Goal: Task Accomplishment & Management: Complete application form

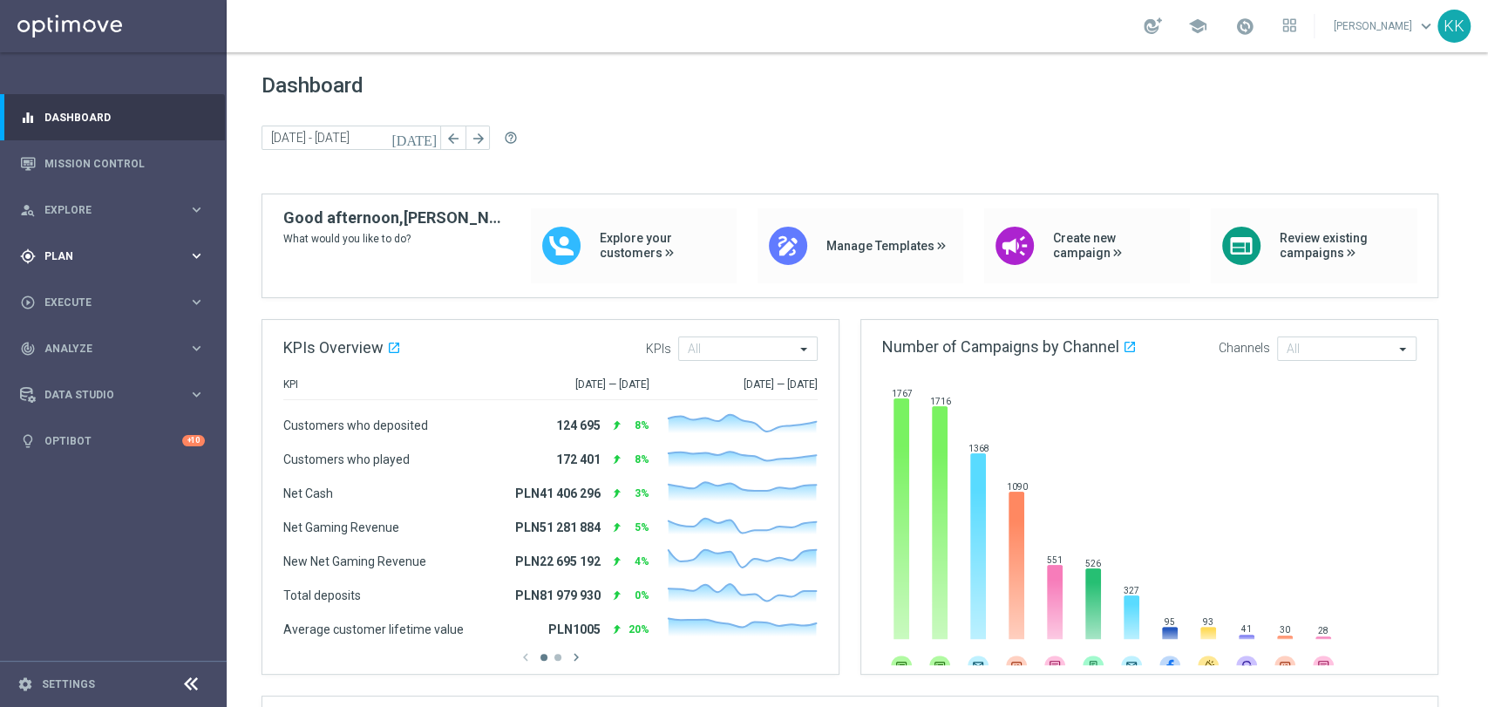
click at [91, 254] on span "Plan" at bounding box center [116, 256] width 144 height 10
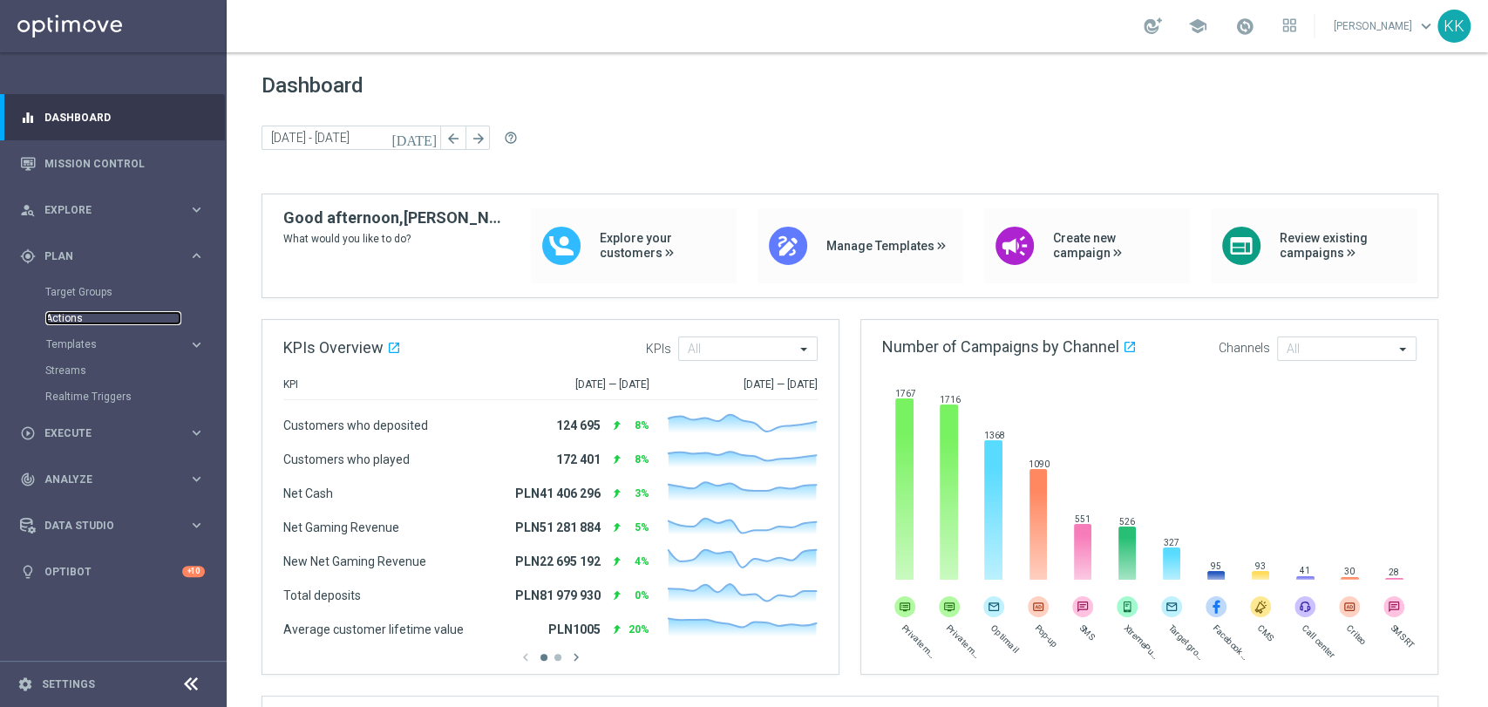
click at [93, 315] on link "Actions" at bounding box center [113, 318] width 136 height 14
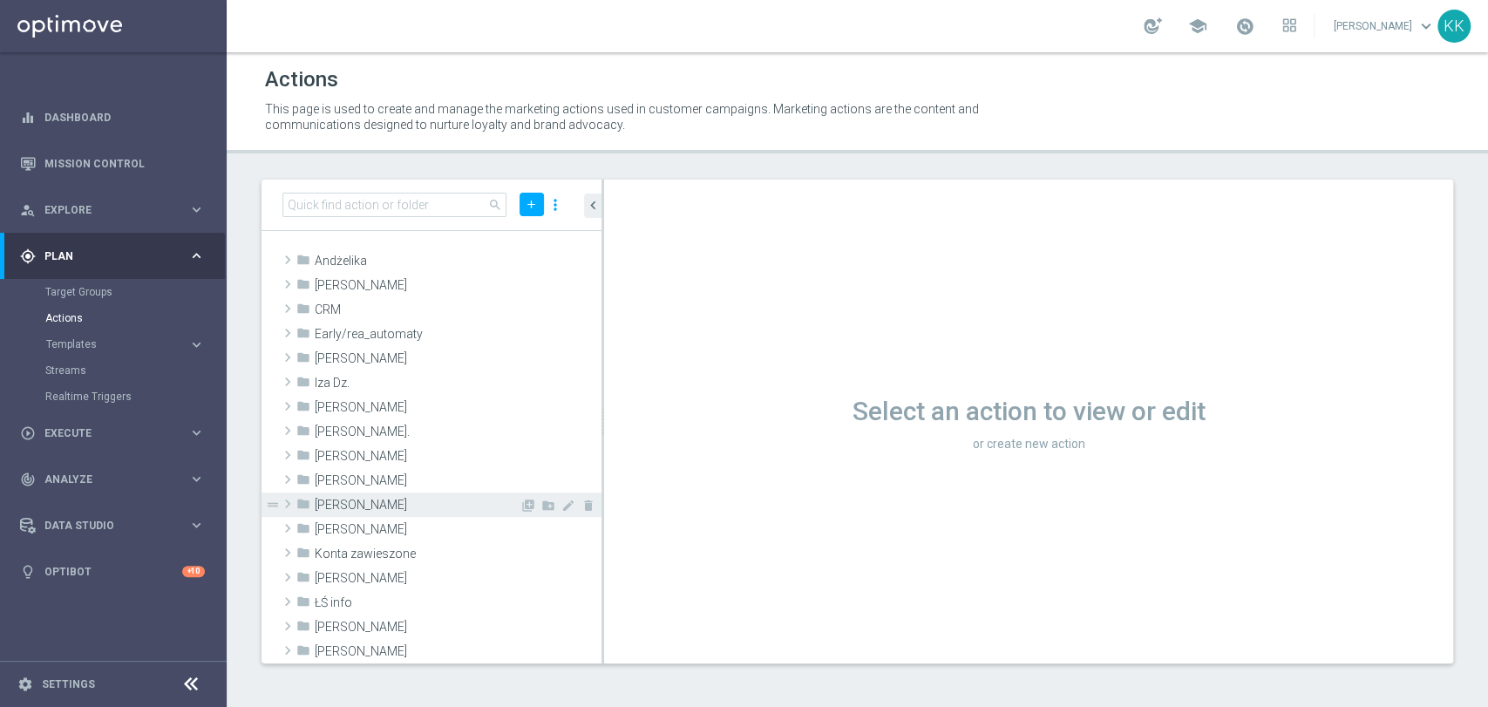
click at [373, 498] on span "[PERSON_NAME]" at bounding box center [417, 505] width 205 height 15
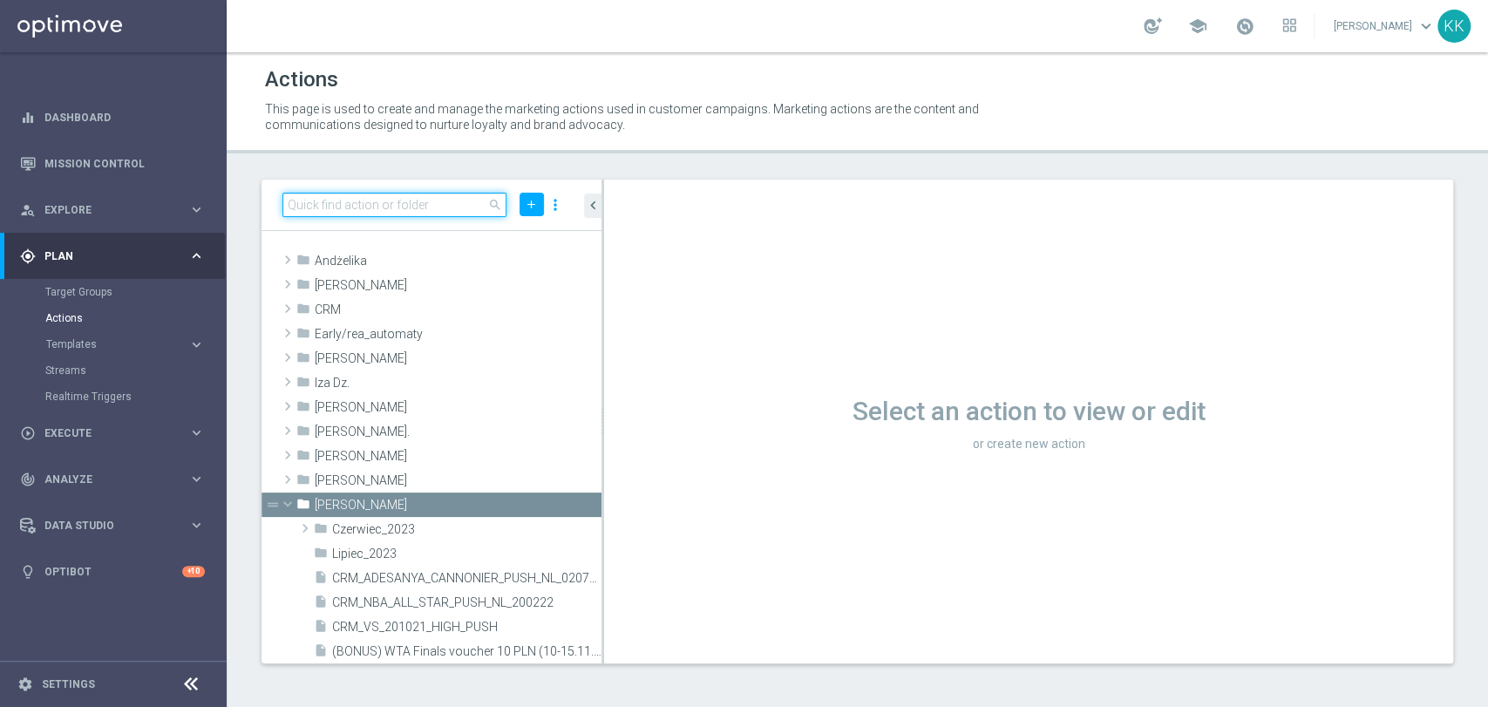
click at [430, 201] on input at bounding box center [394, 205] width 224 height 24
click at [139, 414] on div "play_circle_outline Execute keyboard_arrow_right" at bounding box center [112, 433] width 225 height 46
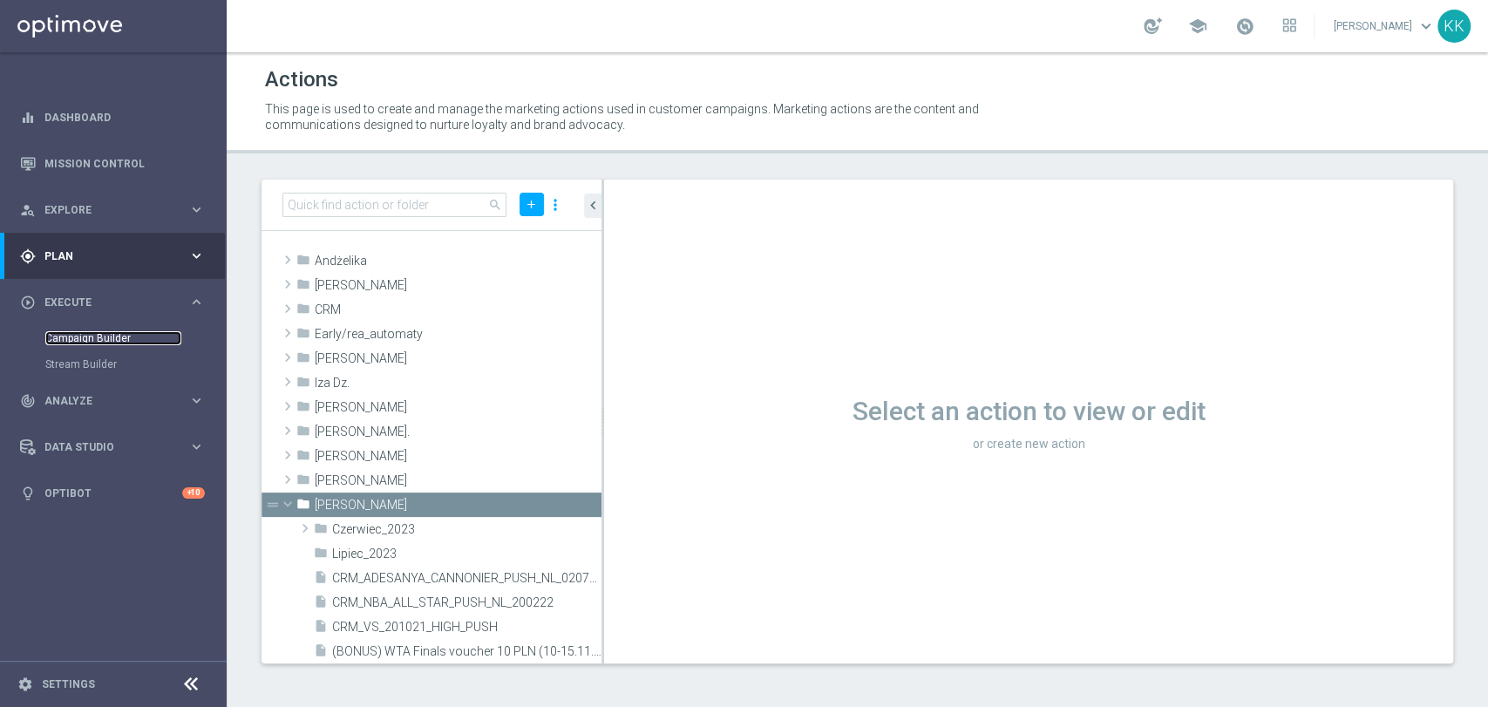
click at [121, 340] on link "Campaign Builder" at bounding box center [113, 338] width 136 height 14
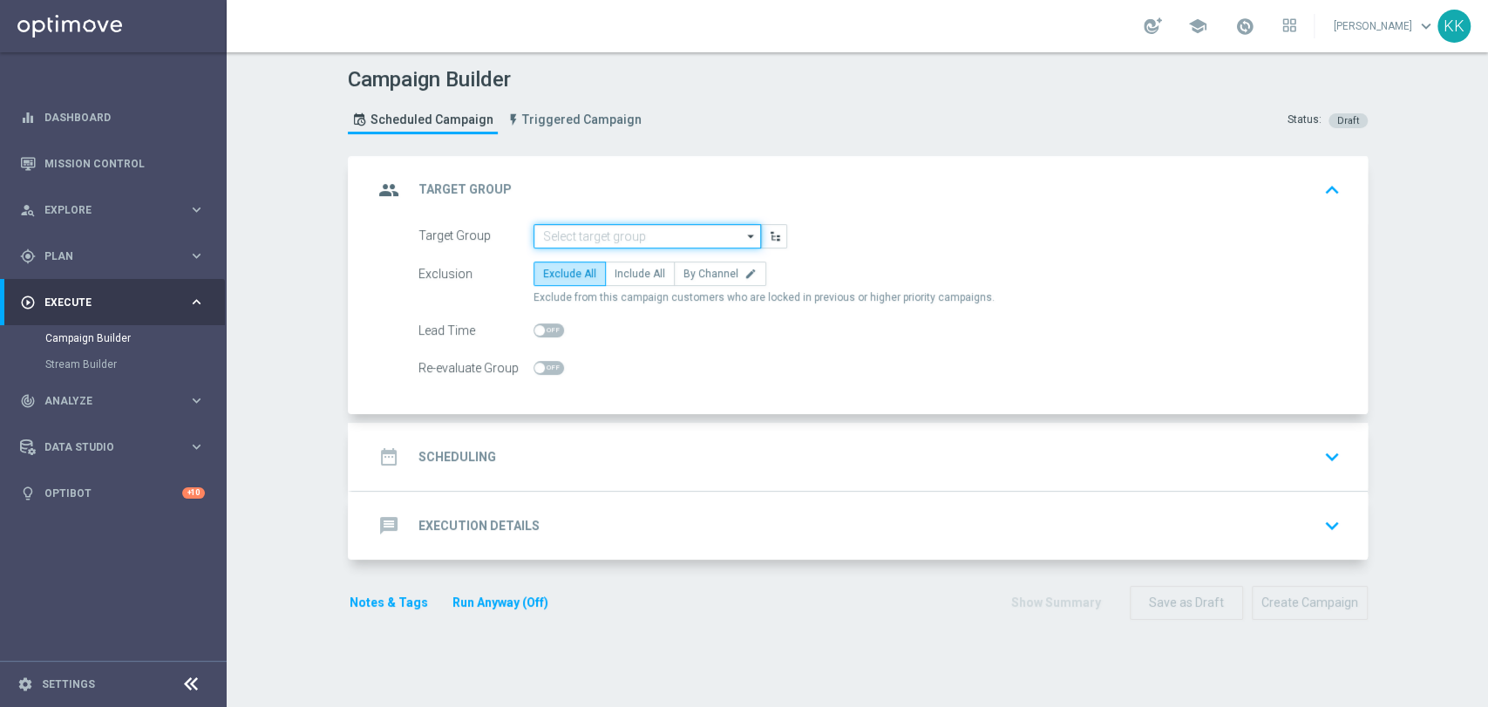
click at [651, 224] on input at bounding box center [646, 236] width 227 height 24
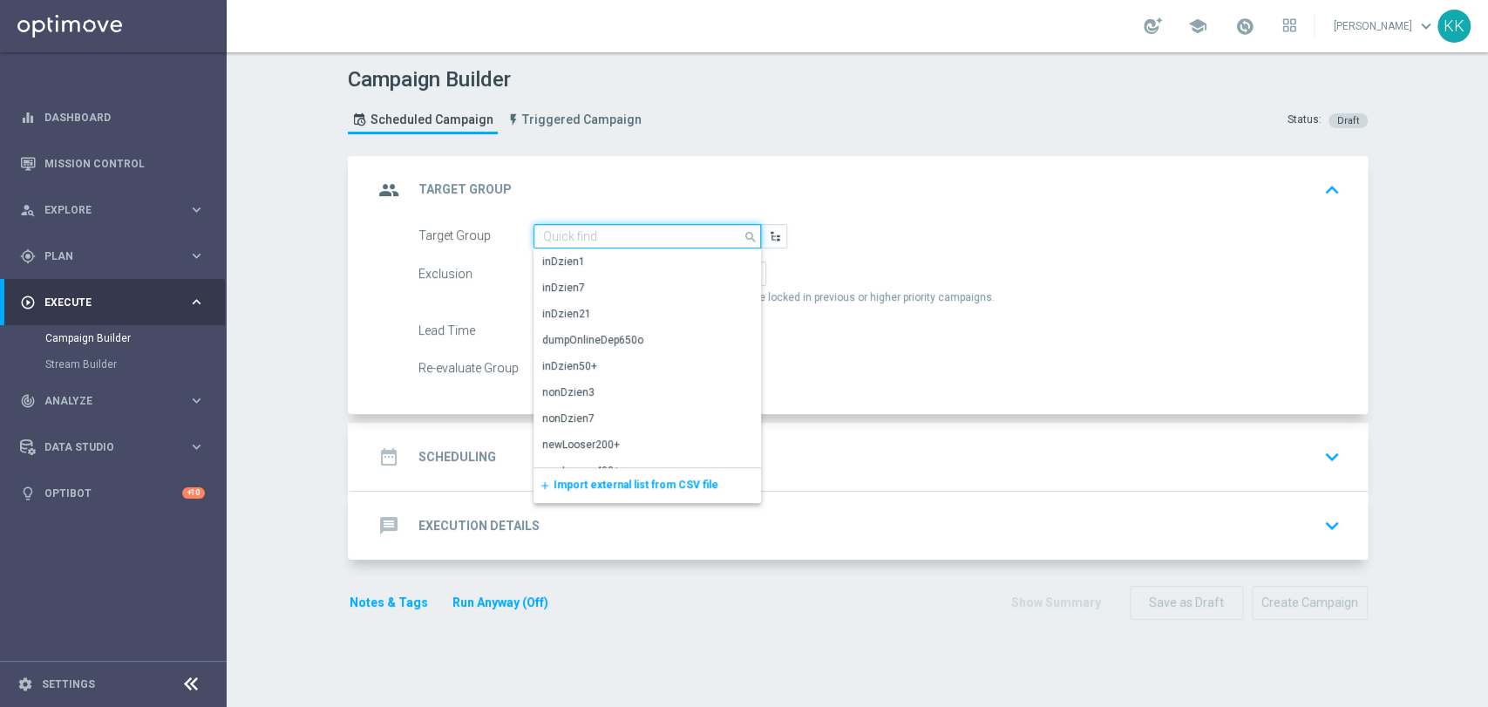
paste input "D_ALL_TARGET_WAGER_50% do 300 PLN_EUROBASKET_280825_SMS"
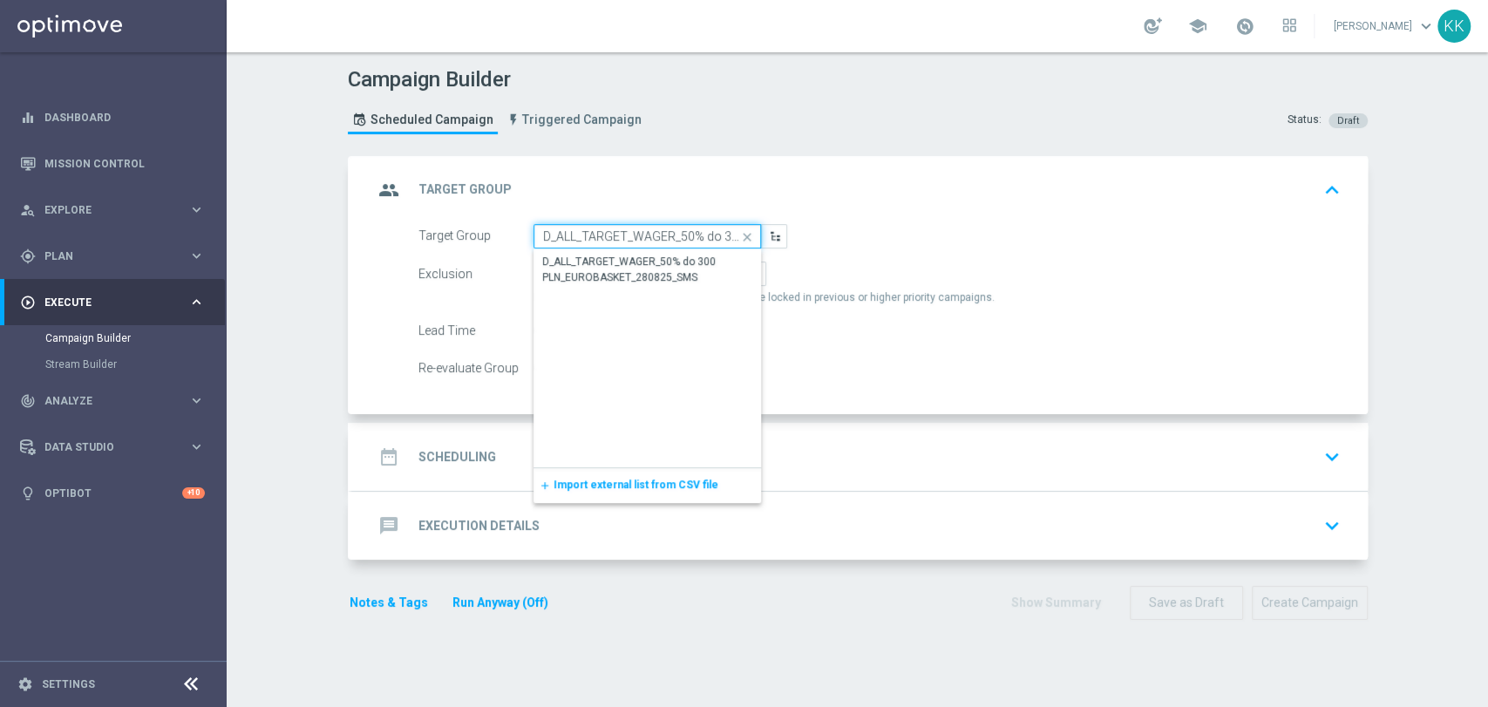
scroll to position [0, 180]
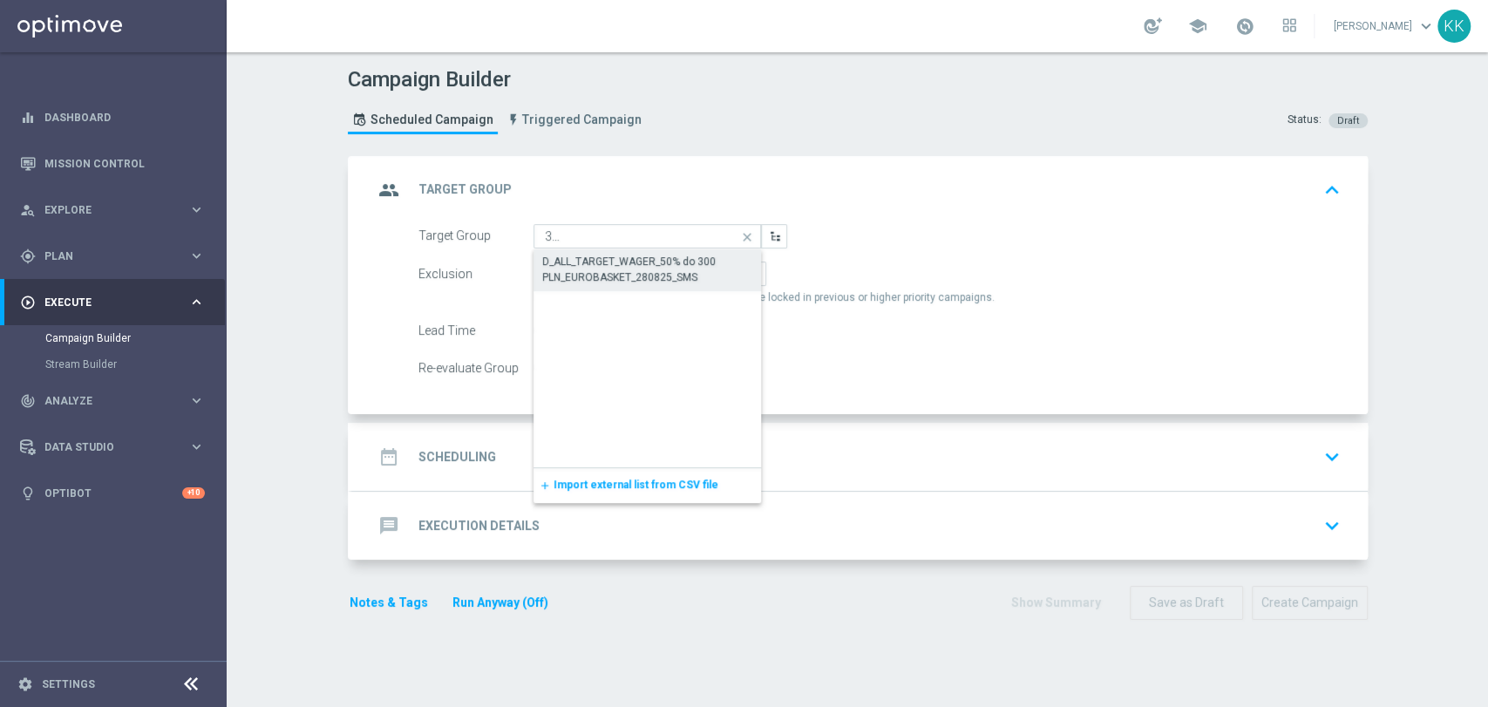
click at [662, 254] on div "D_ALL_TARGET_WAGER_50% do 300 PLN_EUROBASKET_280825_SMS" at bounding box center [647, 269] width 211 height 31
type input "D_ALL_TARGET_WAGER_50% do 300 PLN_EUROBASKET_280825_SMS"
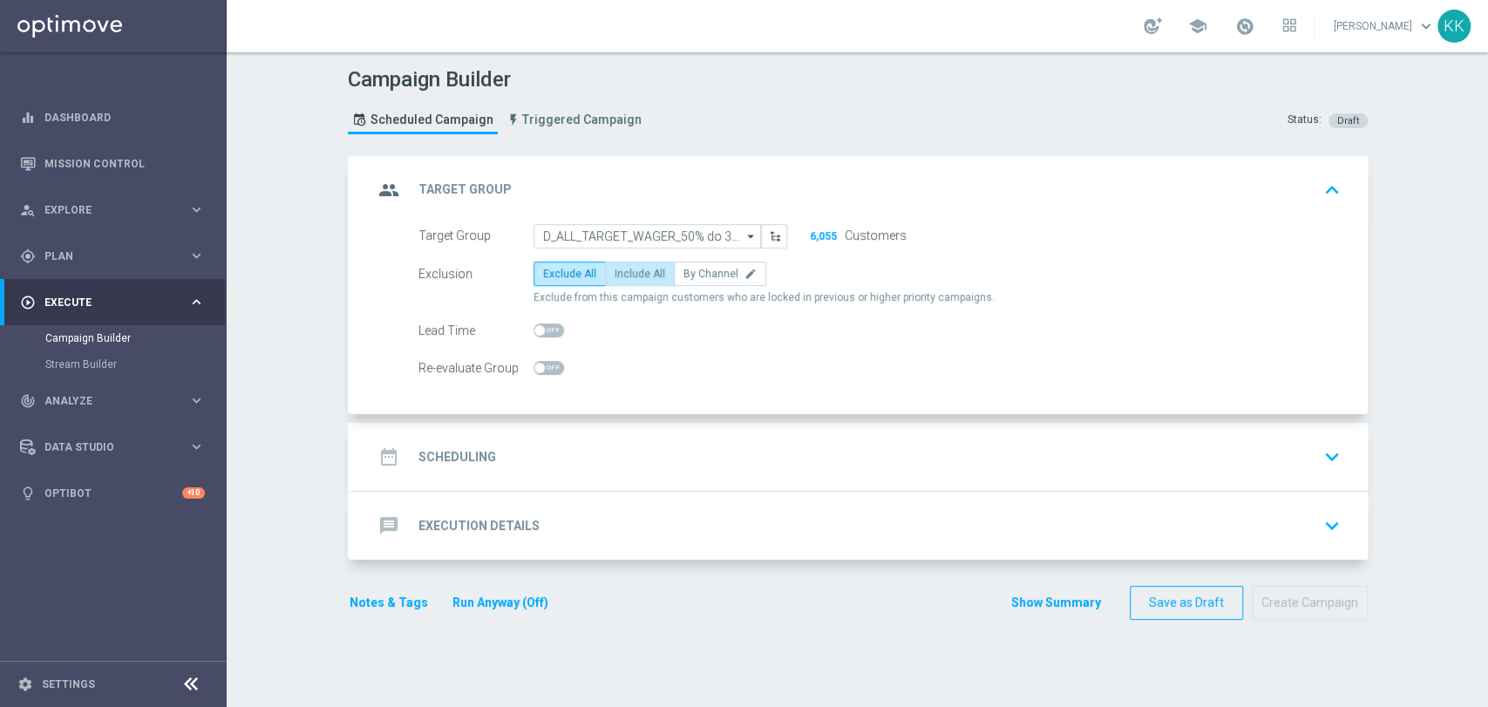
click at [634, 273] on span "Include All" at bounding box center [639, 274] width 51 height 12
click at [626, 273] on input "Include All" at bounding box center [619, 276] width 11 height 11
radio input "true"
click at [541, 364] on span at bounding box center [548, 368] width 31 height 14
click at [541, 364] on input "checkbox" at bounding box center [548, 368] width 31 height 14
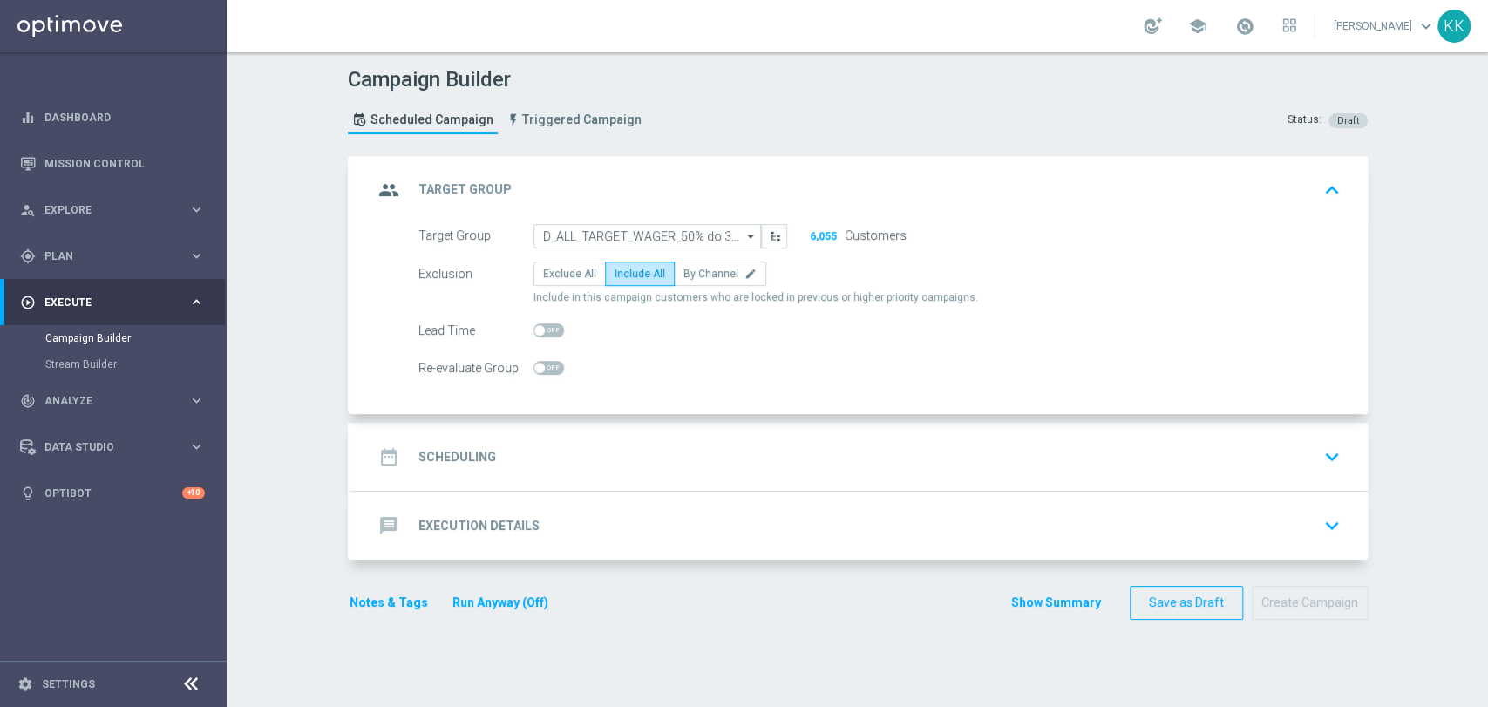
checkbox input "true"
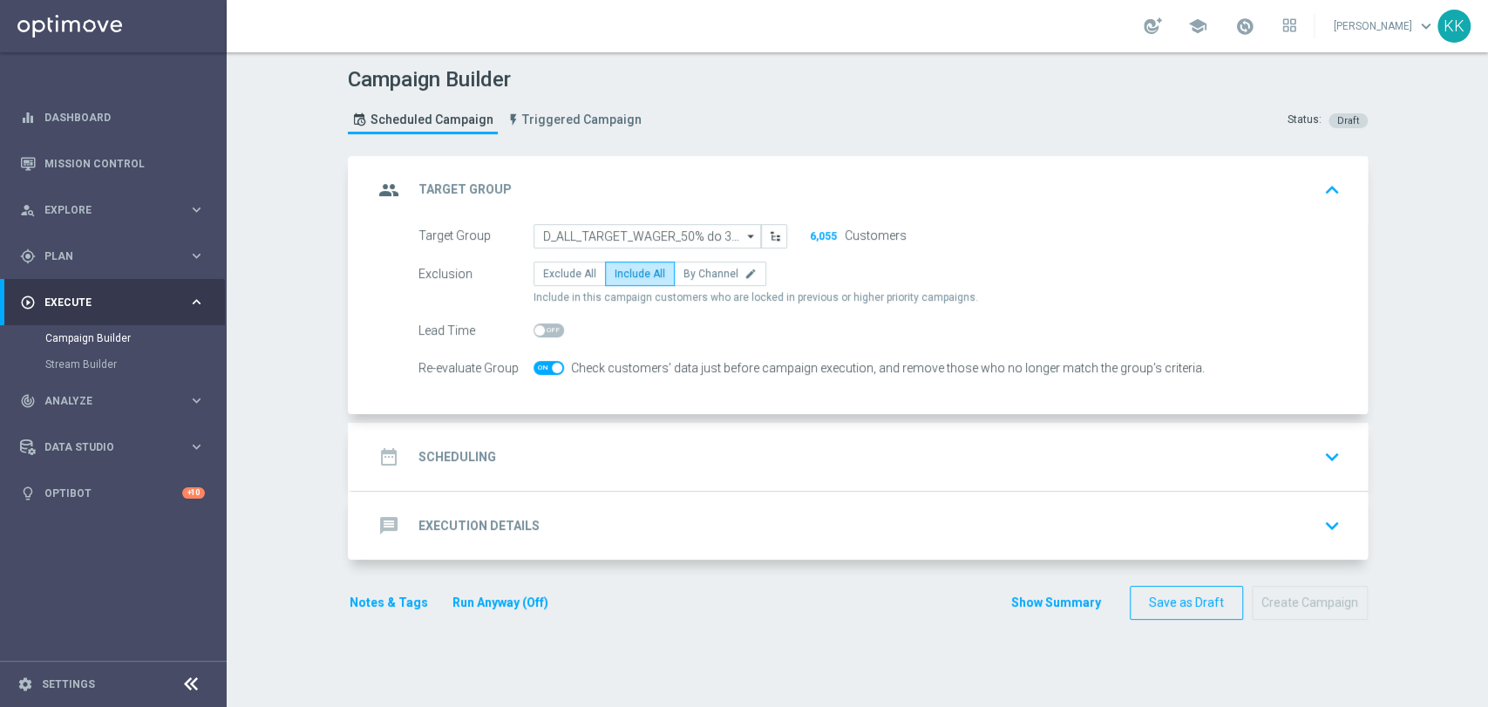
click at [726, 436] on div "date_range Scheduling keyboard_arrow_down" at bounding box center [859, 457] width 1015 height 68
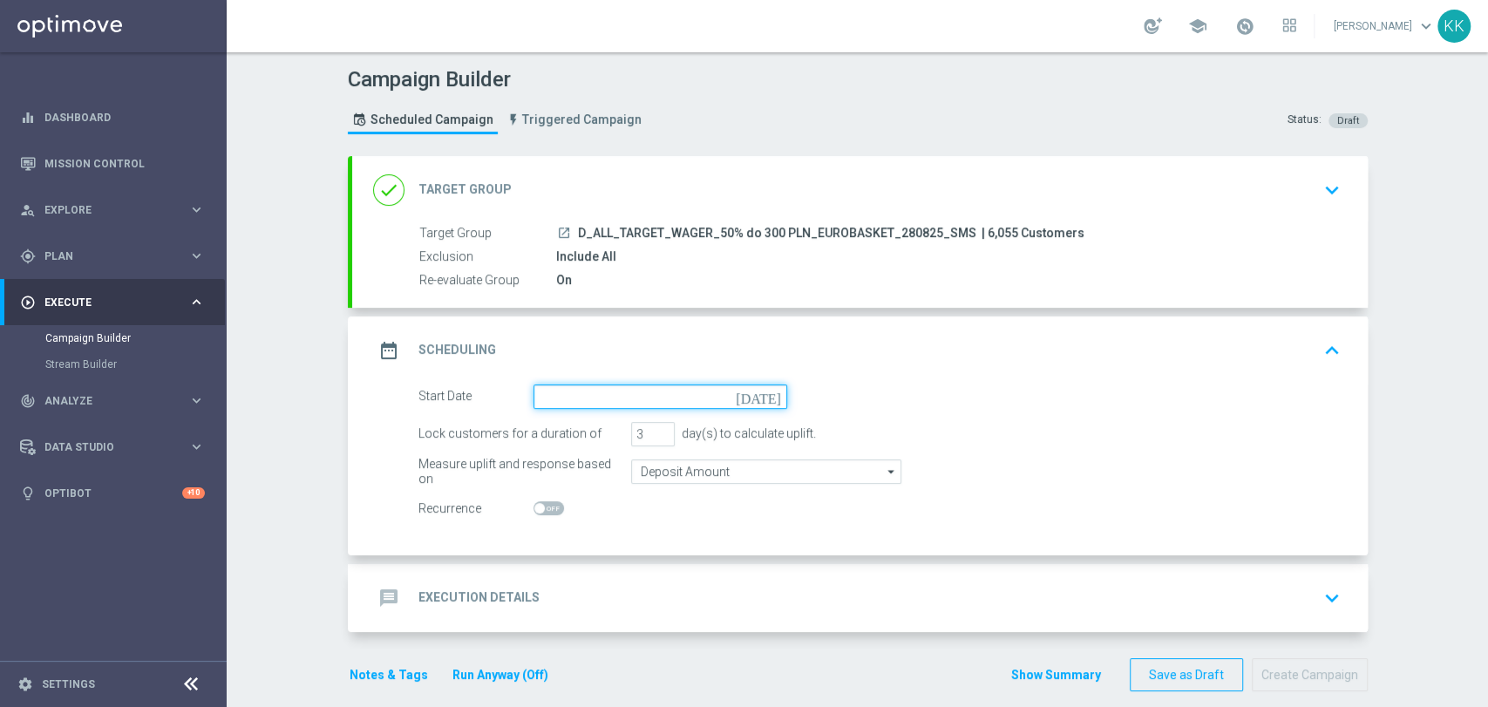
click at [627, 386] on input at bounding box center [660, 396] width 254 height 24
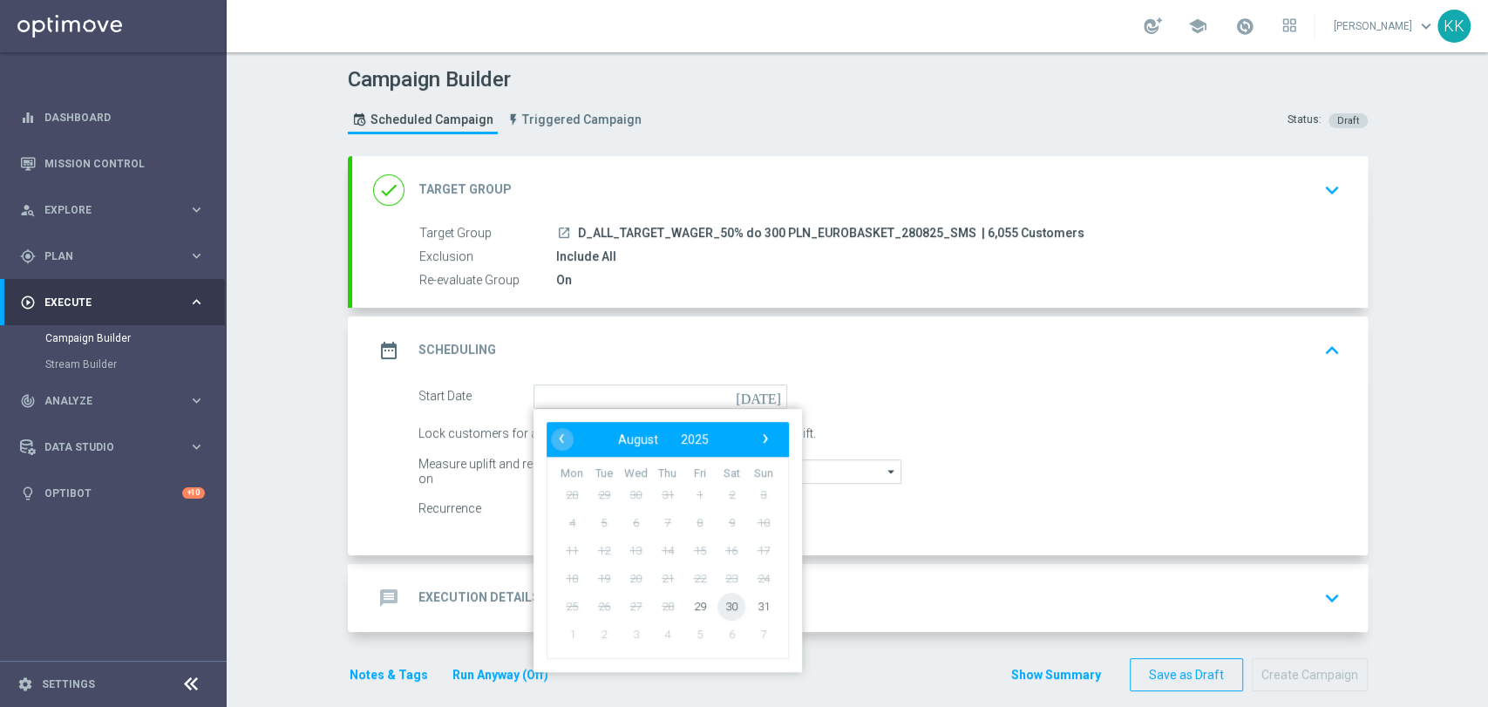
click at [717, 607] on span "30" at bounding box center [731, 606] width 28 height 28
type input "[DATE]"
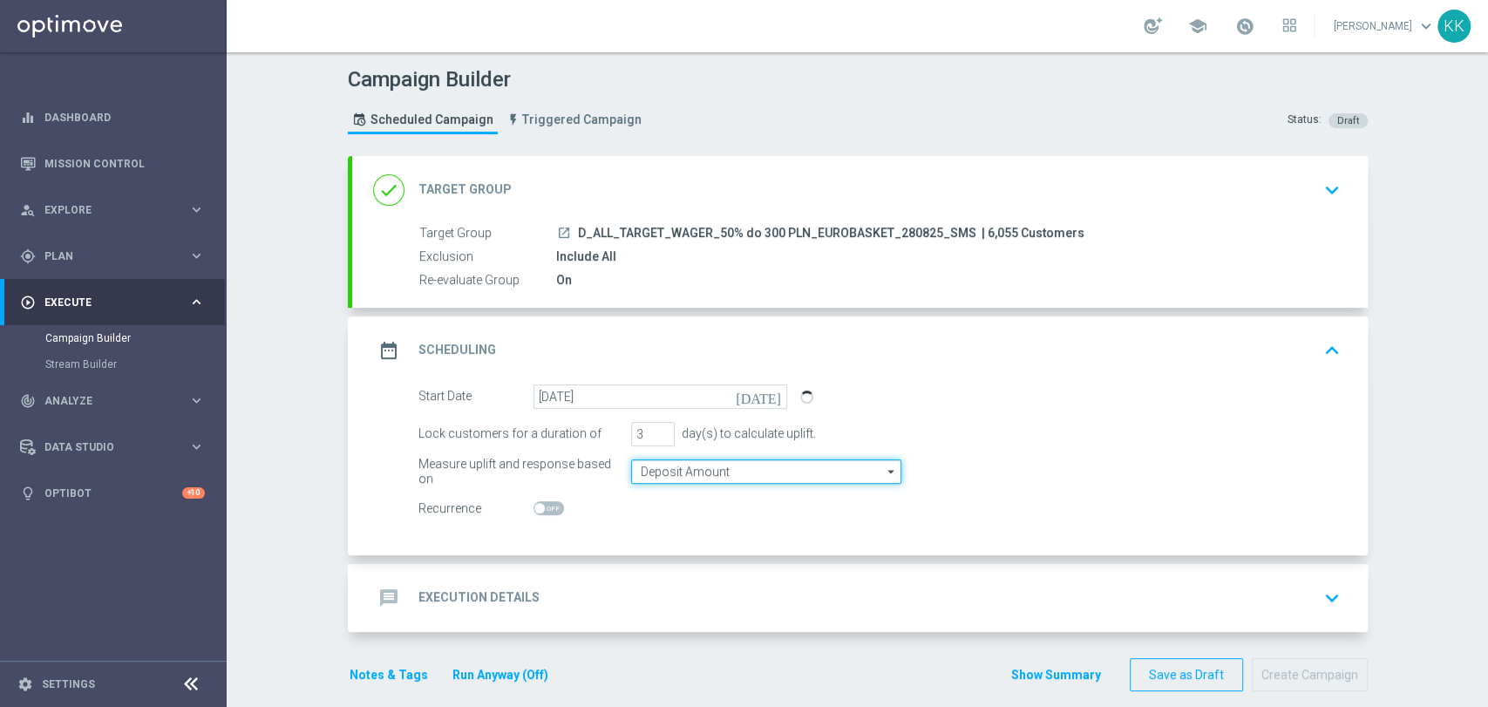
click at [717, 475] on input "Deposit Amount" at bounding box center [766, 471] width 270 height 24
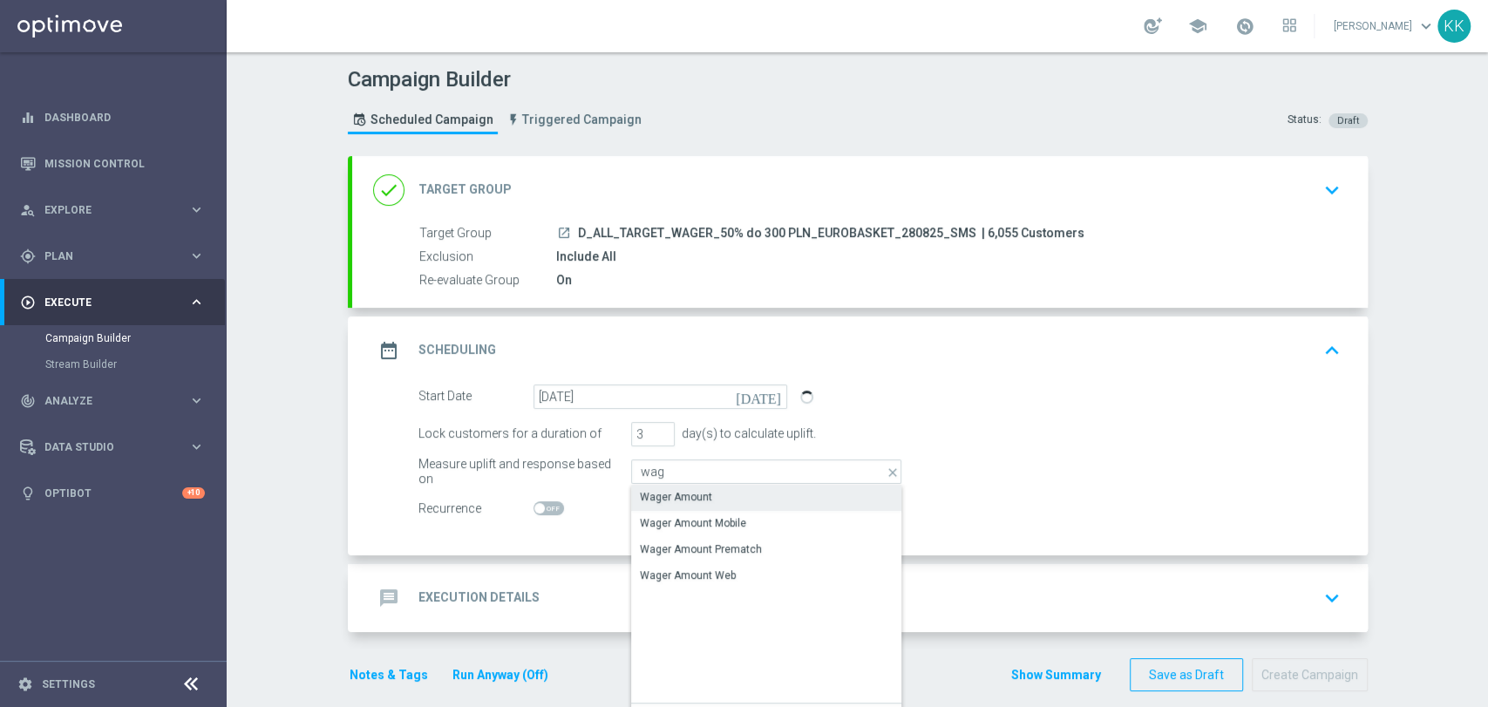
click at [708, 496] on div "Wager Amount" at bounding box center [766, 497] width 270 height 24
type input "Wager Amount"
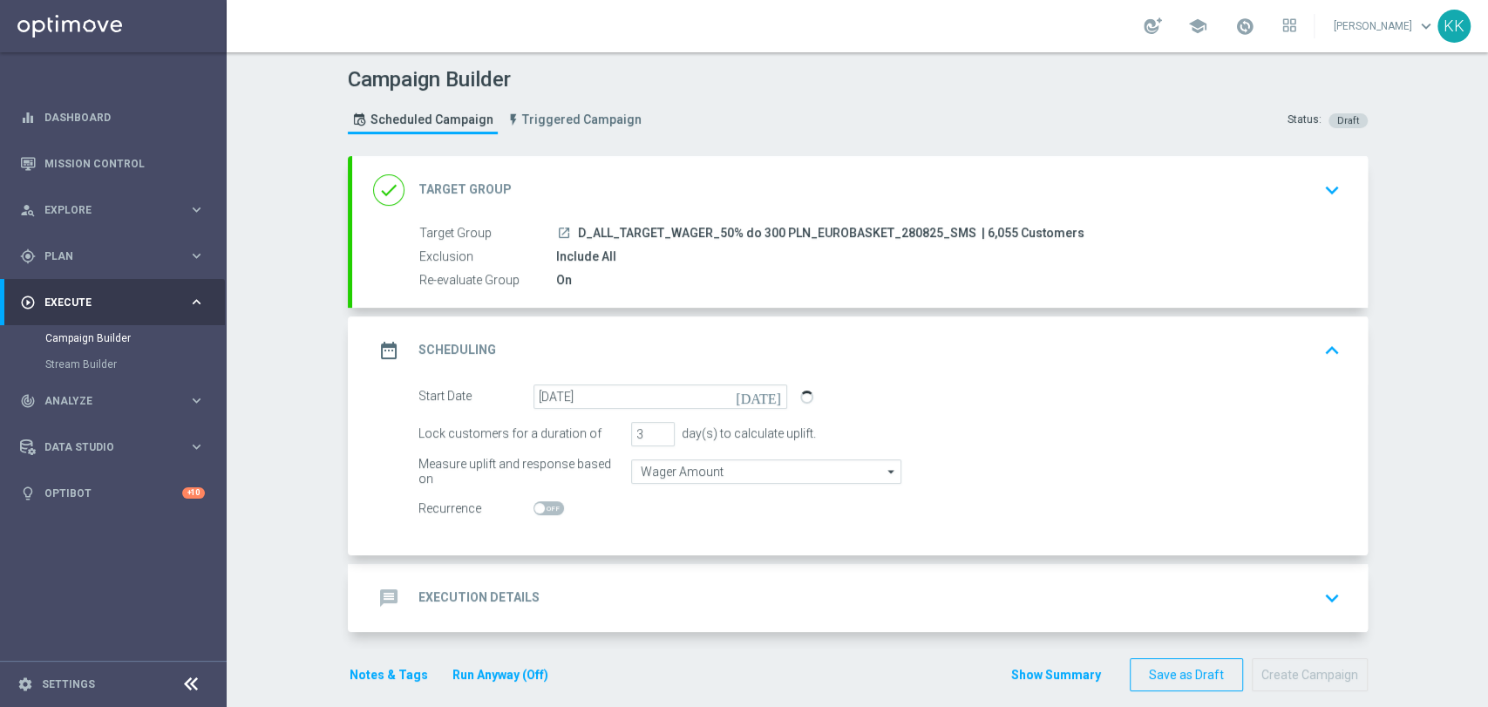
click at [671, 592] on div "message Execution Details keyboard_arrow_down" at bounding box center [859, 597] width 973 height 33
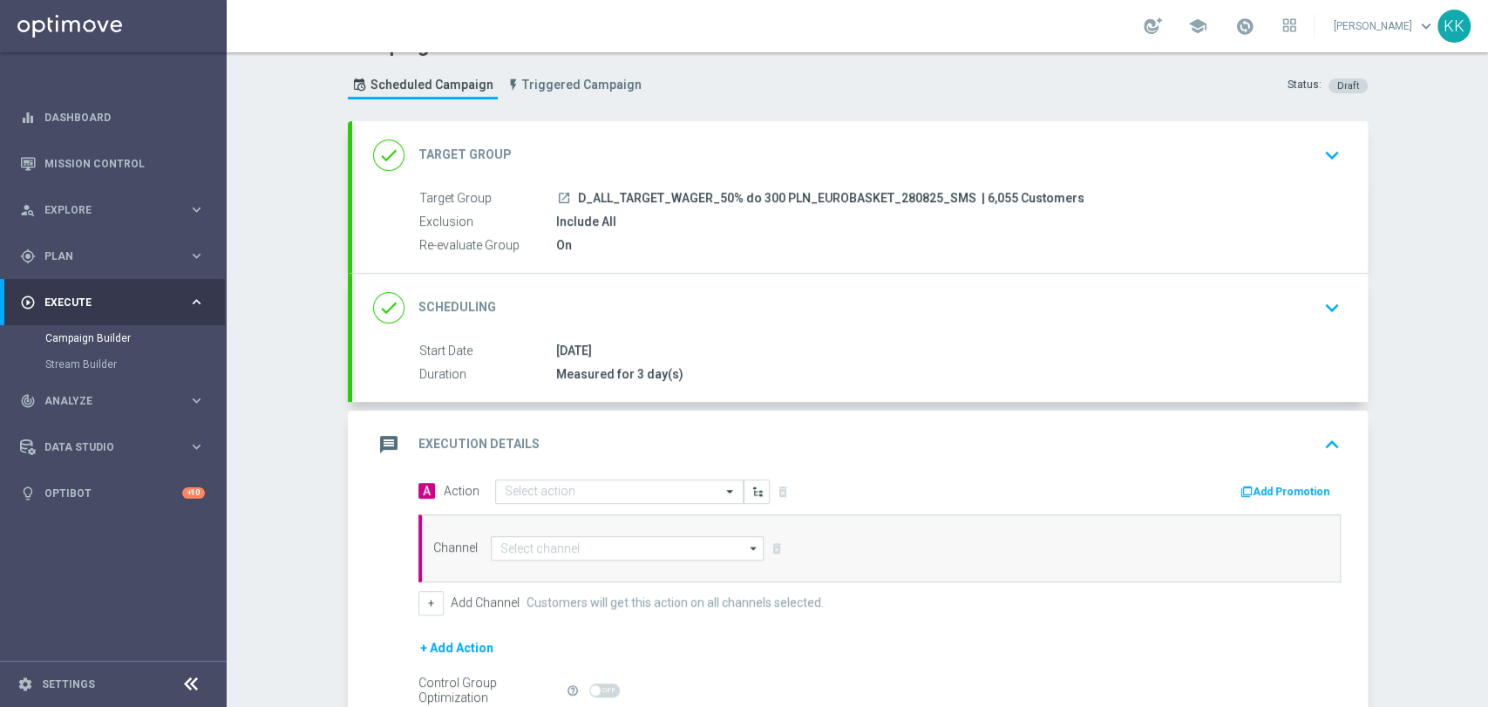
scroll to position [97, 0]
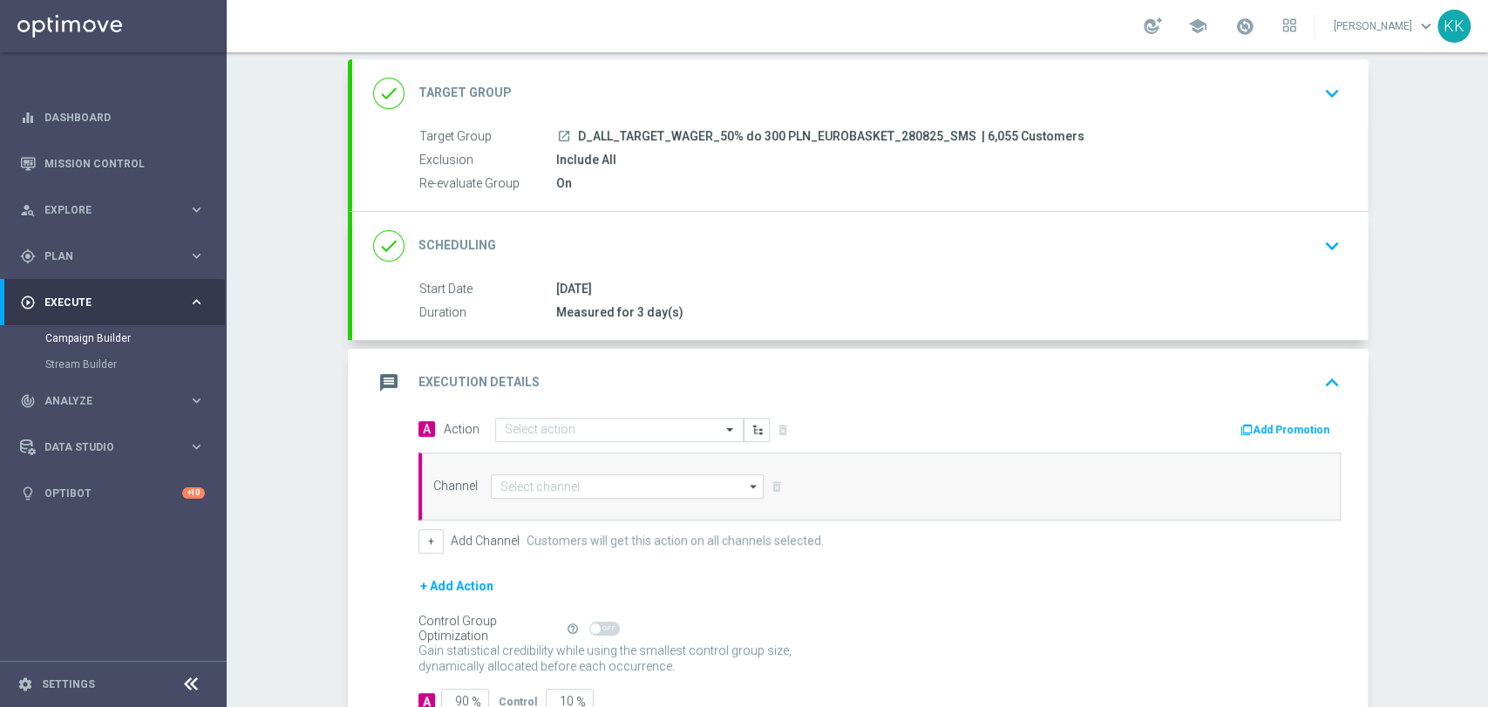
click at [561, 410] on div "message Execution Details keyboard_arrow_up" at bounding box center [859, 383] width 1015 height 68
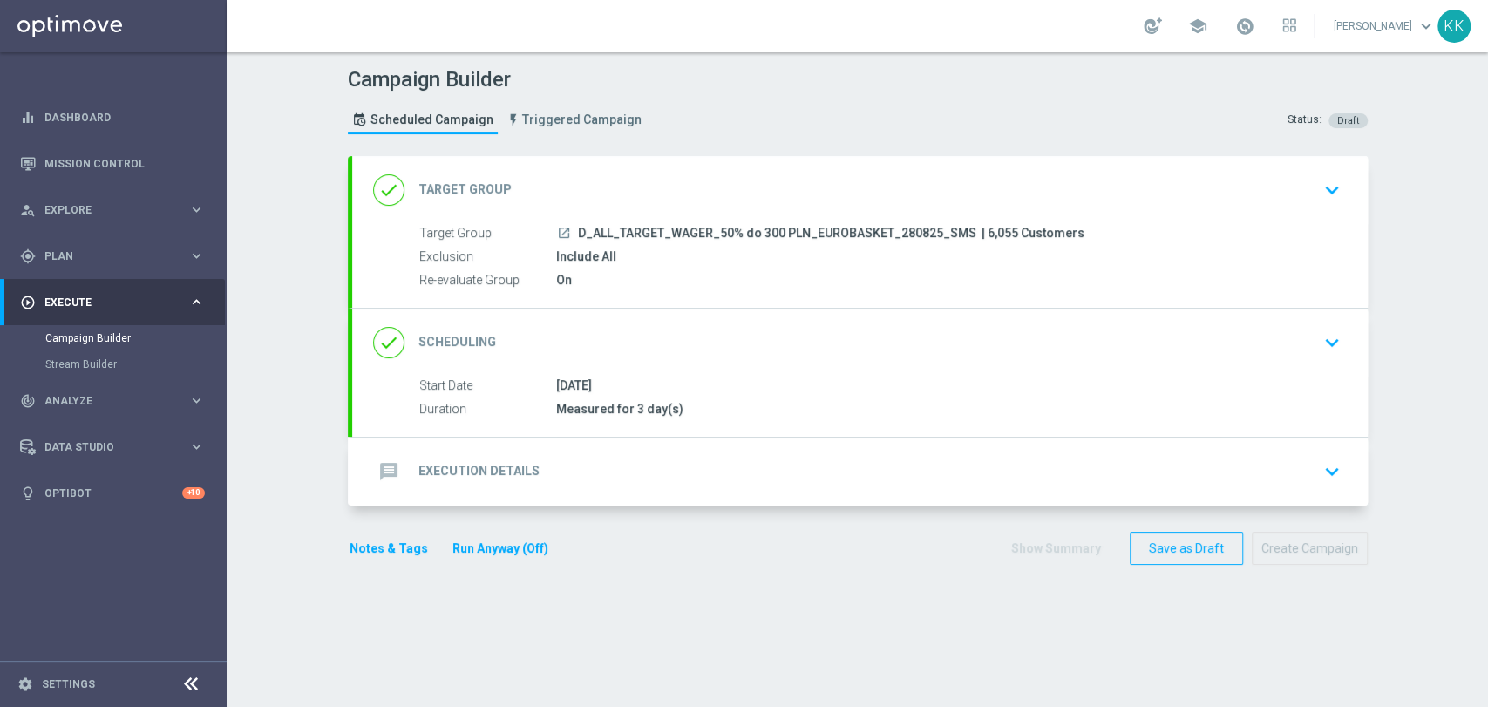
scroll to position [0, 0]
click at [605, 458] on div "message Execution Details keyboard_arrow_down" at bounding box center [859, 471] width 973 height 33
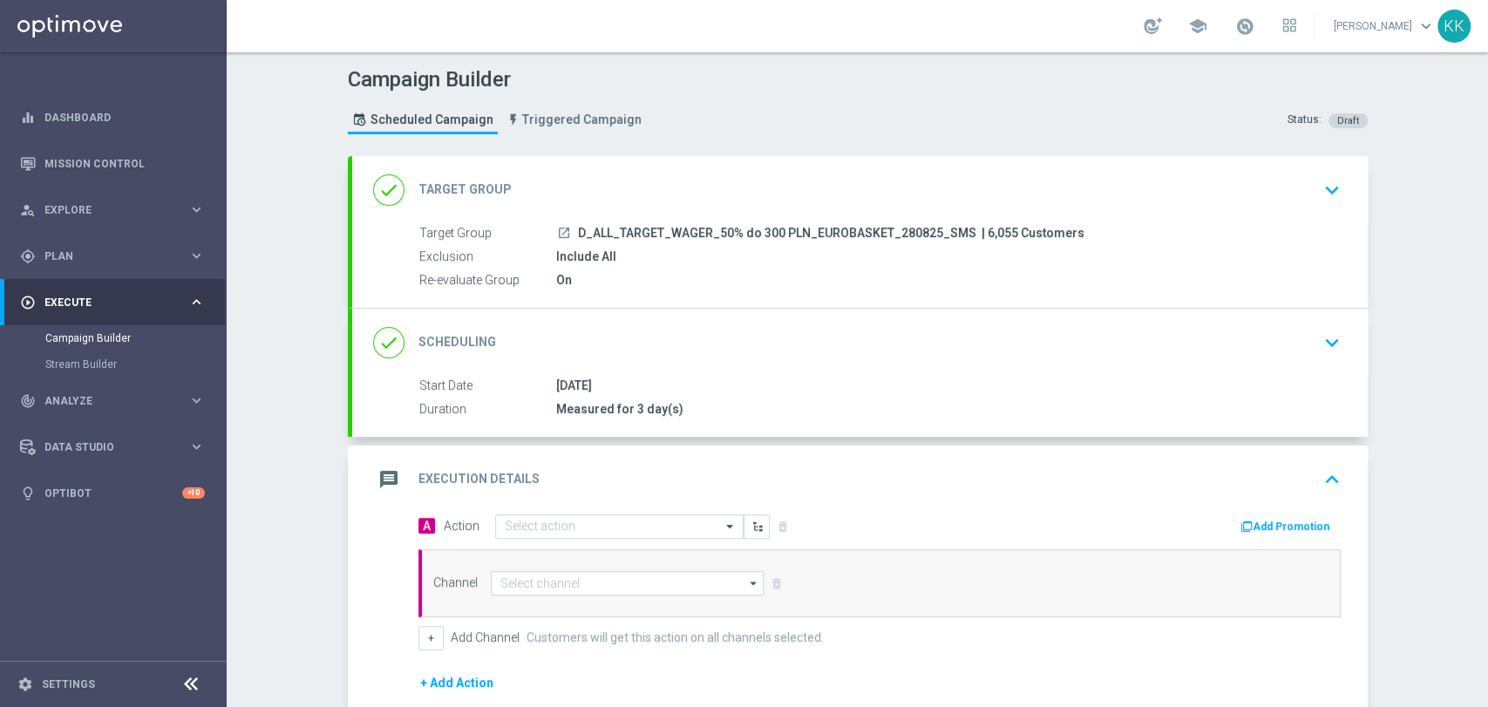
click at [600, 511] on div "message Execution Details keyboard_arrow_up A Action Select action delete_forev…" at bounding box center [859, 637] width 1015 height 385
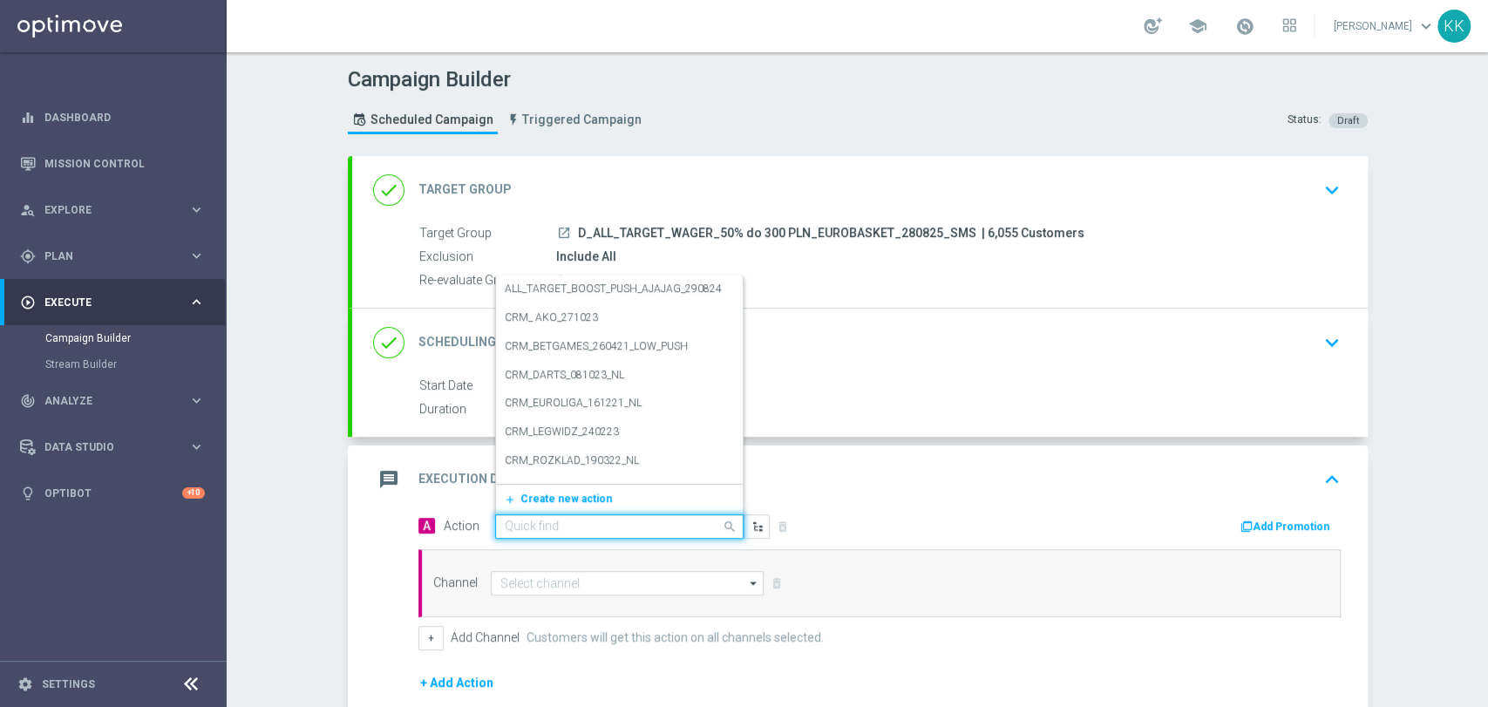
click at [600, 521] on input "text" at bounding box center [602, 526] width 194 height 15
paste input "D_ALL_TARGET_WAGER_50% do 300 PLN_EUROBASKET_280825_SMS"
type input "D_ALL_TARGET_WAGER_50% do 300 PLN_EUROBASKET_280825_SMS"
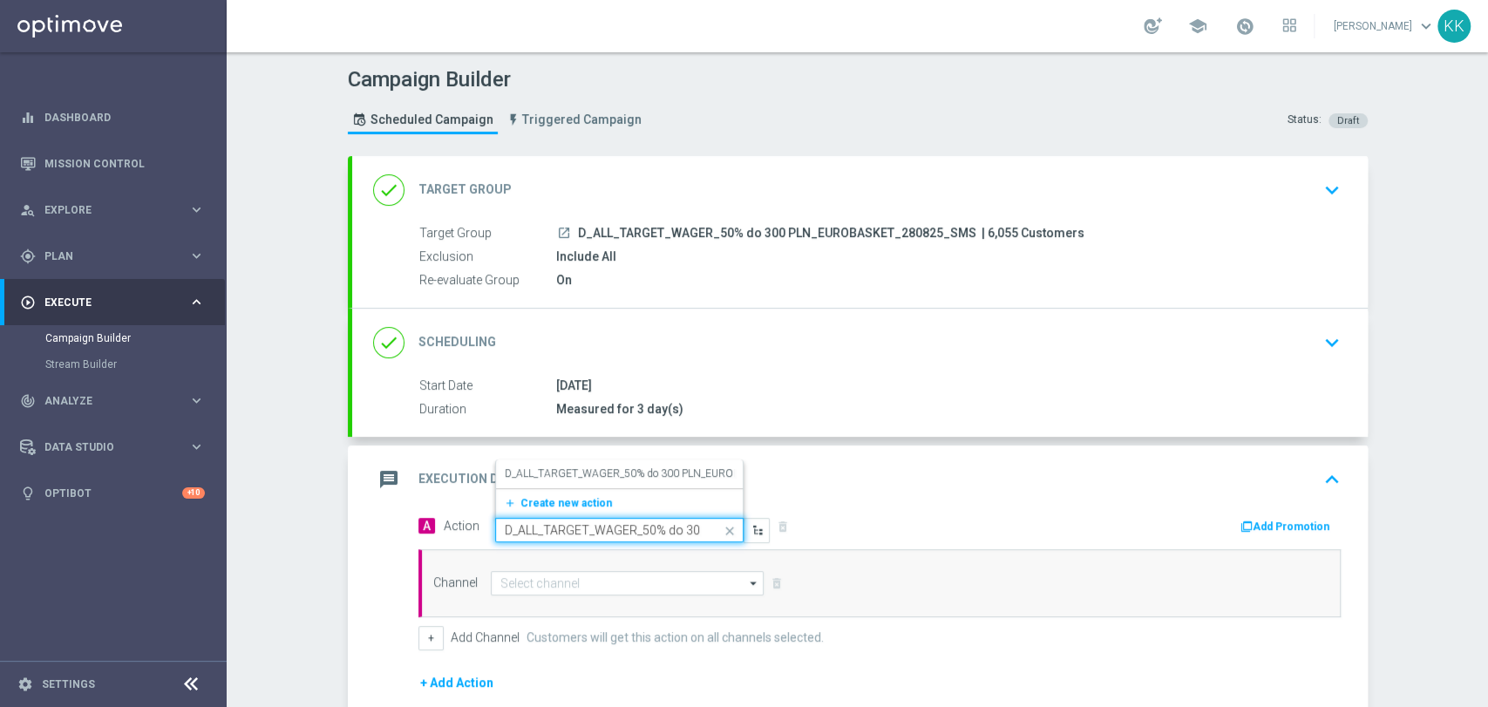
scroll to position [0, 186]
click at [600, 479] on div "D_ALL_TARGET_WAGER_50% do 300 PLN_EUROBASKET_280825_SMS edit" at bounding box center [619, 473] width 229 height 29
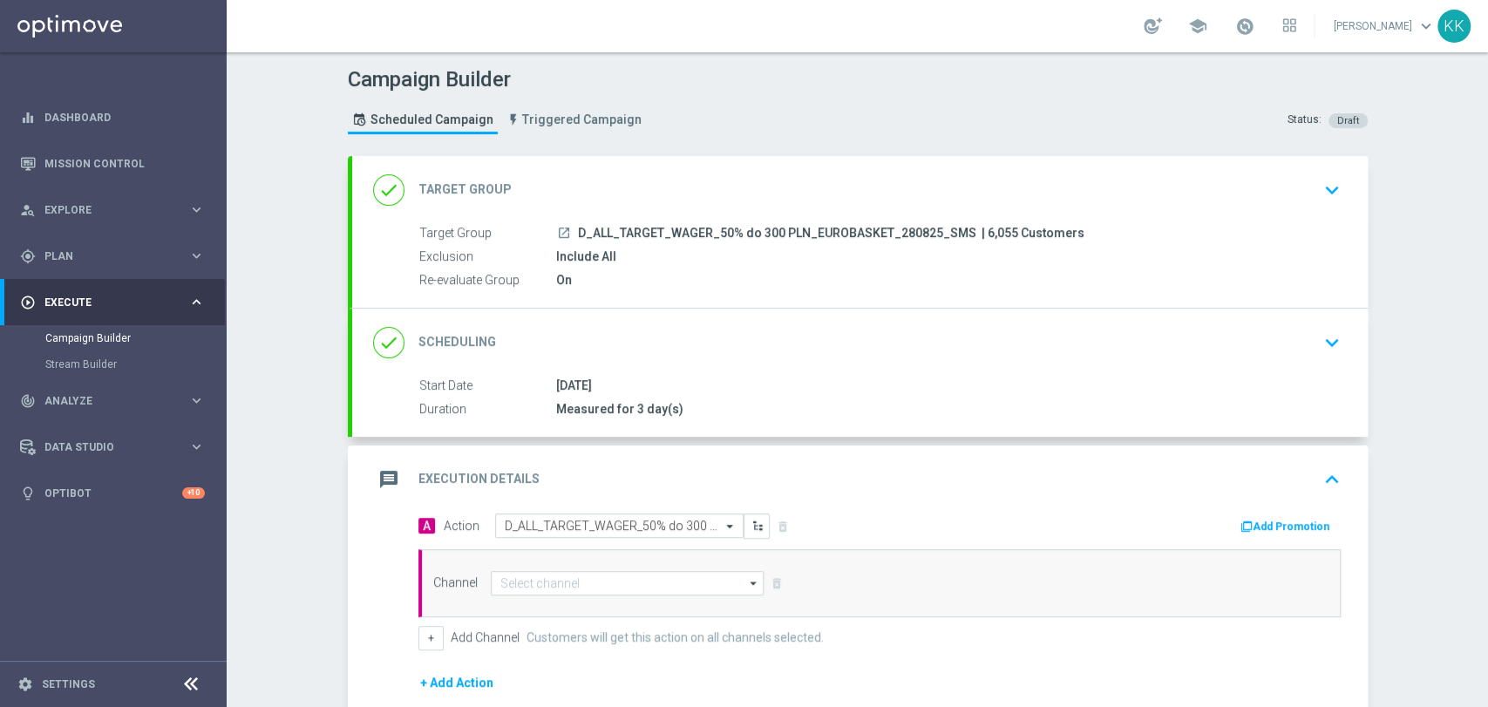
scroll to position [193, 0]
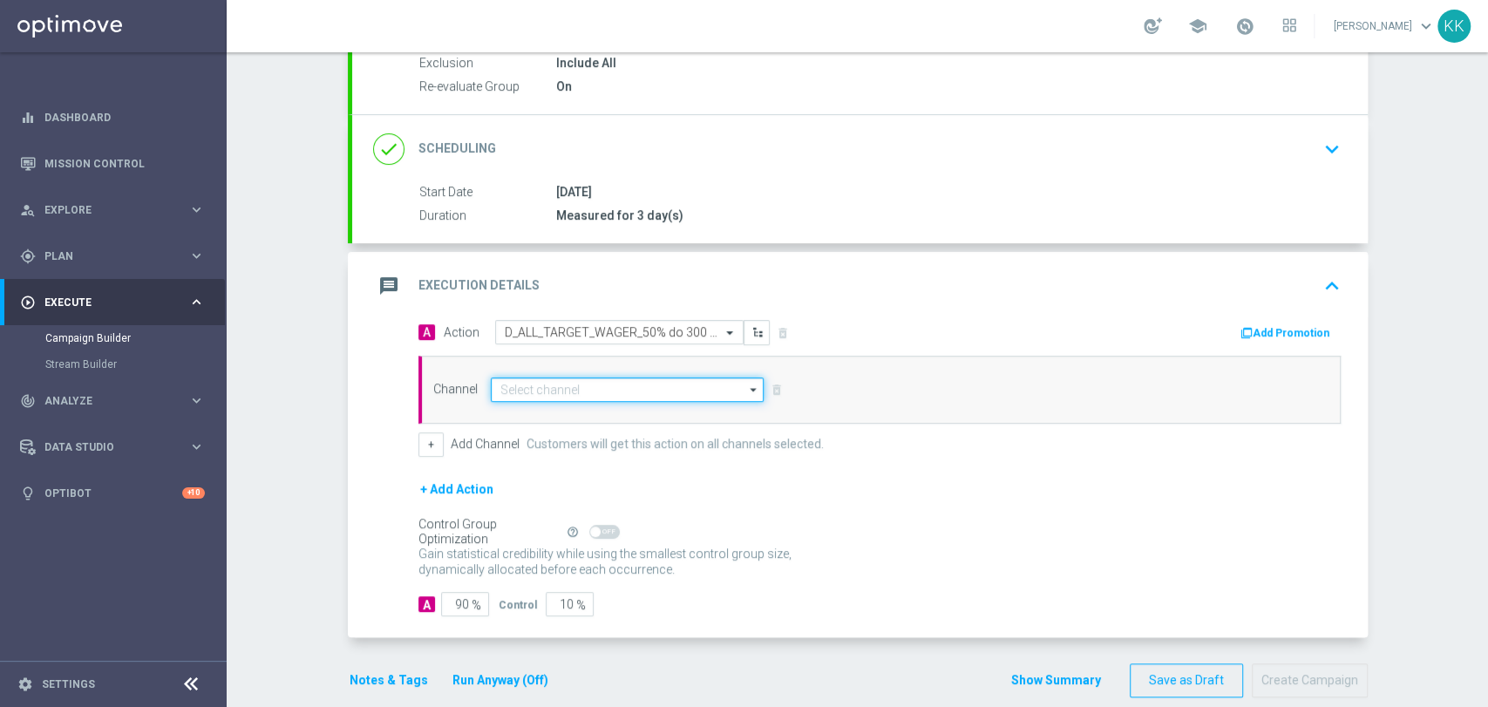
click at [580, 390] on input at bounding box center [628, 389] width 274 height 24
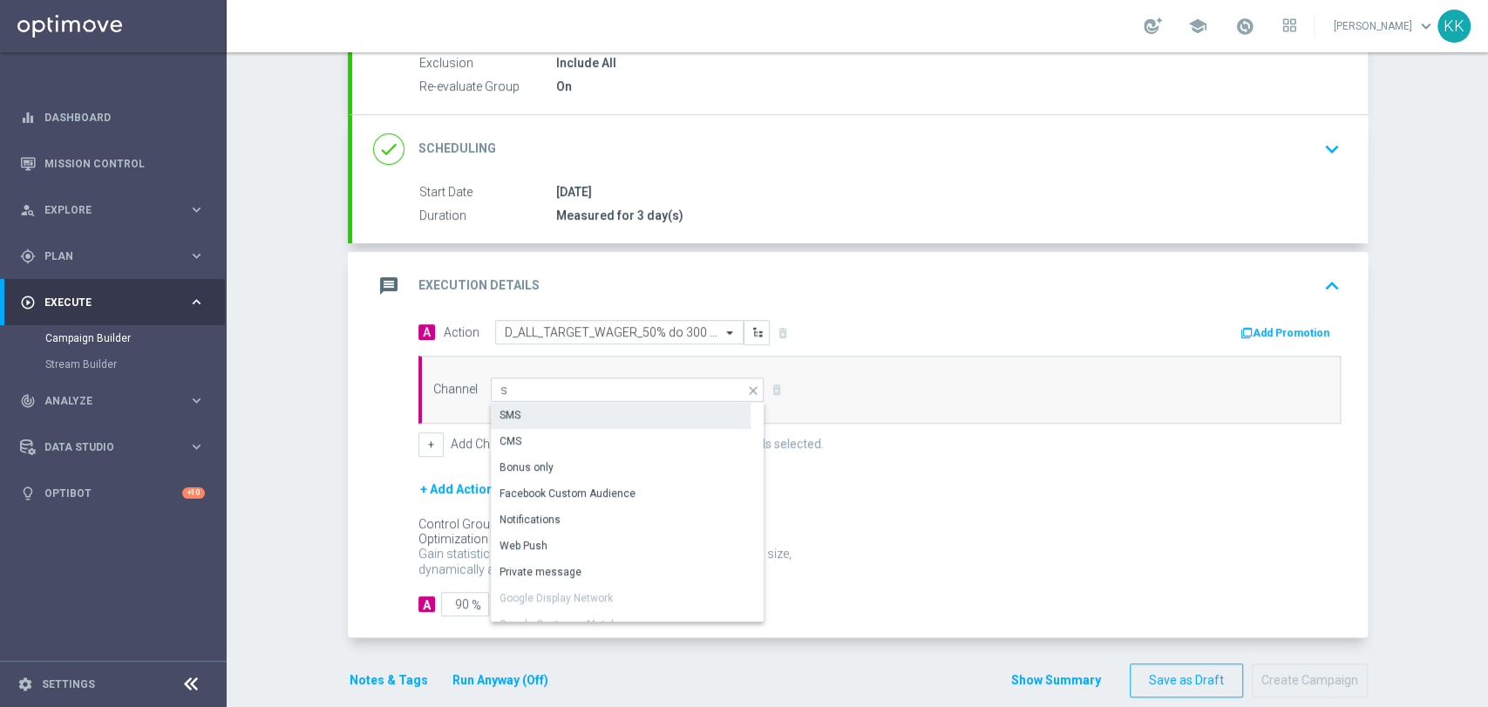
click at [586, 405] on div "SMS" at bounding box center [621, 415] width 260 height 24
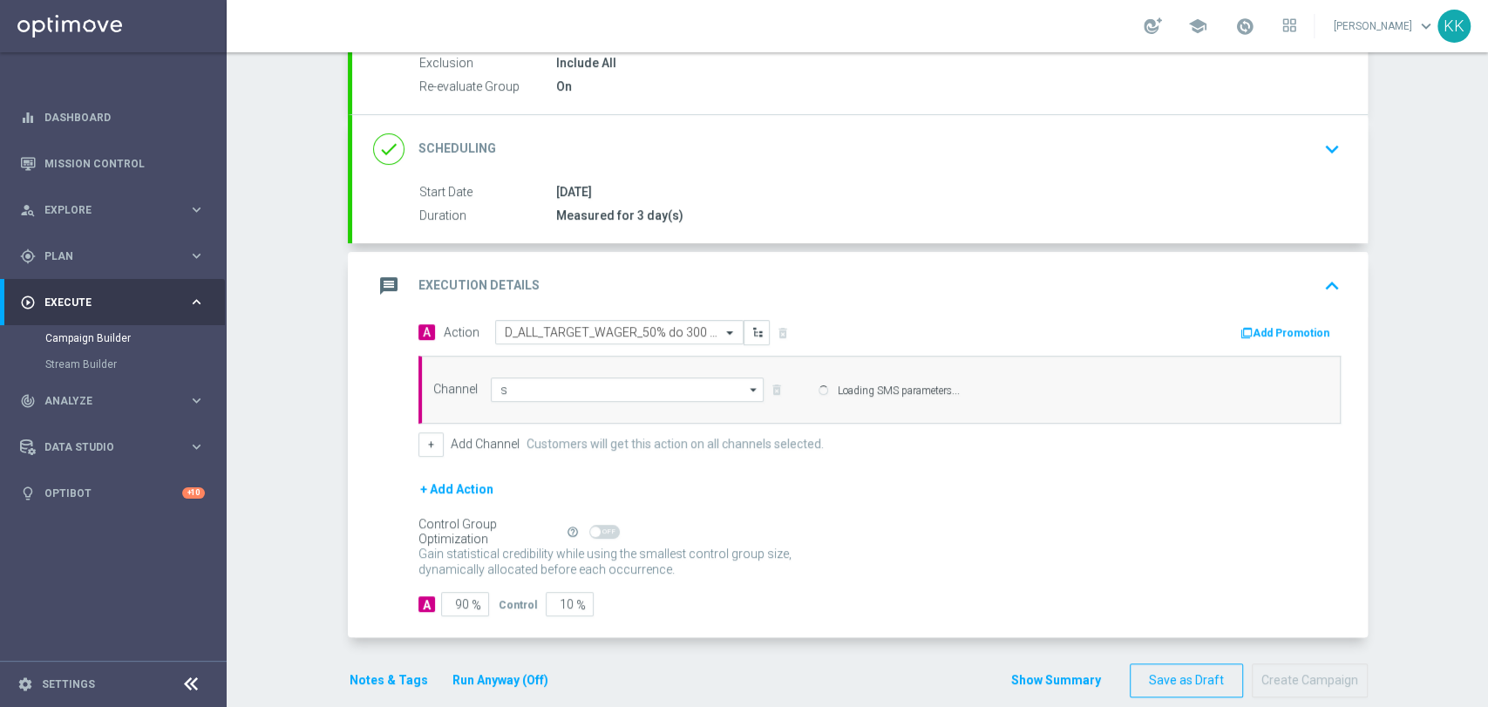
type input "SMS"
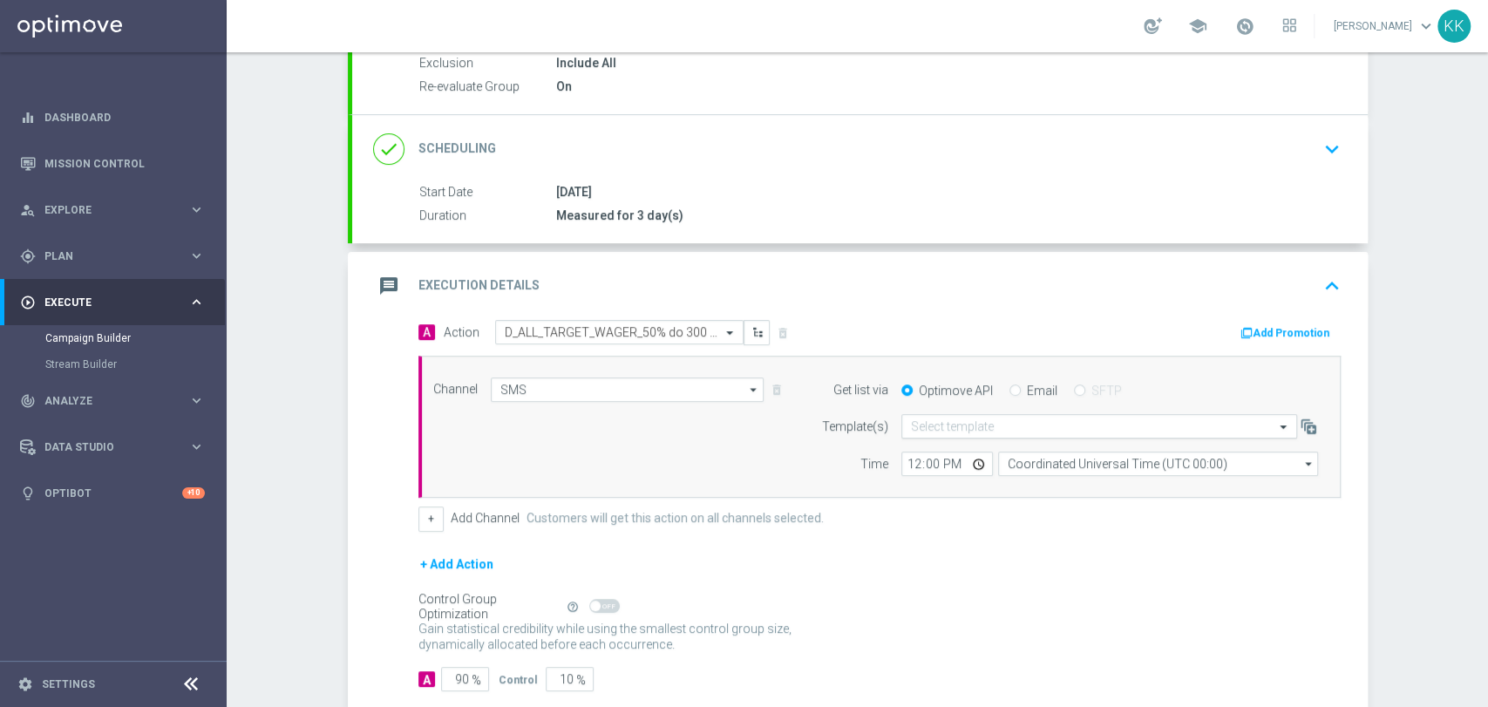
click at [1047, 416] on div "Select template" at bounding box center [1099, 426] width 396 height 24
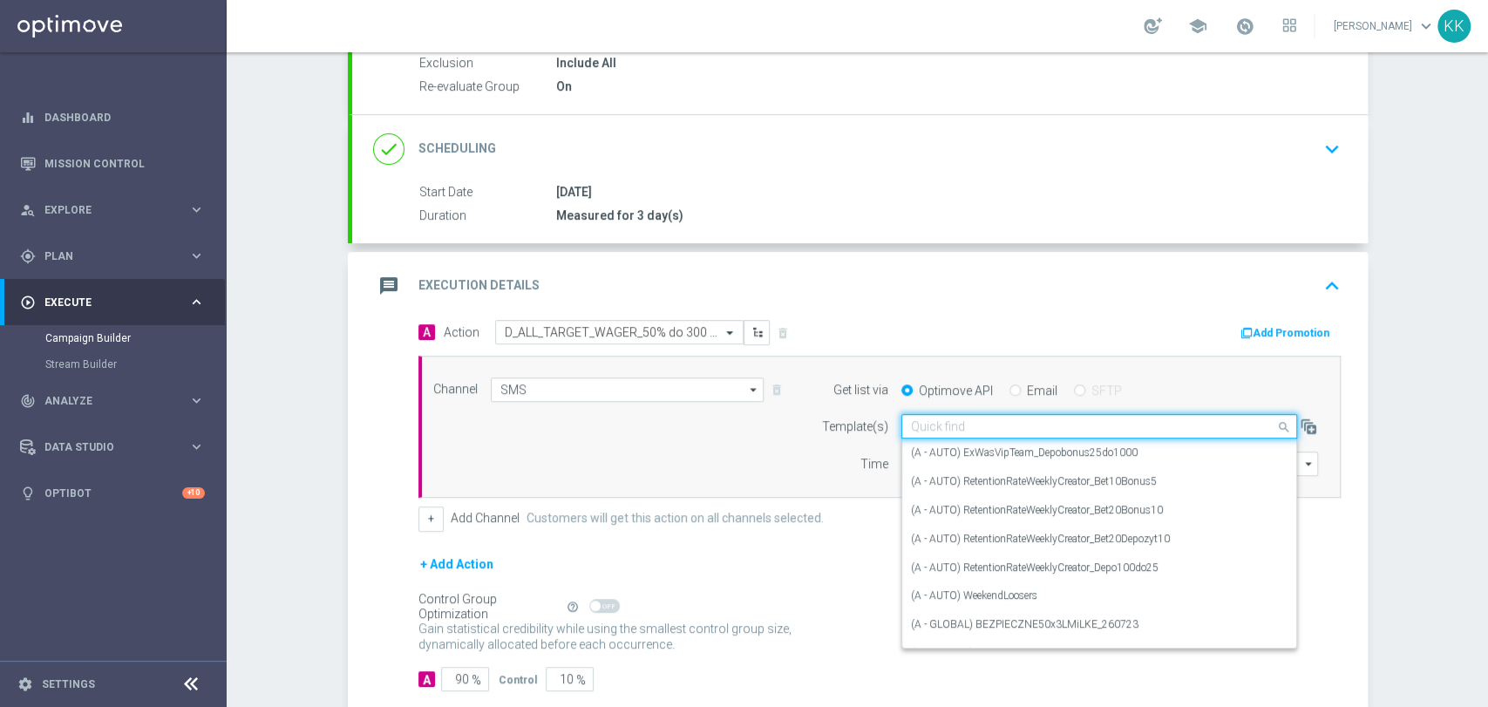
paste input "D_ALL_TARGET_WAGER_50% do 300 PLN_EUROBASKET_280825_SMS"
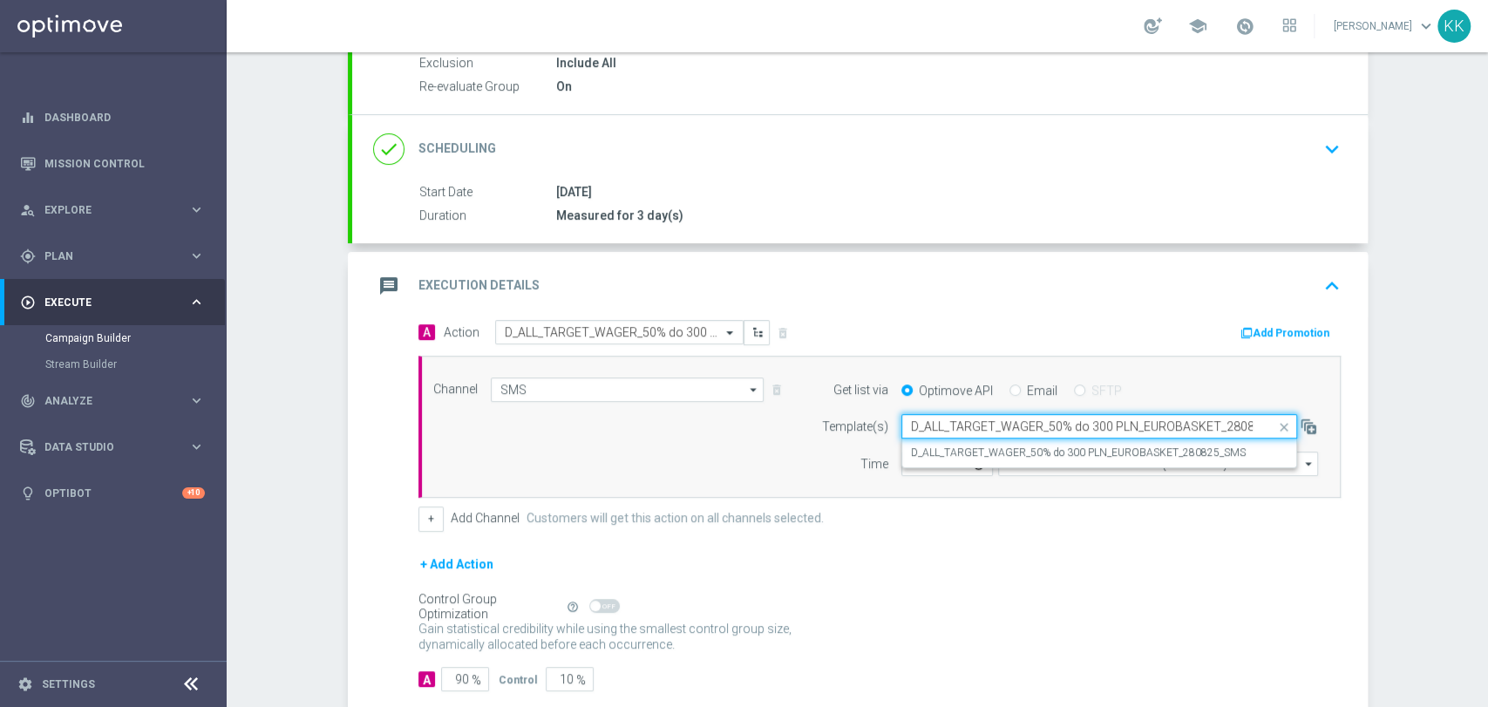
scroll to position [0, 37]
click at [1045, 455] on label "D_ALL_TARGET_WAGER_50% do 300 PLN_EUROBASKET_280825_SMS" at bounding box center [1078, 452] width 335 height 15
type input "D_ALL_TARGET_WAGER_50% do 300 PLN_EUROBASKET_280825_SMS"
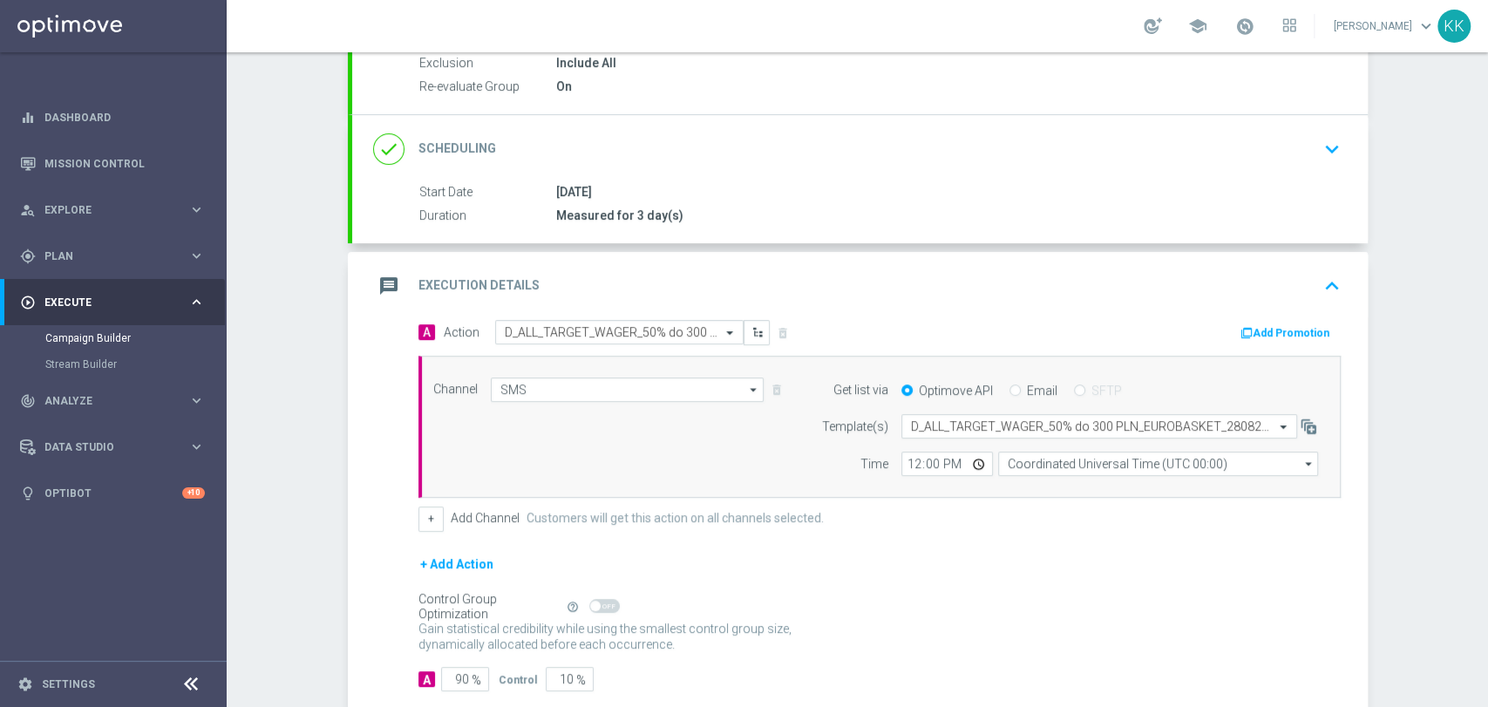
scroll to position [0, 0]
click at [909, 462] on input "12:00" at bounding box center [947, 463] width 92 height 24
type input "17:01"
click at [1199, 460] on input "Coordinated Universal Time (UTC 00:00)" at bounding box center [1158, 463] width 320 height 24
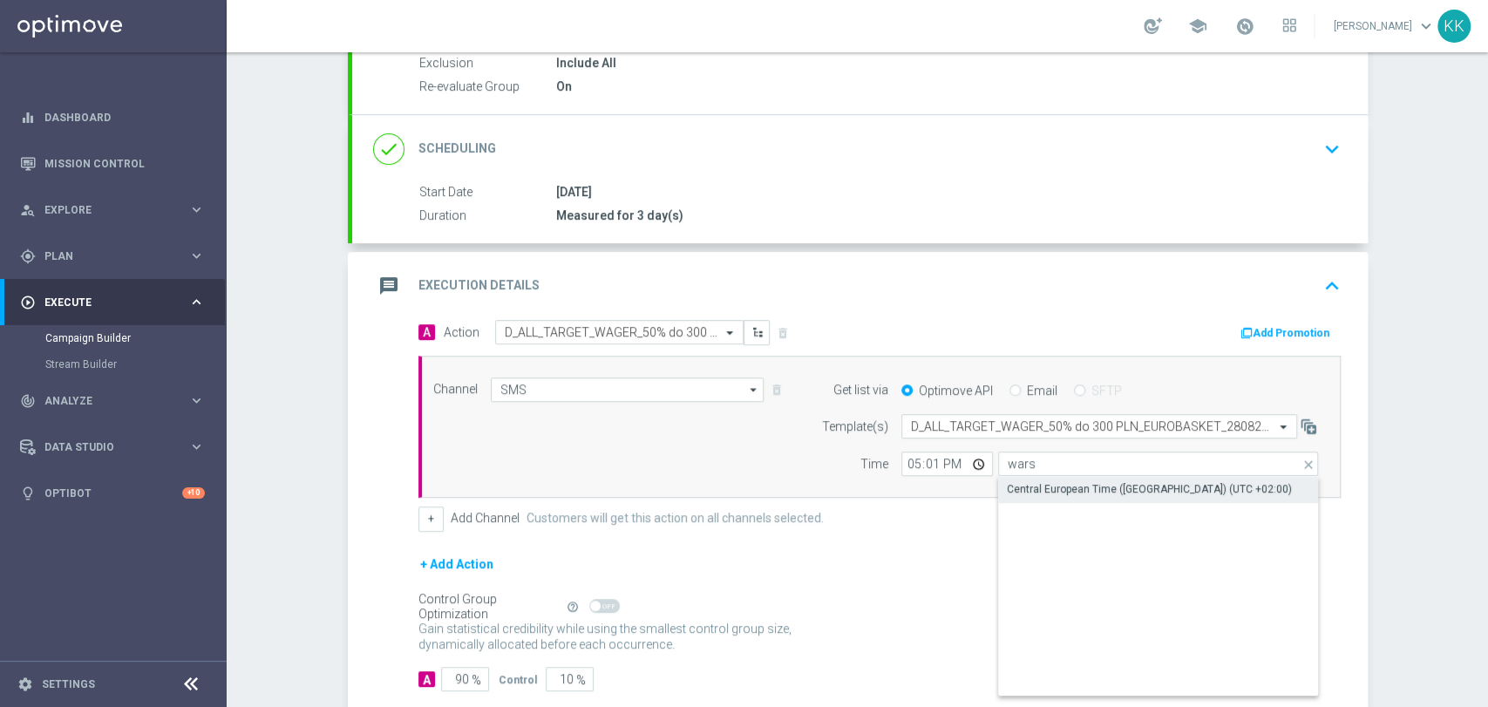
click at [1178, 494] on div "Central European Time ([GEOGRAPHIC_DATA]) (UTC +02:00)" at bounding box center [1149, 489] width 285 height 16
type input "Central European Time ([GEOGRAPHIC_DATA]) (UTC +02:00)"
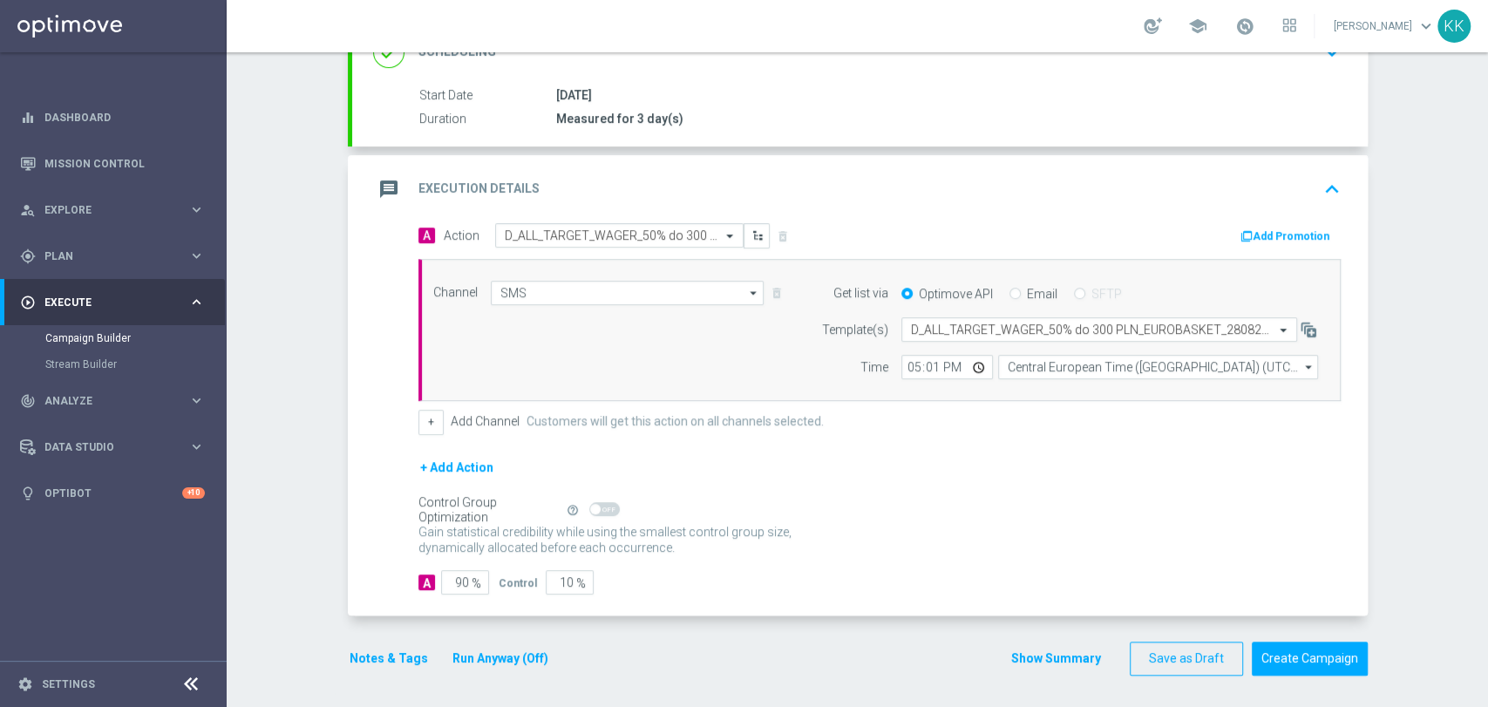
scroll to position [291, 0]
click at [471, 575] on span "%" at bounding box center [476, 582] width 10 height 15
click at [459, 578] on input "90" at bounding box center [465, 581] width 48 height 24
type input "9"
type input "91"
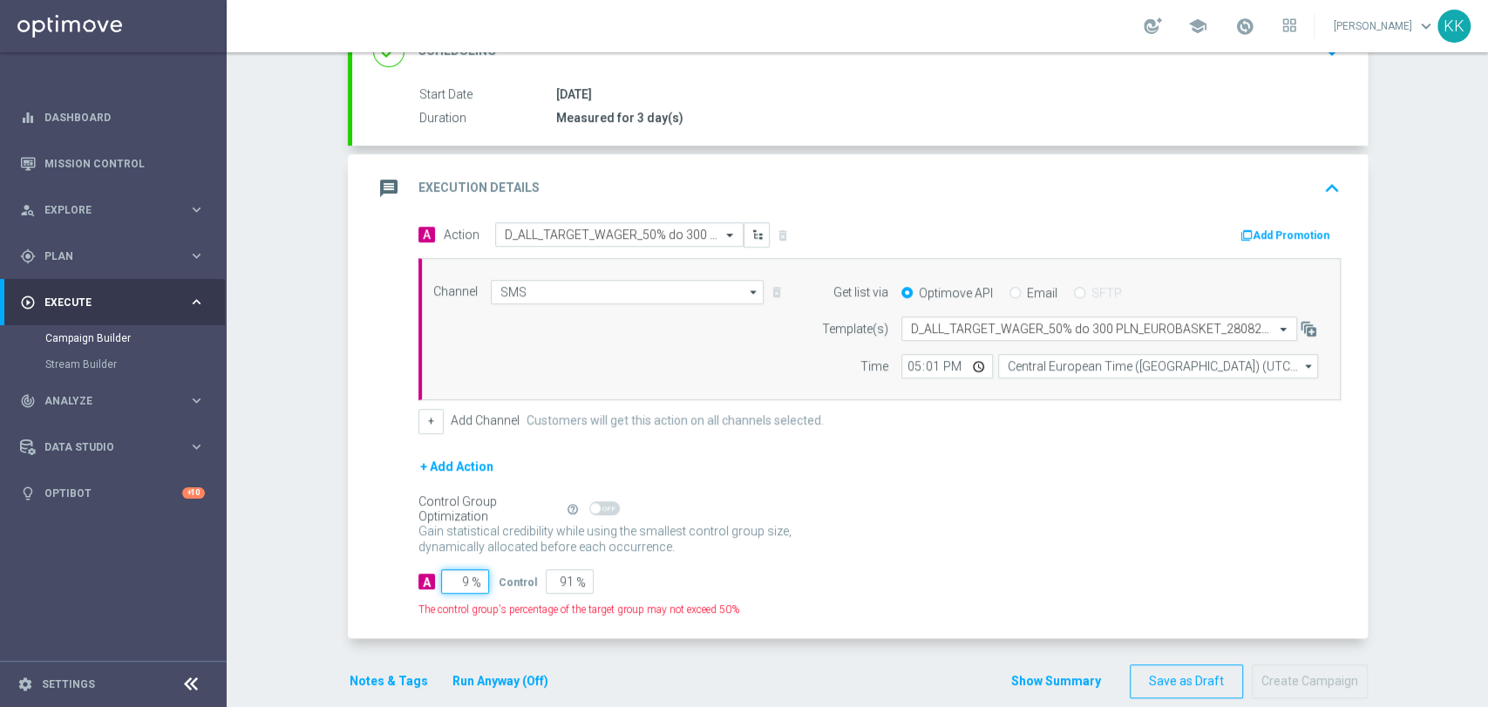
type input "96"
type input "4"
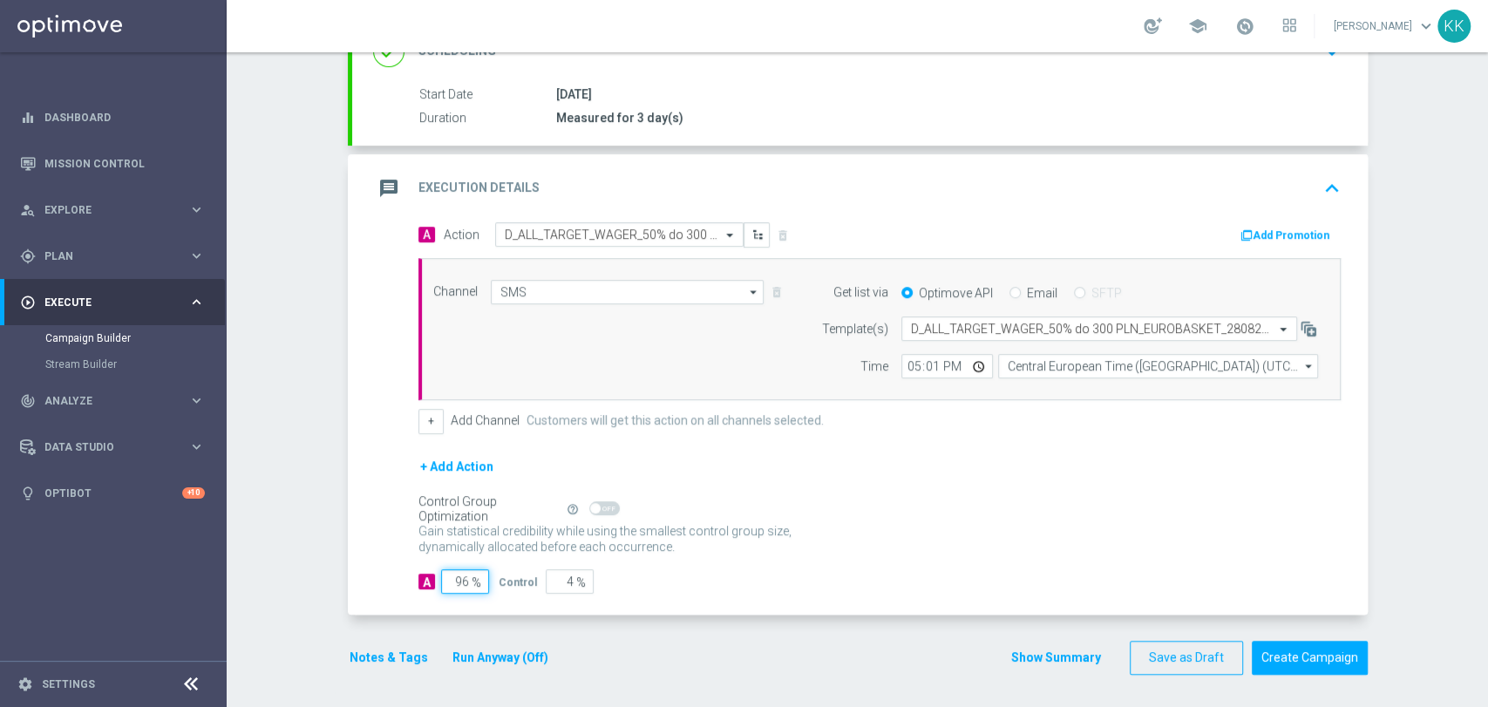
type input "9"
type input "91"
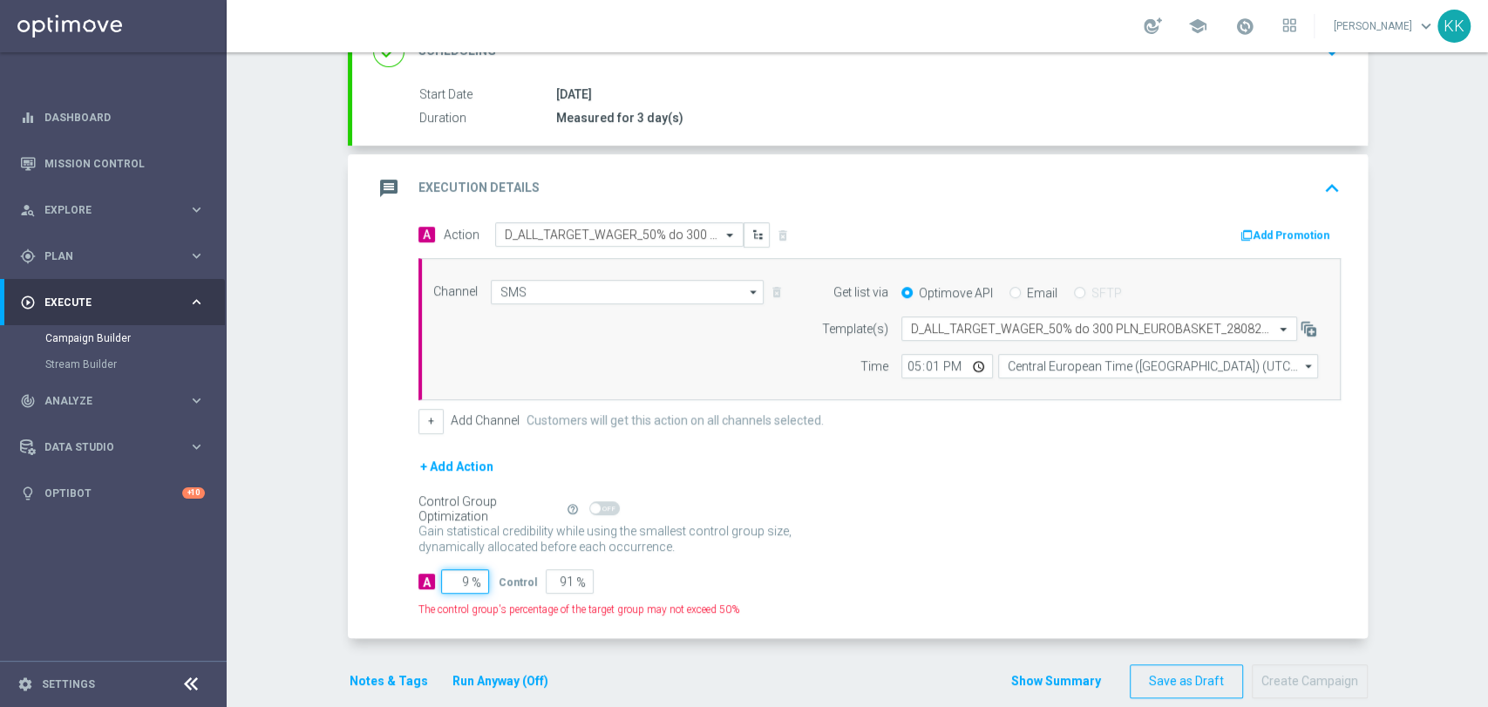
type input "95"
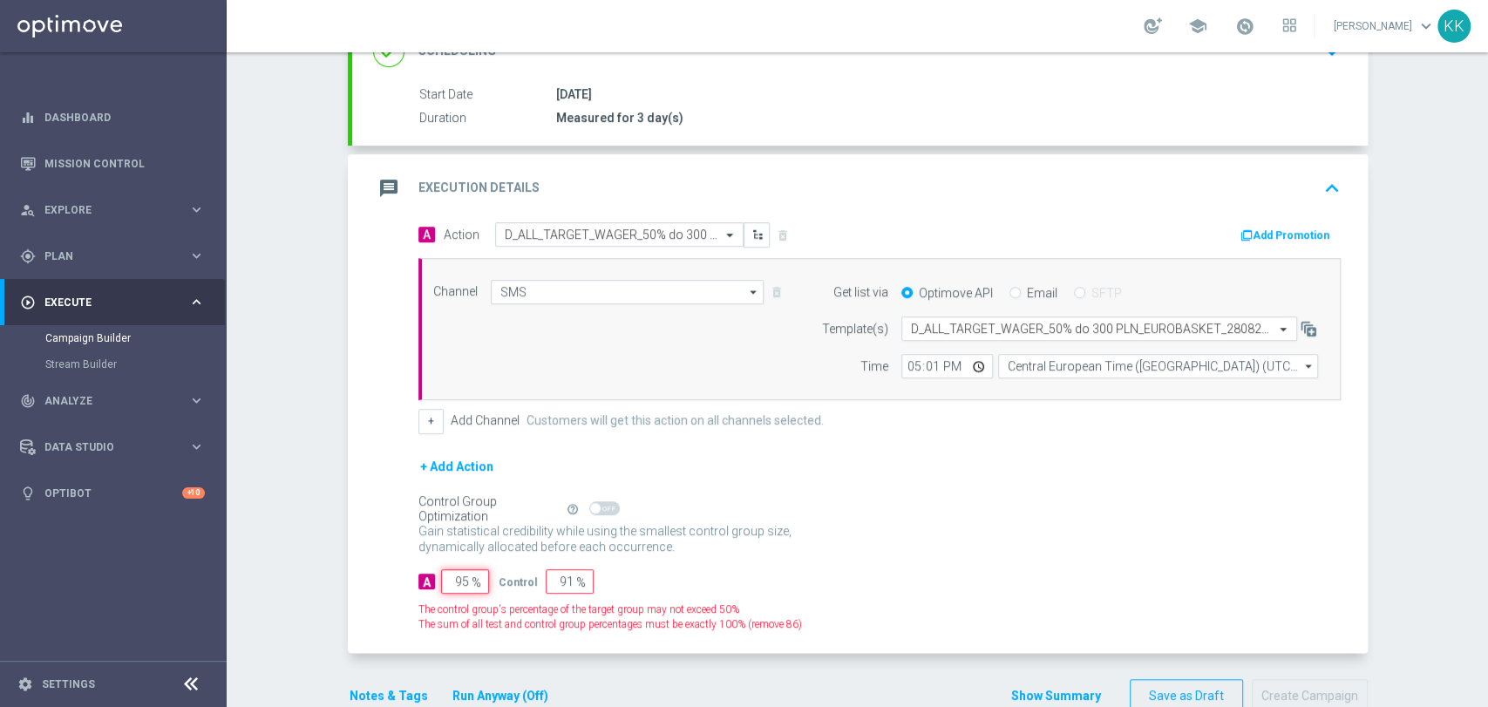
type input "5"
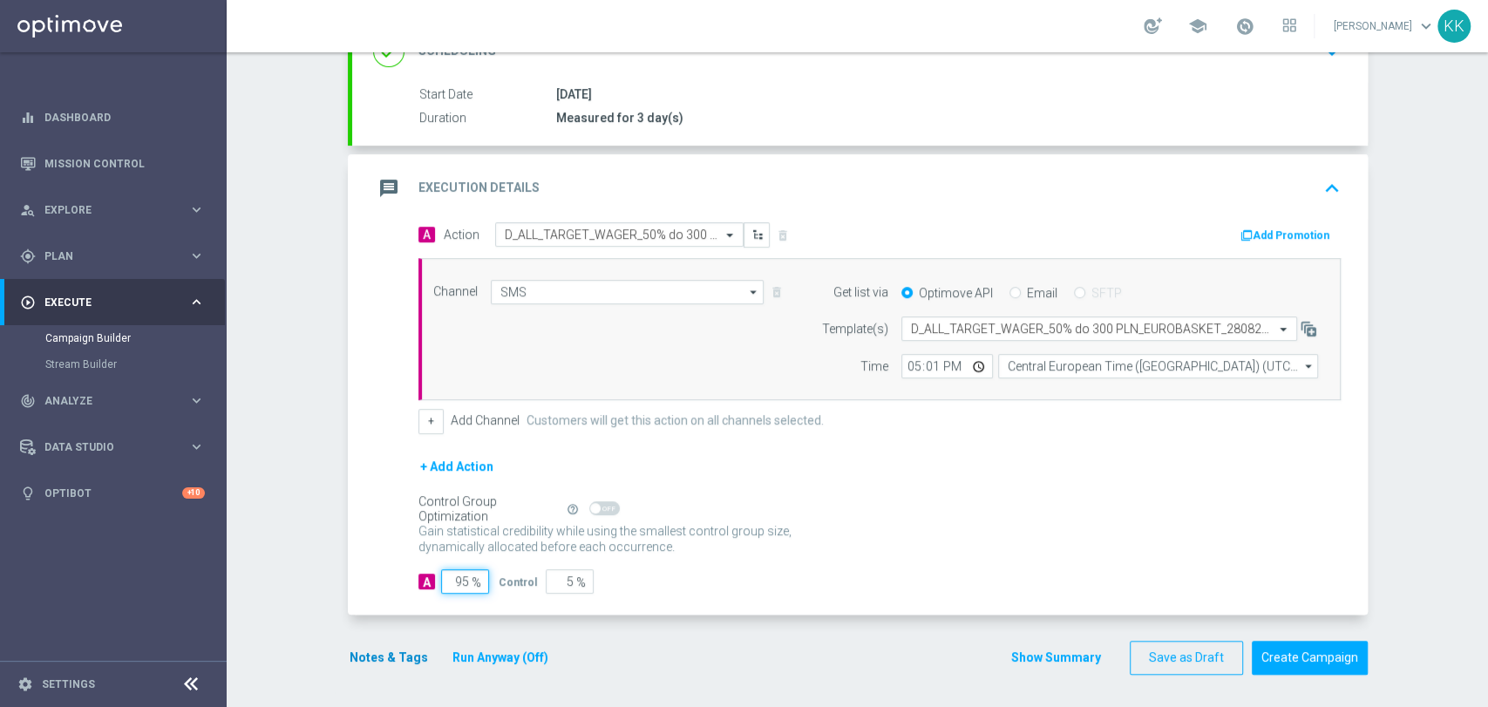
type input "95"
click at [398, 663] on button "Notes & Tags" at bounding box center [389, 658] width 82 height 22
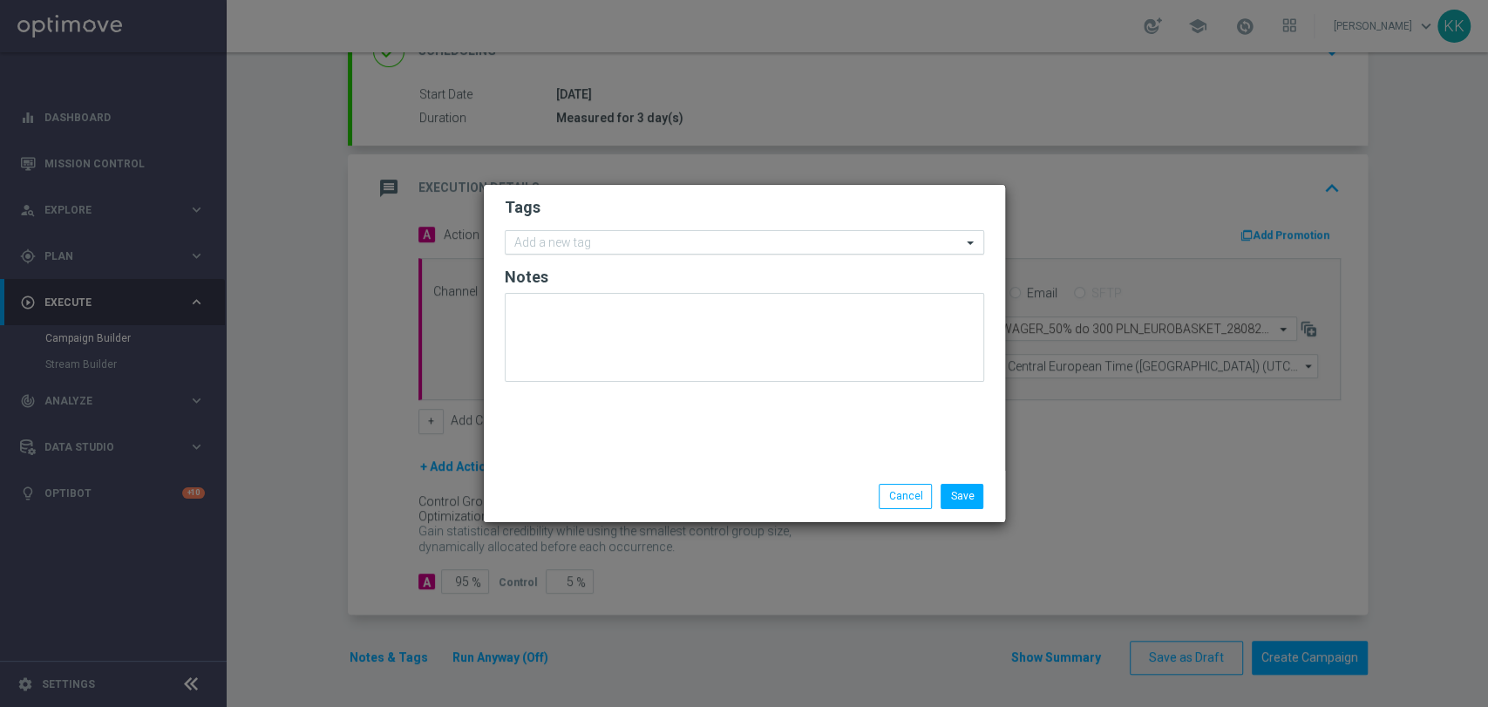
click at [742, 245] on input "text" at bounding box center [737, 243] width 447 height 15
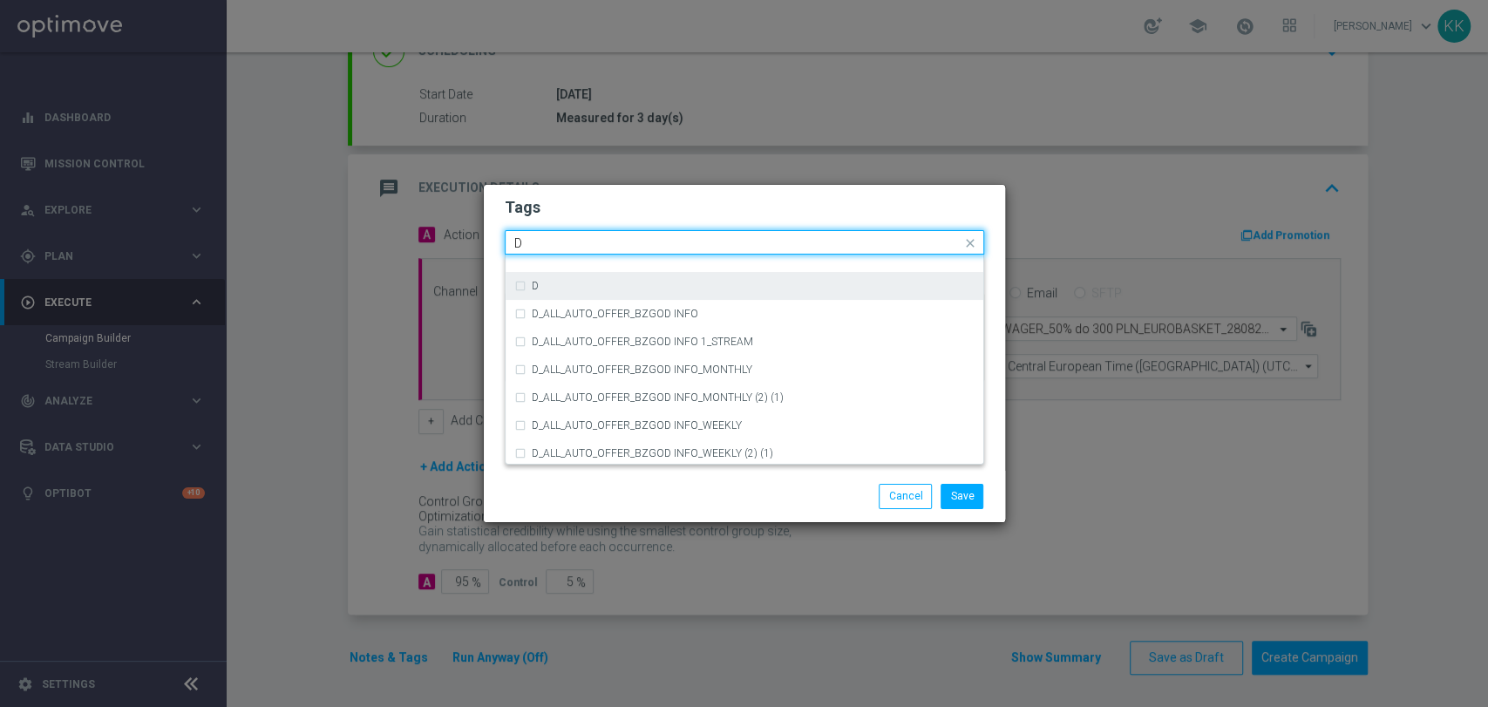
scroll to position [1840, 0]
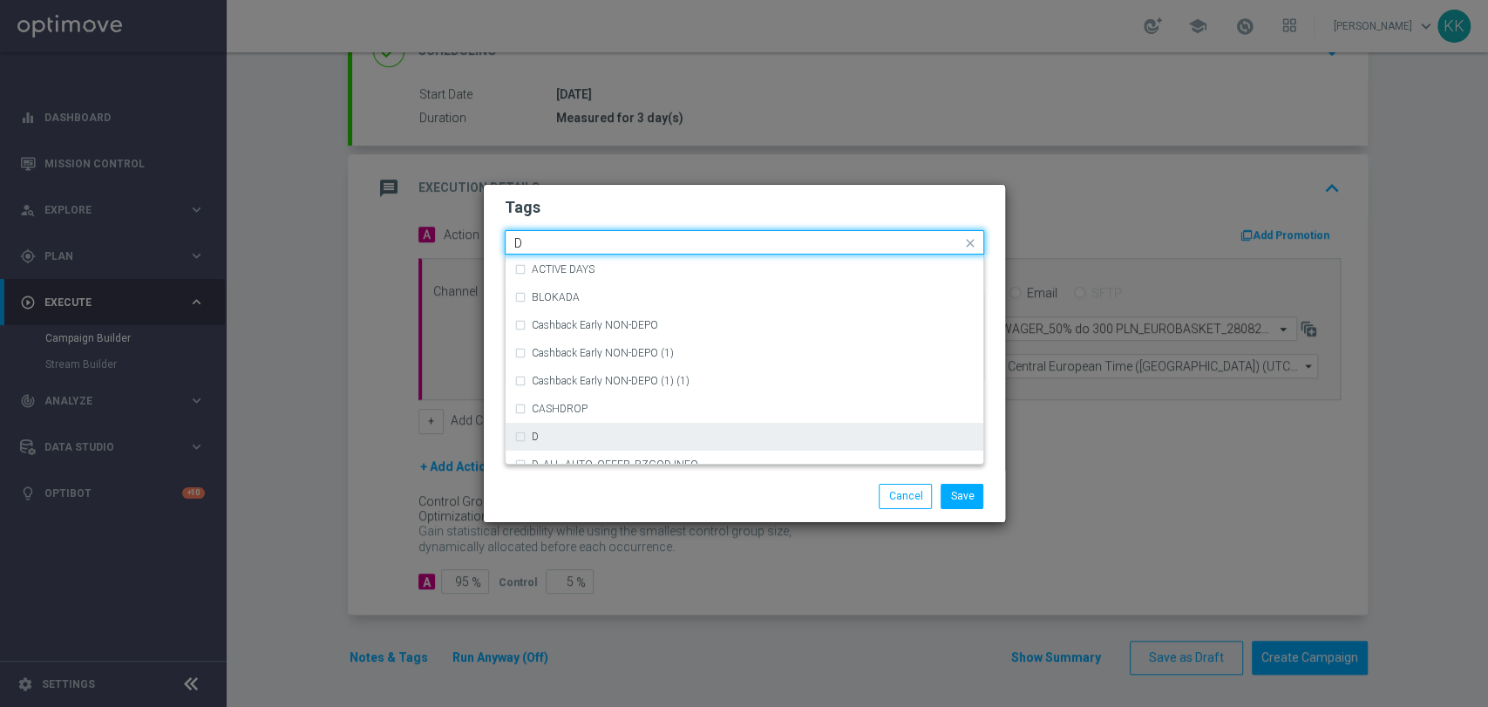
click at [613, 434] on div "D" at bounding box center [753, 436] width 443 height 10
type input "D"
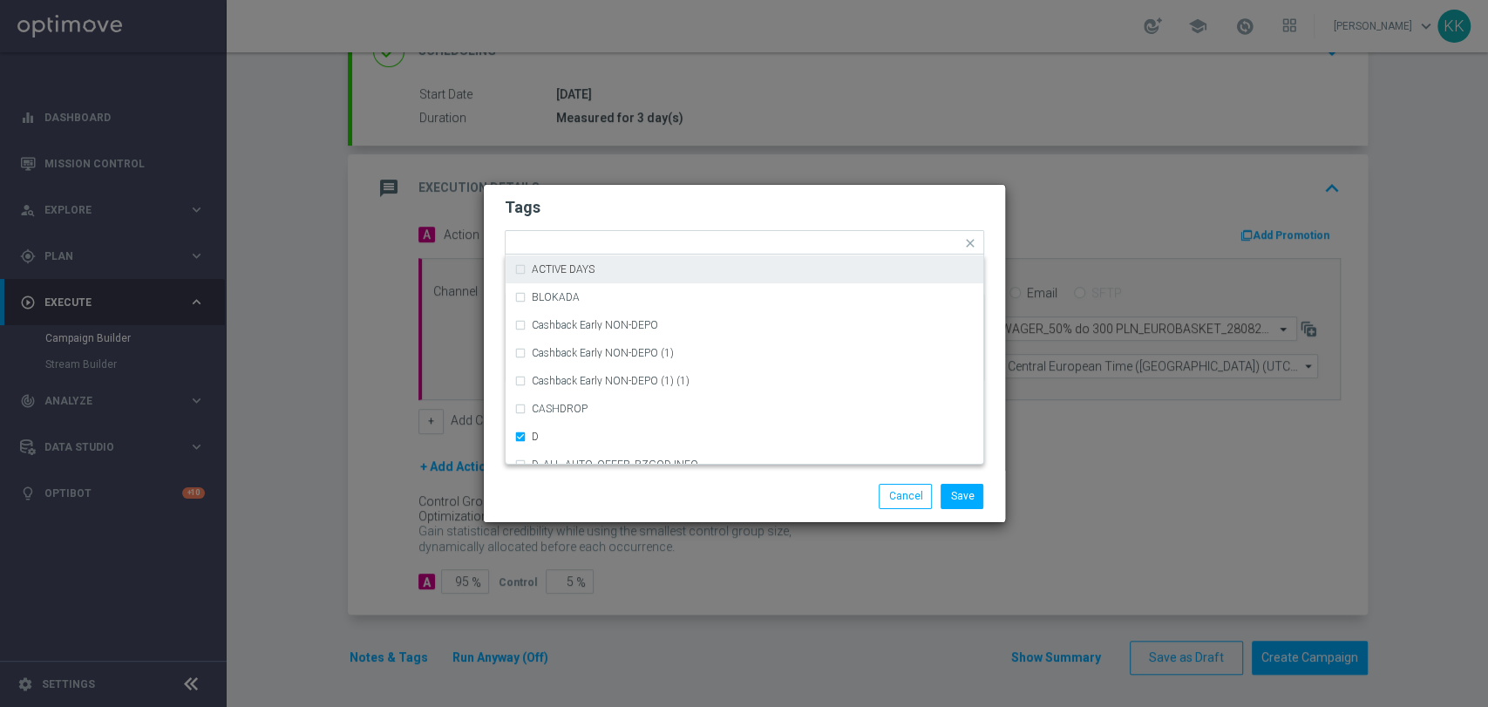
click at [647, 208] on h2 "Tags" at bounding box center [744, 207] width 479 height 21
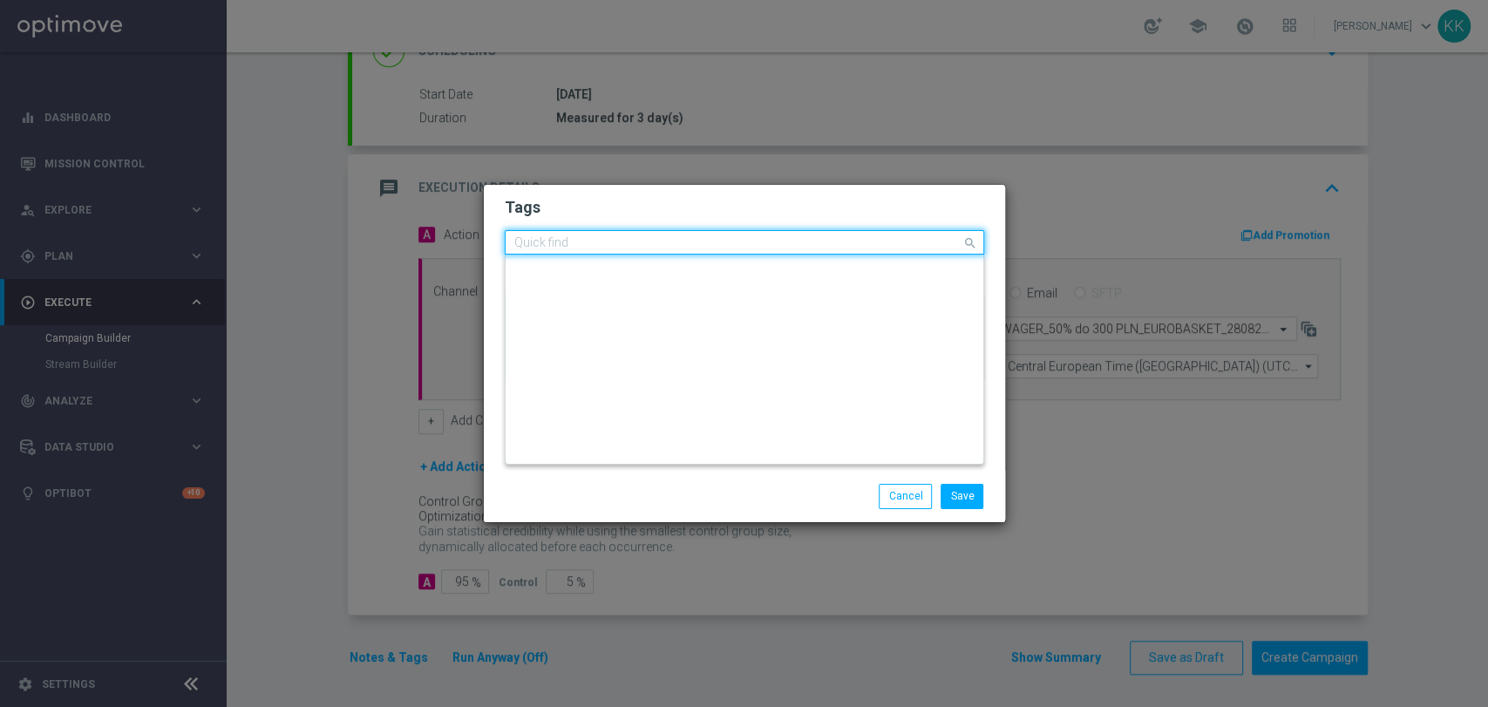
click at [662, 244] on input "text" at bounding box center [737, 243] width 447 height 15
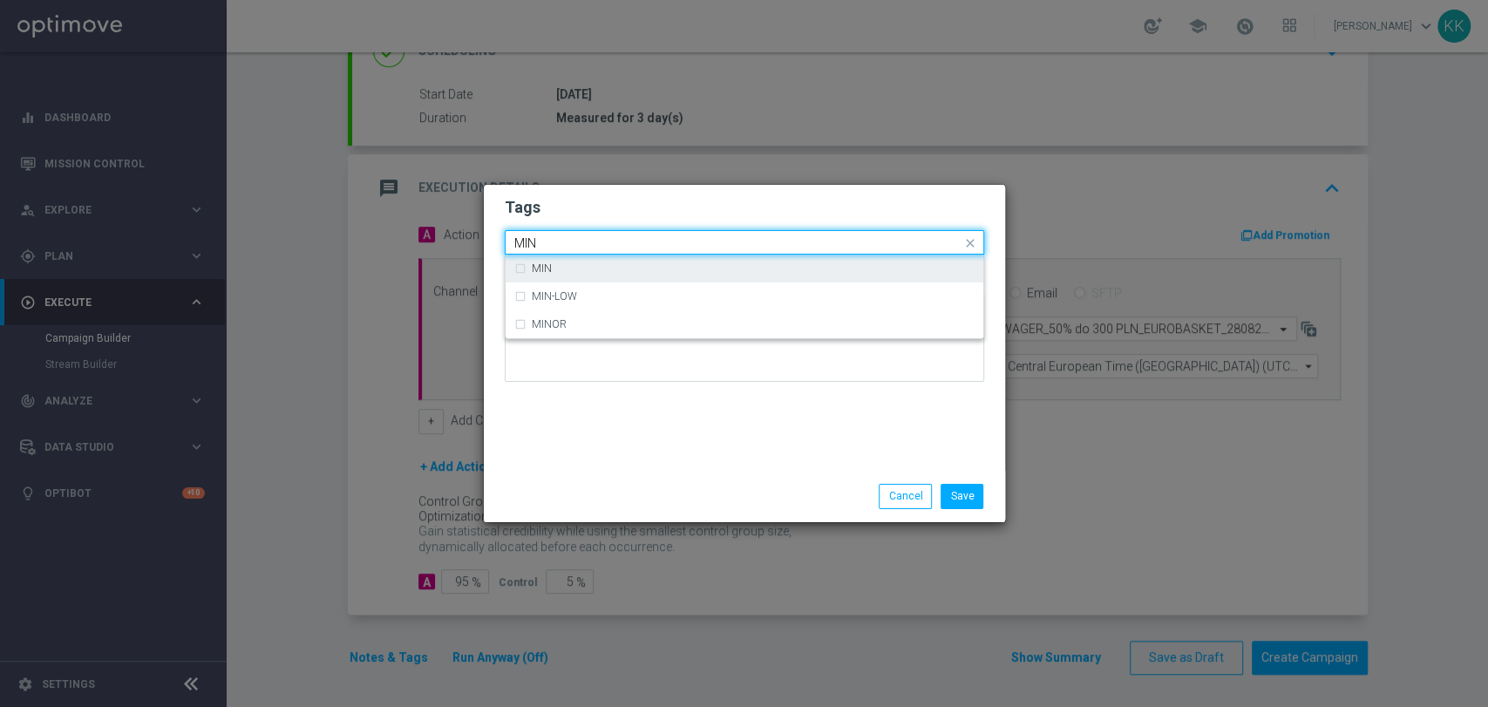
click at [661, 265] on div "MIN" at bounding box center [753, 268] width 443 height 10
type input "MIN"
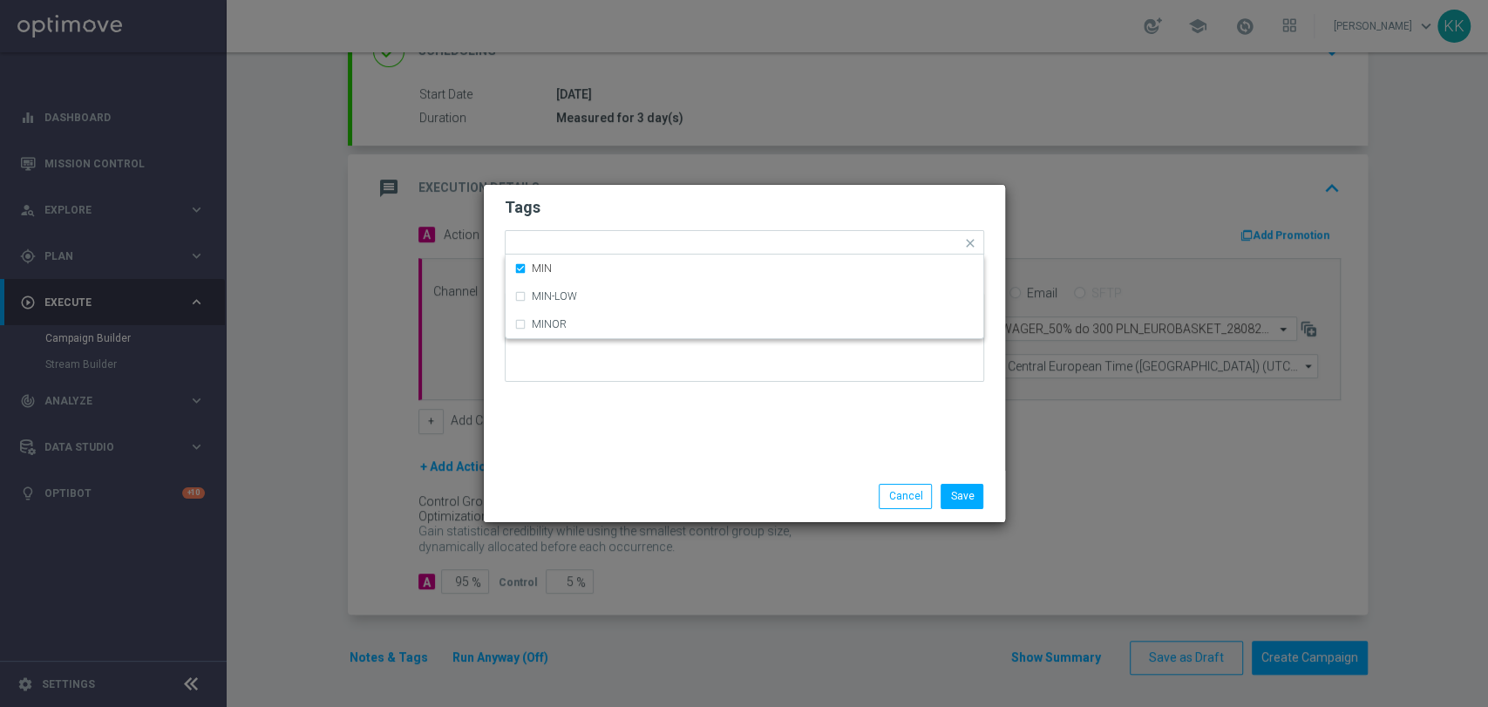
click at [677, 221] on form "Tags Quick find × D × MIN MIN MIN-LOW MINOR Notes" at bounding box center [744, 294] width 479 height 202
click at [675, 253] on div at bounding box center [780, 245] width 363 height 17
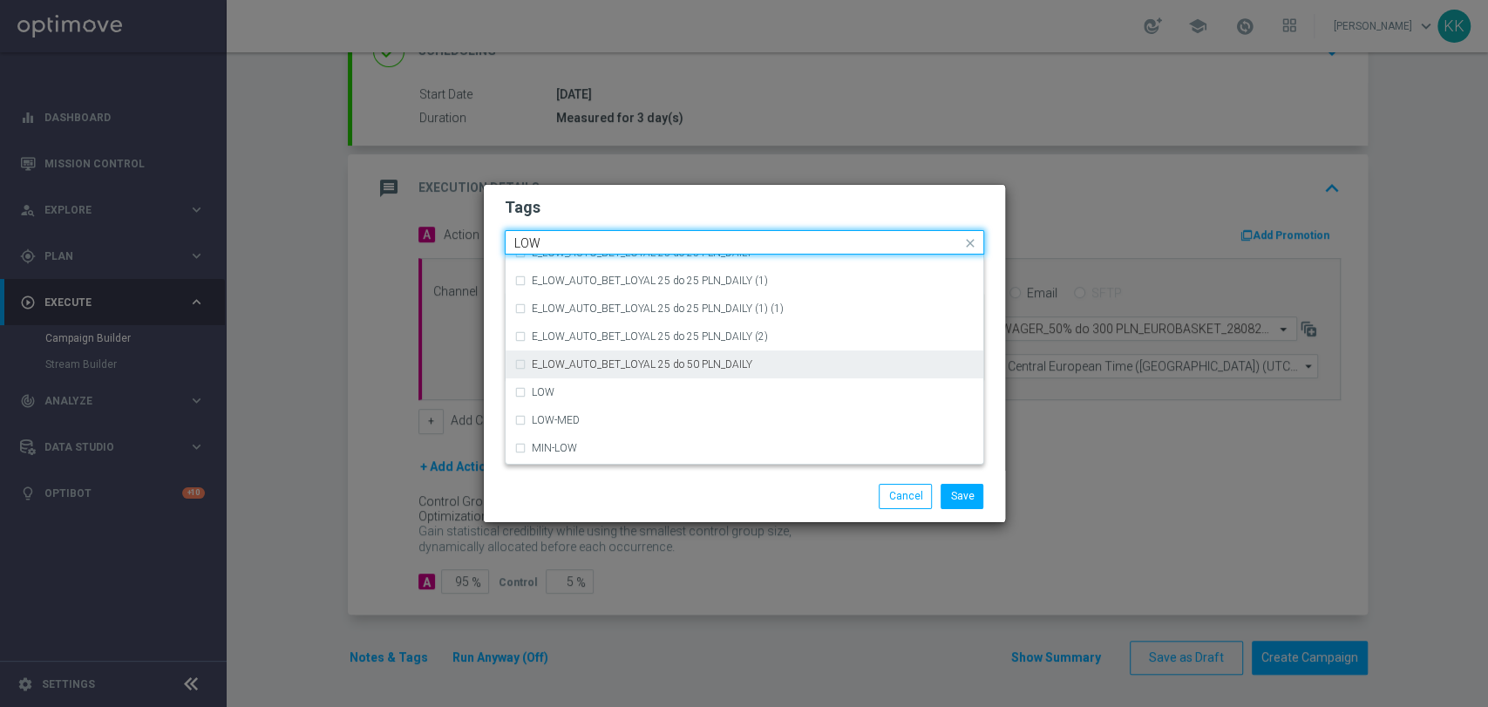
scroll to position [851, 0]
click at [647, 373] on div "LOW" at bounding box center [744, 366] width 460 height 28
type input "LOW"
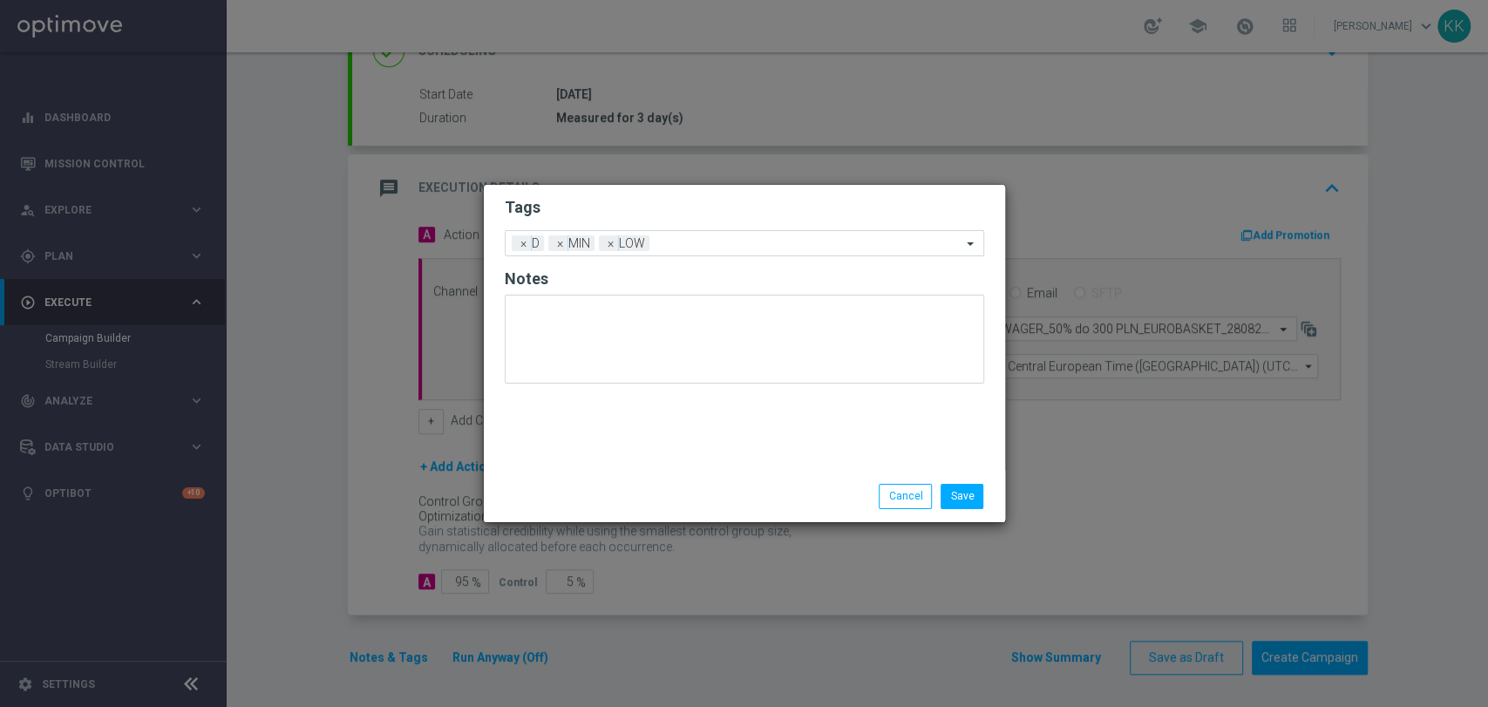
click at [688, 198] on h2 "Tags" at bounding box center [744, 207] width 479 height 21
click at [681, 246] on input "text" at bounding box center [808, 244] width 305 height 15
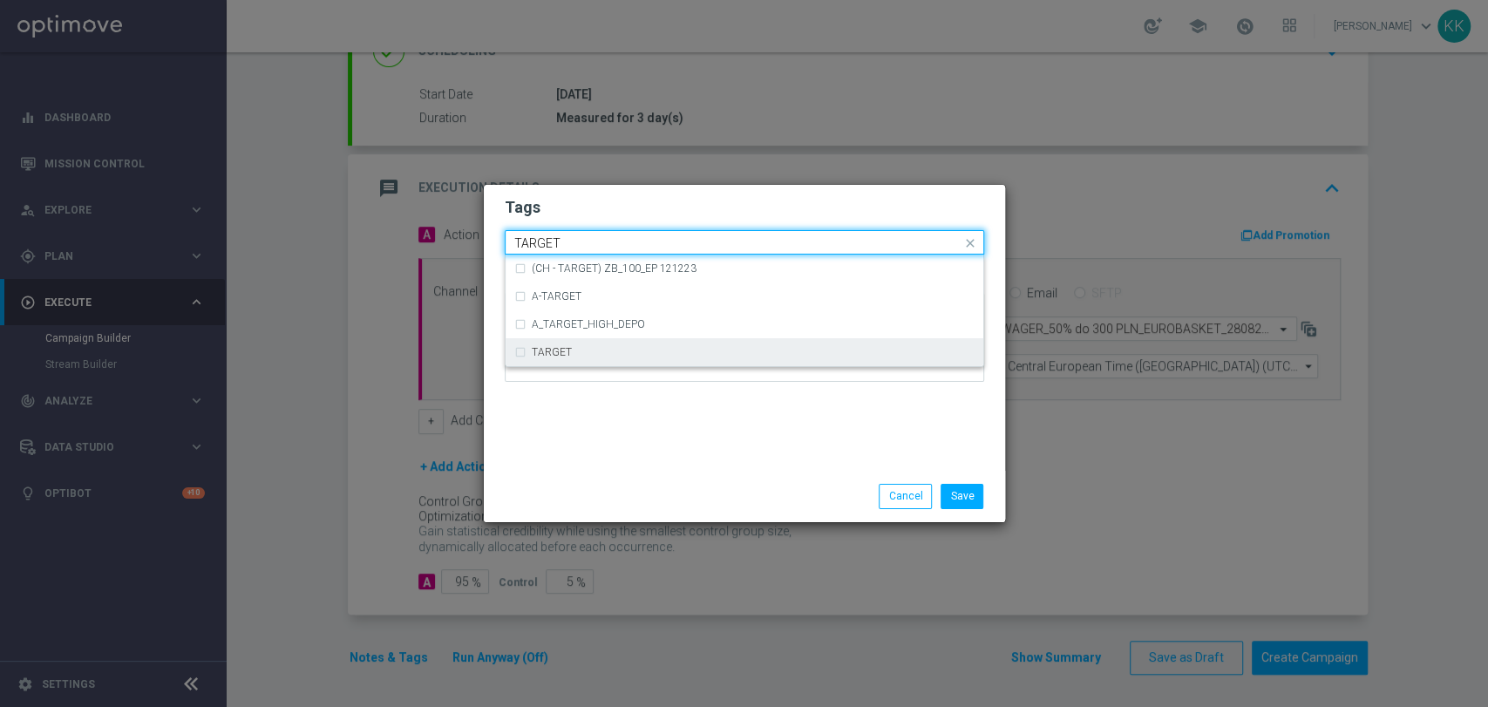
click at [562, 340] on div "TARGET" at bounding box center [744, 352] width 460 height 28
type input "TARGET"
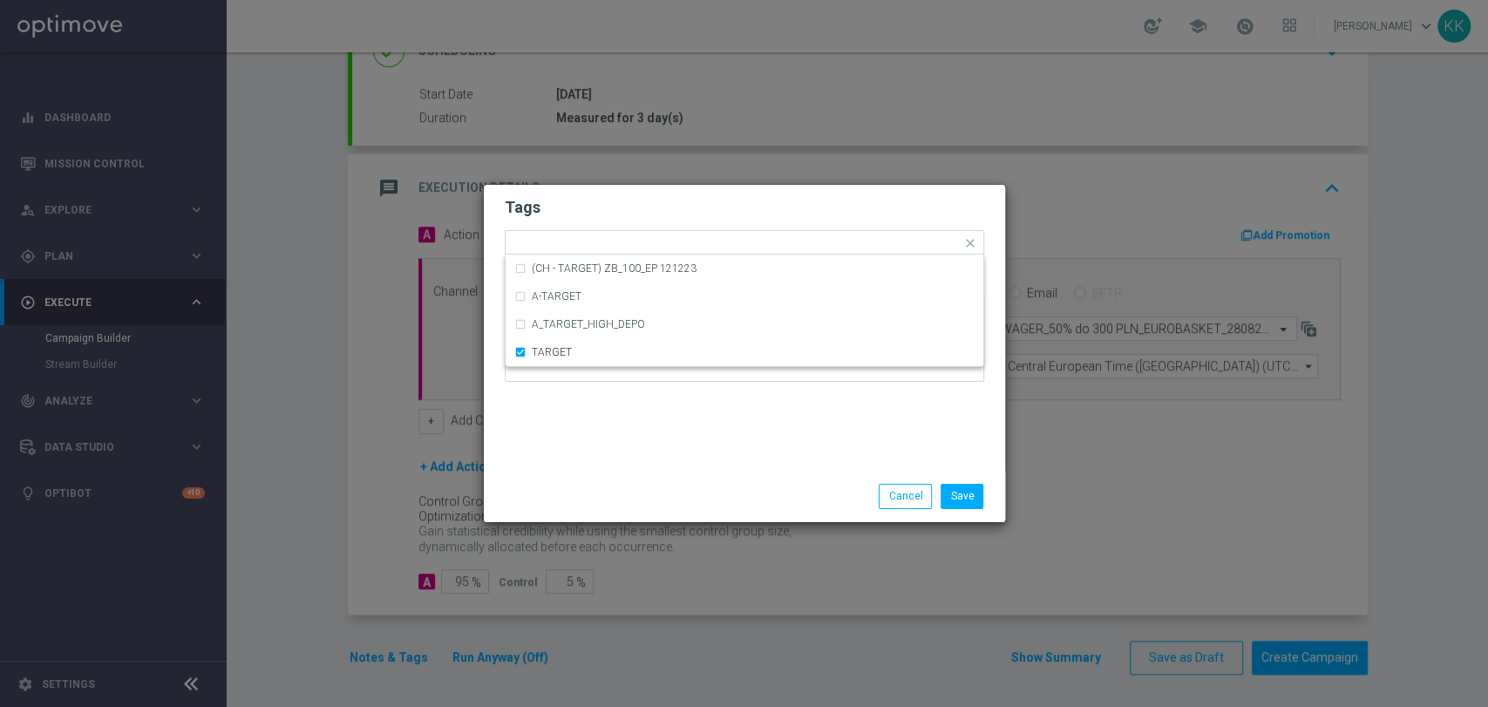
click at [558, 434] on div "Tags Quick find × D × MIN × LOW × TARGET (CH - TARGET) ZB_100_EP 121223 A-TARGE…" at bounding box center [744, 328] width 521 height 286
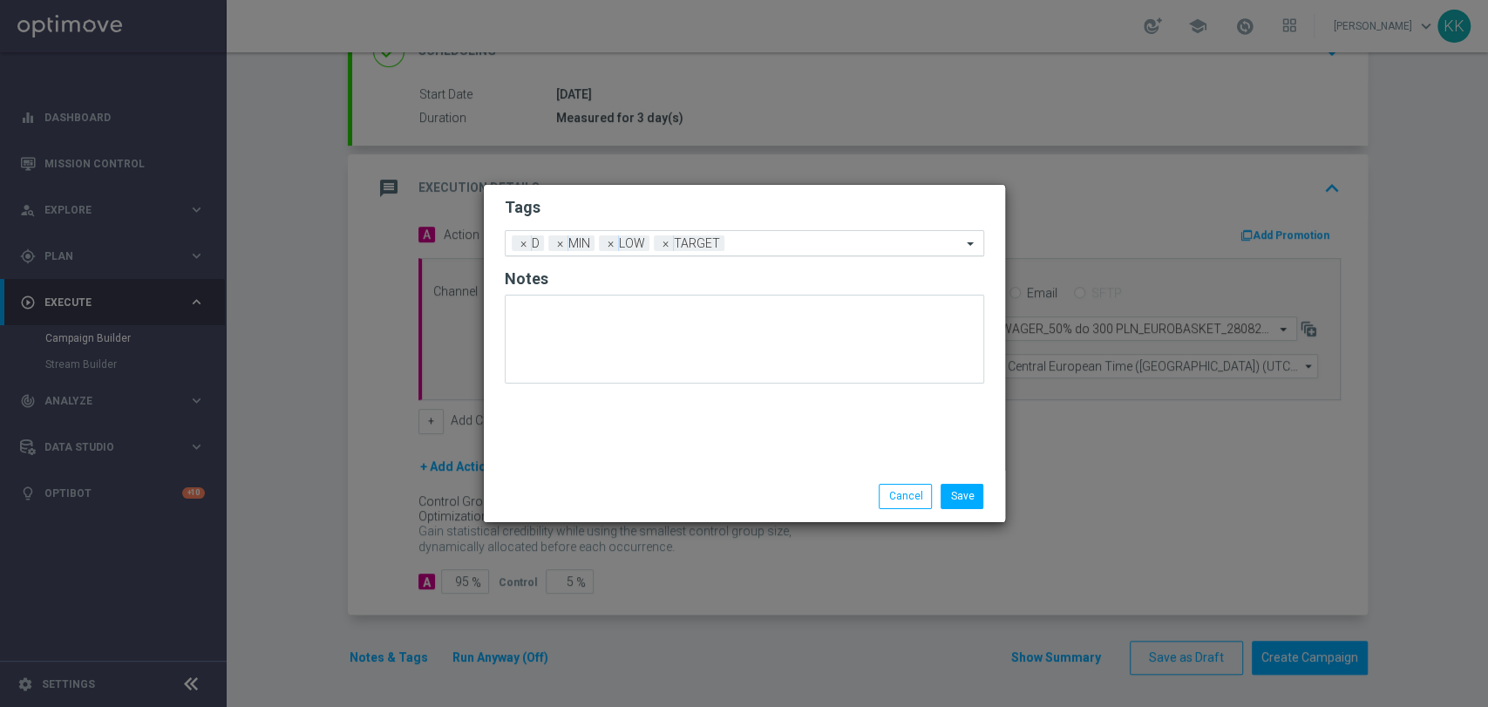
click at [772, 235] on div "Add a new tag × D × MIN × LOW × TARGET" at bounding box center [733, 243] width 456 height 24
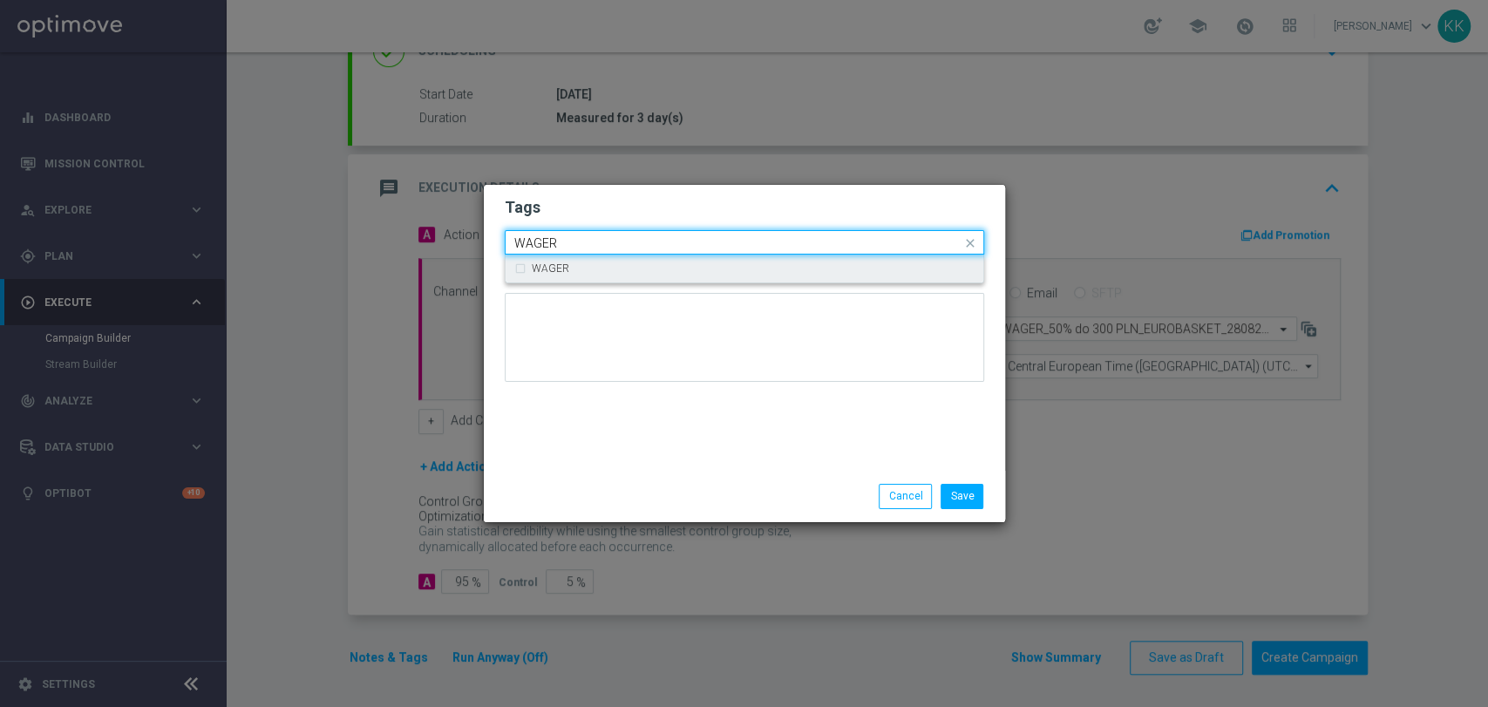
click at [750, 281] on div "WAGER" at bounding box center [744, 268] width 460 height 28
type input "WAGER"
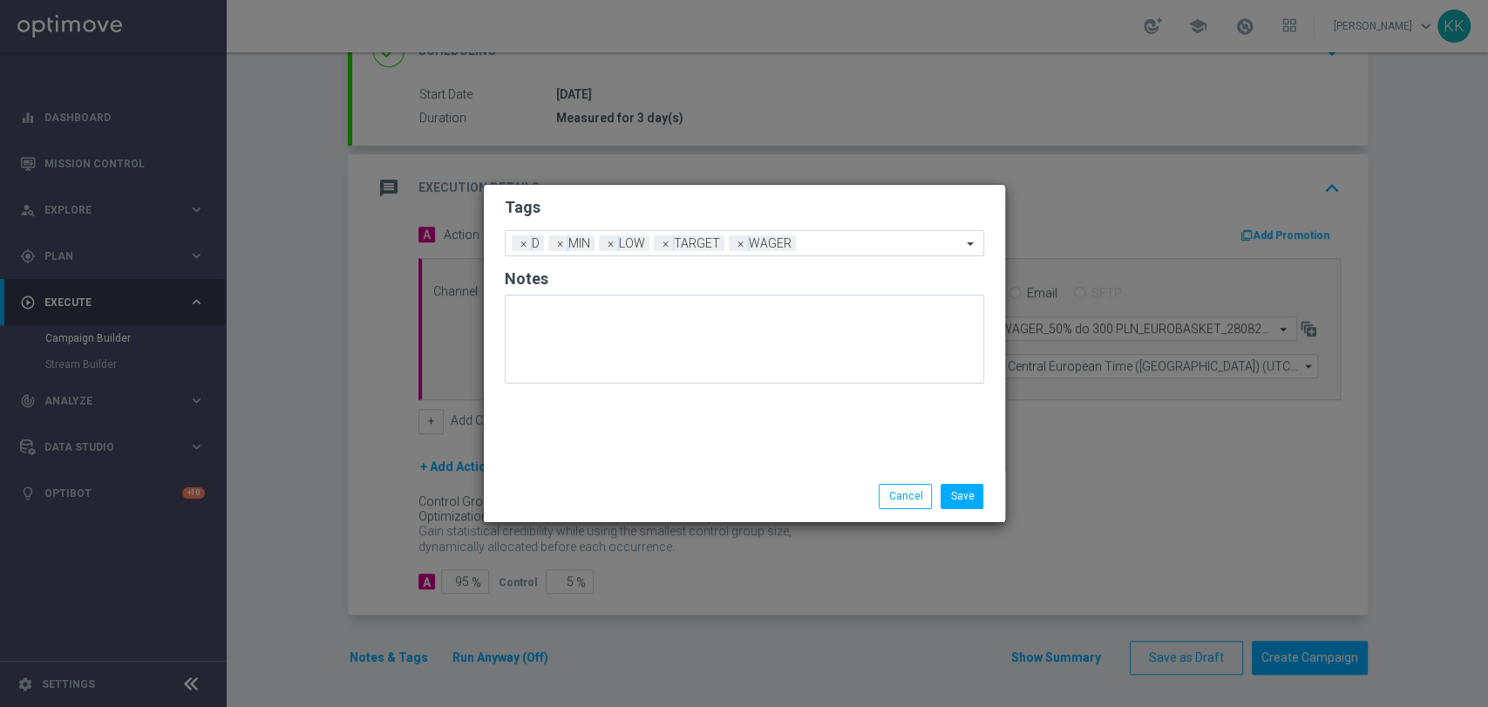
click at [759, 225] on form "Tags Add a new tag × D × MIN × LOW × TARGET × WAGER Notes" at bounding box center [744, 295] width 479 height 204
click at [557, 241] on span "×" at bounding box center [560, 243] width 16 height 16
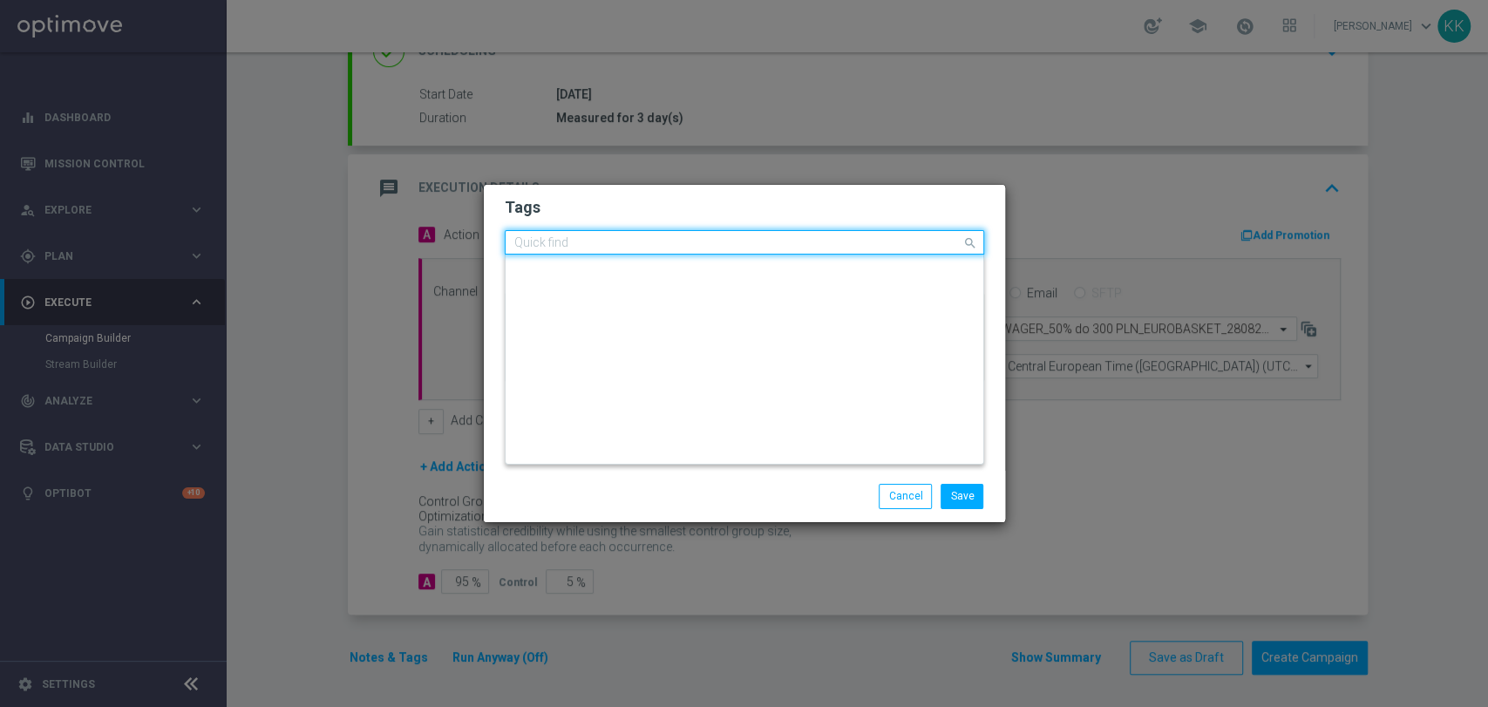
click at [754, 239] on input "text" at bounding box center [737, 243] width 447 height 15
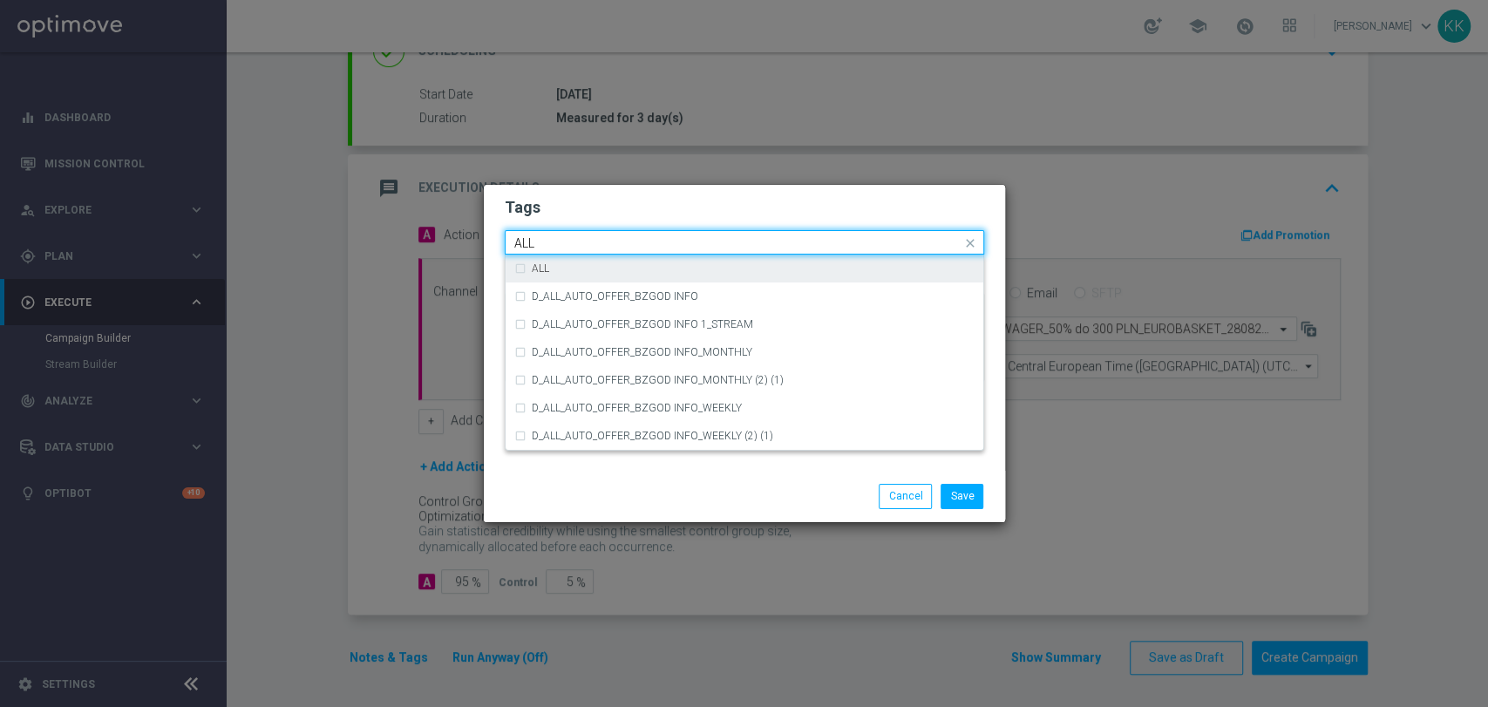
click at [737, 256] on div "ALL" at bounding box center [744, 268] width 460 height 28
type input "ALL"
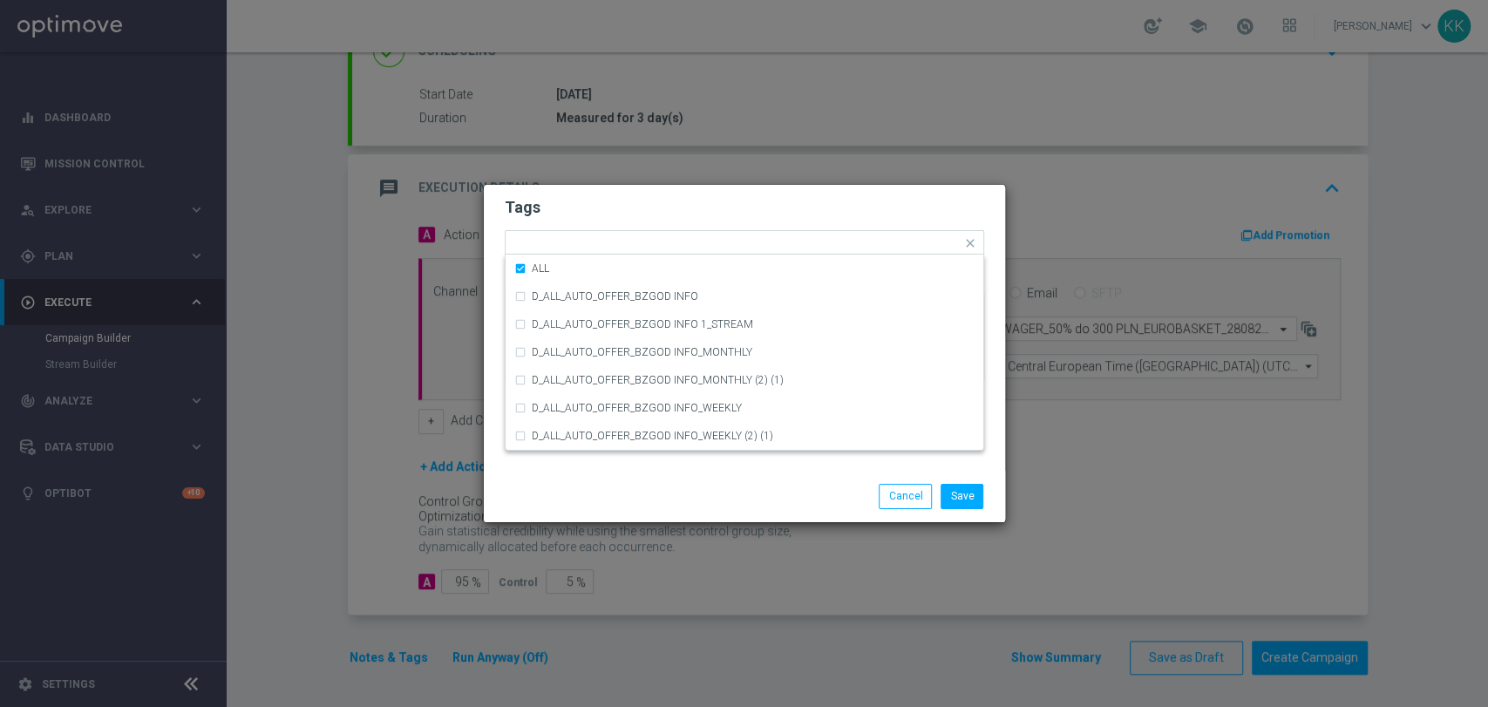
click at [755, 186] on div "Tags Quick find × D × TARGET × WAGER × ALL ALL D_ALL_AUTO_OFFER_BZGOD INFO D_AL…" at bounding box center [744, 328] width 521 height 286
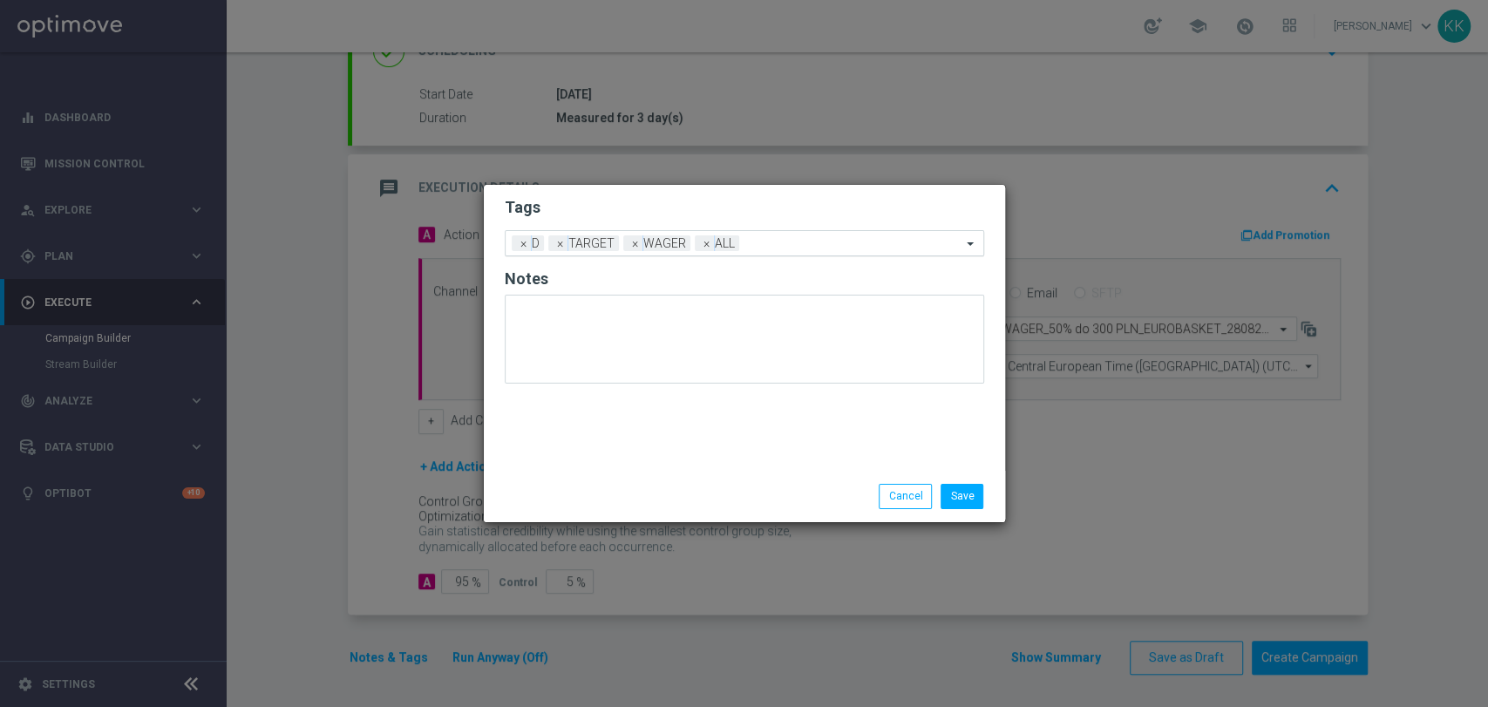
click at [880, 242] on input "text" at bounding box center [853, 244] width 215 height 15
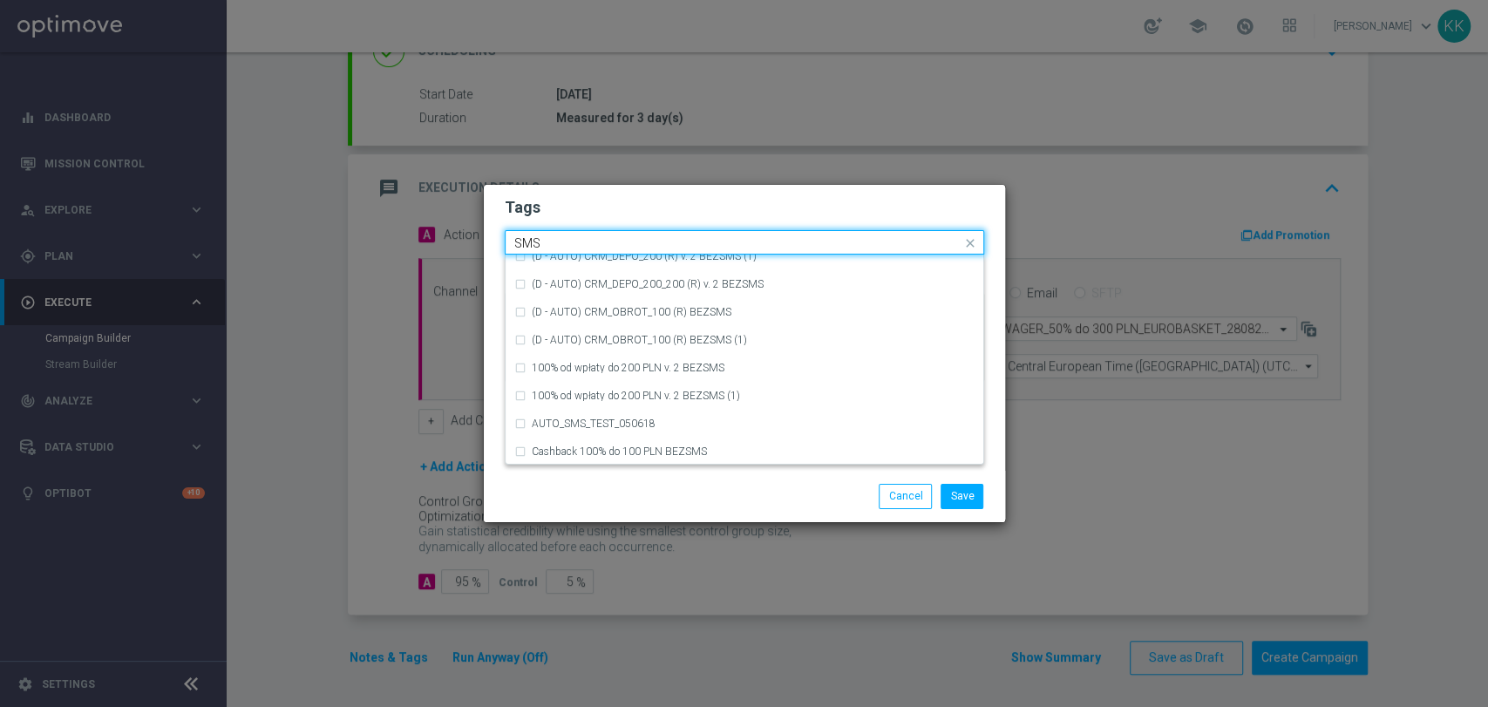
scroll to position [265, 0]
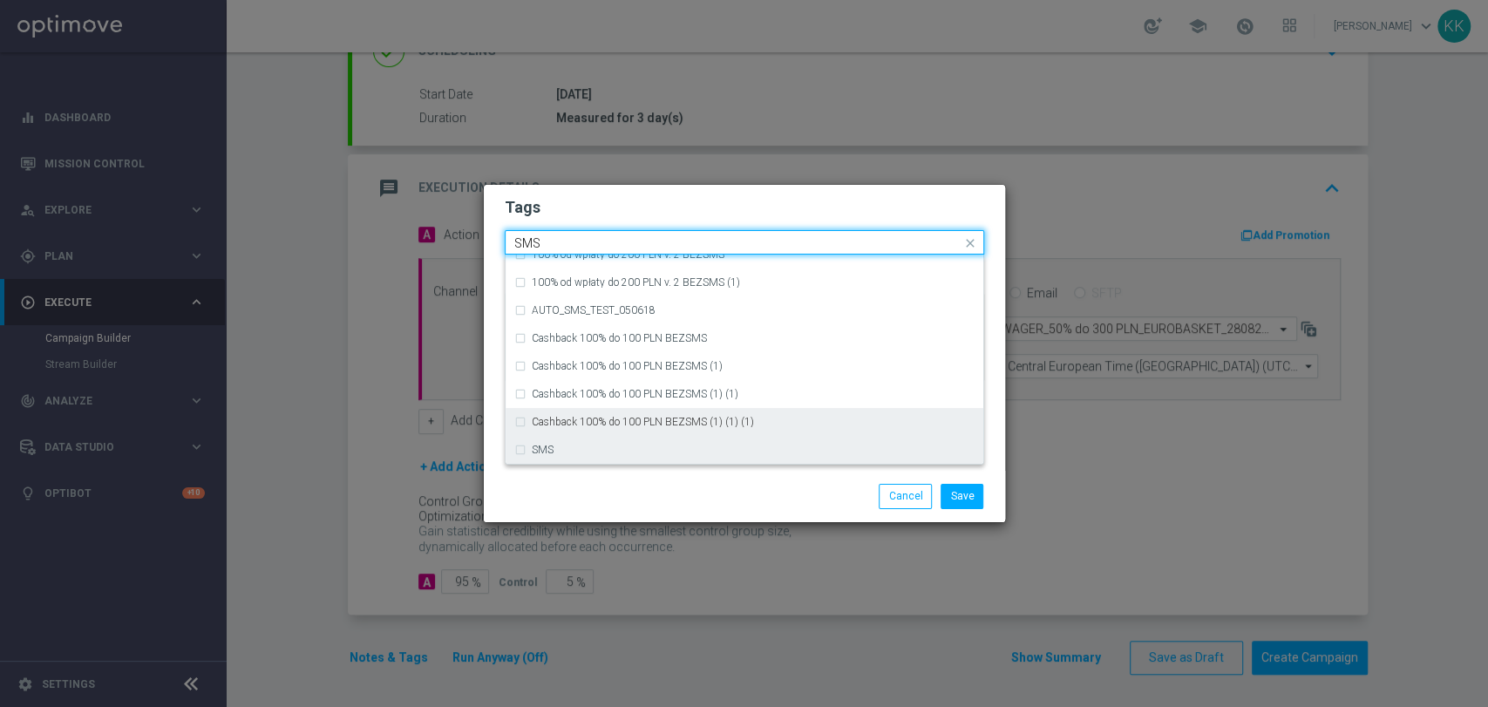
click at [750, 446] on div "SMS" at bounding box center [753, 449] width 443 height 10
type input "SMS"
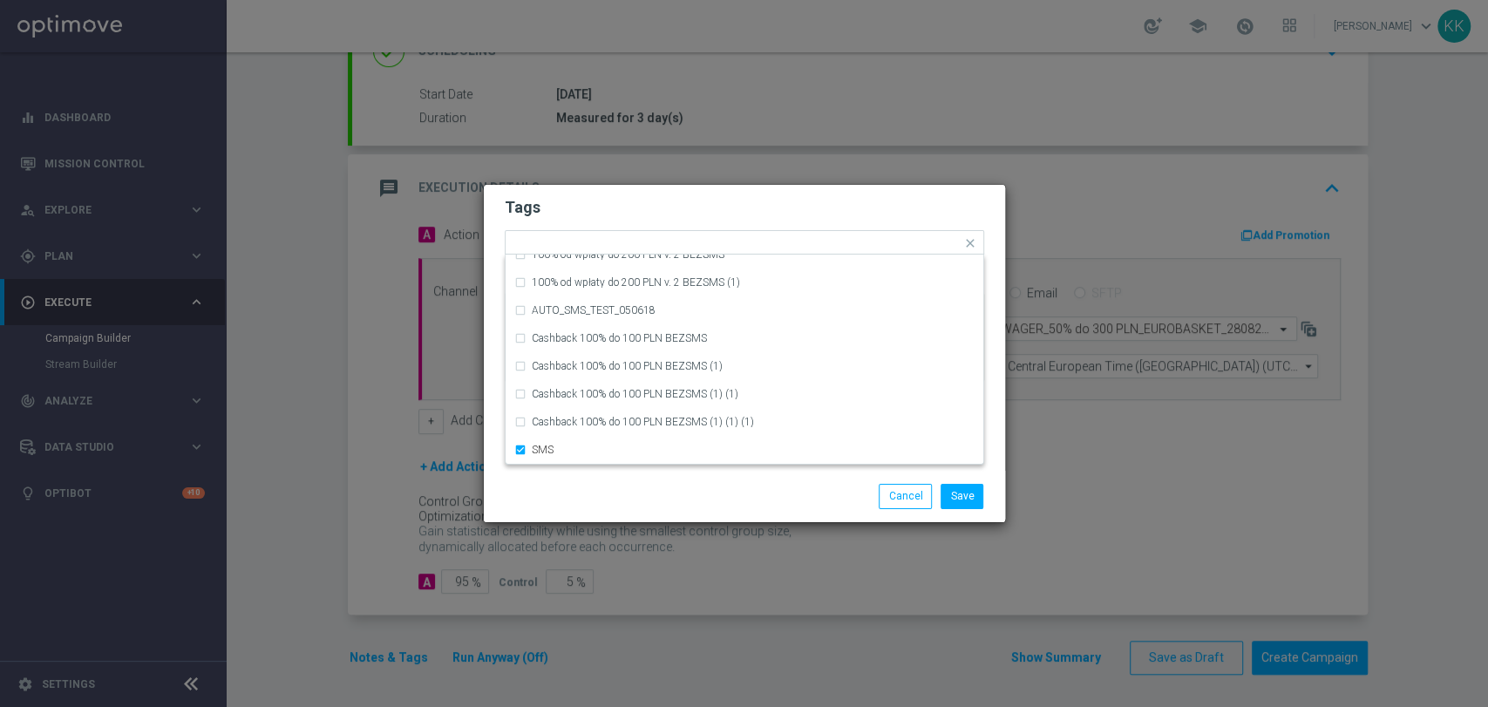
click at [738, 528] on modal-container "Tags Quick find × D × TARGET × WAGER × ALL × SMS (D - AUTO) CRM_DEPO_200 (R) v.…" at bounding box center [744, 353] width 1488 height 707
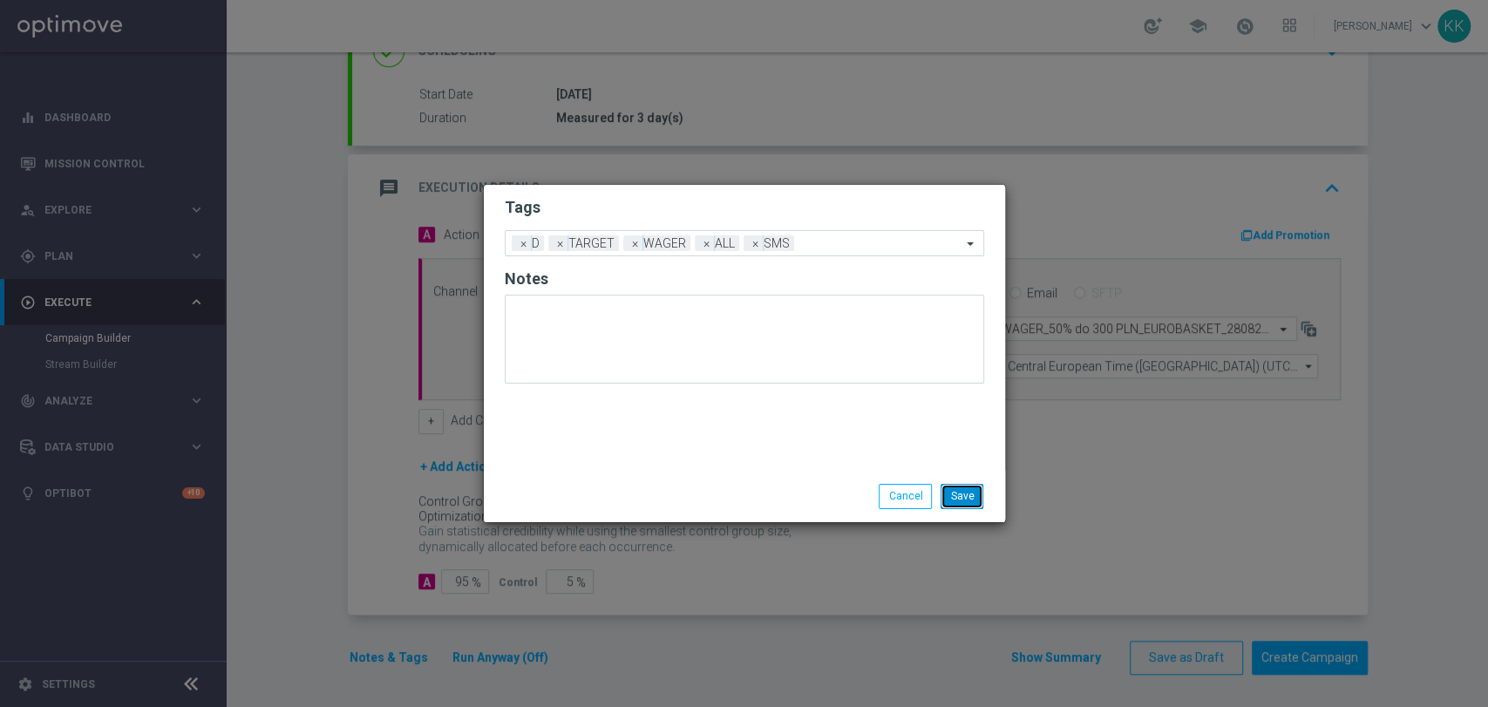
click at [965, 485] on button "Save" at bounding box center [961, 496] width 43 height 24
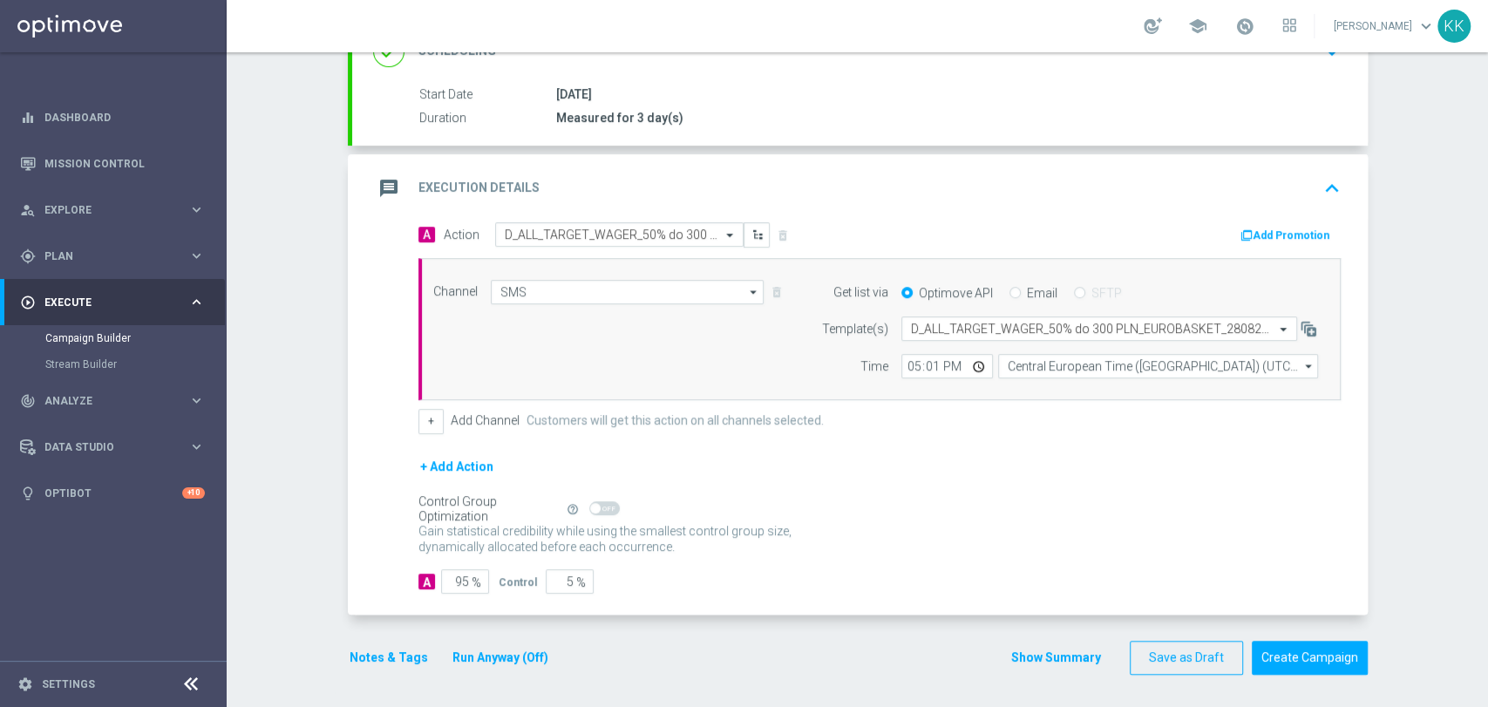
click at [349, 652] on button "Notes & Tags" at bounding box center [389, 658] width 82 height 22
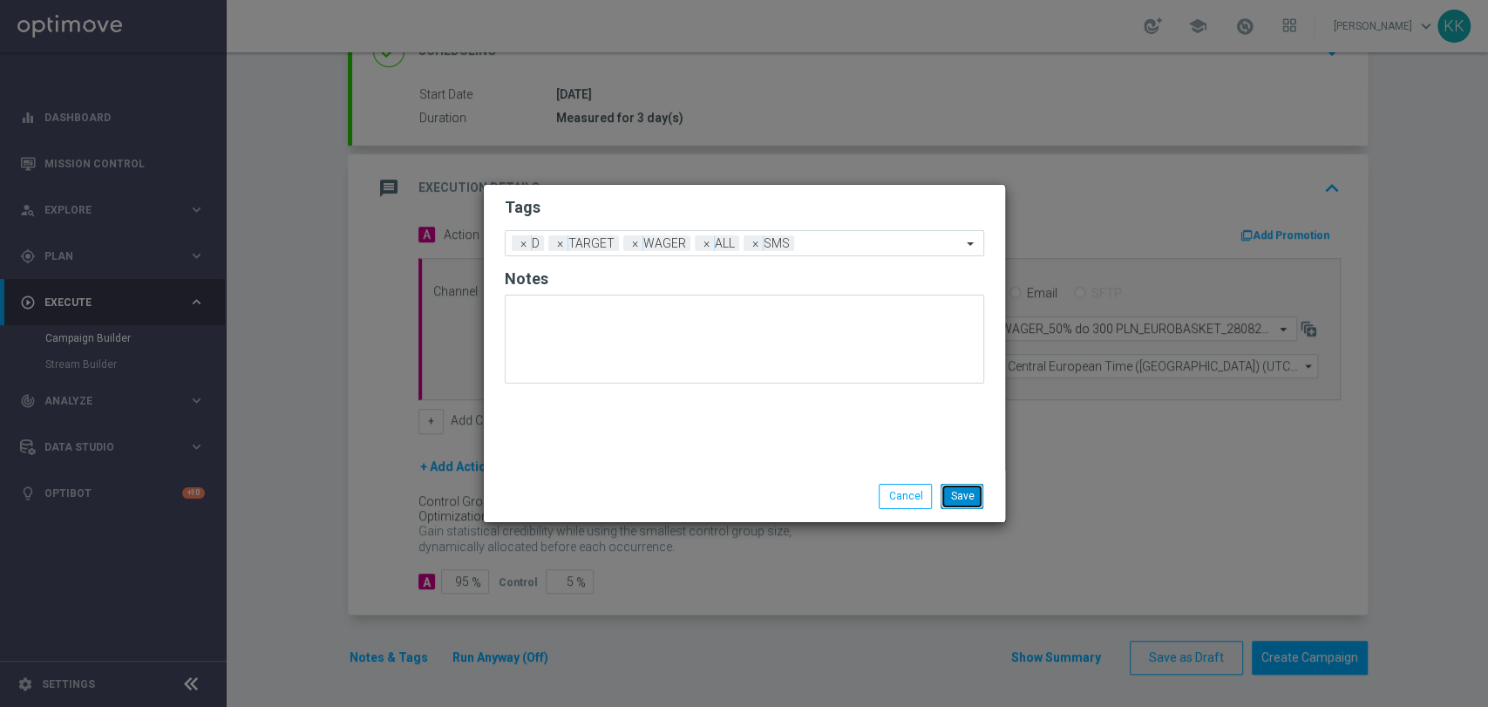
click at [978, 493] on button "Save" at bounding box center [961, 496] width 43 height 24
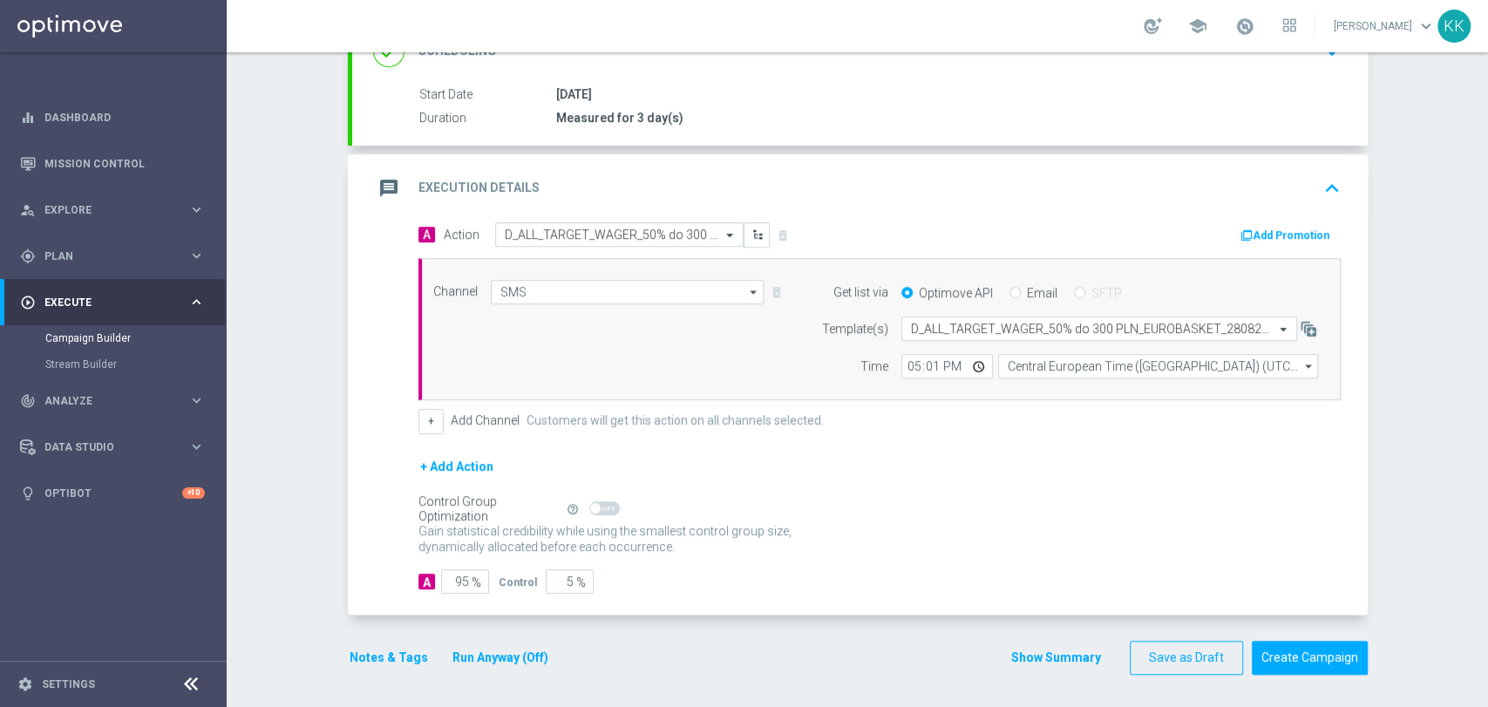
scroll to position [0, 0]
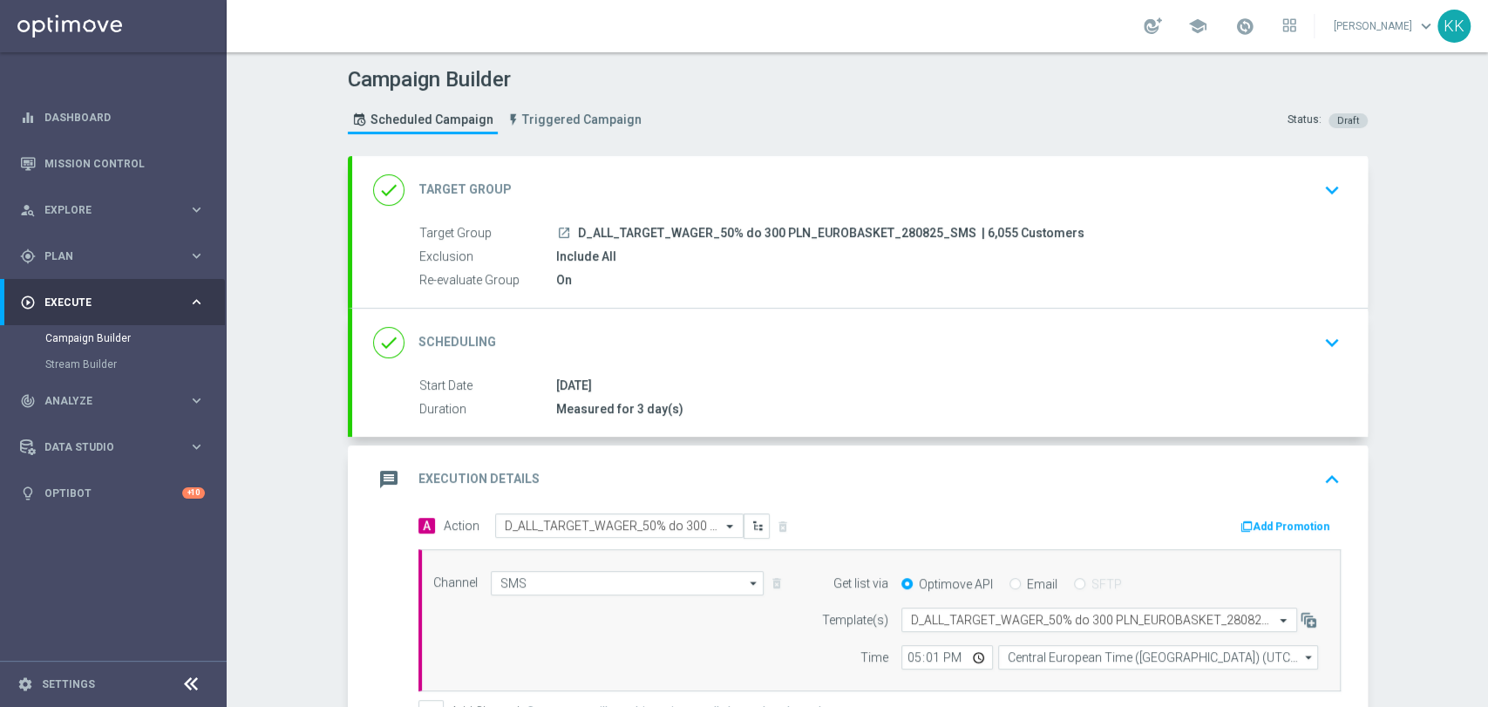
click at [1318, 177] on icon "keyboard_arrow_down" at bounding box center [1331, 190] width 26 height 26
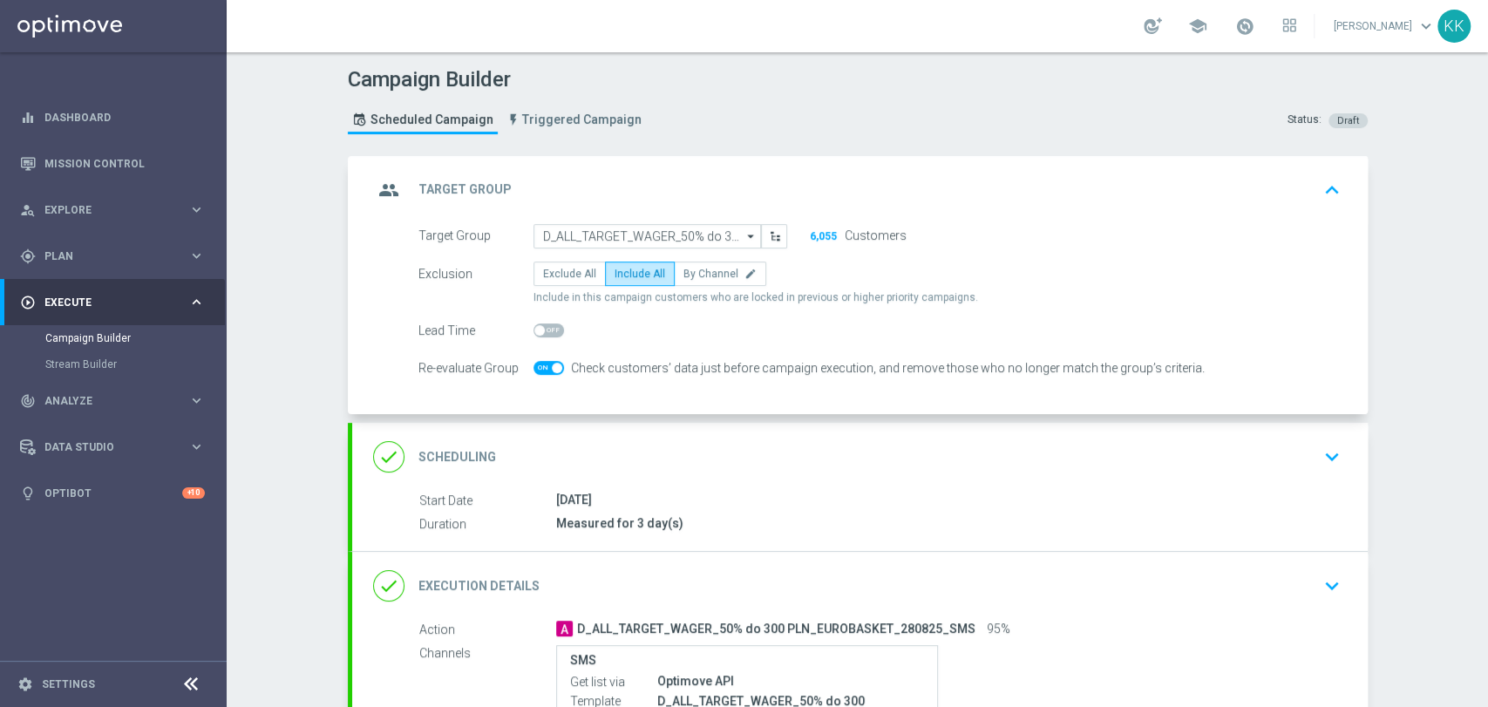
click at [1325, 460] on icon "keyboard_arrow_down" at bounding box center [1331, 457] width 26 height 26
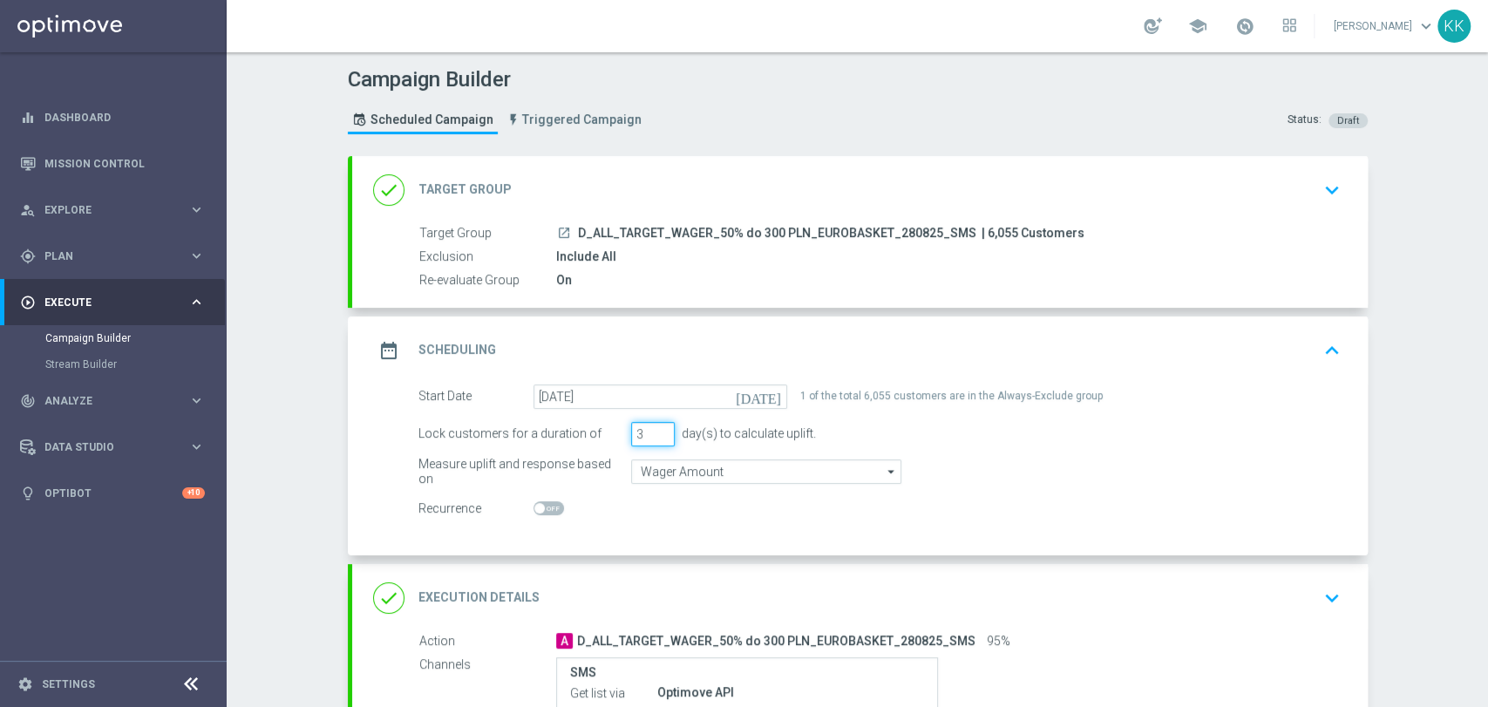
drag, startPoint x: 637, startPoint y: 425, endPoint x: 576, endPoint y: 426, distance: 61.0
click at [576, 426] on div "Lock customers for a duration of 3 day(s) to calculate uplift." at bounding box center [879, 434] width 948 height 24
type input "1"
click at [1415, 403] on div "Campaign Builder Scheduled Campaign Triggered Campaign Status: Draft done Targe…" at bounding box center [857, 379] width 1261 height 654
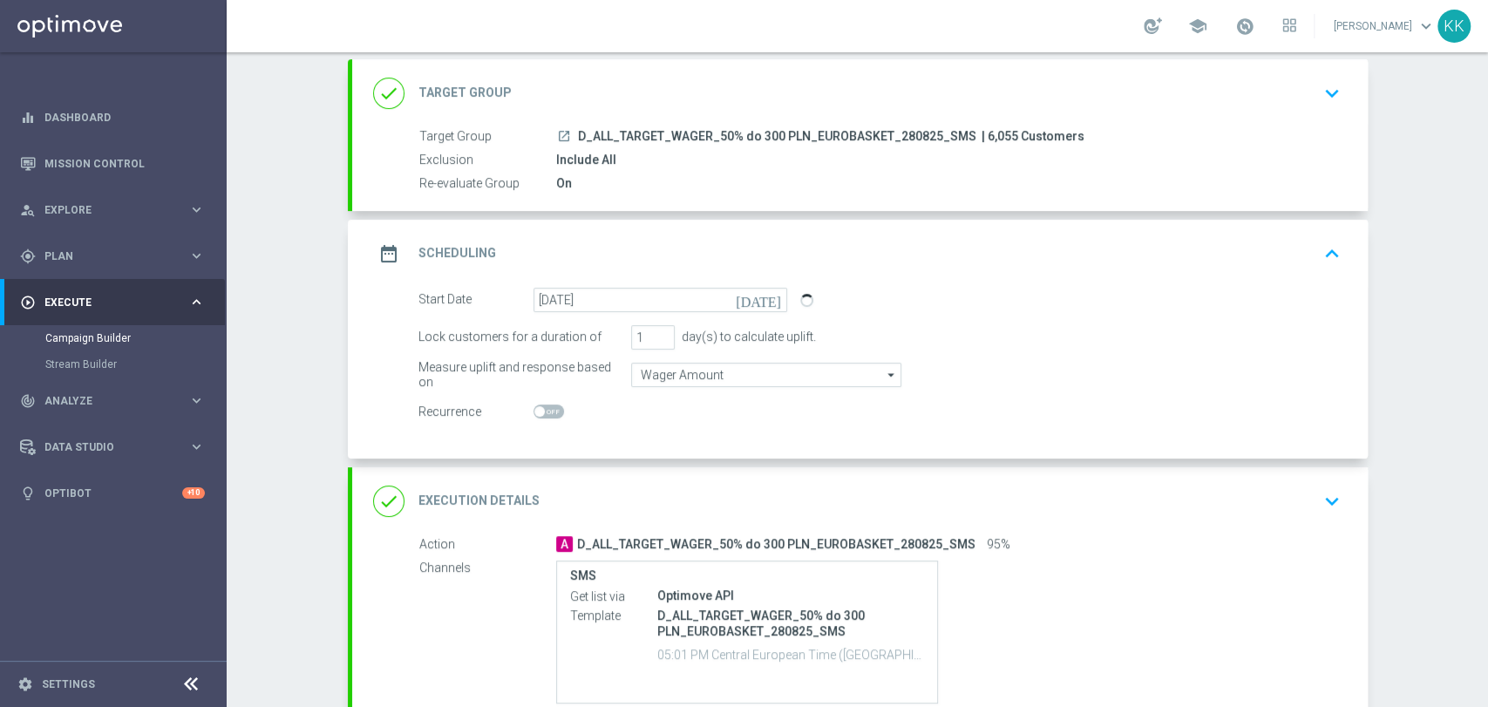
click at [1332, 492] on icon "keyboard_arrow_down" at bounding box center [1331, 501] width 26 height 26
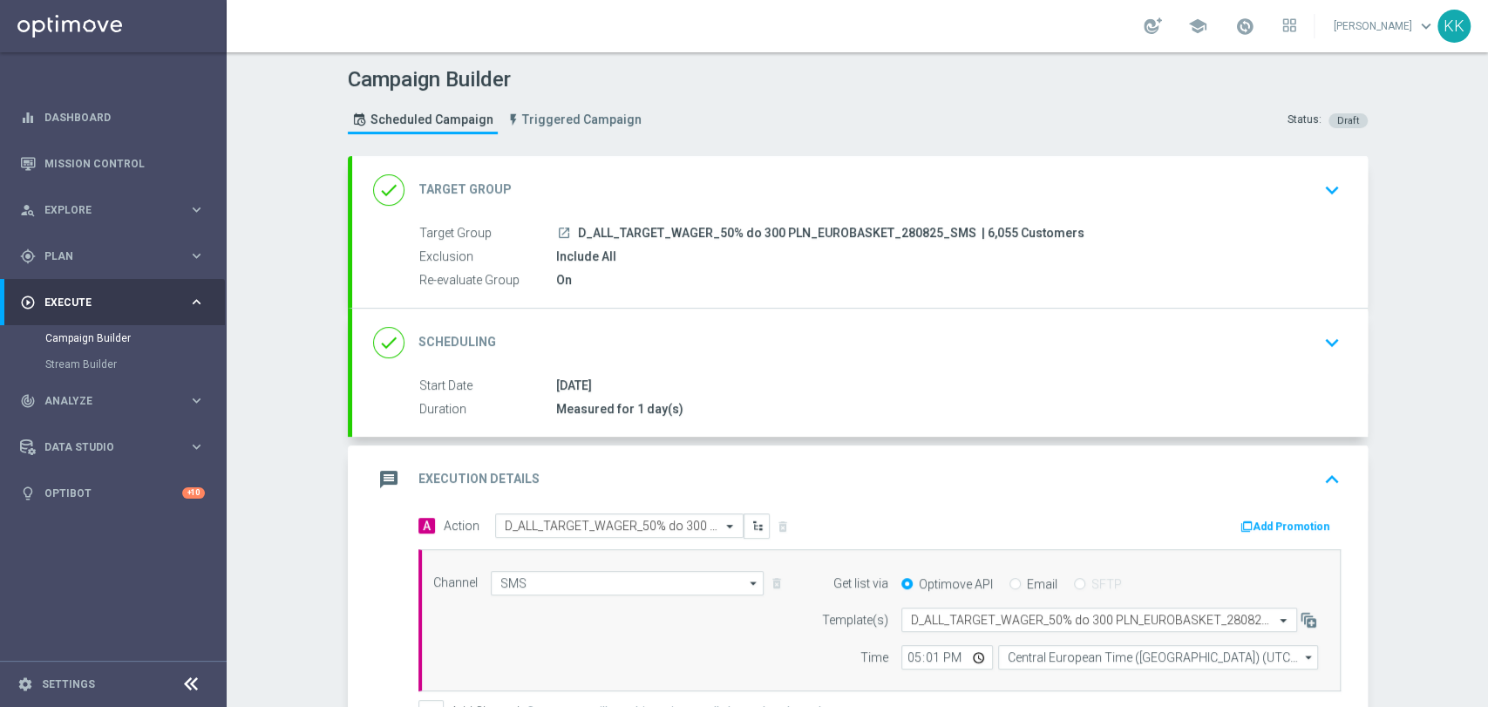
click at [1291, 200] on div "done Target Group keyboard_arrow_down" at bounding box center [859, 189] width 973 height 33
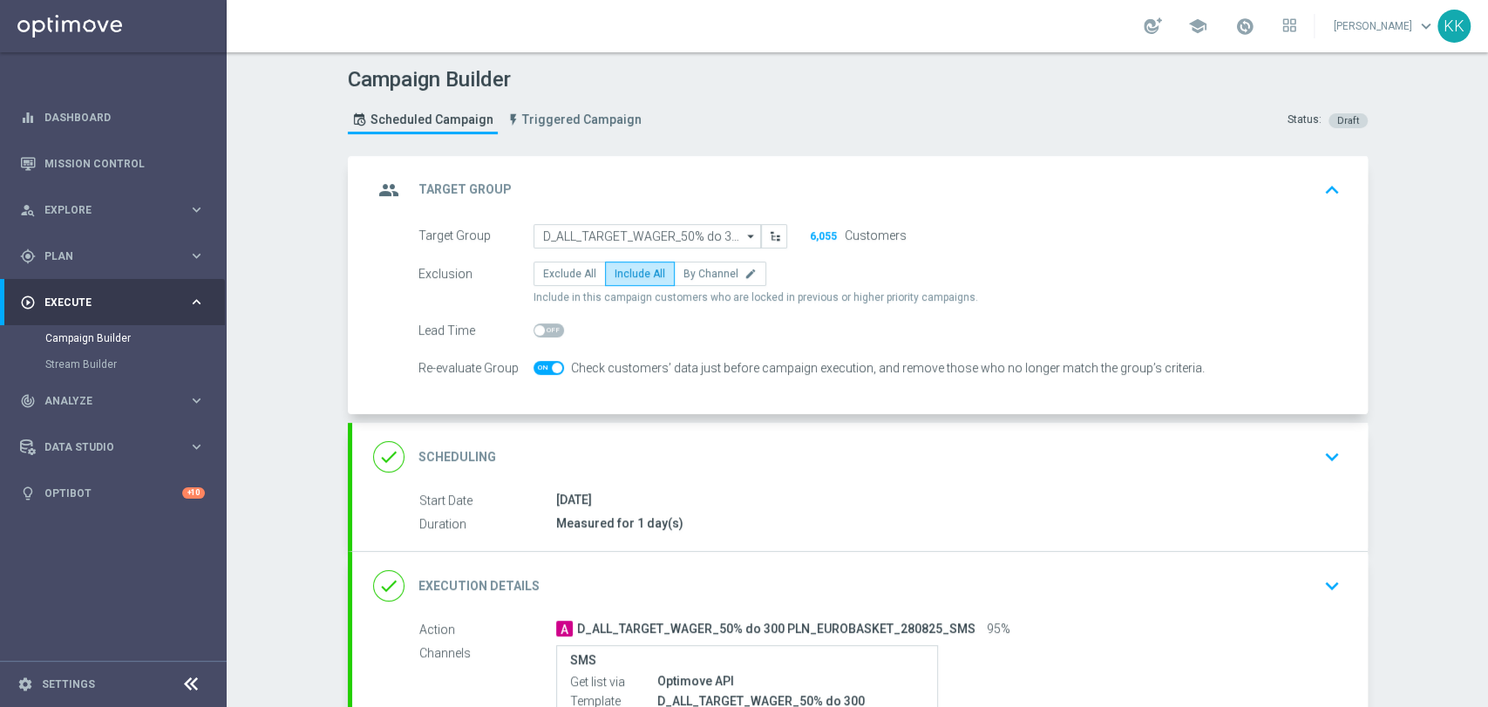
click at [1344, 450] on div "done Scheduling keyboard_arrow_down" at bounding box center [859, 457] width 1015 height 68
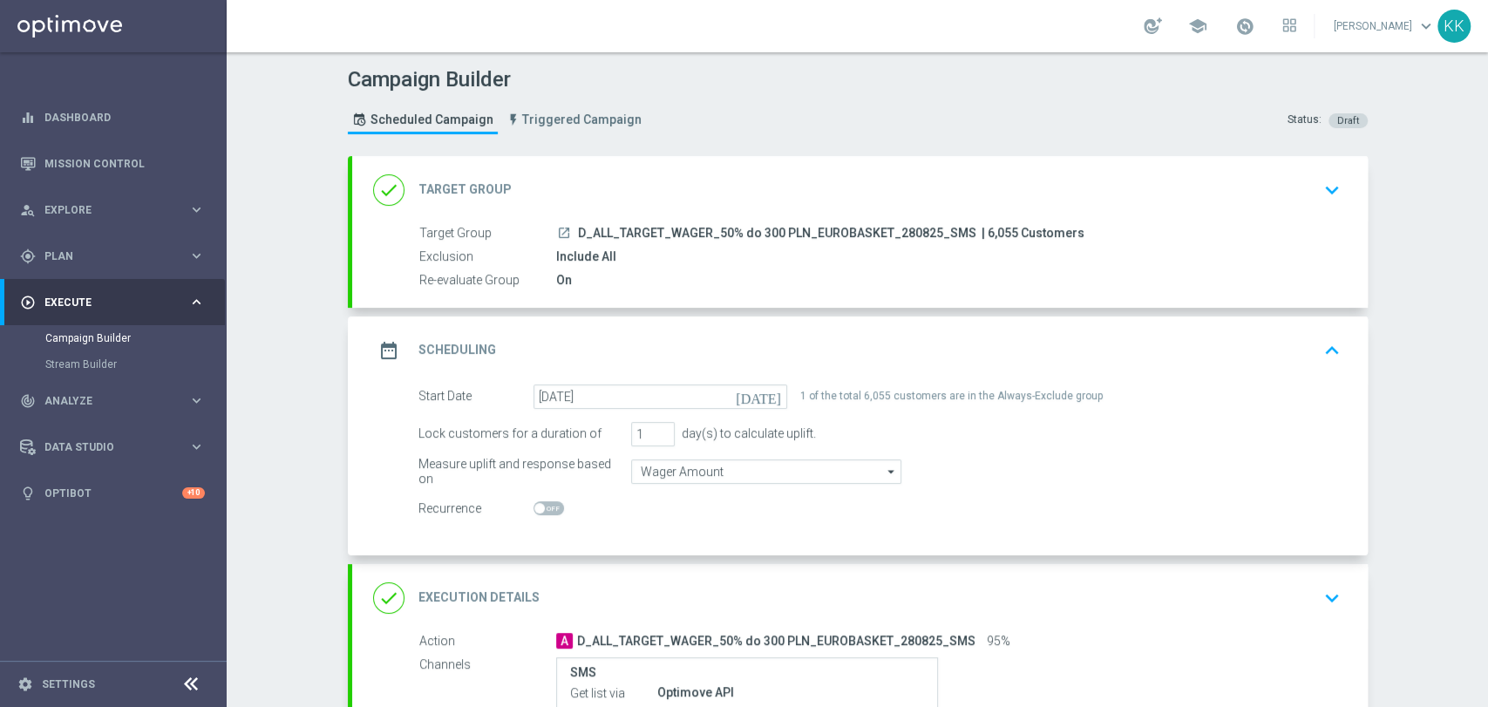
click at [1330, 589] on icon "keyboard_arrow_down" at bounding box center [1331, 598] width 26 height 26
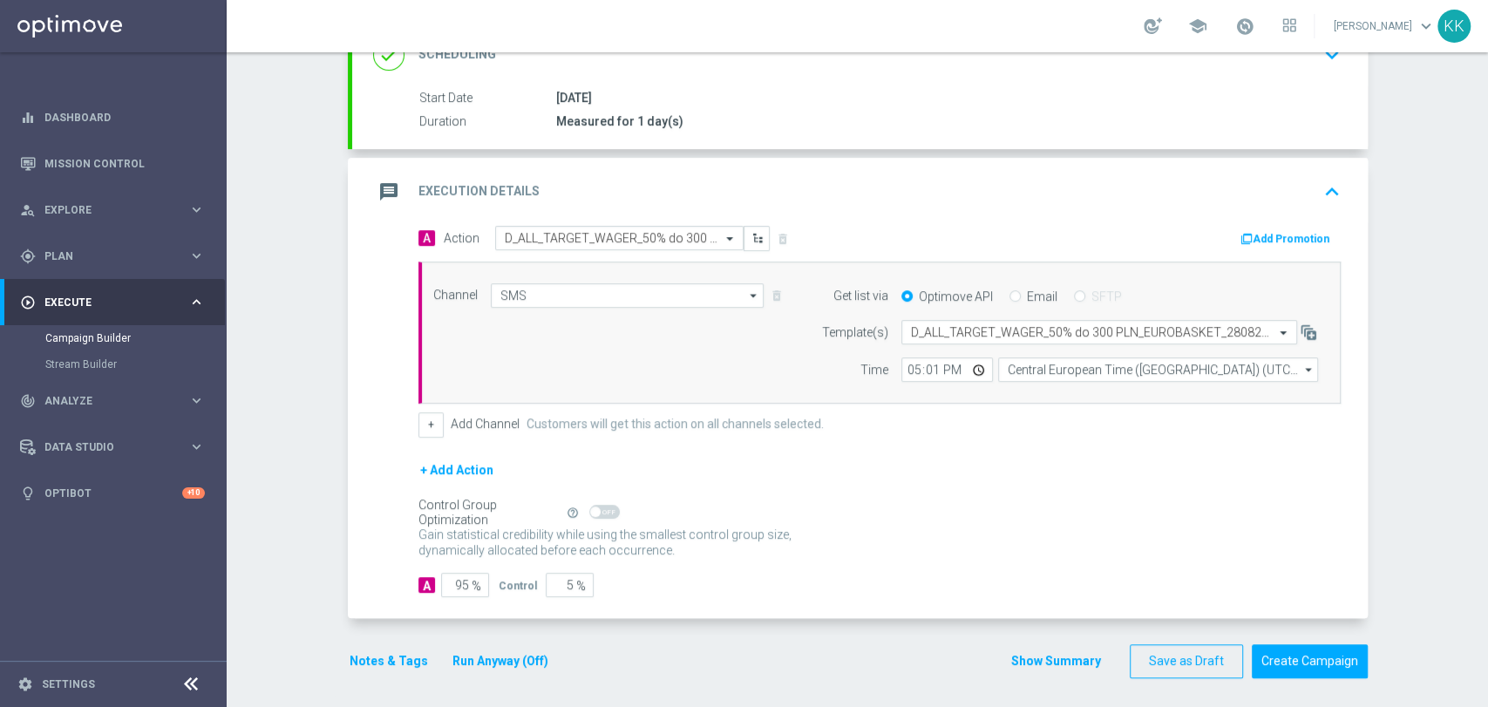
scroll to position [290, 0]
click at [376, 653] on button "Notes & Tags" at bounding box center [389, 658] width 82 height 22
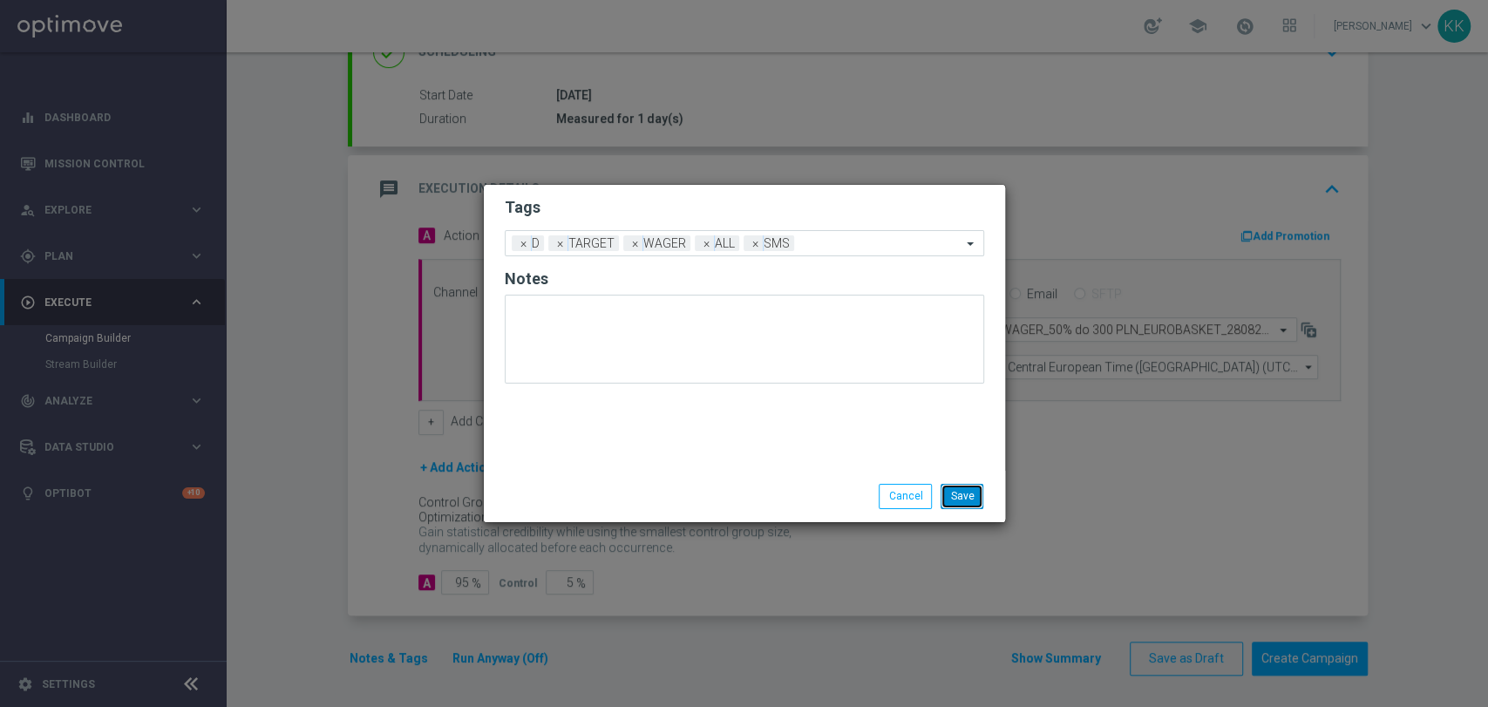
click at [978, 490] on button "Save" at bounding box center [961, 496] width 43 height 24
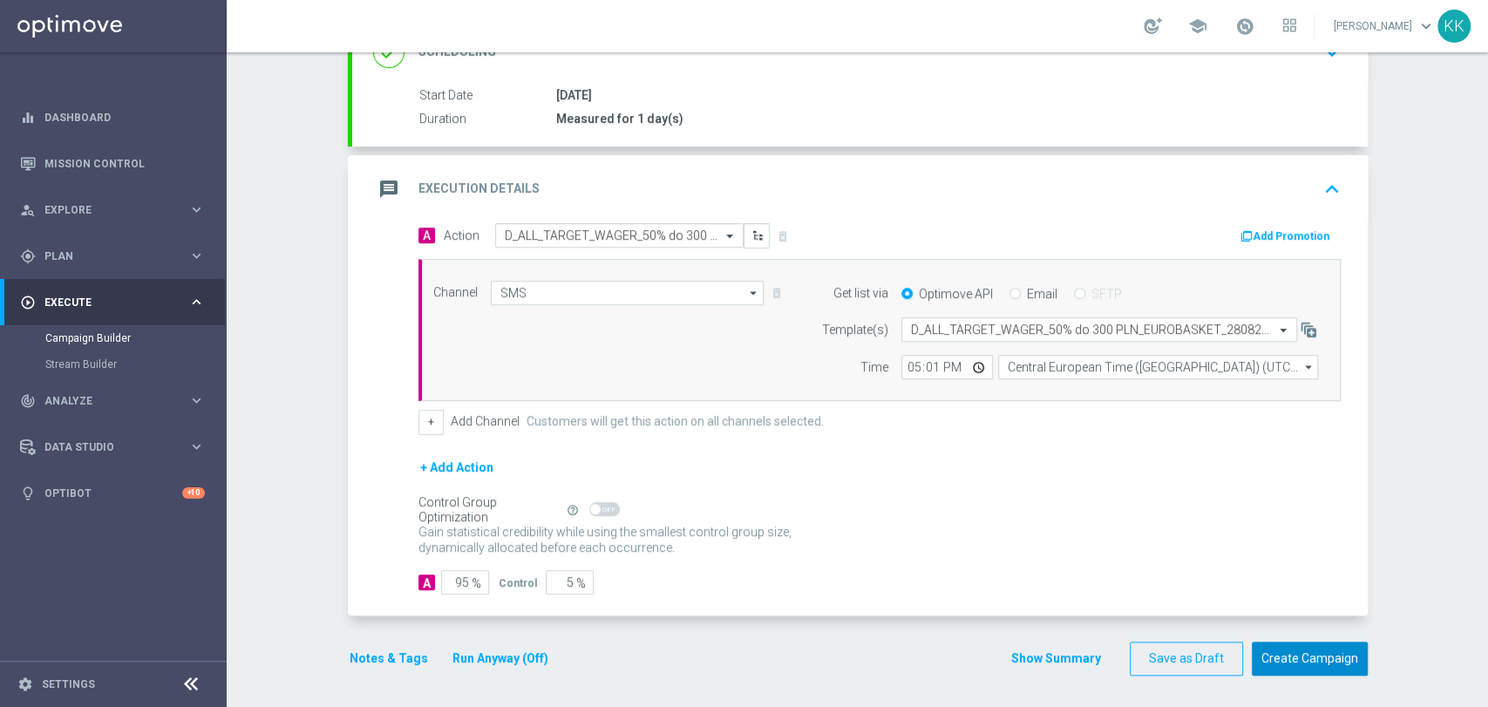
click at [1332, 662] on button "Create Campaign" at bounding box center [1309, 658] width 116 height 34
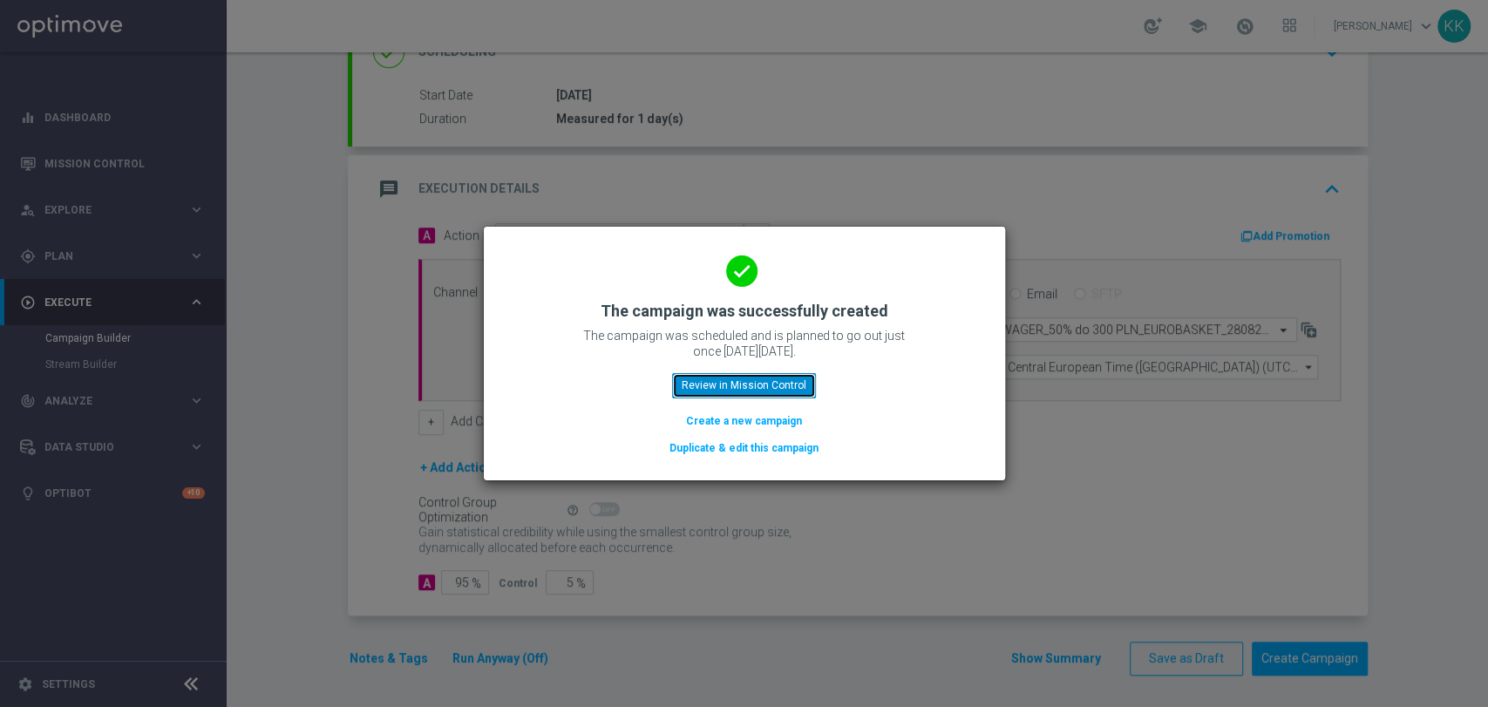
click at [772, 397] on button "Review in Mission Control" at bounding box center [744, 385] width 144 height 24
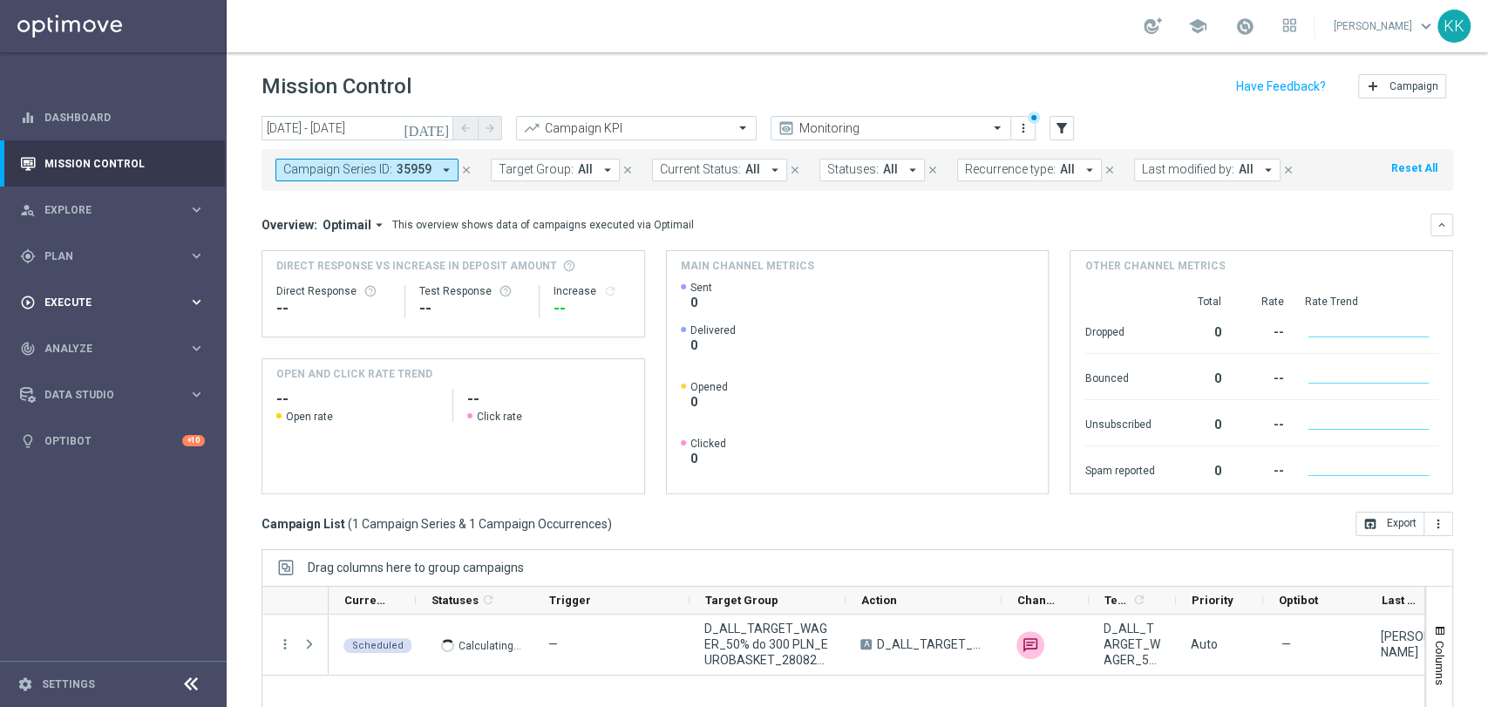
click at [160, 313] on div "play_circle_outline Execute keyboard_arrow_right" at bounding box center [112, 302] width 225 height 46
click at [116, 343] on link "Campaign Builder" at bounding box center [113, 338] width 136 height 14
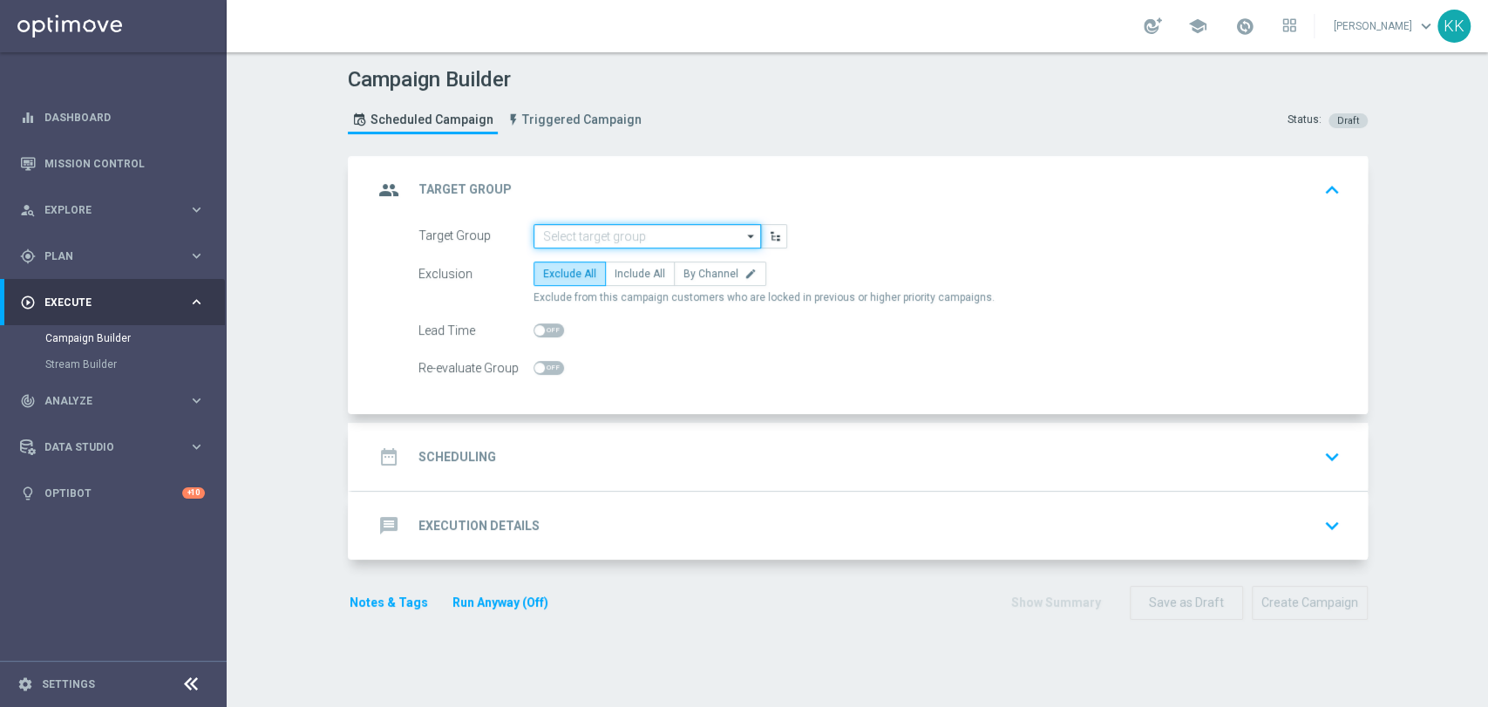
click at [640, 239] on input at bounding box center [646, 236] width 227 height 24
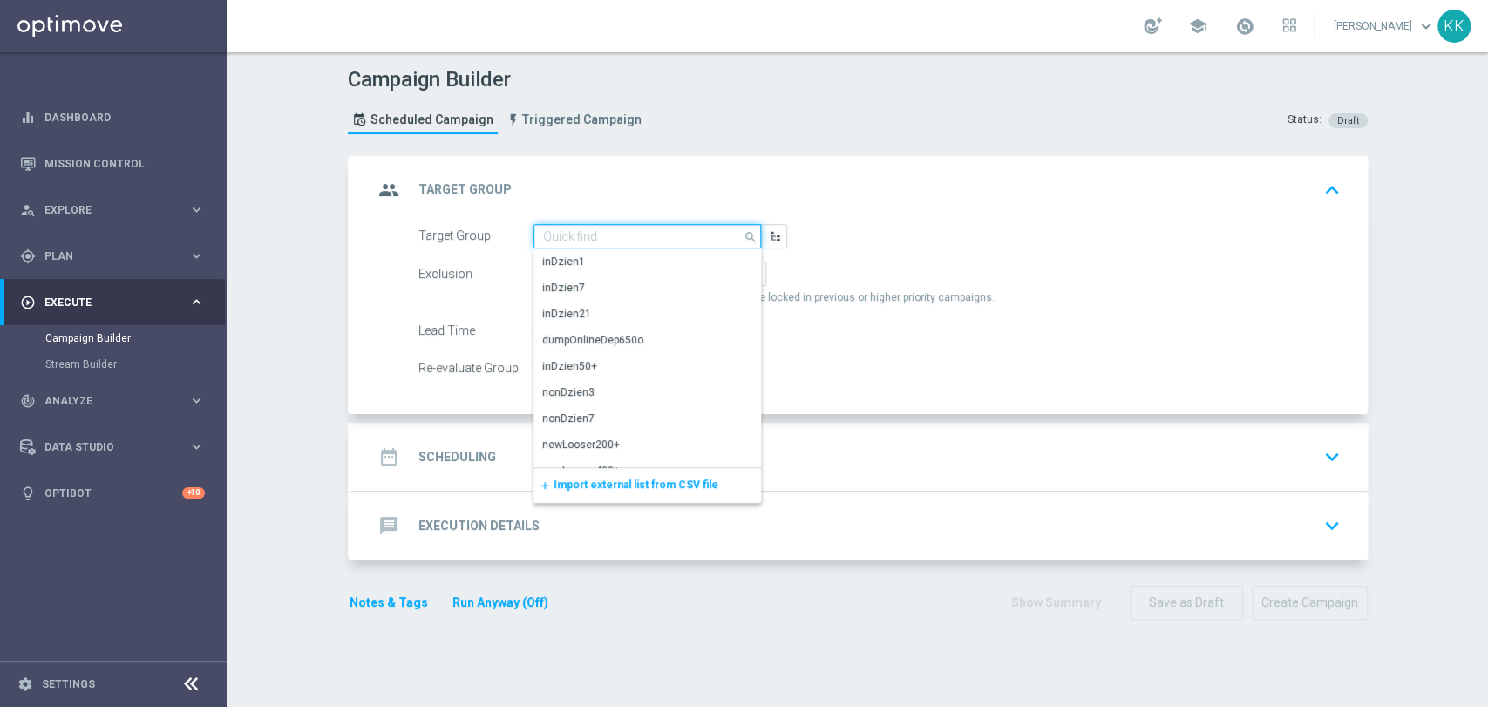
paste input "D_MIN-LOW_TARGET_CASHBACK_50% do 100 PLN_EPLW_260825_SMS2"
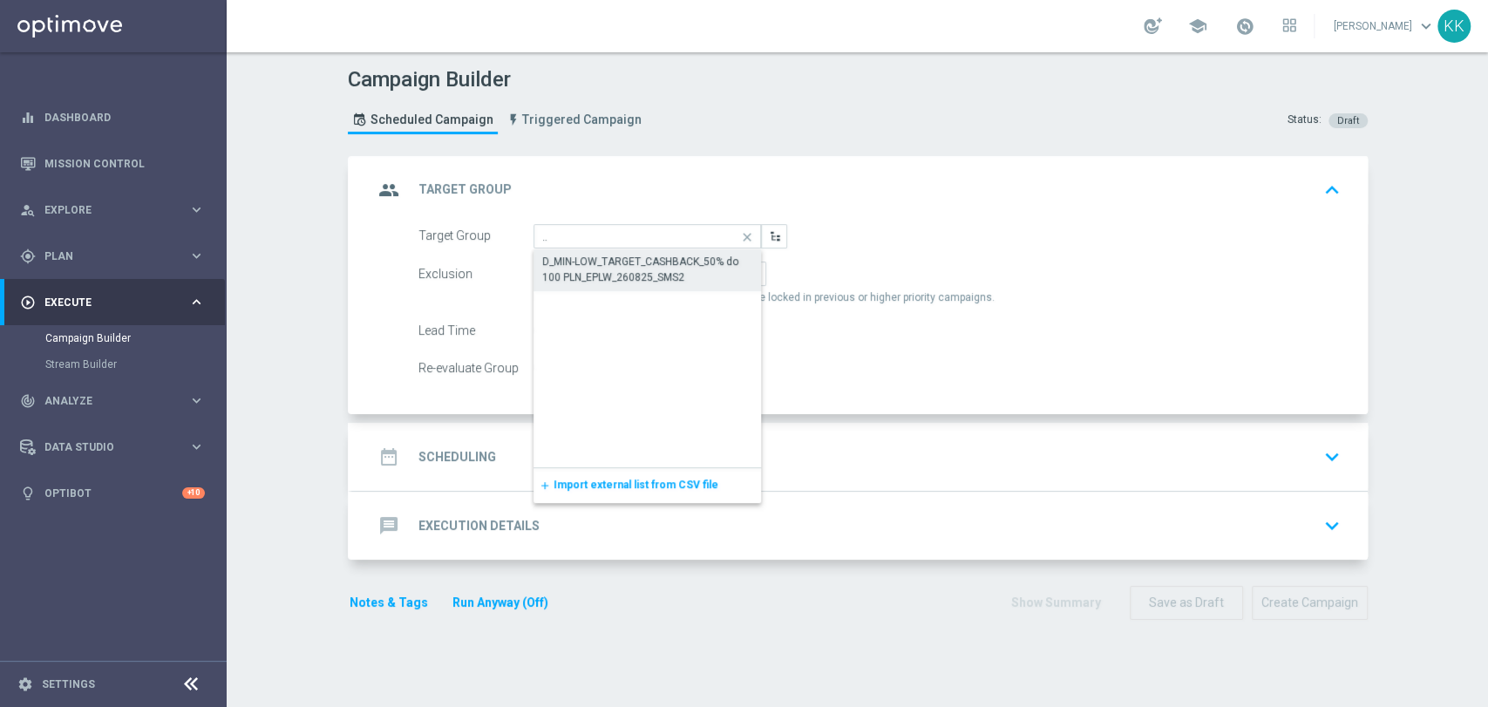
click at [641, 268] on div "D_MIN-LOW_TARGET_CASHBACK_50% do 100 PLN_EPLW_260825_SMS2" at bounding box center [647, 269] width 211 height 31
type input "D_MIN-LOW_TARGET_CASHBACK_50% do 100 PLN_EPLW_260825_SMS2"
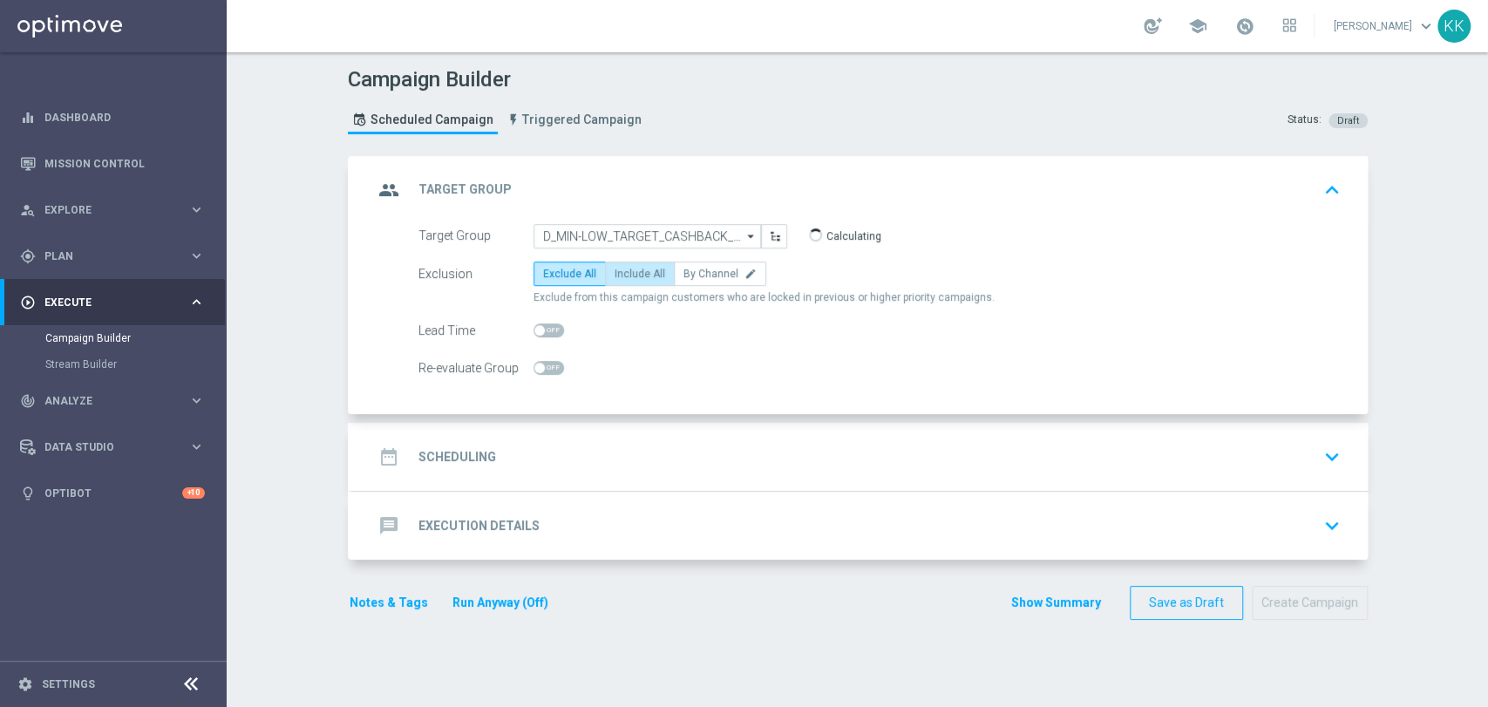
click at [634, 268] on span "Include All" at bounding box center [639, 274] width 51 height 12
click at [626, 271] on input "Include All" at bounding box center [619, 276] width 11 height 11
radio input "true"
click at [543, 368] on span at bounding box center [548, 368] width 31 height 14
click at [543, 368] on input "checkbox" at bounding box center [548, 368] width 31 height 14
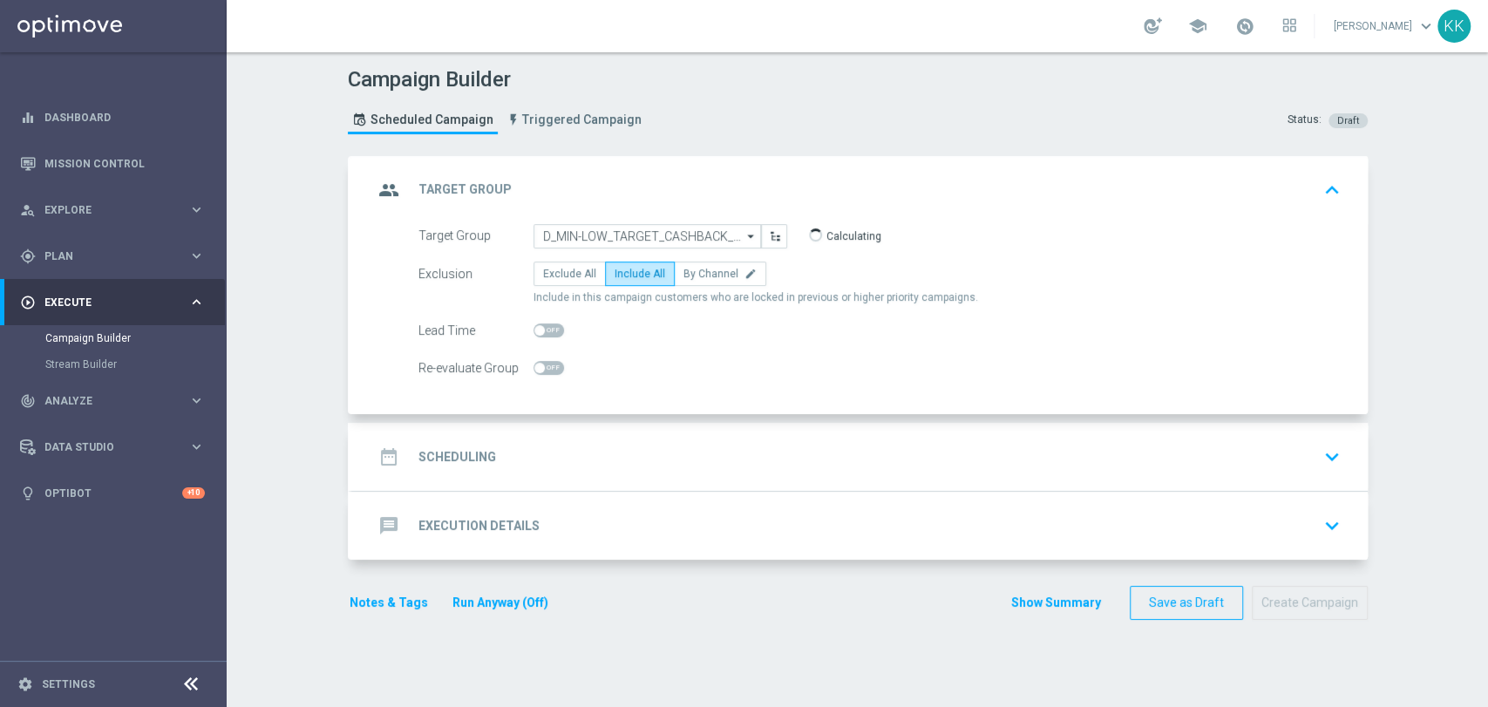
checkbox input "true"
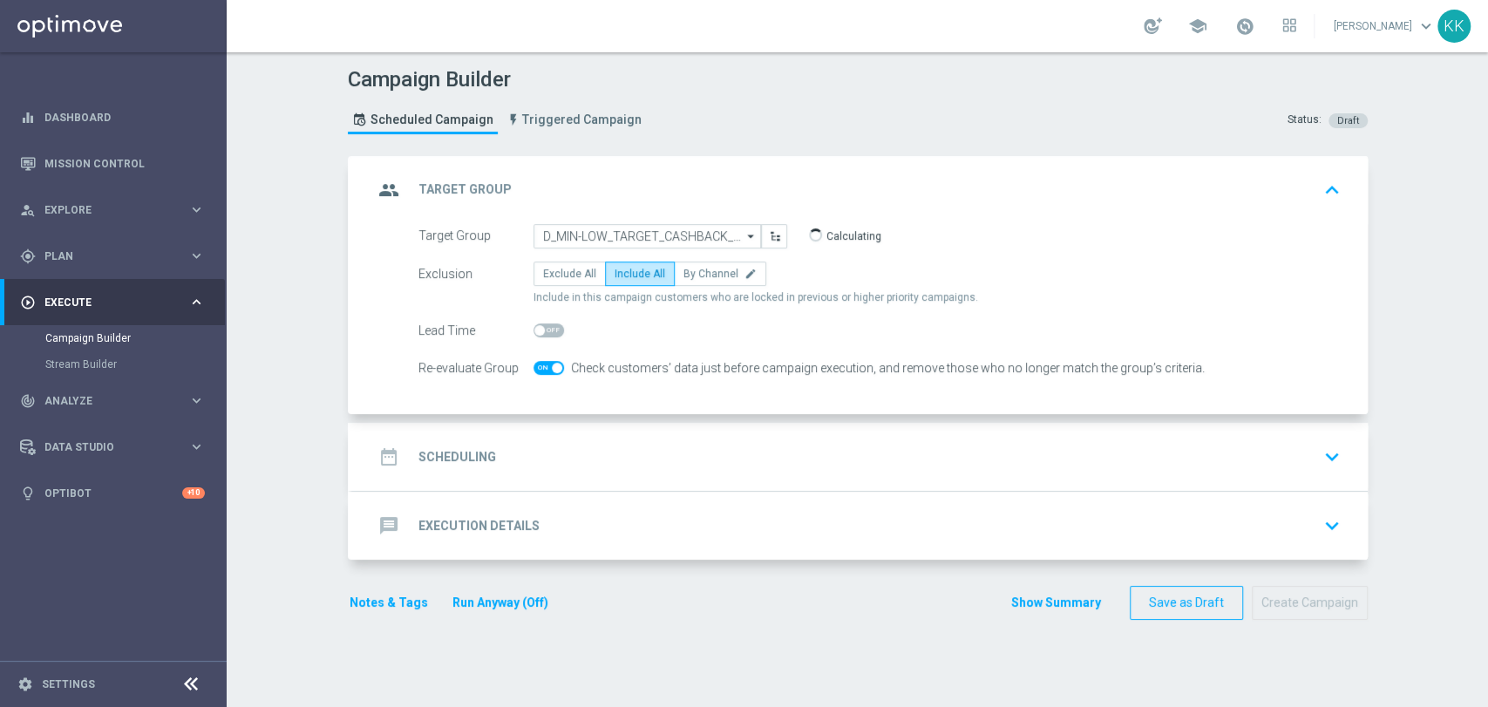
click at [563, 423] on div "date_range Scheduling keyboard_arrow_down" at bounding box center [859, 457] width 1015 height 68
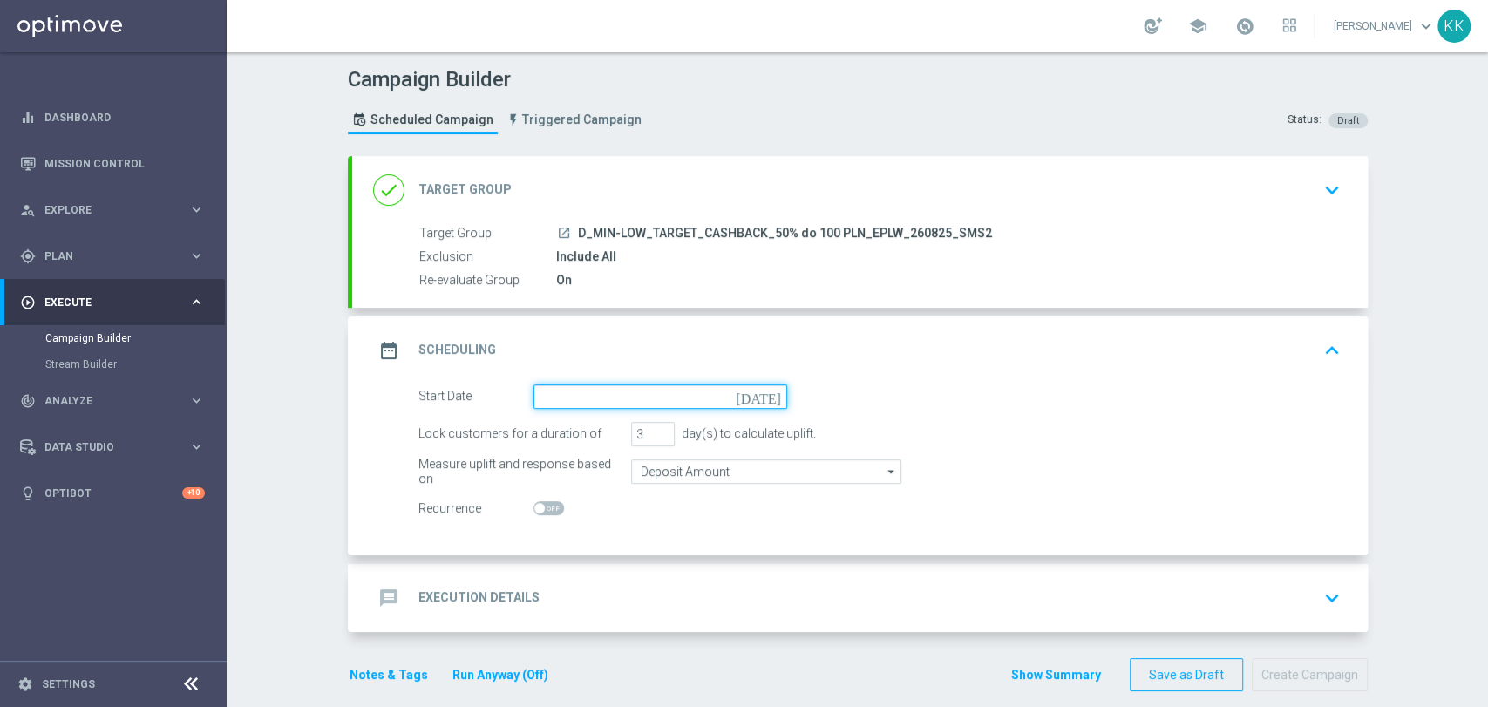
click at [570, 395] on input at bounding box center [660, 396] width 254 height 24
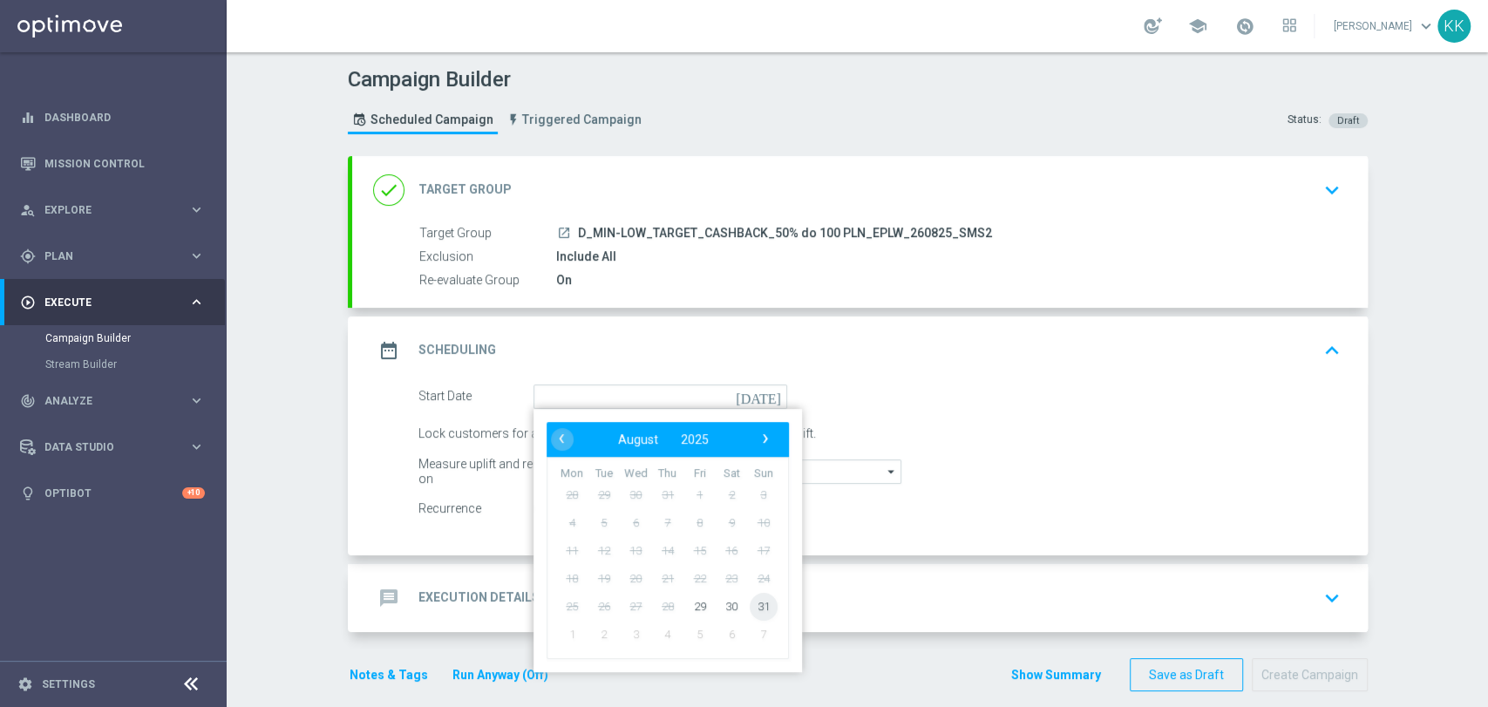
click at [758, 601] on span "31" at bounding box center [763, 606] width 28 height 28
type input "[DATE]"
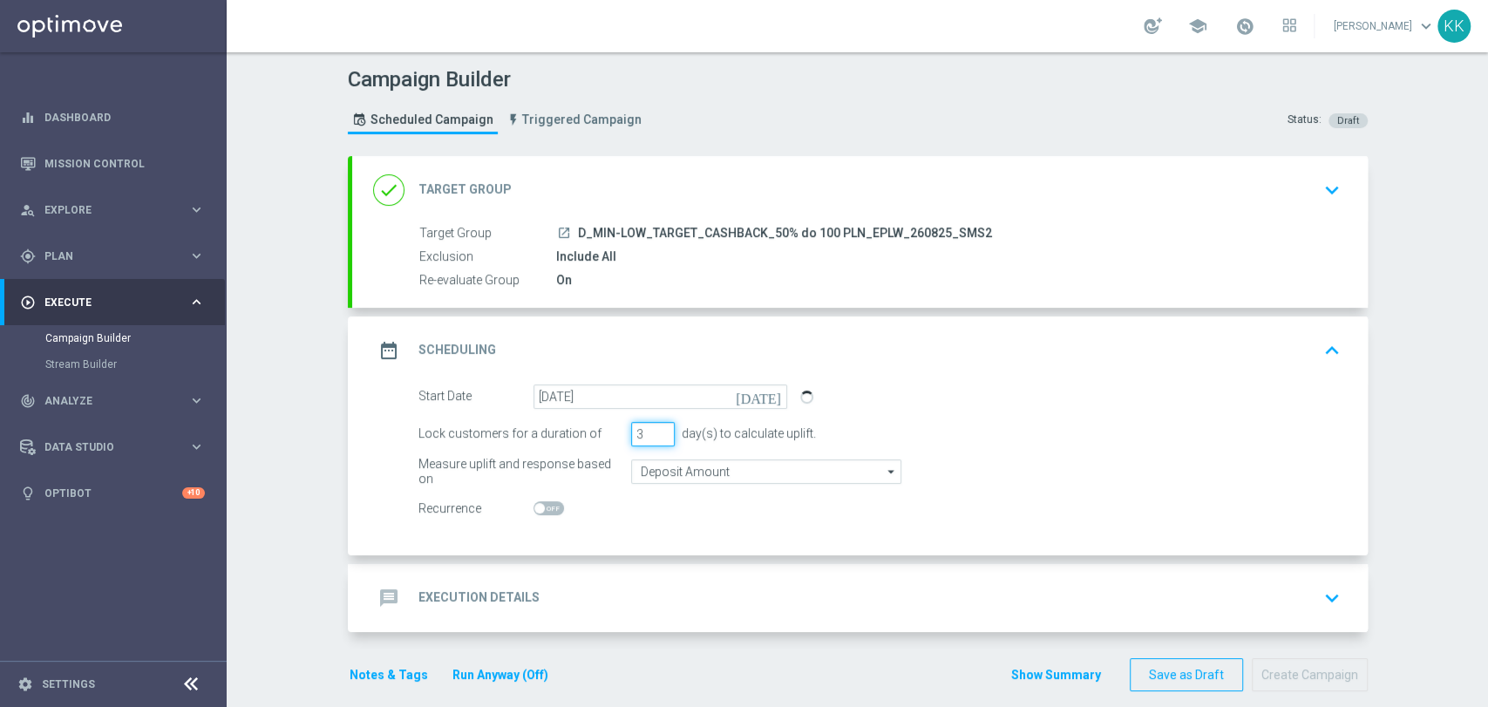
drag, startPoint x: 637, startPoint y: 433, endPoint x: 537, endPoint y: 427, distance: 100.4
click at [538, 430] on div "Lock customers for a duration of 3 day(s) to calculate uplift." at bounding box center [879, 434] width 948 height 24
type input "1"
click at [670, 466] on input "Deposit Amount" at bounding box center [766, 471] width 270 height 24
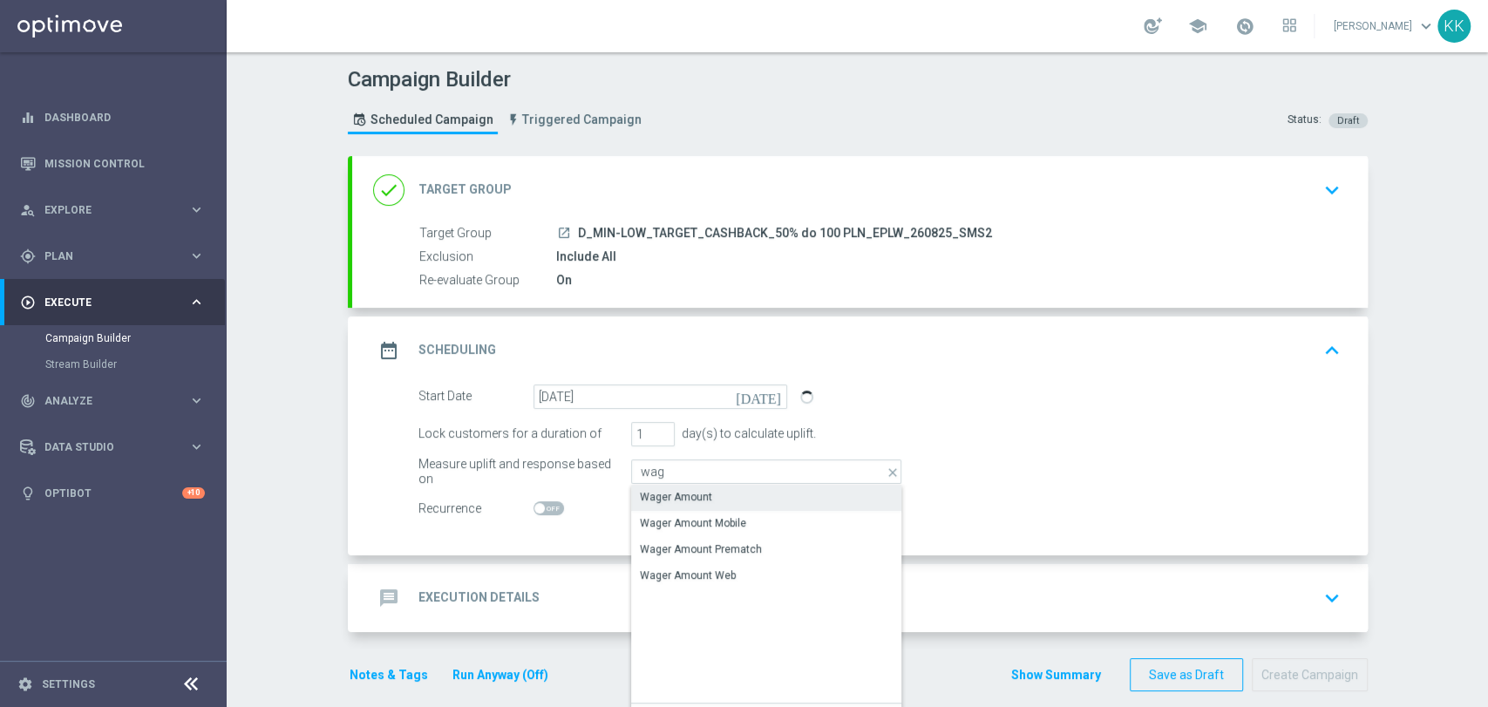
click at [676, 486] on div "Wager Amount" at bounding box center [766, 497] width 270 height 24
type input "Wager Amount"
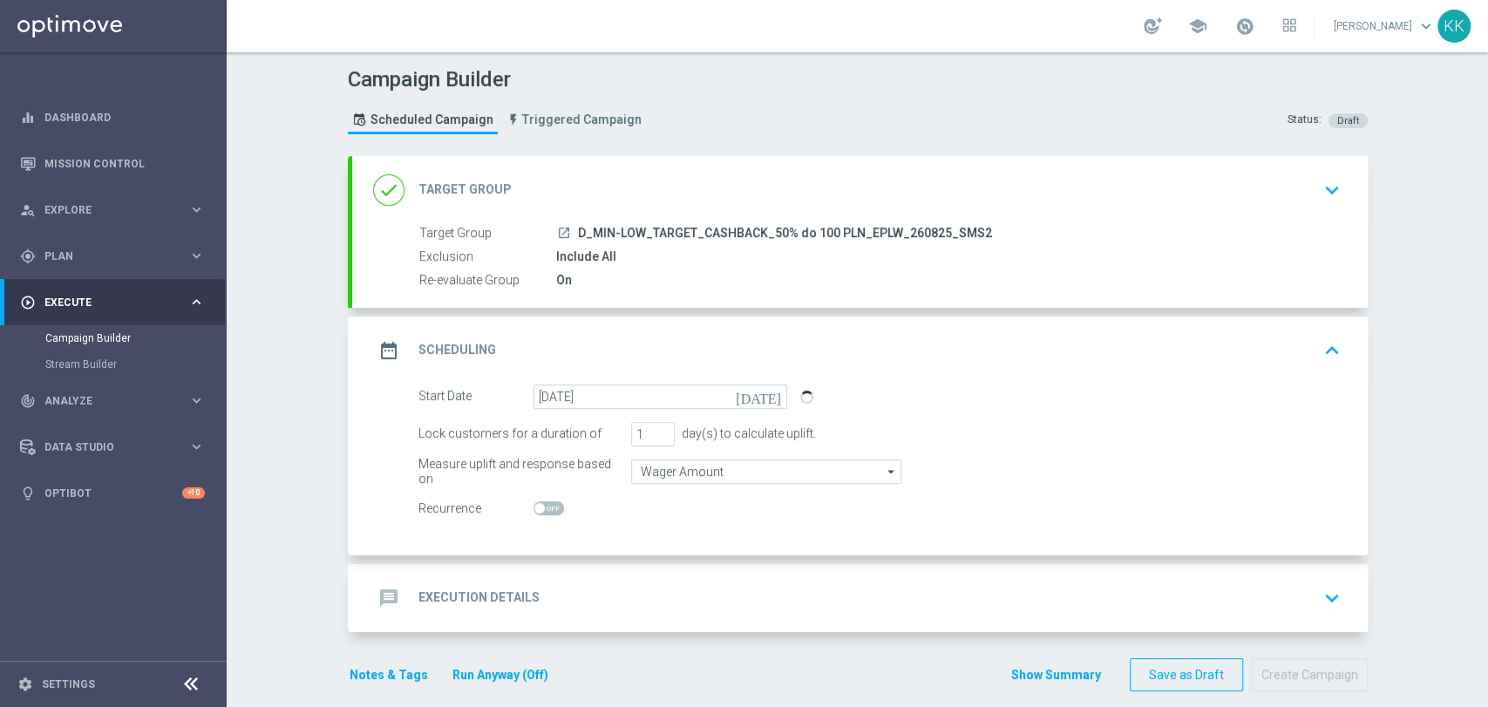
click at [718, 587] on div "message Execution Details keyboard_arrow_down" at bounding box center [859, 597] width 973 height 33
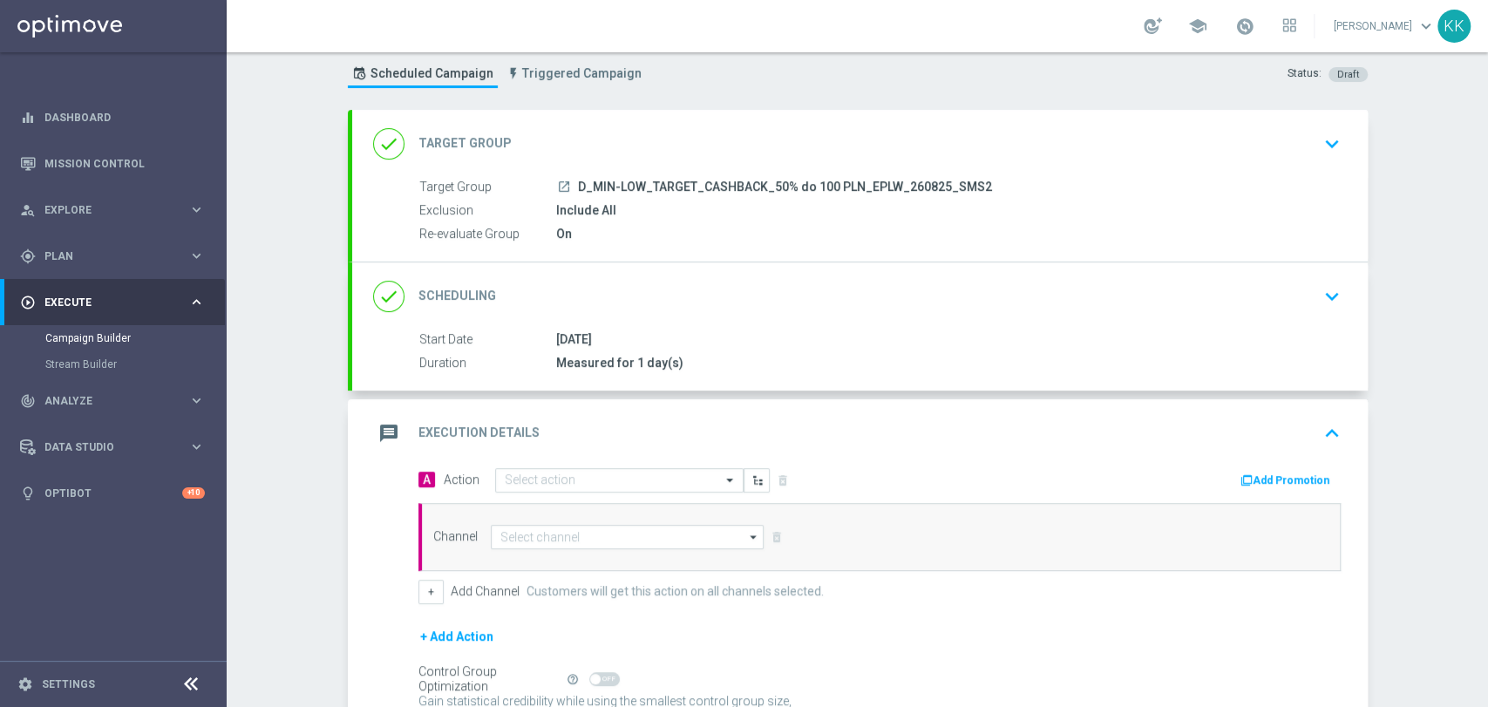
scroll to position [92, 0]
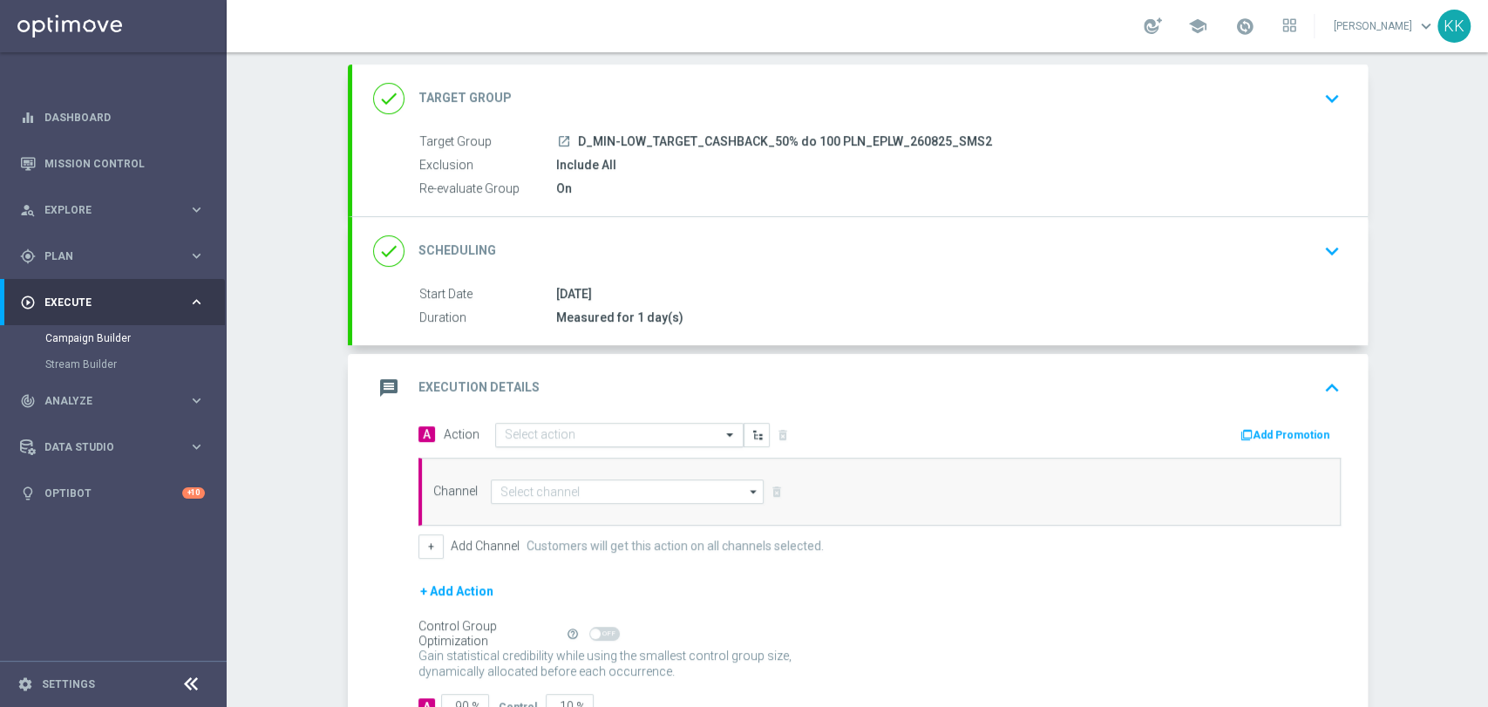
click at [650, 441] on div "Select action" at bounding box center [619, 435] width 248 height 24
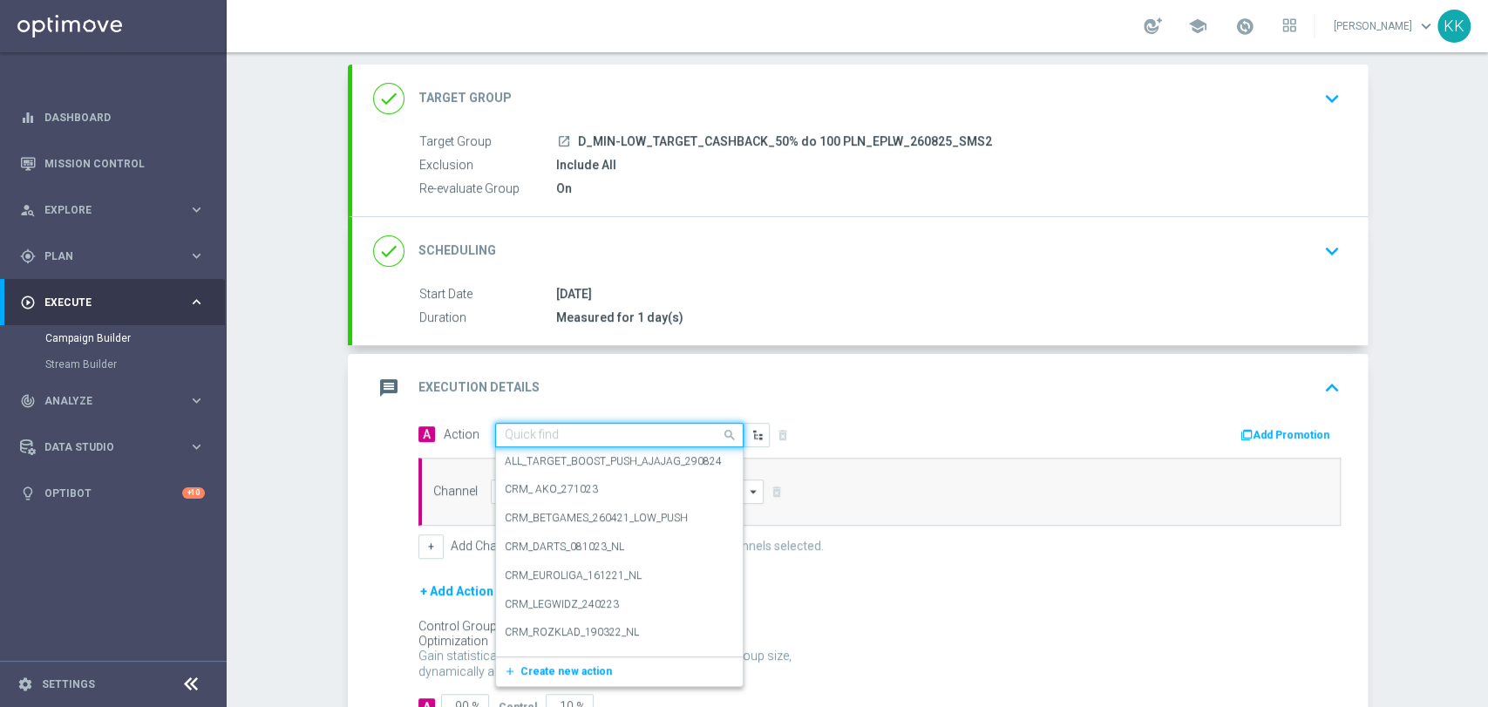
paste input "D_MIN-LOW_TARGET_CASHBACK_50% do 100 PLN_EPLW_260825_SMS2"
type input "D_MIN-LOW_TARGET_CASHBACK_50% do 100 PLN_EPLW_260825_SMS2"
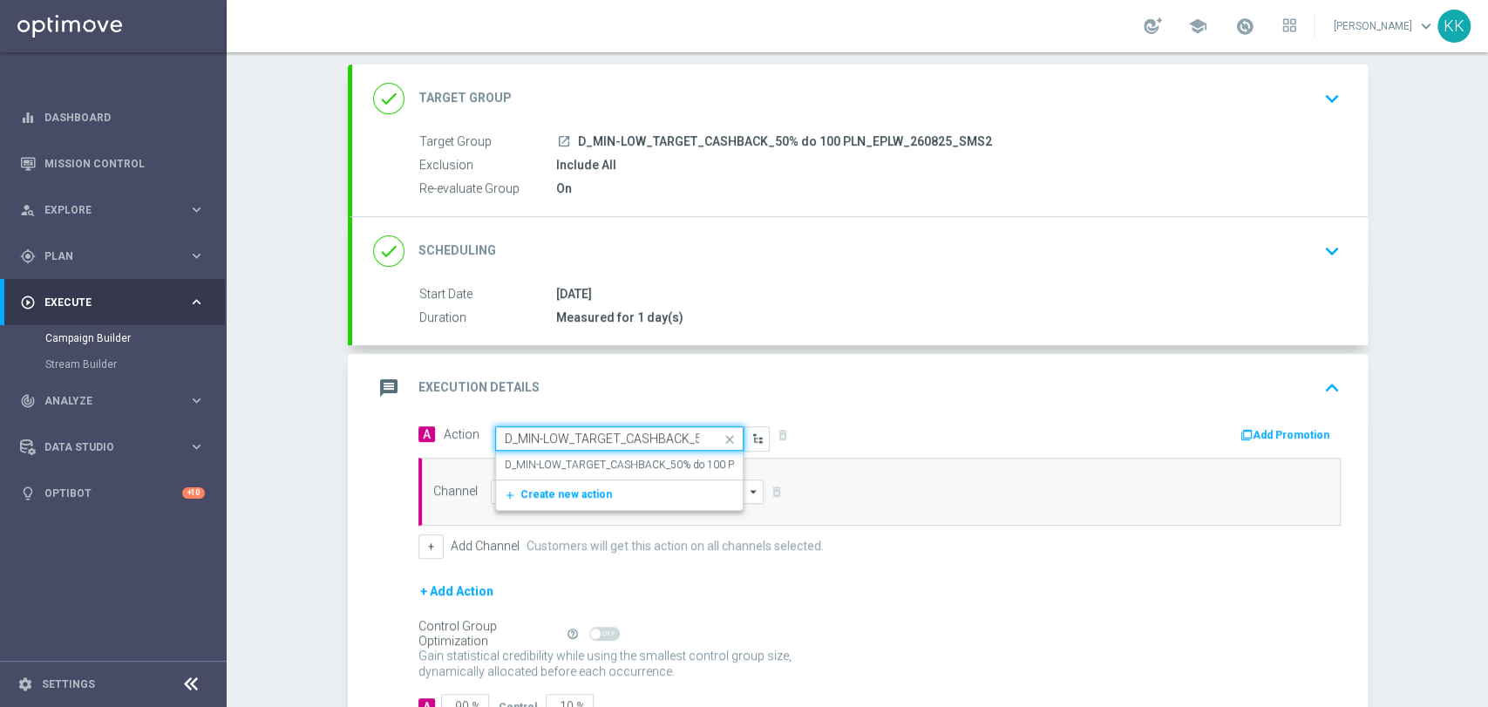
scroll to position [0, 200]
click at [650, 451] on div "D_MIN-LOW_TARGET_CASHBACK_50% do 100 PLN_EPLW_260825_SMS2 edit" at bounding box center [619, 465] width 229 height 29
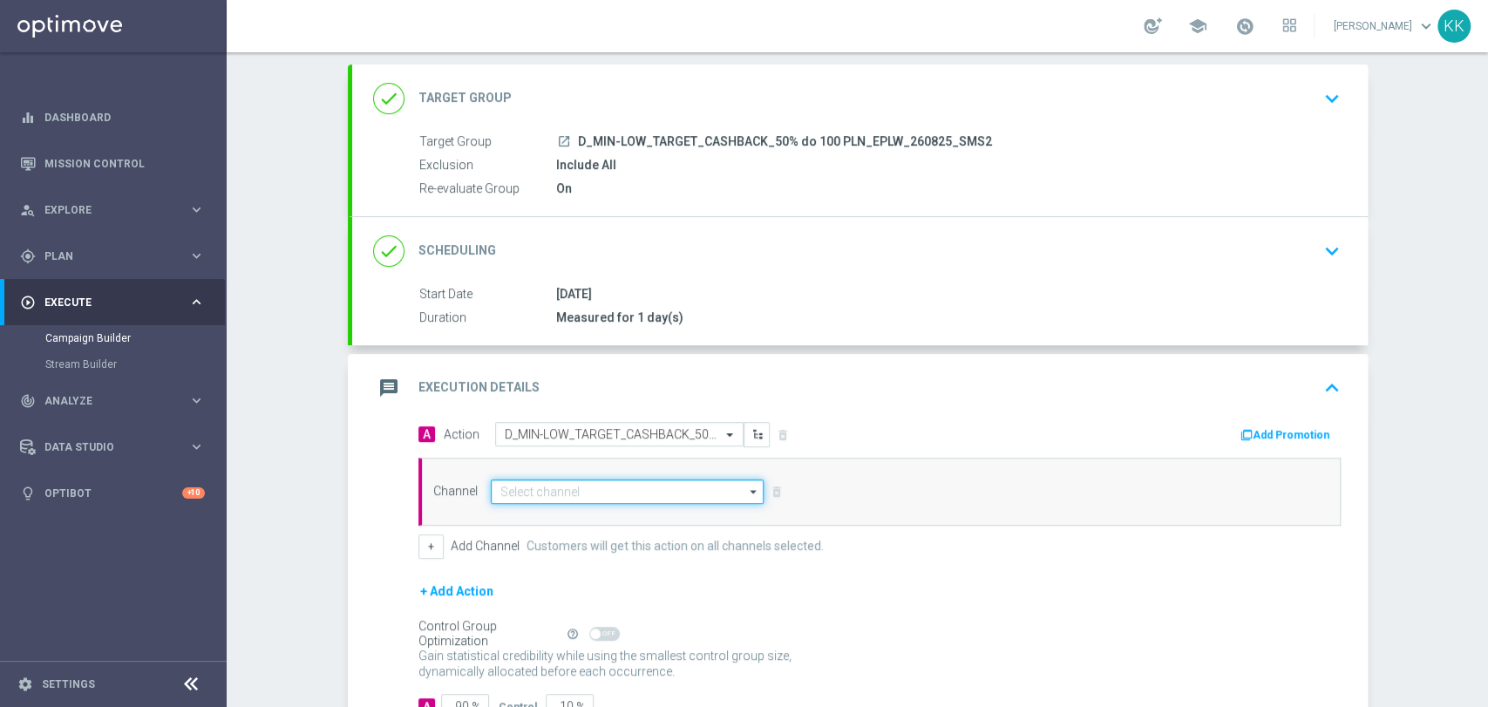
click at [641, 499] on input at bounding box center [628, 491] width 274 height 24
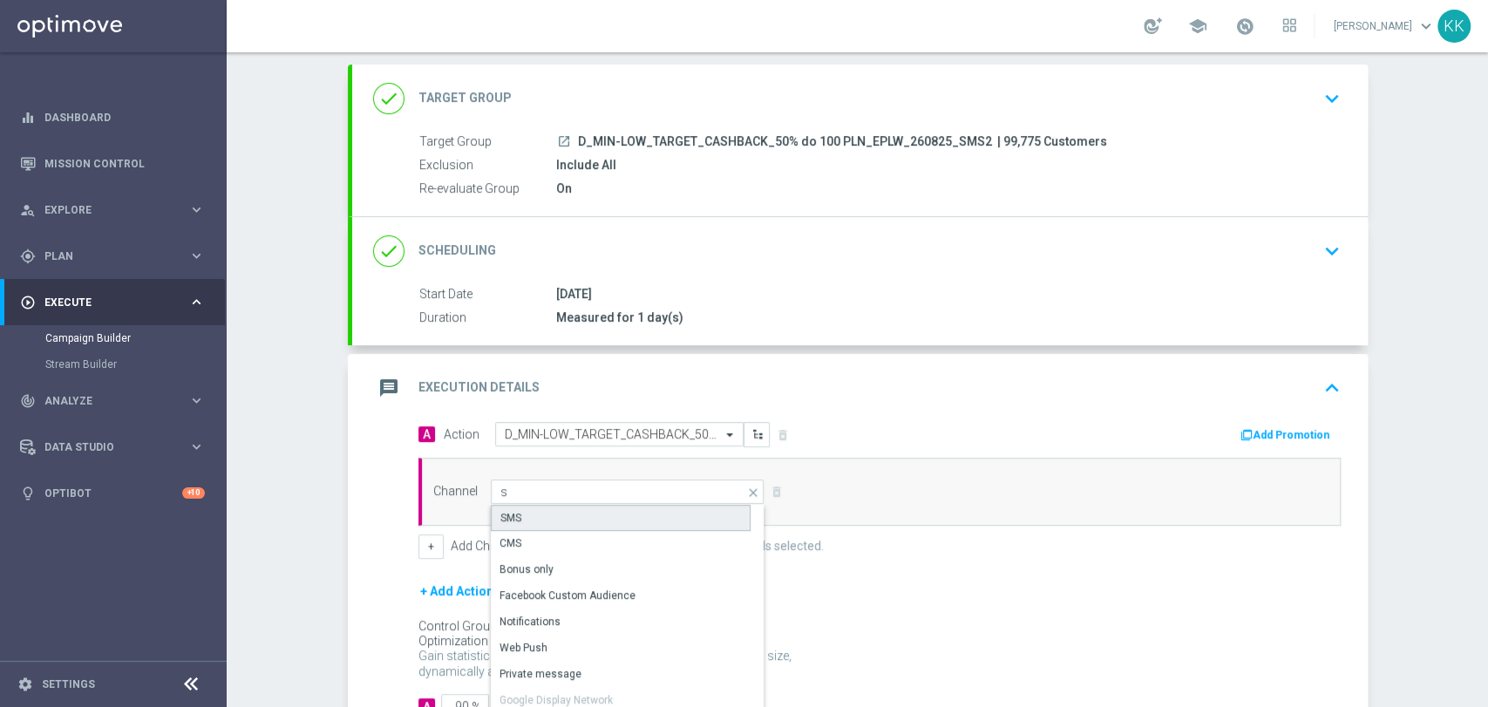
click at [615, 511] on div "SMS" at bounding box center [621, 518] width 260 height 26
type input "SMS"
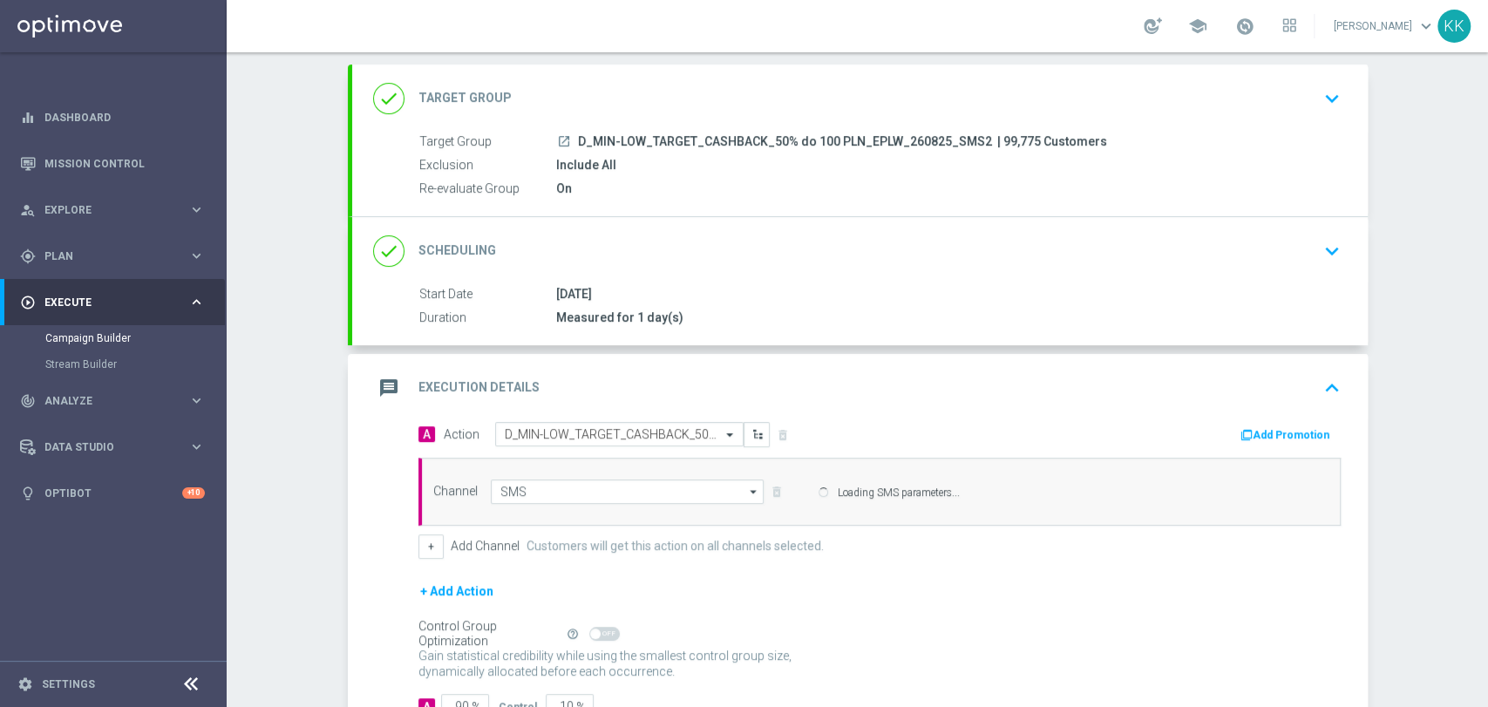
scroll to position [216, 0]
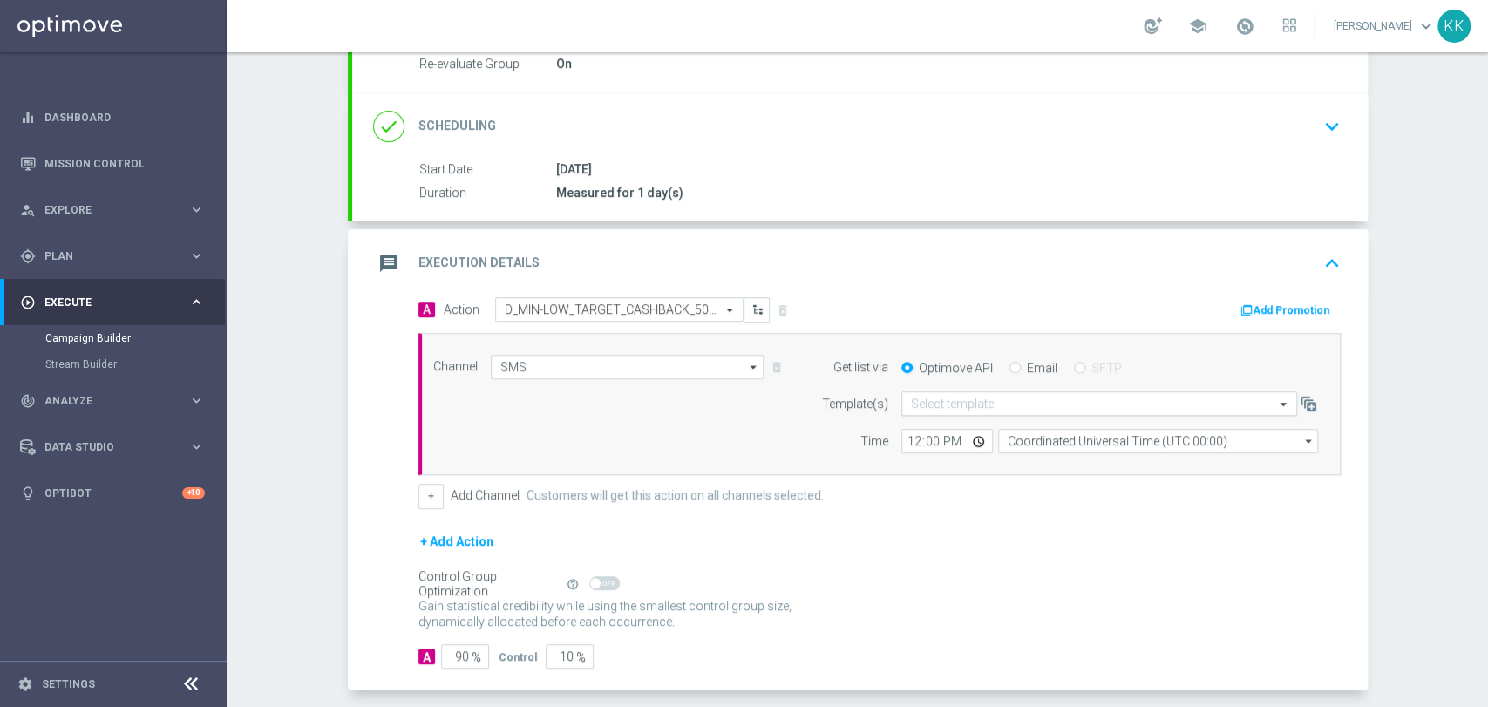
click at [995, 403] on input "text" at bounding box center [1082, 404] width 342 height 15
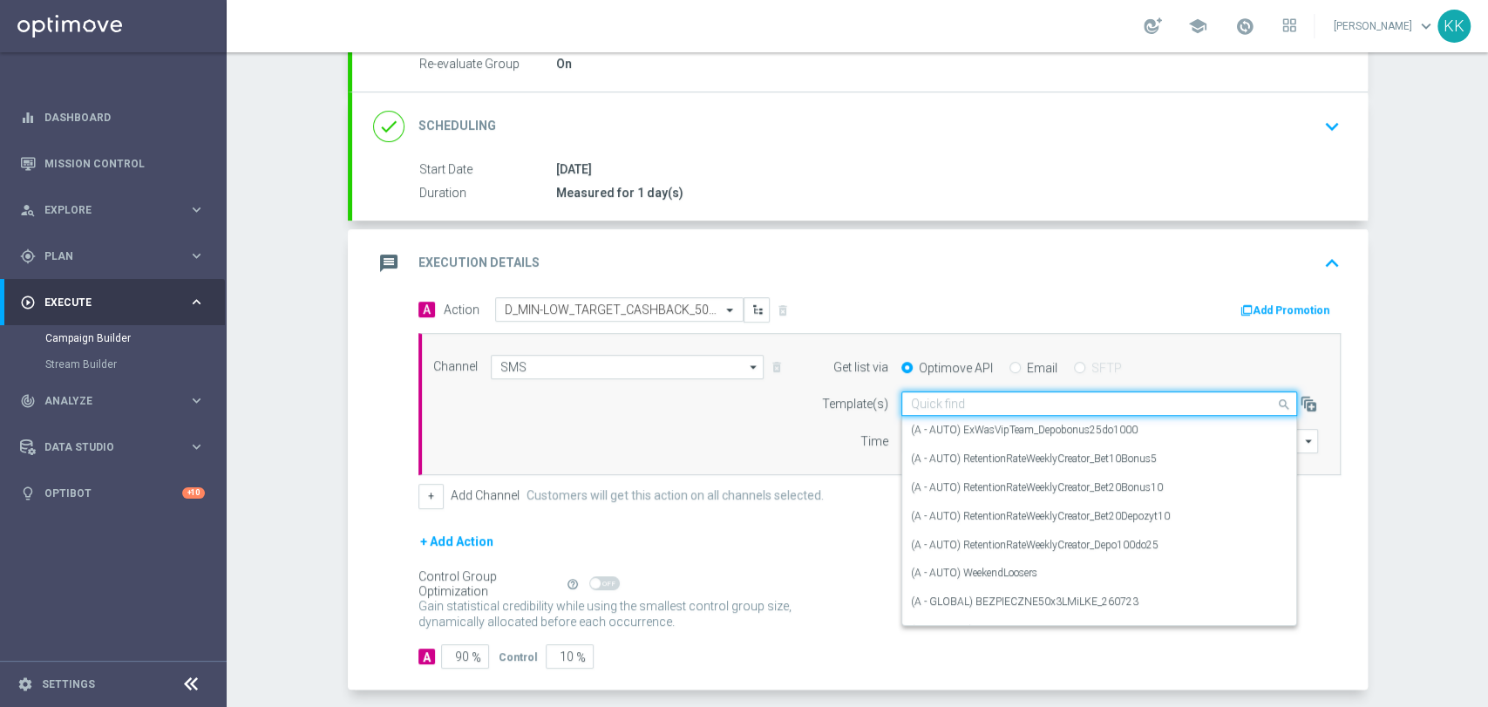
paste input "D_MIN-LOW_TARGET_CASHBACK_50% do 100 PLN_EPLW_260825_SMS2"
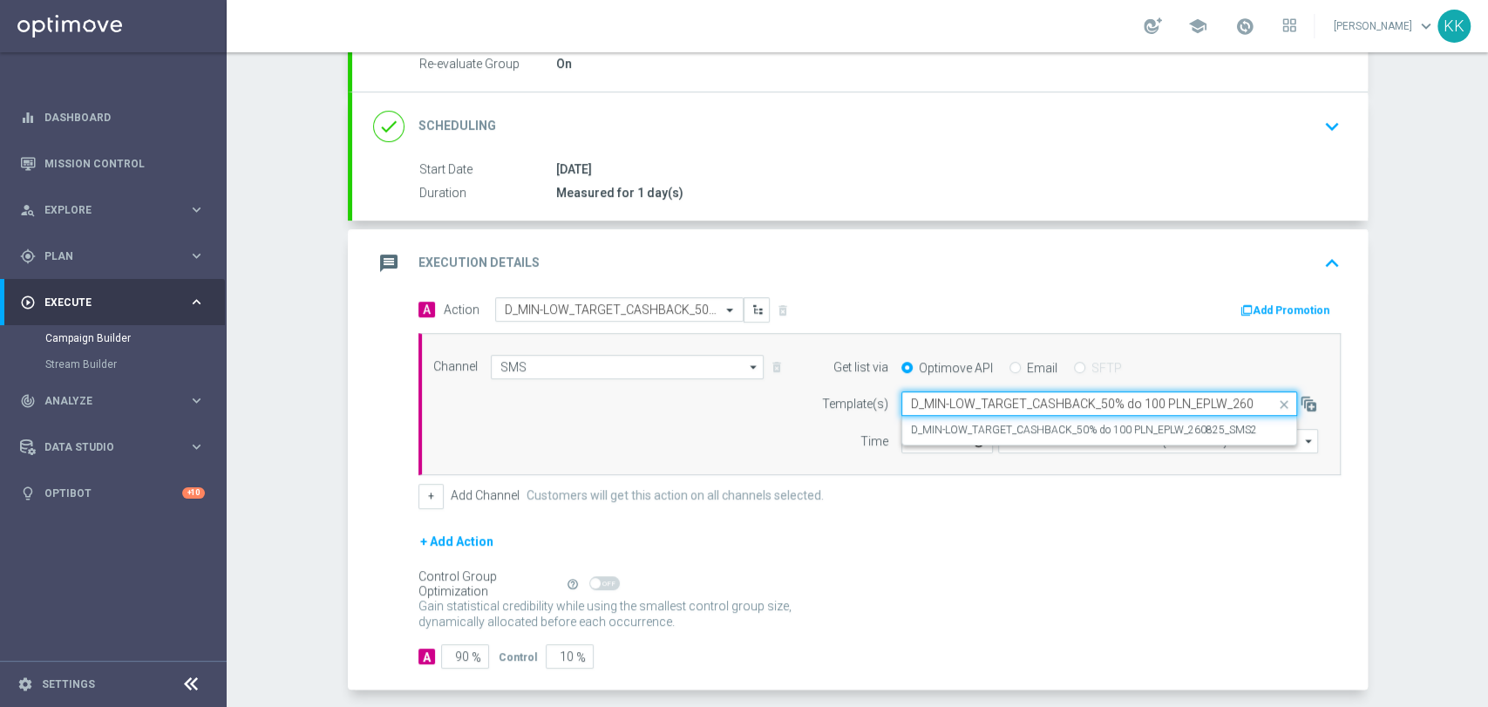
scroll to position [0, 51]
click at [993, 423] on label "D_MIN-LOW_TARGET_CASHBACK_50% do 100 PLN_EPLW_260825_SMS2" at bounding box center [1084, 430] width 346 height 15
type input "D_MIN-LOW_TARGET_CASHBACK_50% do 100 PLN_EPLW_260825_SMS2"
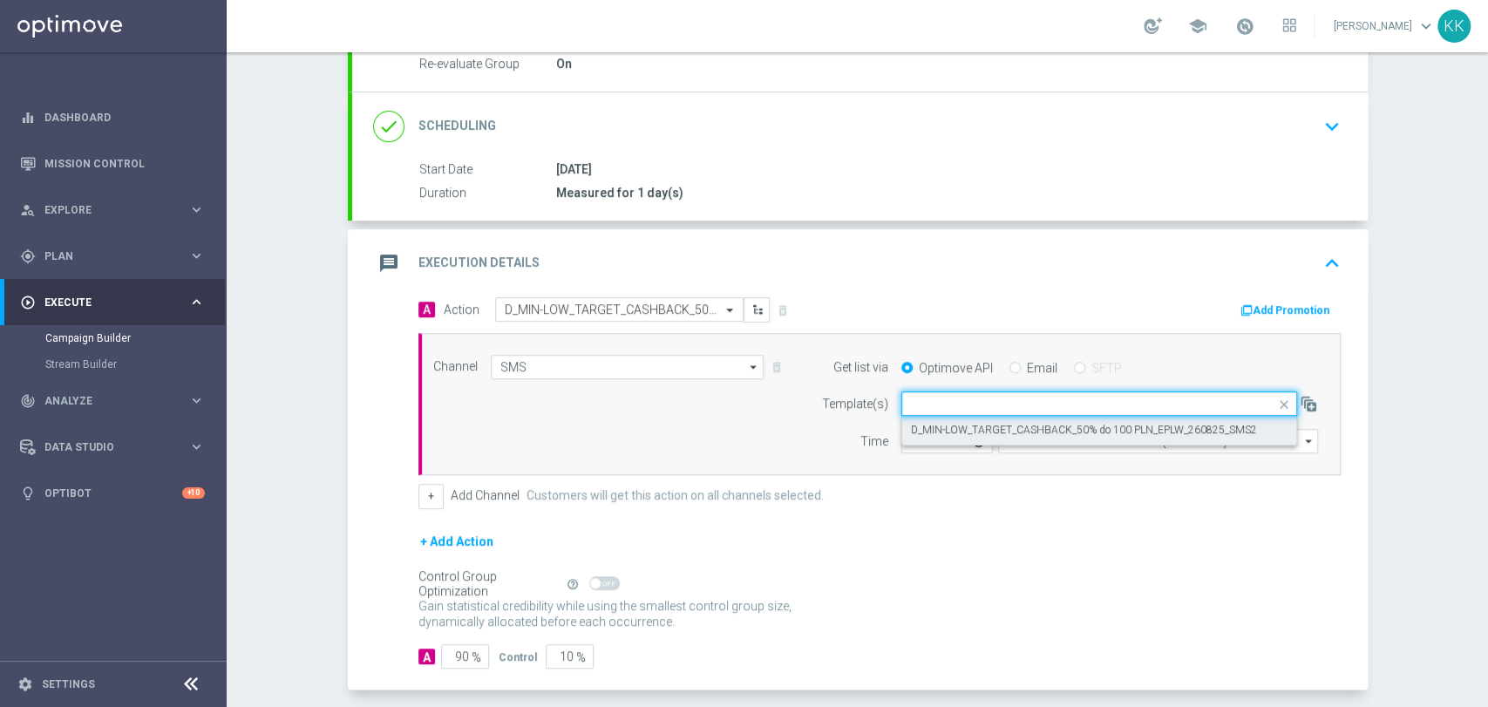
scroll to position [0, 0]
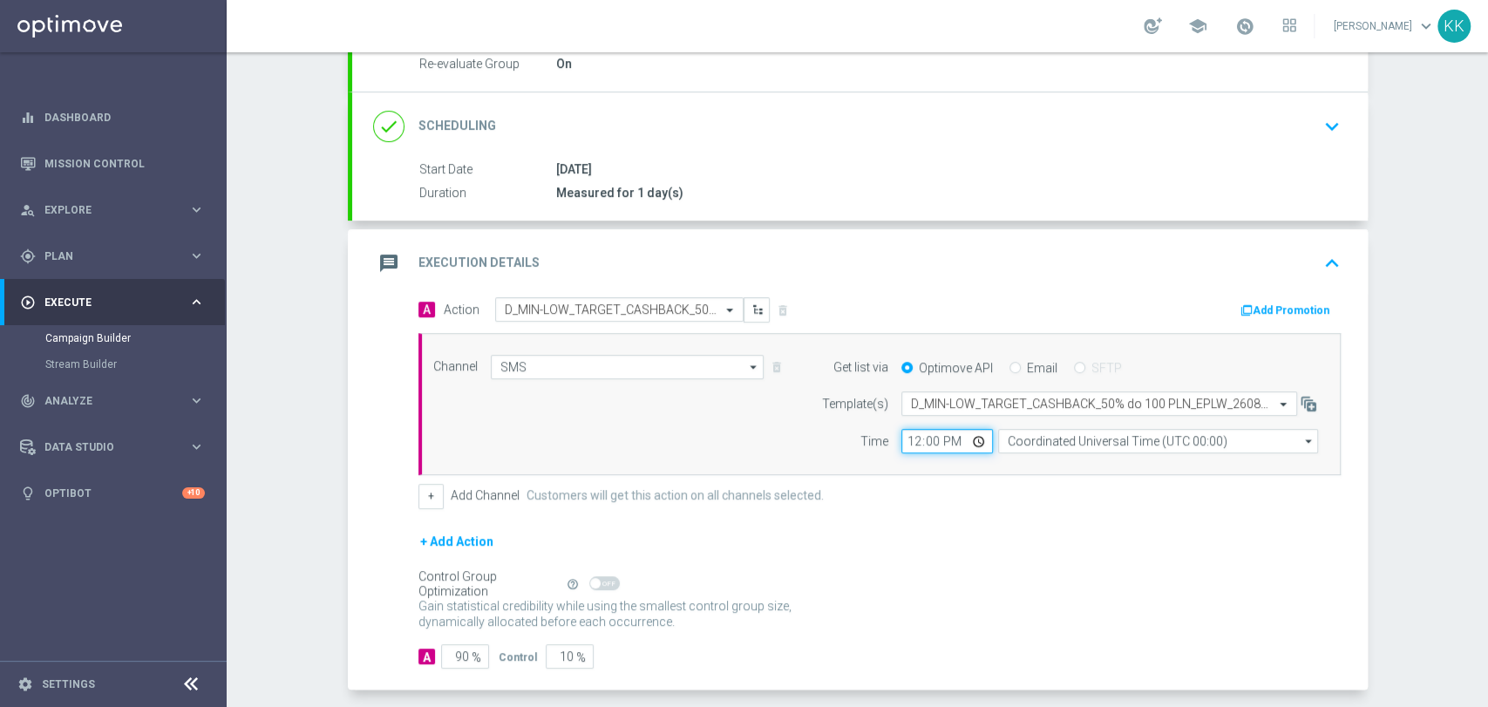
click at [903, 436] on input "12:00" at bounding box center [947, 441] width 92 height 24
type input "13:31"
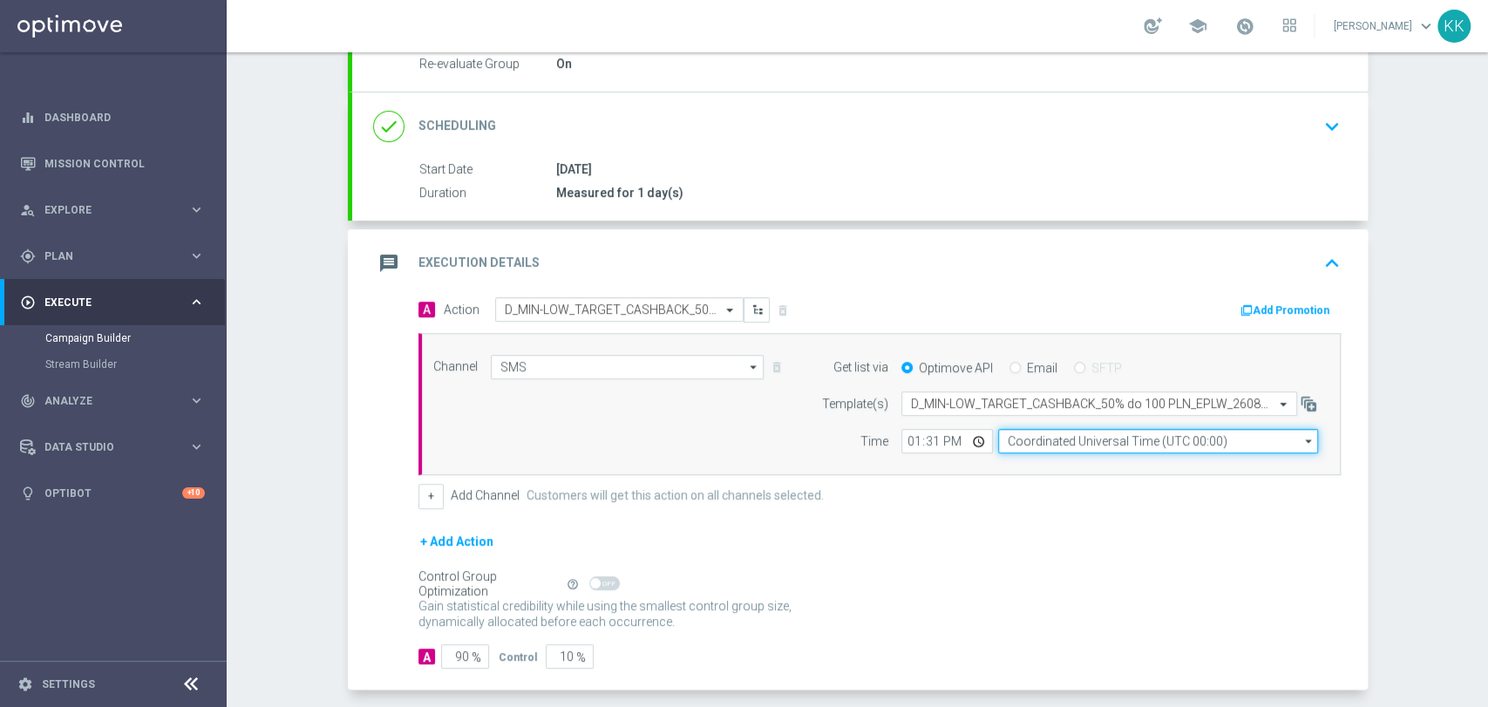
click at [1044, 434] on input "Coordinated Universal Time (UTC 00:00)" at bounding box center [1158, 441] width 320 height 24
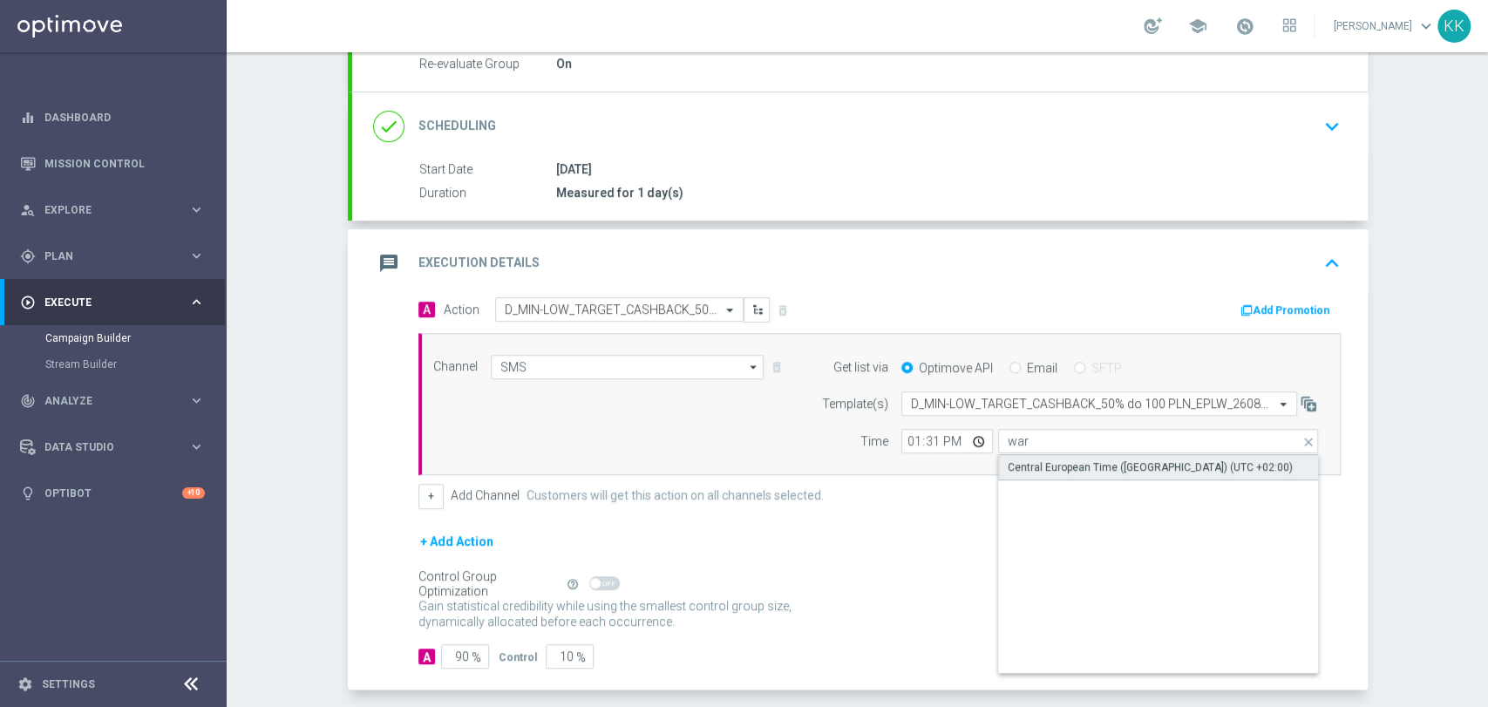
click at [1057, 463] on div "Central European Time ([GEOGRAPHIC_DATA]) (UTC +02:00)" at bounding box center [1149, 467] width 285 height 16
type input "Central European Time ([GEOGRAPHIC_DATA]) (UTC +02:00)"
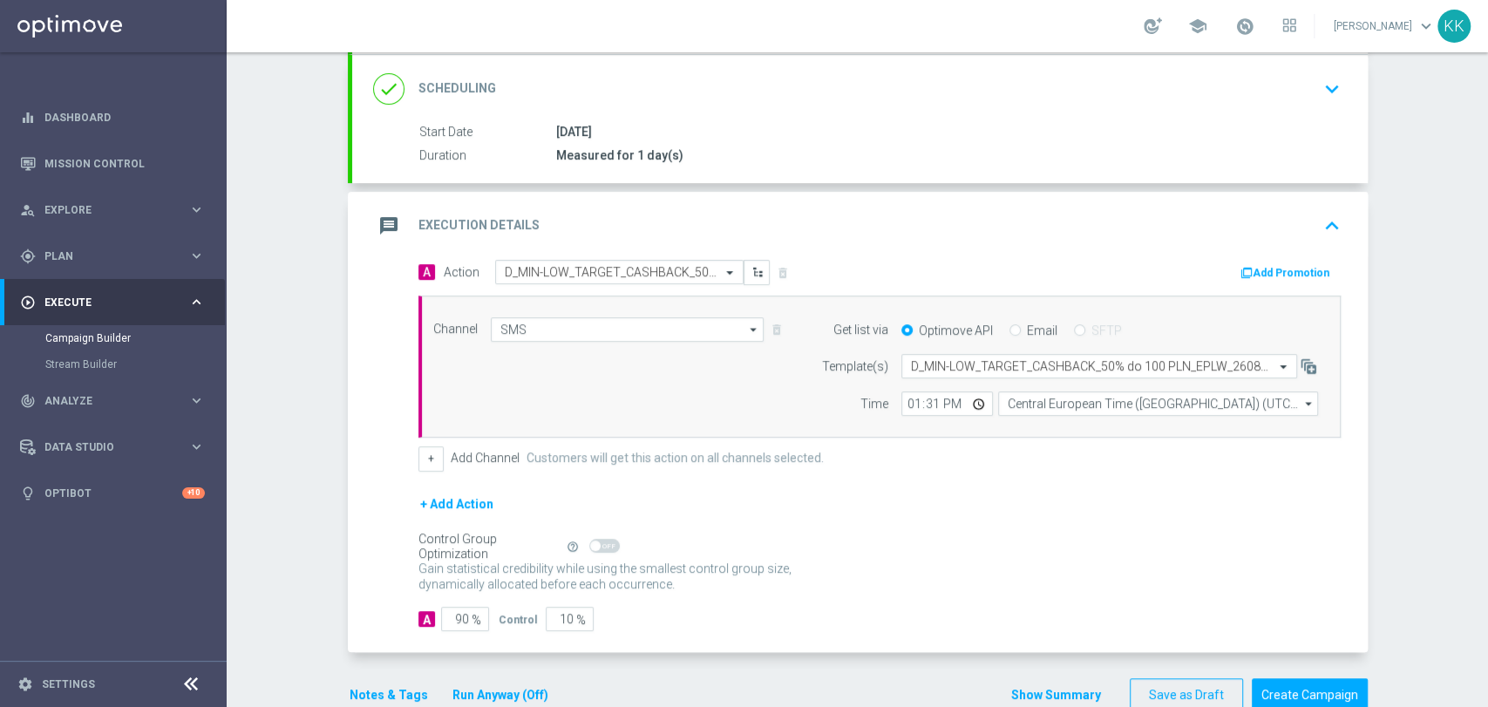
scroll to position [291, 0]
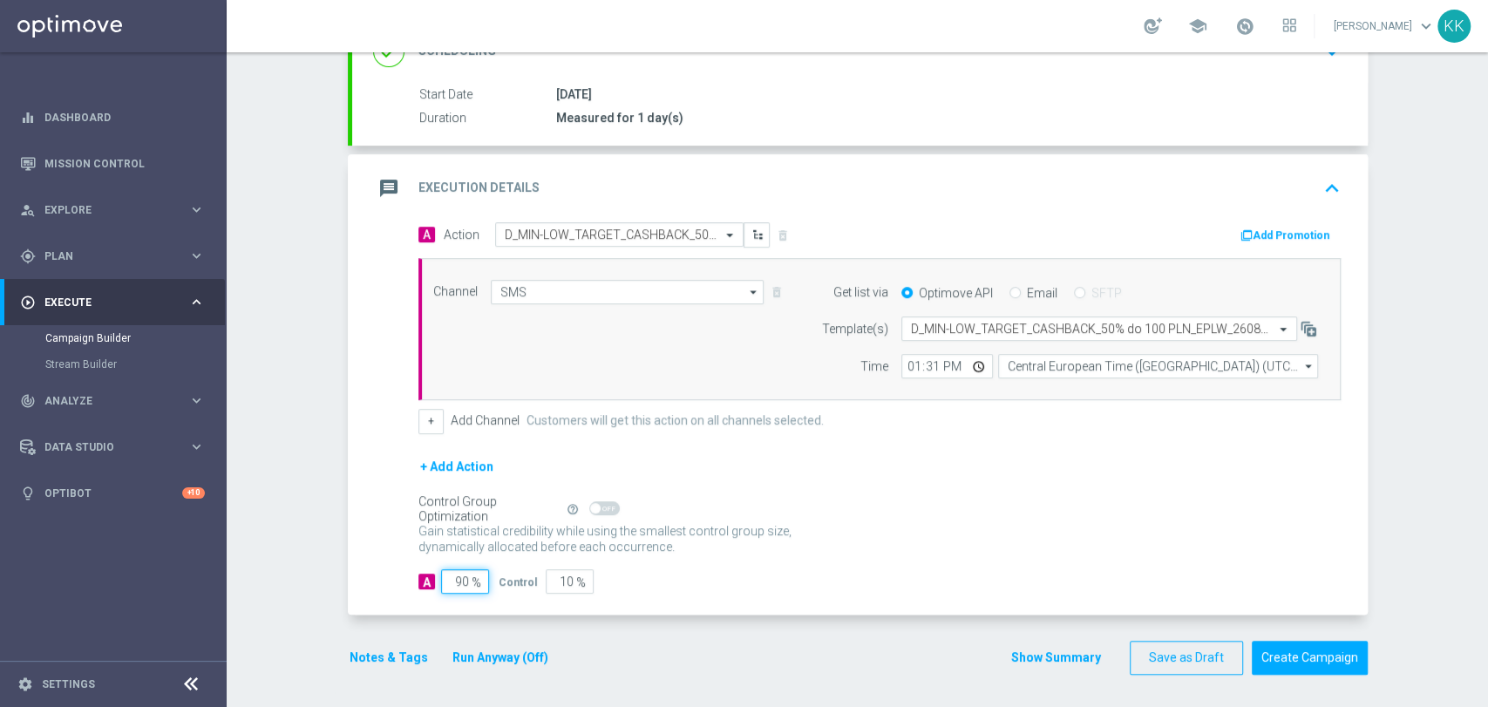
click at [461, 575] on input "90" at bounding box center [465, 581] width 48 height 24
type input "9"
type input "91"
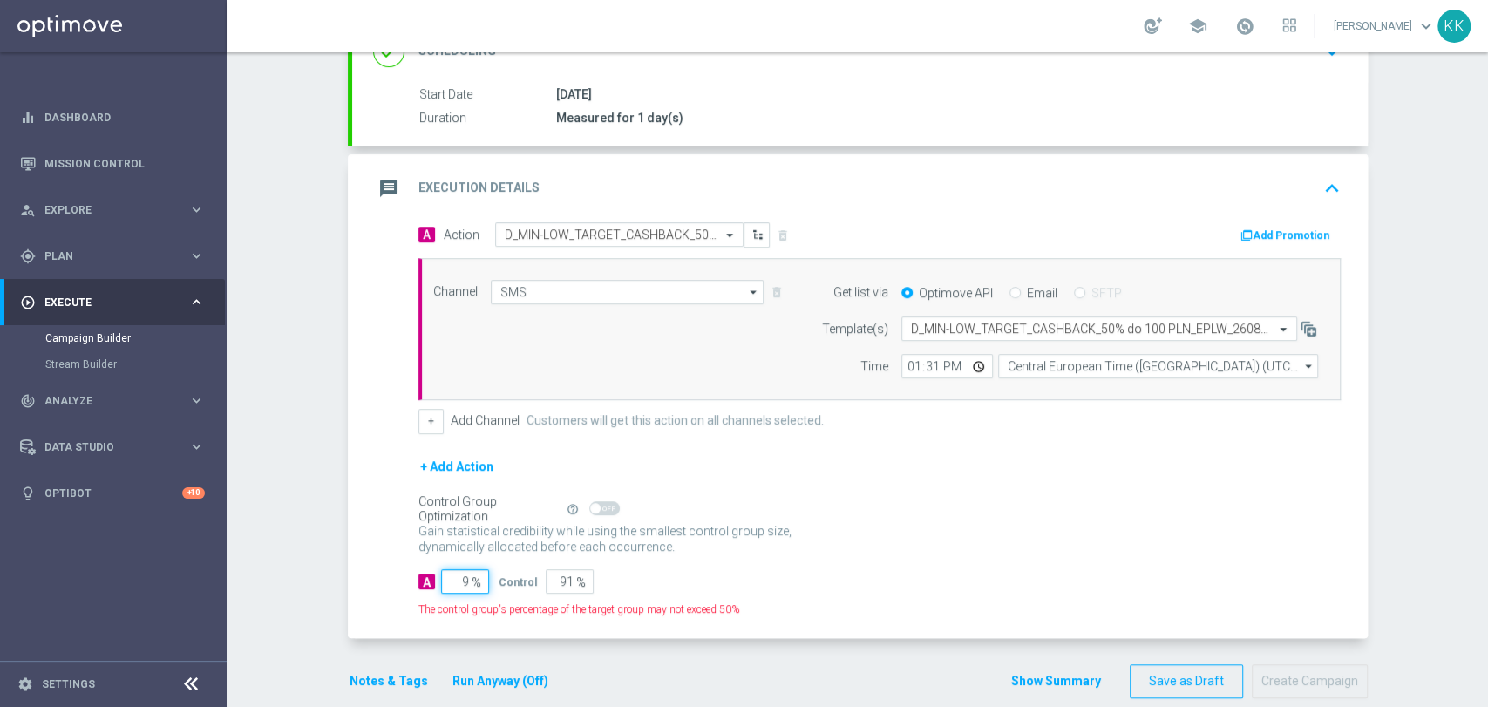
type input "98"
type input "2"
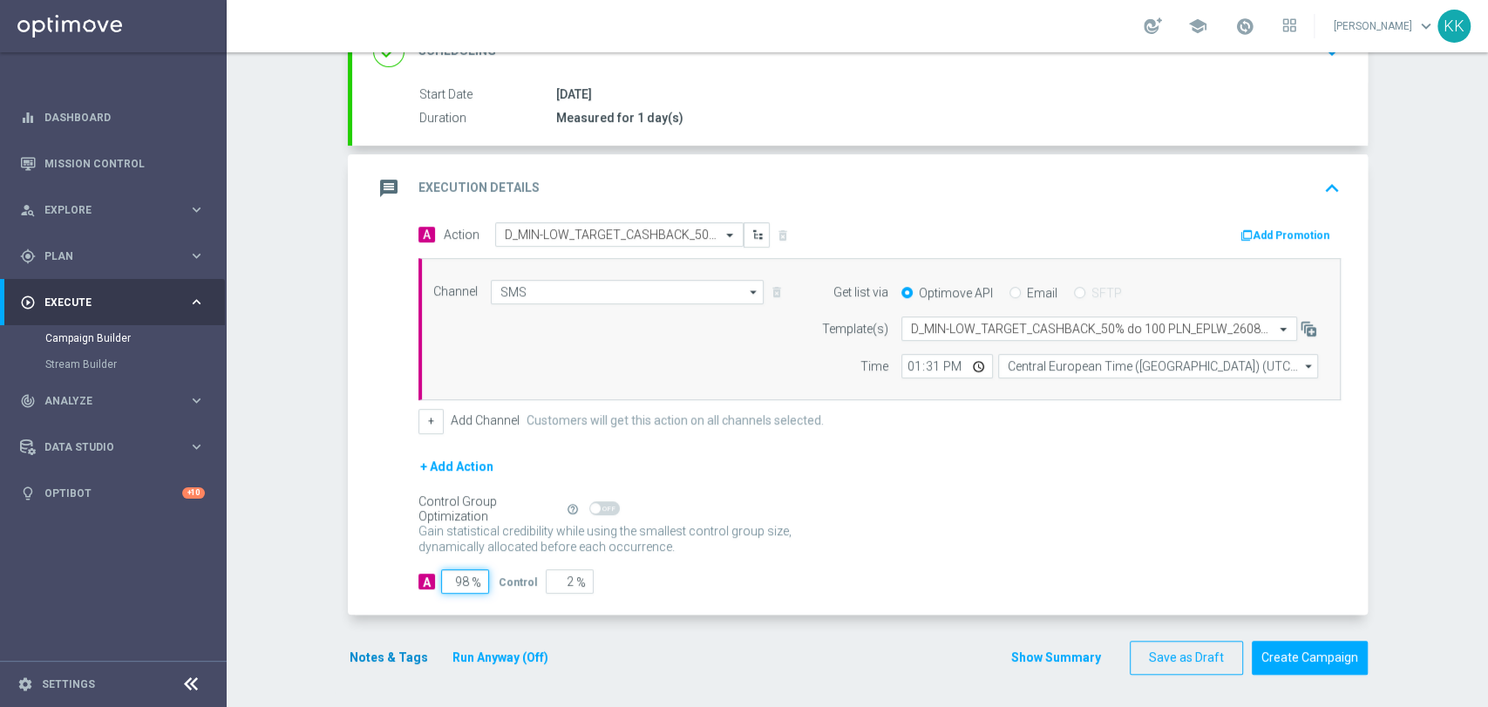
type input "98"
click at [409, 653] on button "Notes & Tags" at bounding box center [389, 658] width 82 height 22
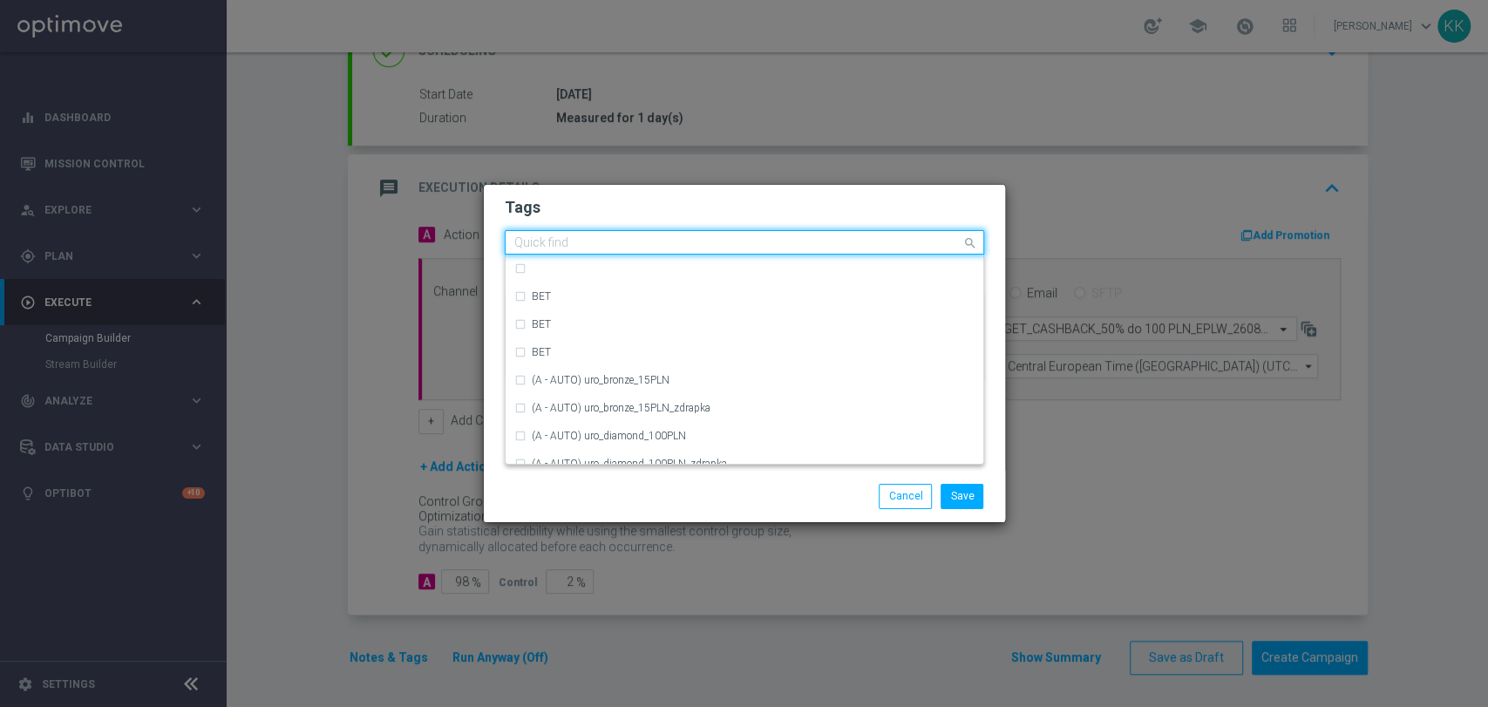
click at [583, 234] on div "Quick find" at bounding box center [733, 243] width 456 height 22
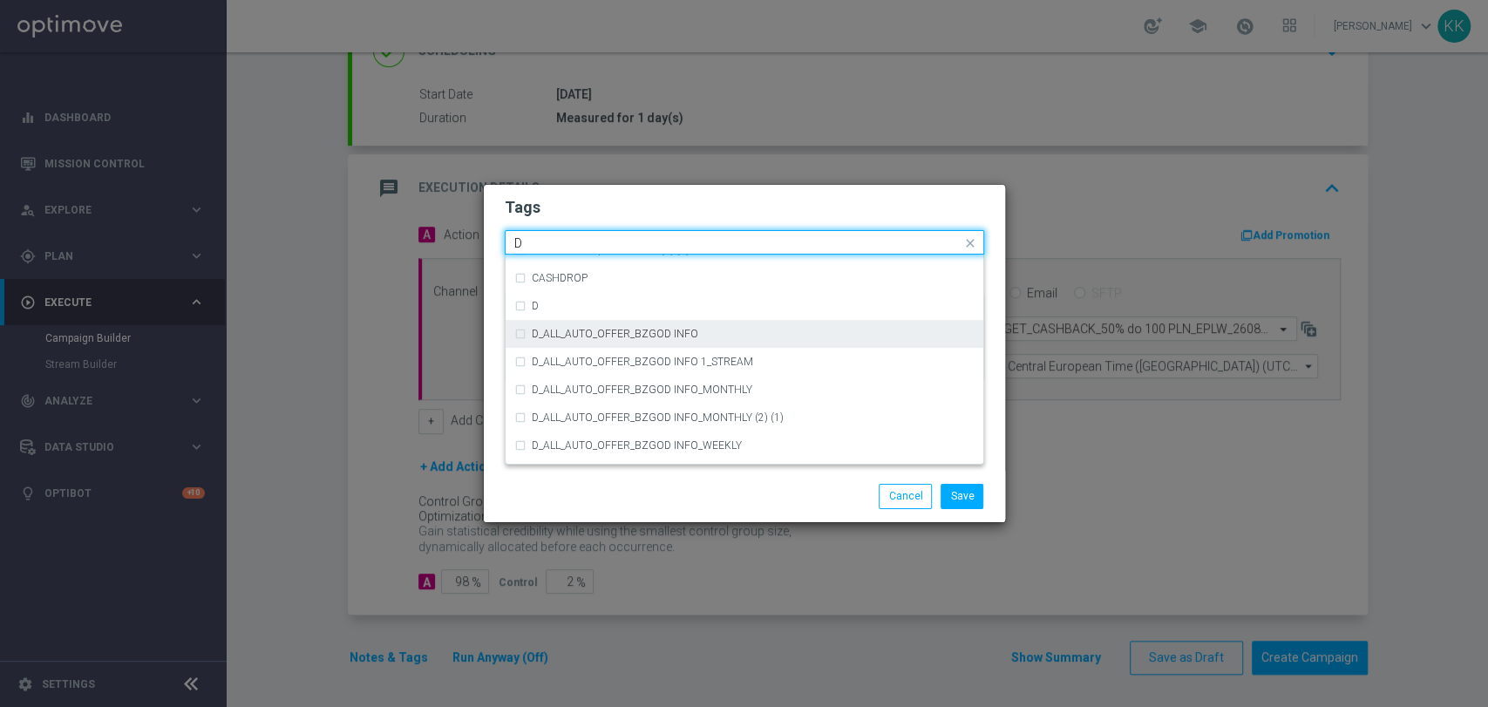
scroll to position [1936, 0]
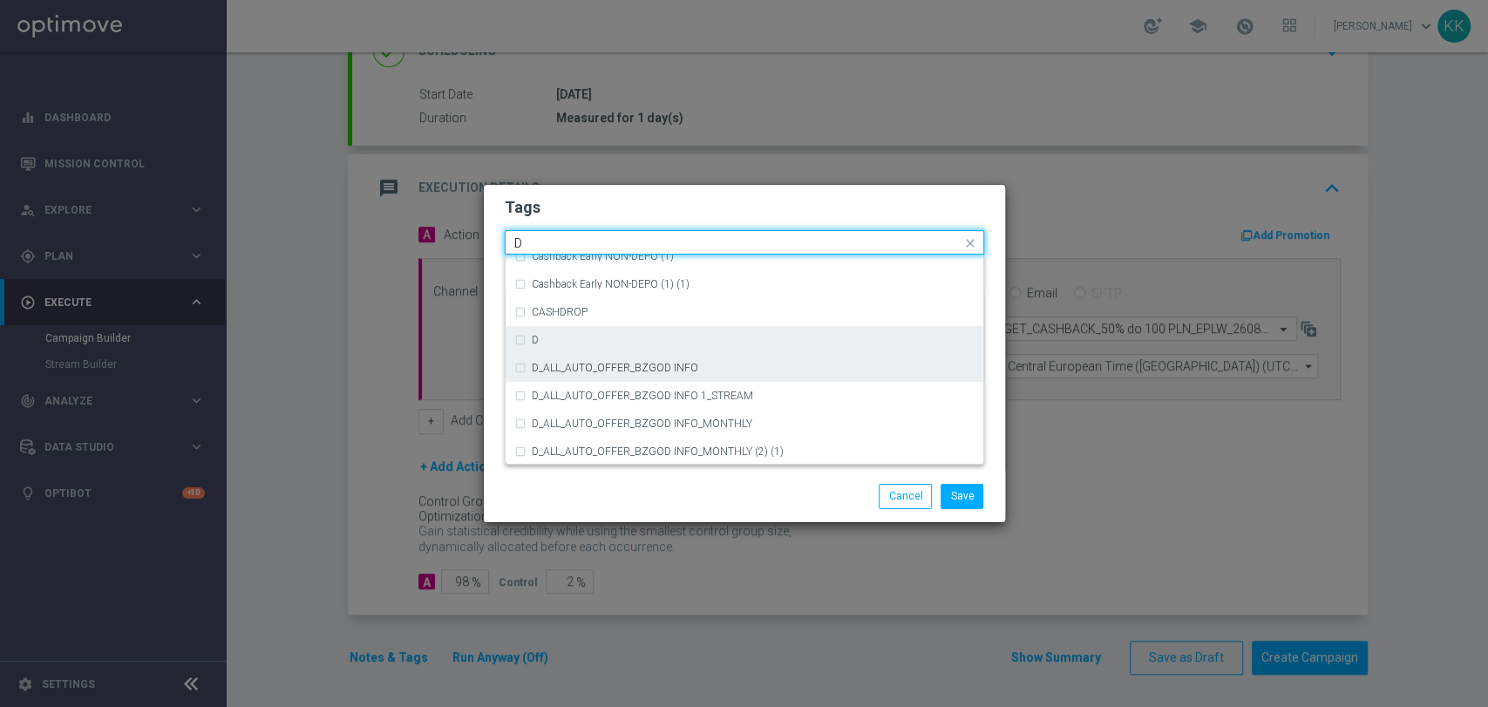
click at [626, 338] on div "D" at bounding box center [753, 340] width 443 height 10
type input "D"
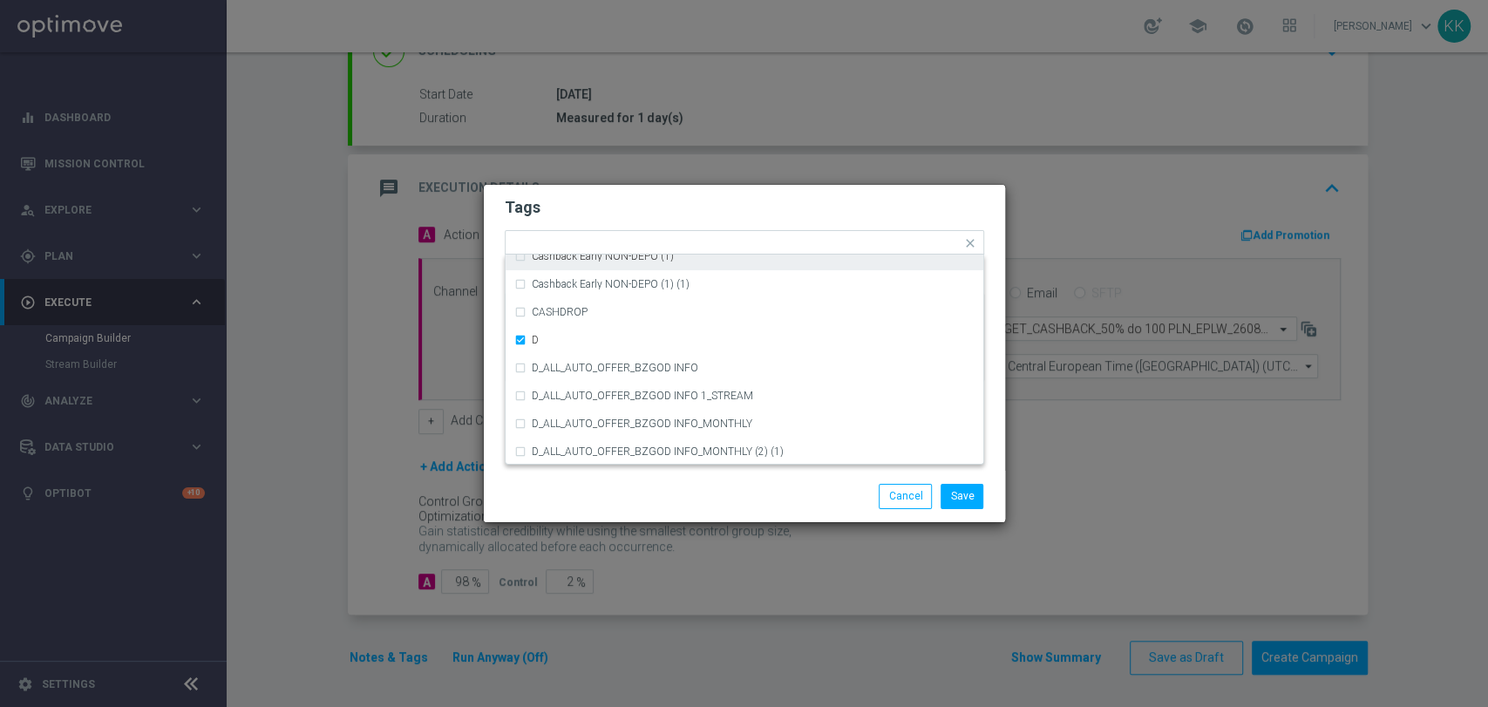
click at [647, 216] on h2 "Tags" at bounding box center [744, 207] width 479 height 21
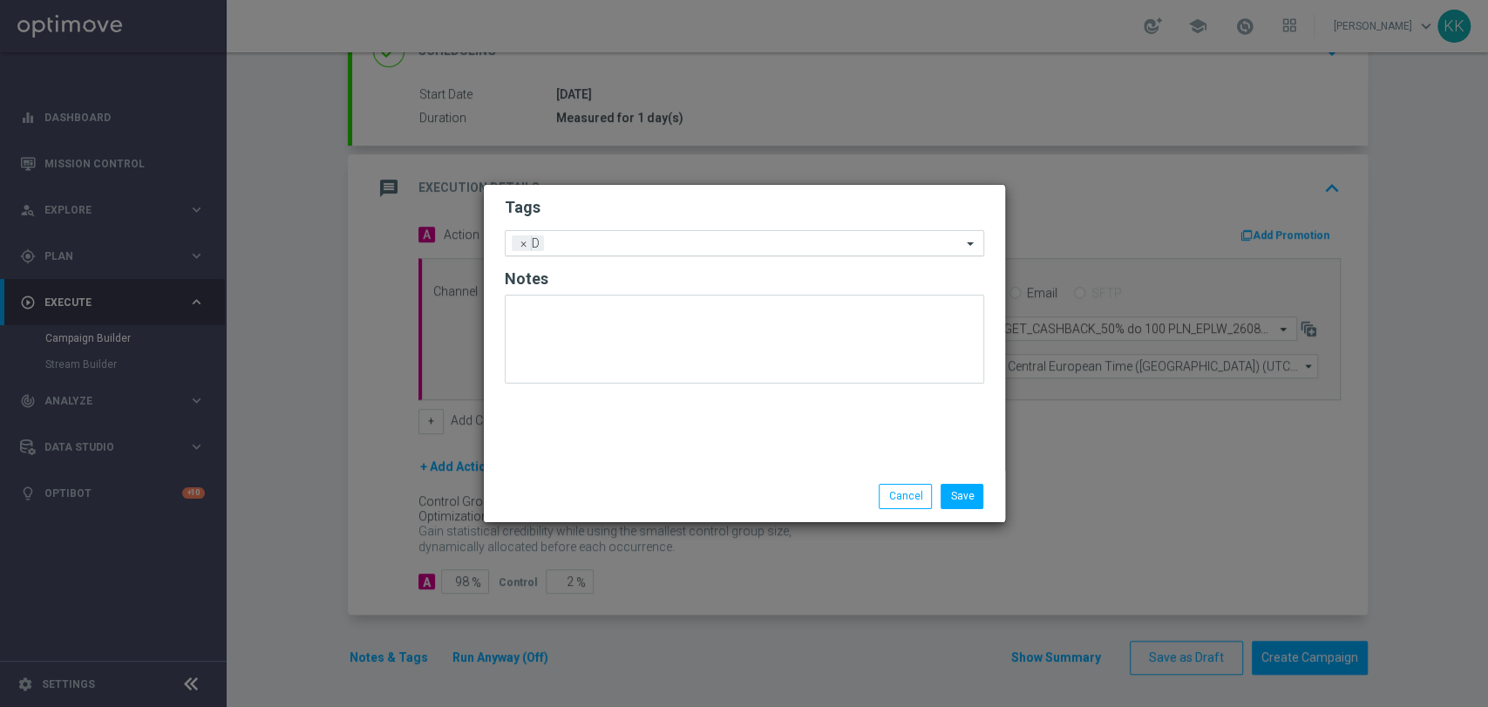
click at [660, 245] on input "text" at bounding box center [756, 244] width 410 height 15
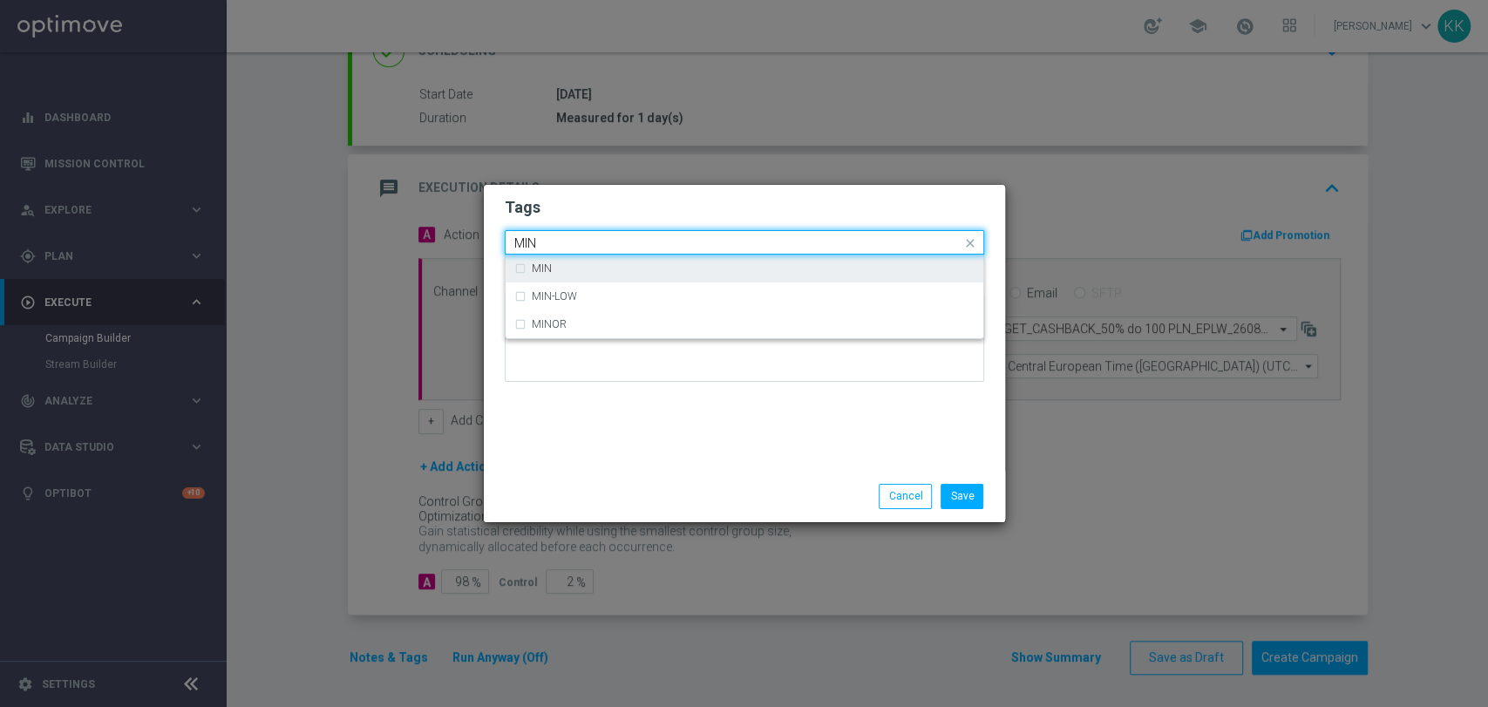
click at [671, 272] on div "MIN" at bounding box center [753, 268] width 443 height 10
type input "MIN"
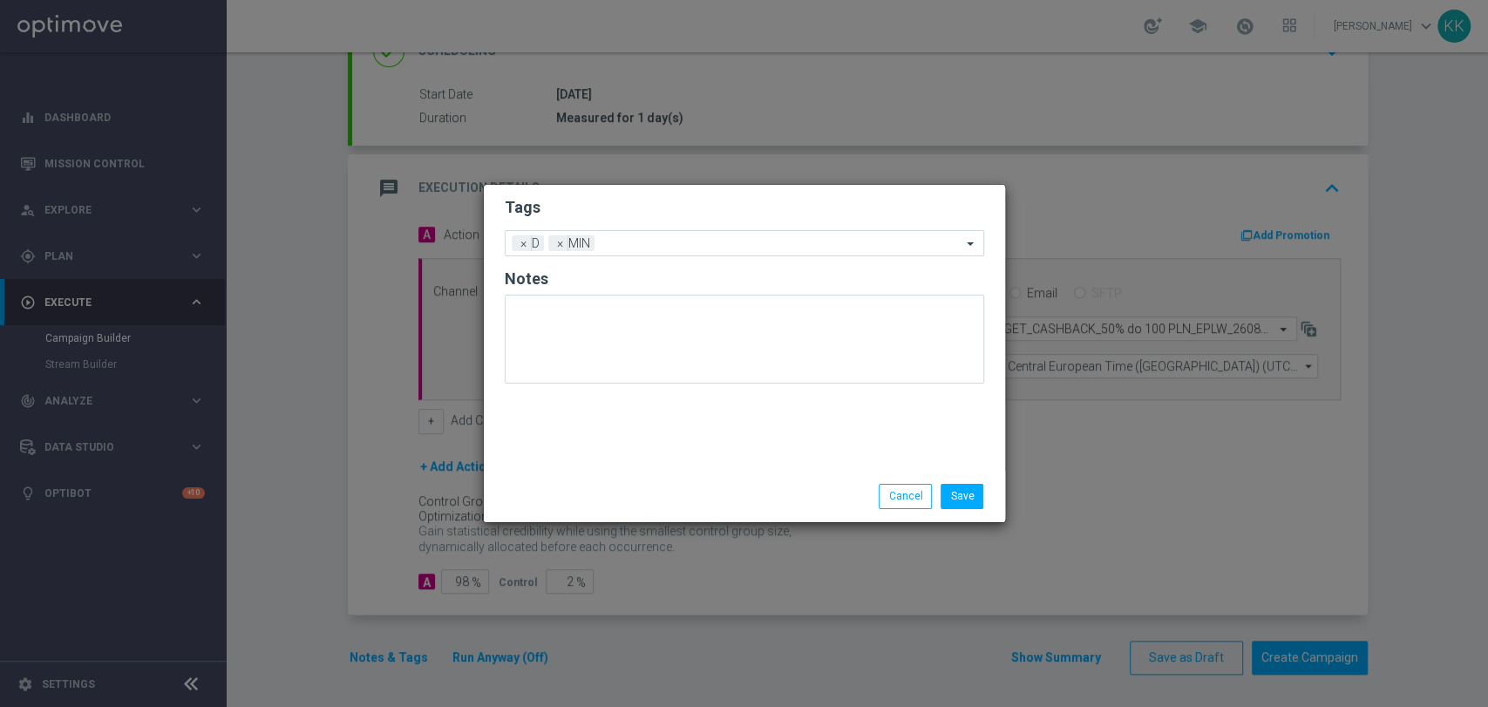
click at [695, 205] on h2 "Tags" at bounding box center [744, 207] width 479 height 21
click at [697, 227] on form "Tags Add a new tag × D × MIN Notes" at bounding box center [744, 295] width 479 height 204
click at [702, 241] on input "text" at bounding box center [781, 244] width 360 height 15
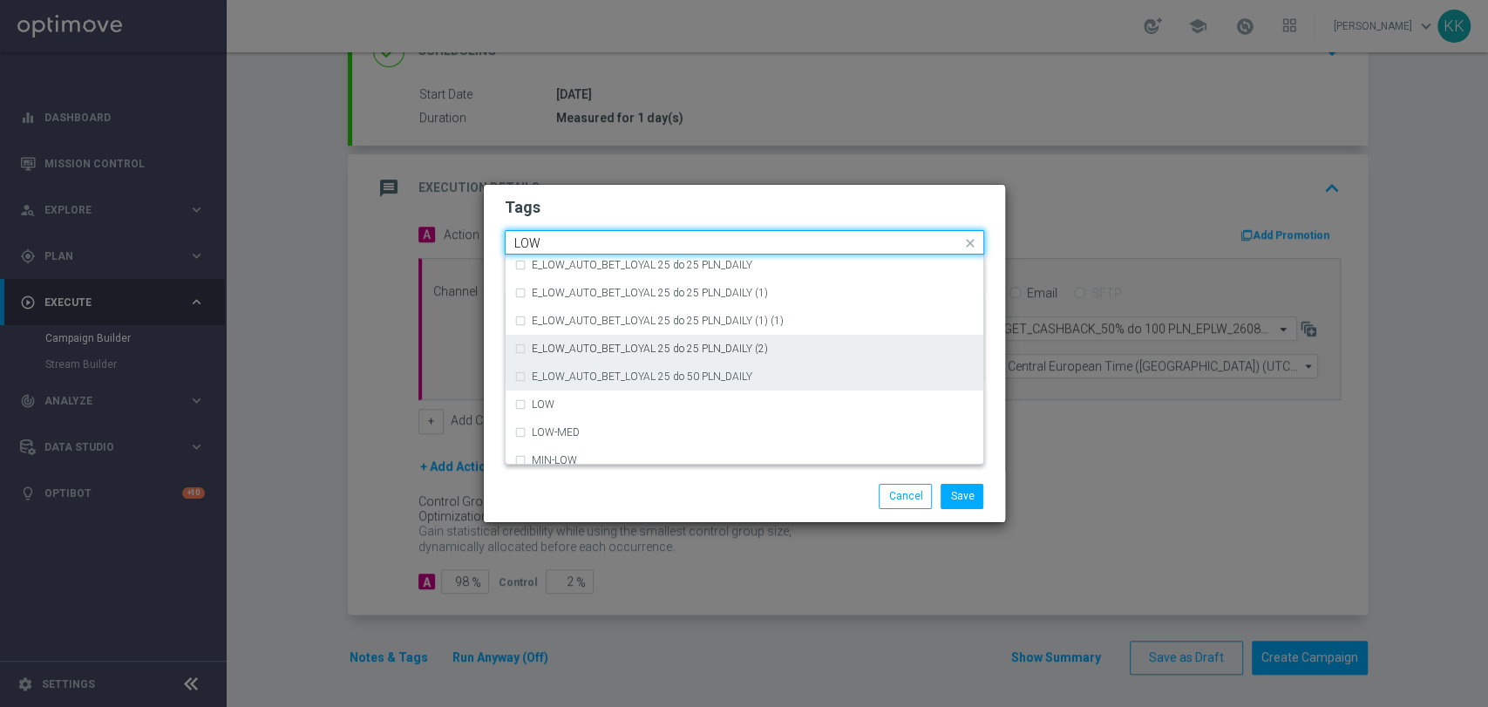
scroll to position [851, 0]
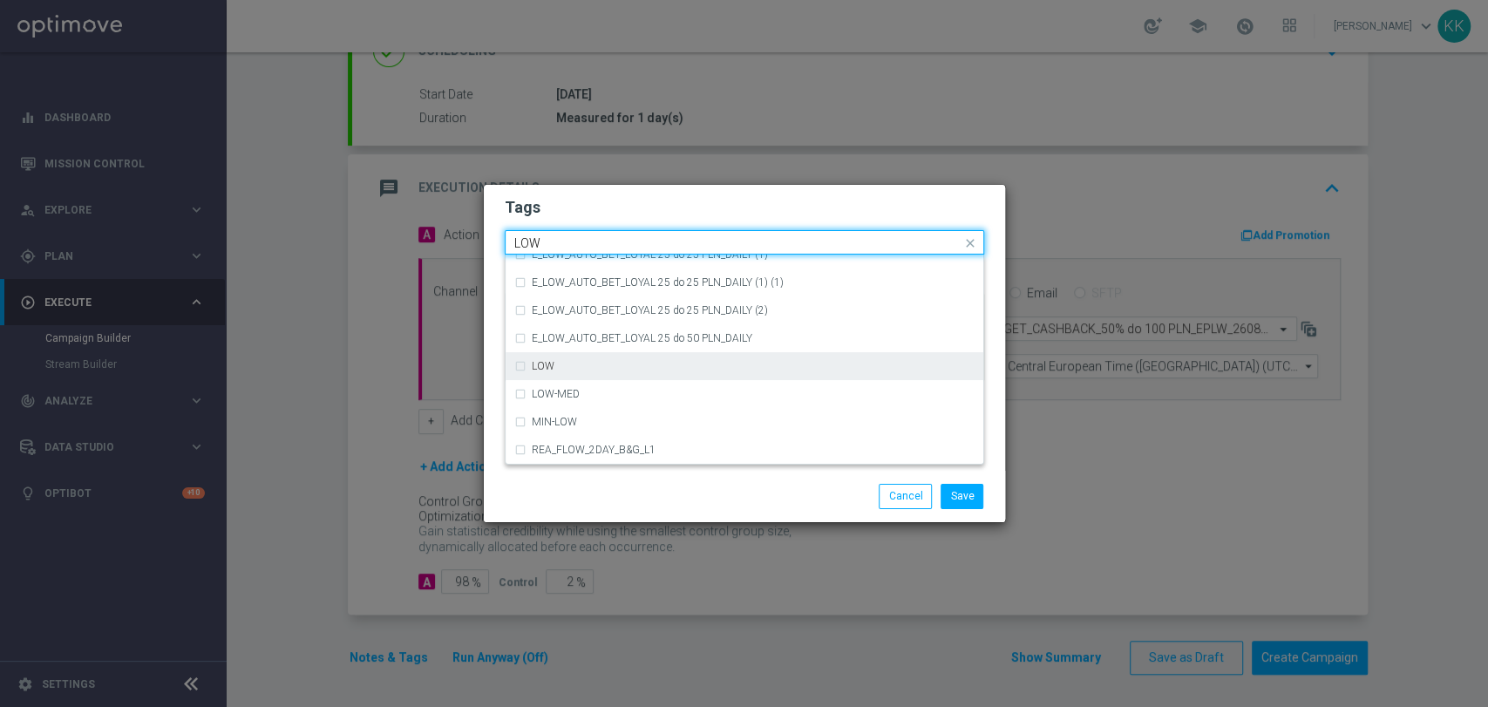
click at [663, 361] on div "LOW" at bounding box center [753, 366] width 443 height 10
type input "LOW"
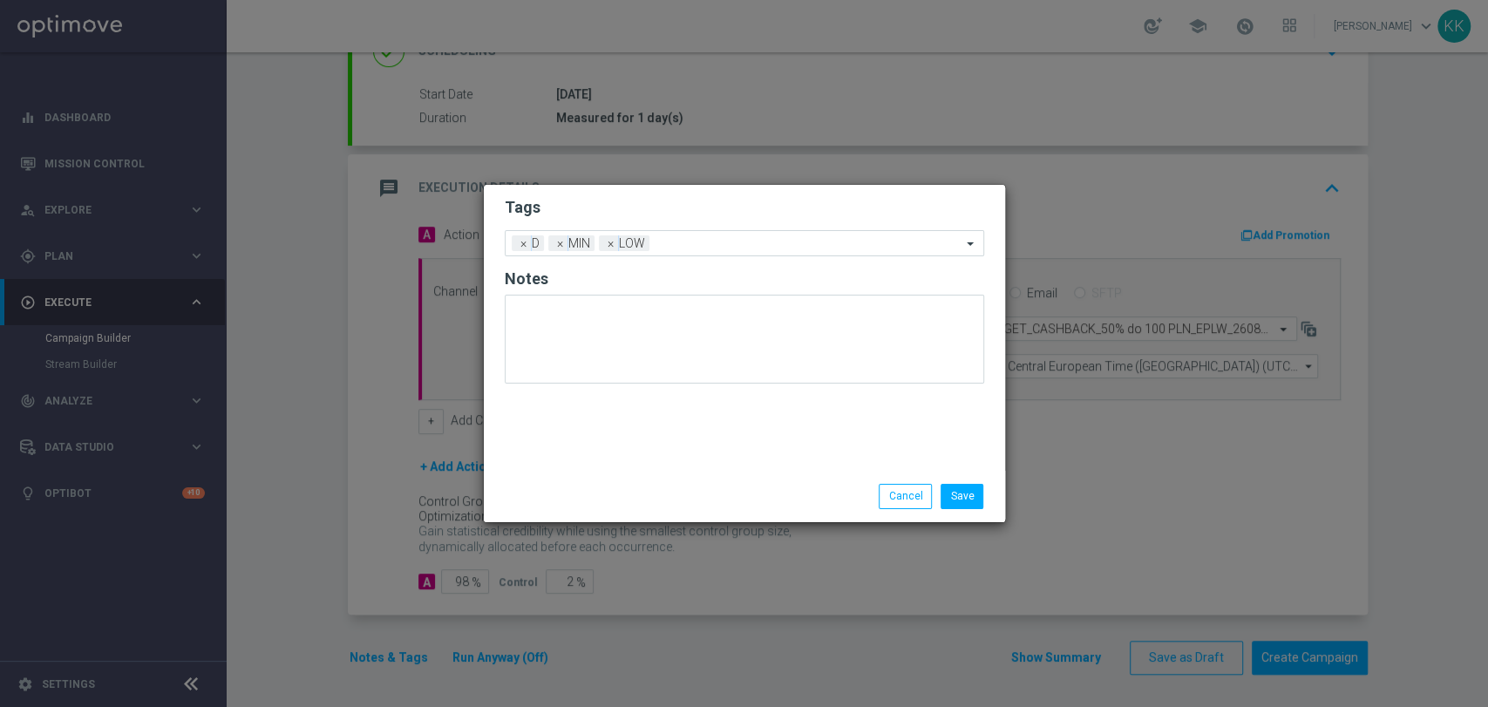
click at [688, 200] on h2 "Tags" at bounding box center [744, 207] width 479 height 21
click at [698, 254] on div "Add a new tag × D × MIN × LOW" at bounding box center [744, 243] width 479 height 26
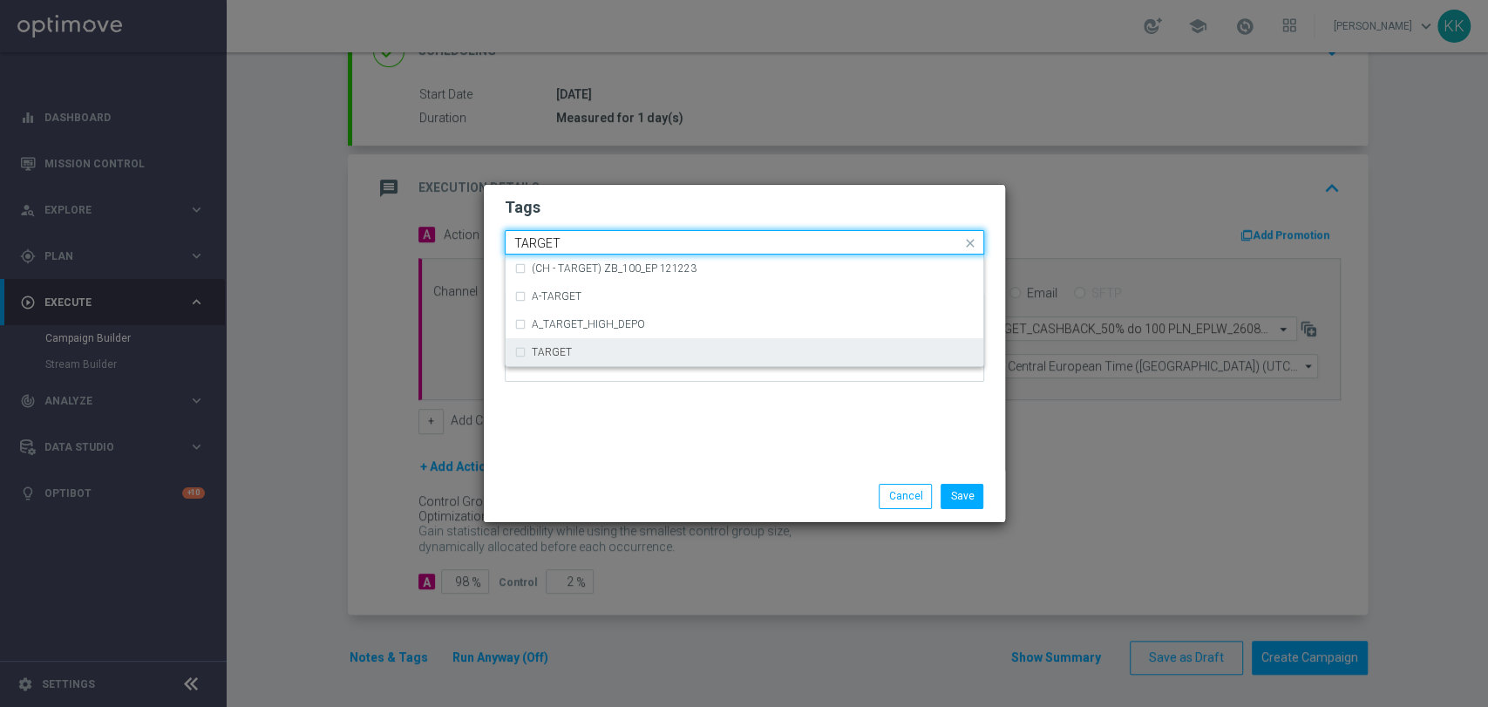
click at [631, 355] on div "TARGET" at bounding box center [753, 352] width 443 height 10
type input "TARGET"
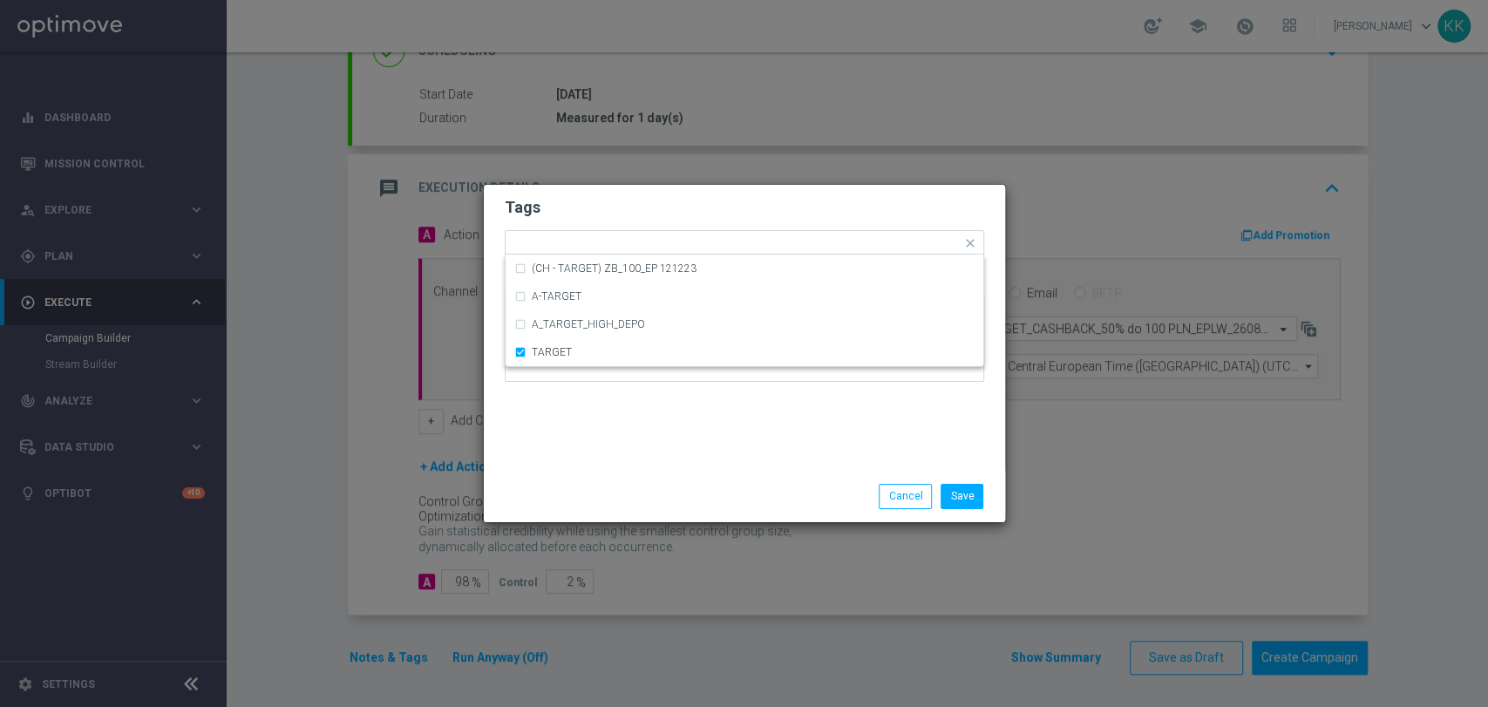
click at [674, 460] on div "Tags Quick find × D × MIN × LOW × TARGET (CH - TARGET) ZB_100_EP 121223 A-TARGE…" at bounding box center [744, 328] width 521 height 286
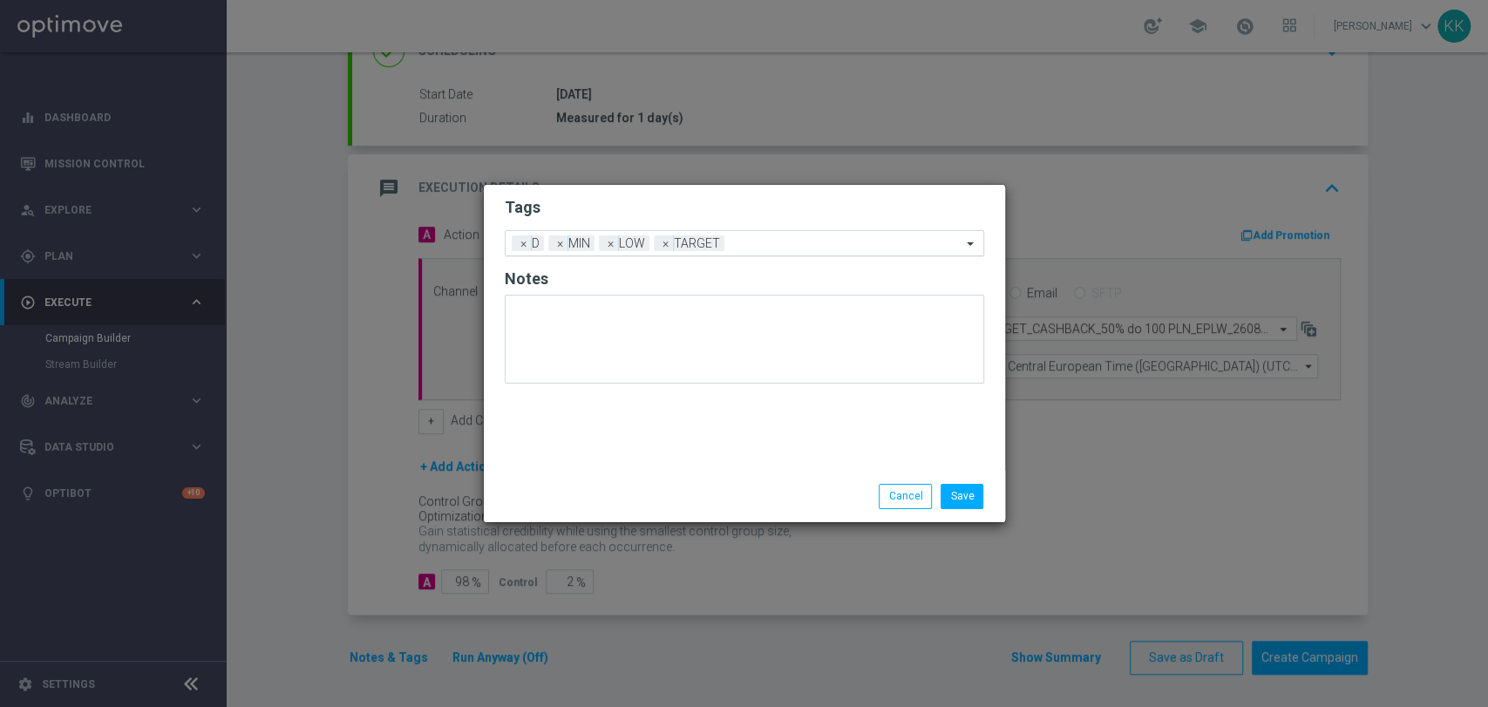
click at [763, 242] on input "text" at bounding box center [846, 244] width 230 height 15
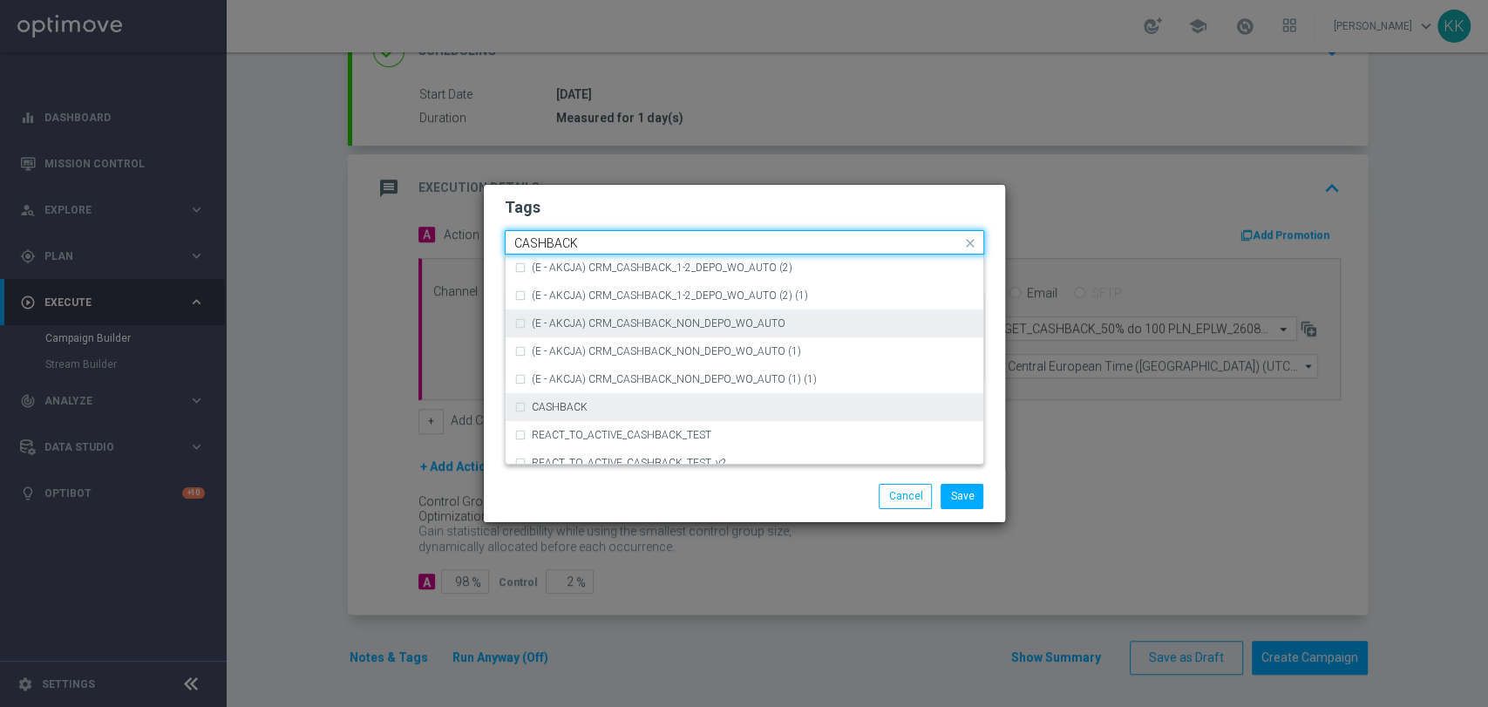
scroll to position [265, 0]
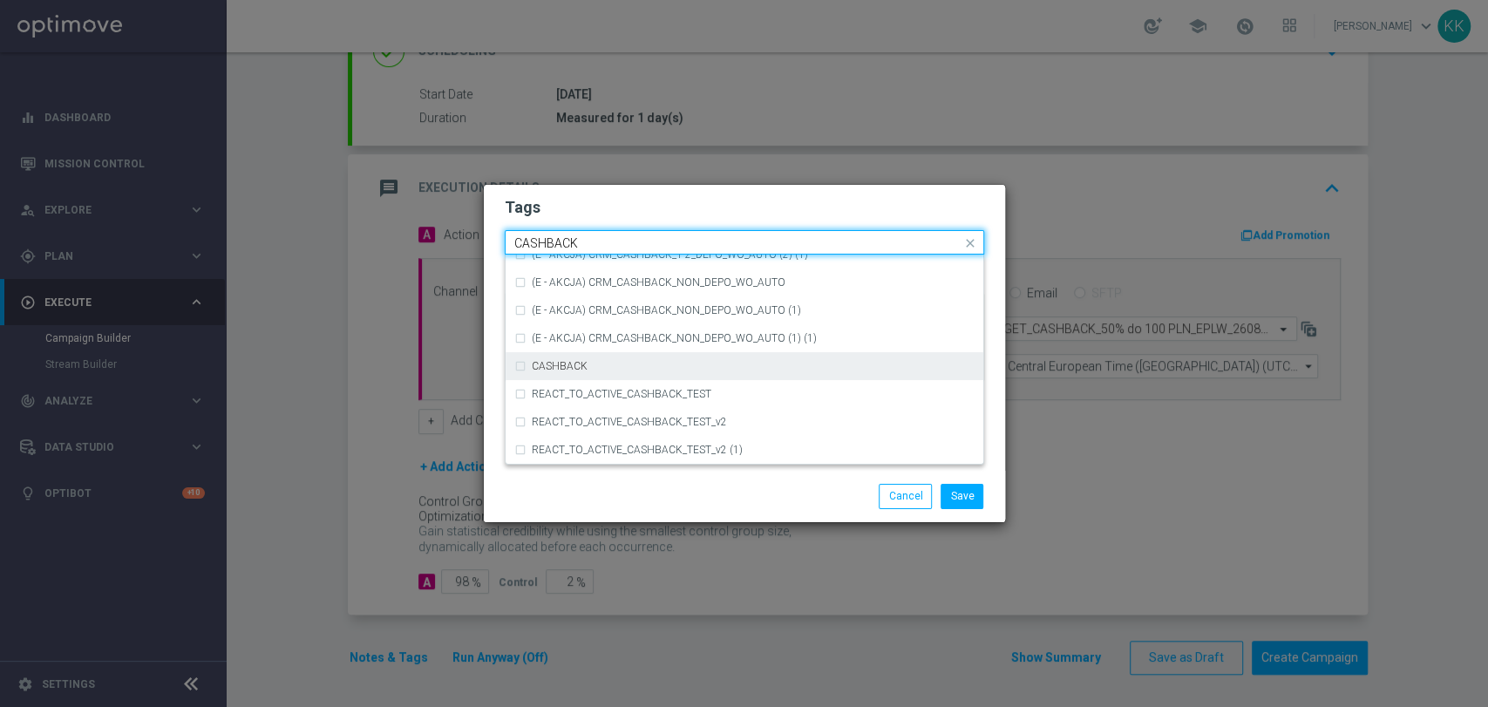
click at [590, 374] on div "CASHBACK" at bounding box center [744, 366] width 460 height 28
type input "CASHBACK"
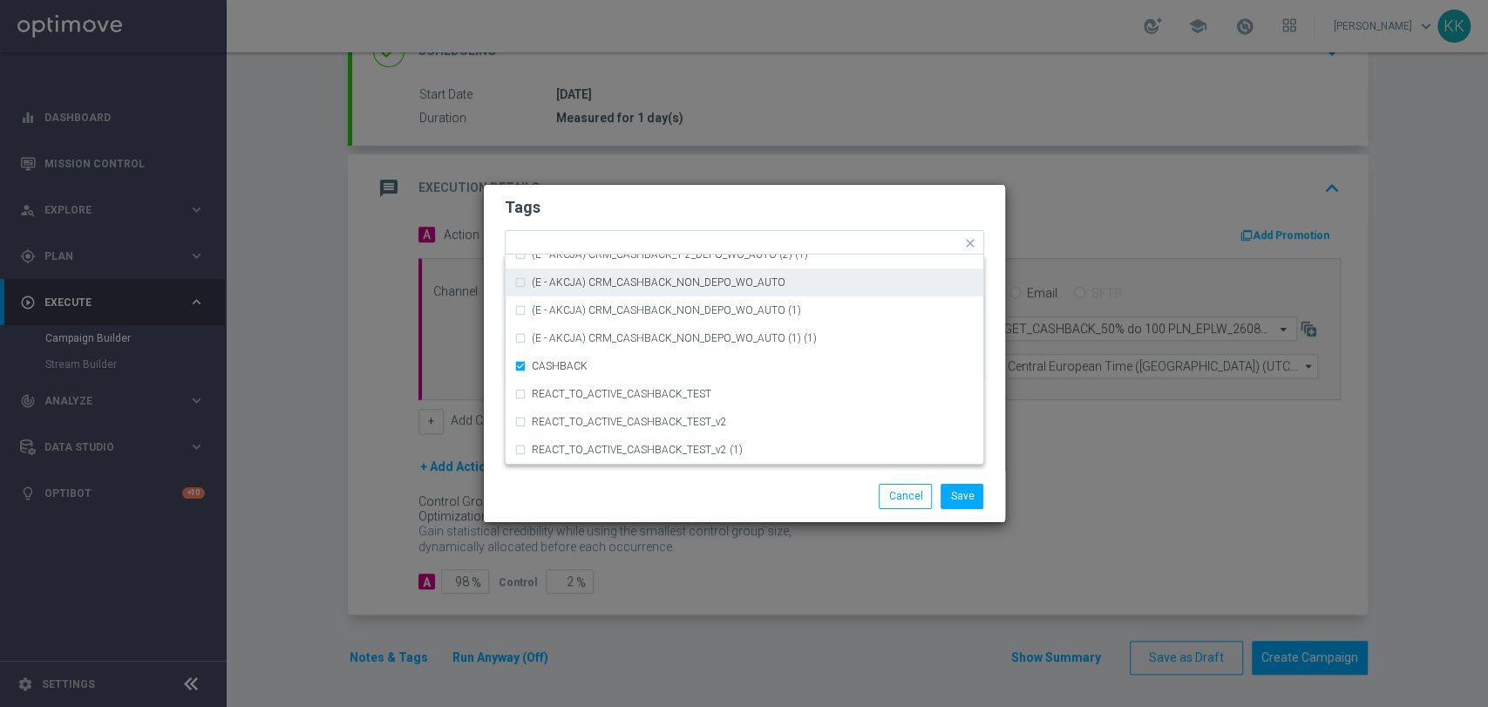
click at [688, 193] on form "Tags Quick find × D × MIN × LOW × TARGET × CASHBACK (D - AUTO) CRM_CASHBACK_100…" at bounding box center [744, 294] width 479 height 202
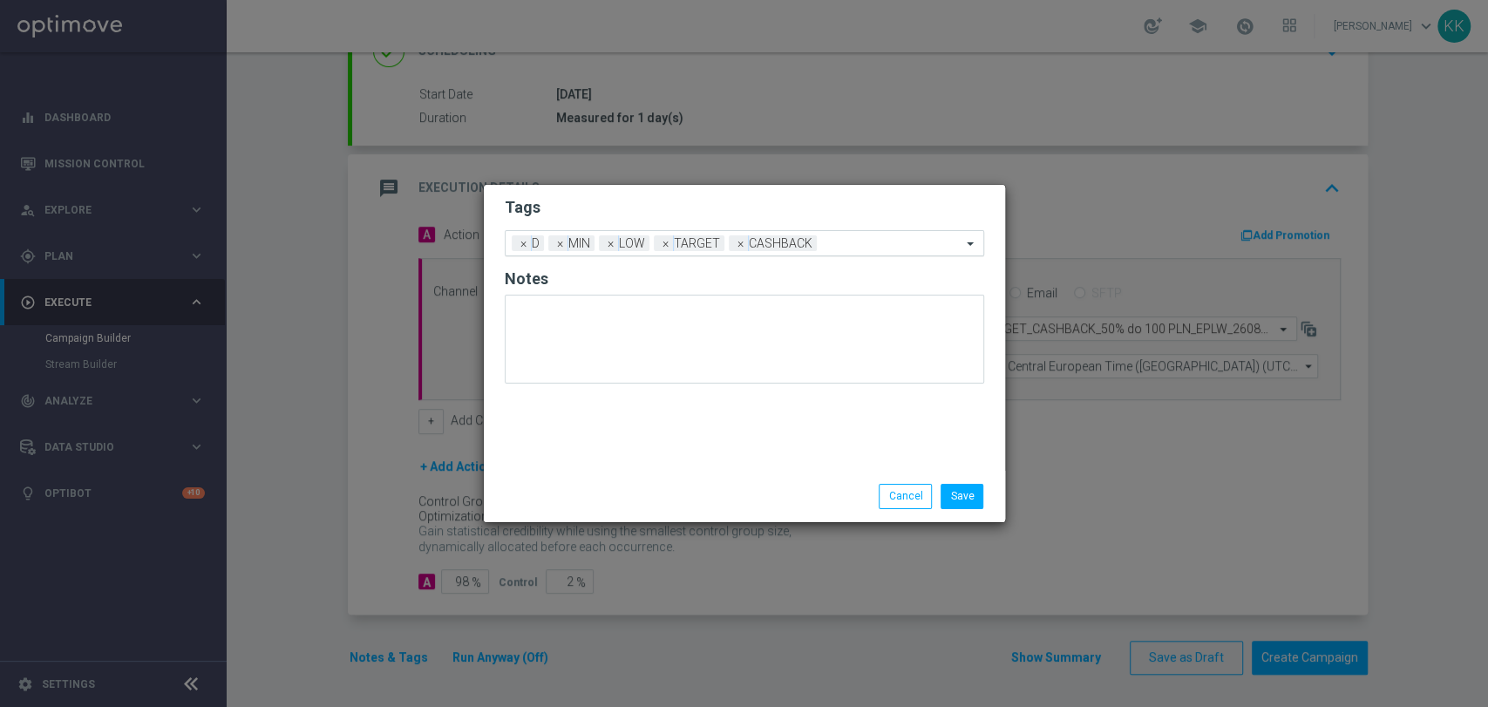
click at [892, 233] on div "Add a new tag × D × MIN × LOW × TARGET × CASHBACK" at bounding box center [733, 243] width 456 height 24
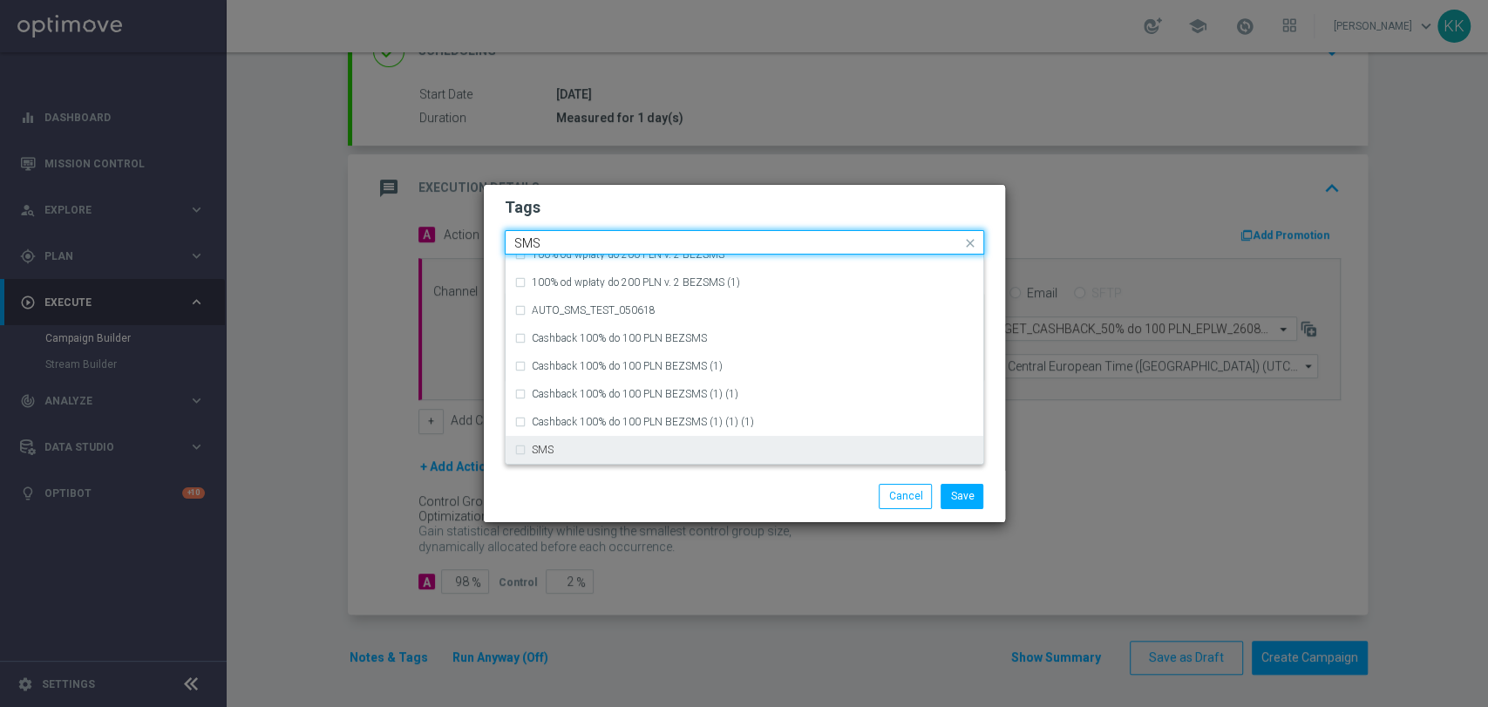
click at [648, 456] on div "SMS" at bounding box center [744, 450] width 460 height 28
type input "SMS"
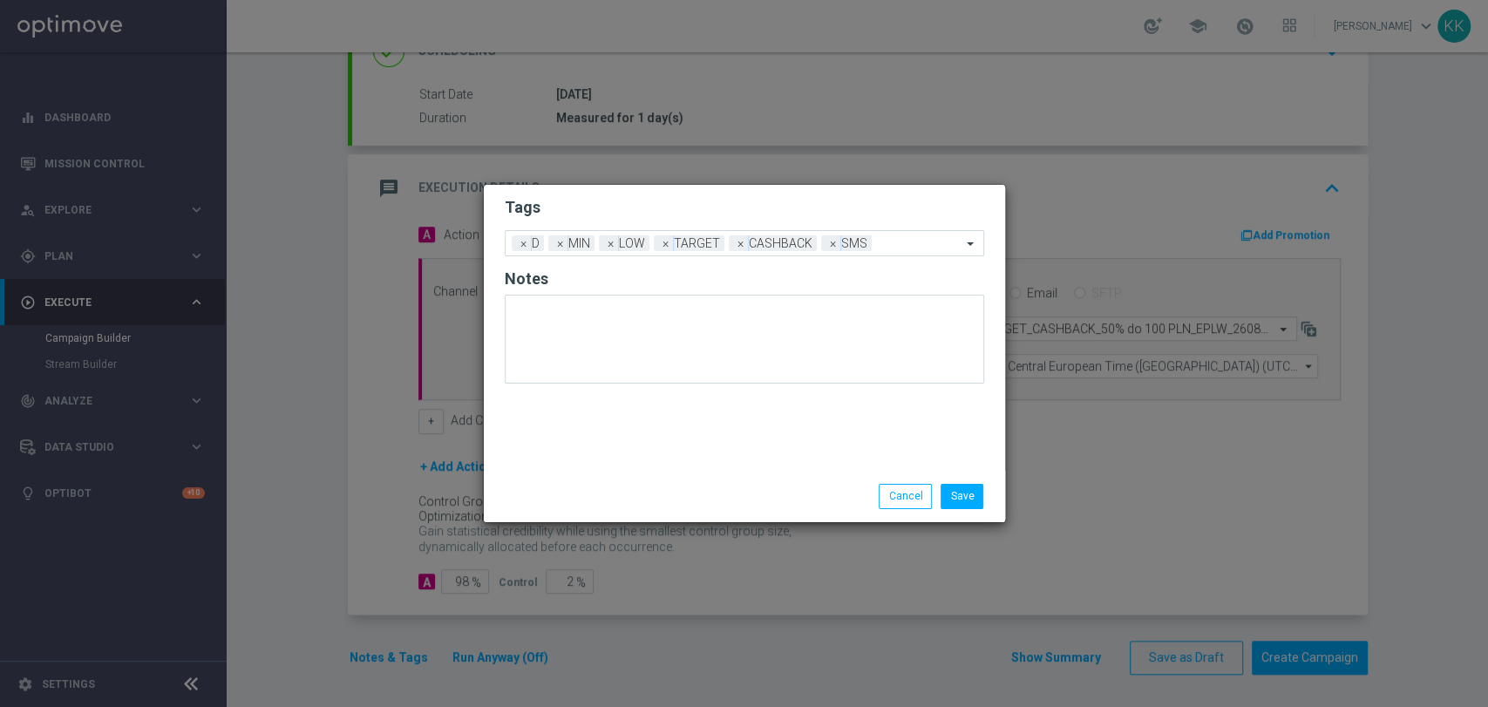
click at [655, 488] on div "Save Cancel" at bounding box center [743, 496] width 505 height 24
click at [961, 489] on button "Save" at bounding box center [961, 496] width 43 height 24
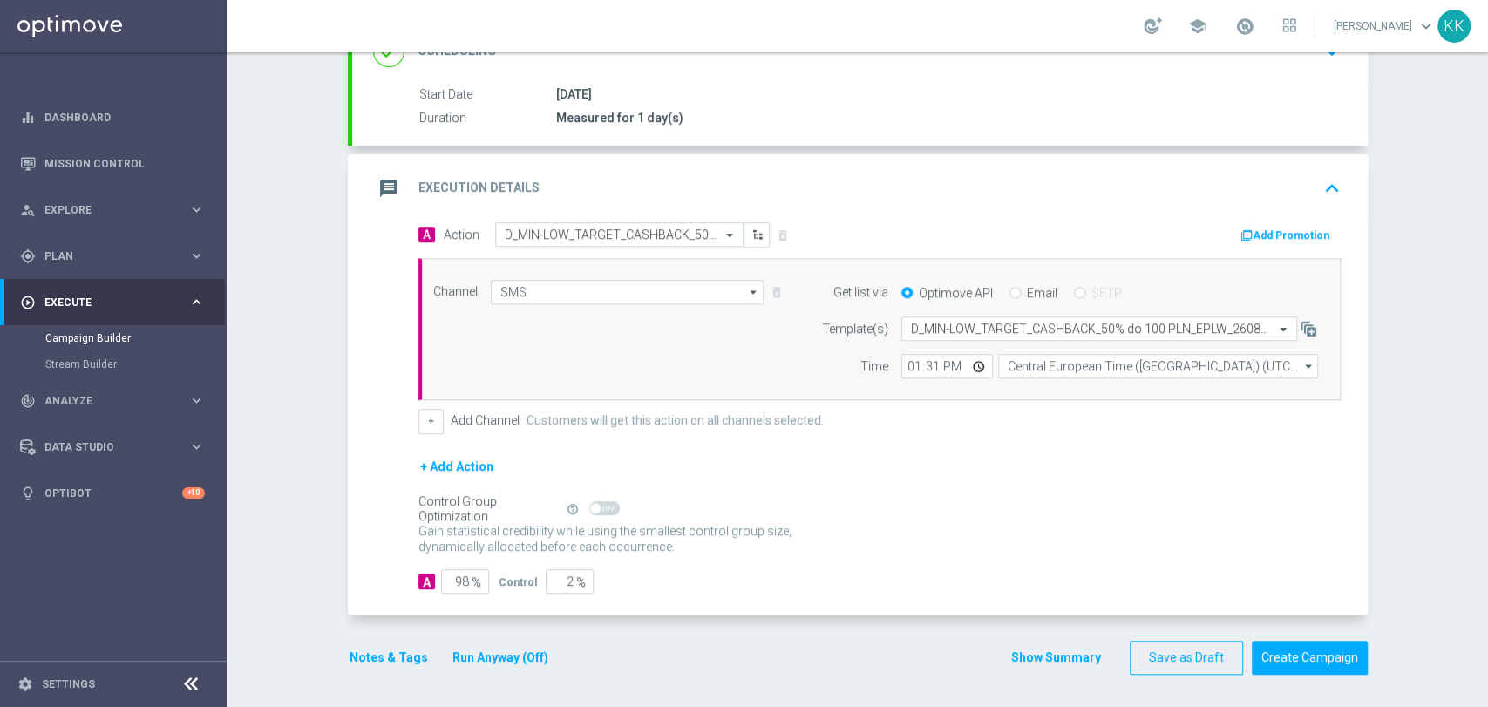
scroll to position [0, 0]
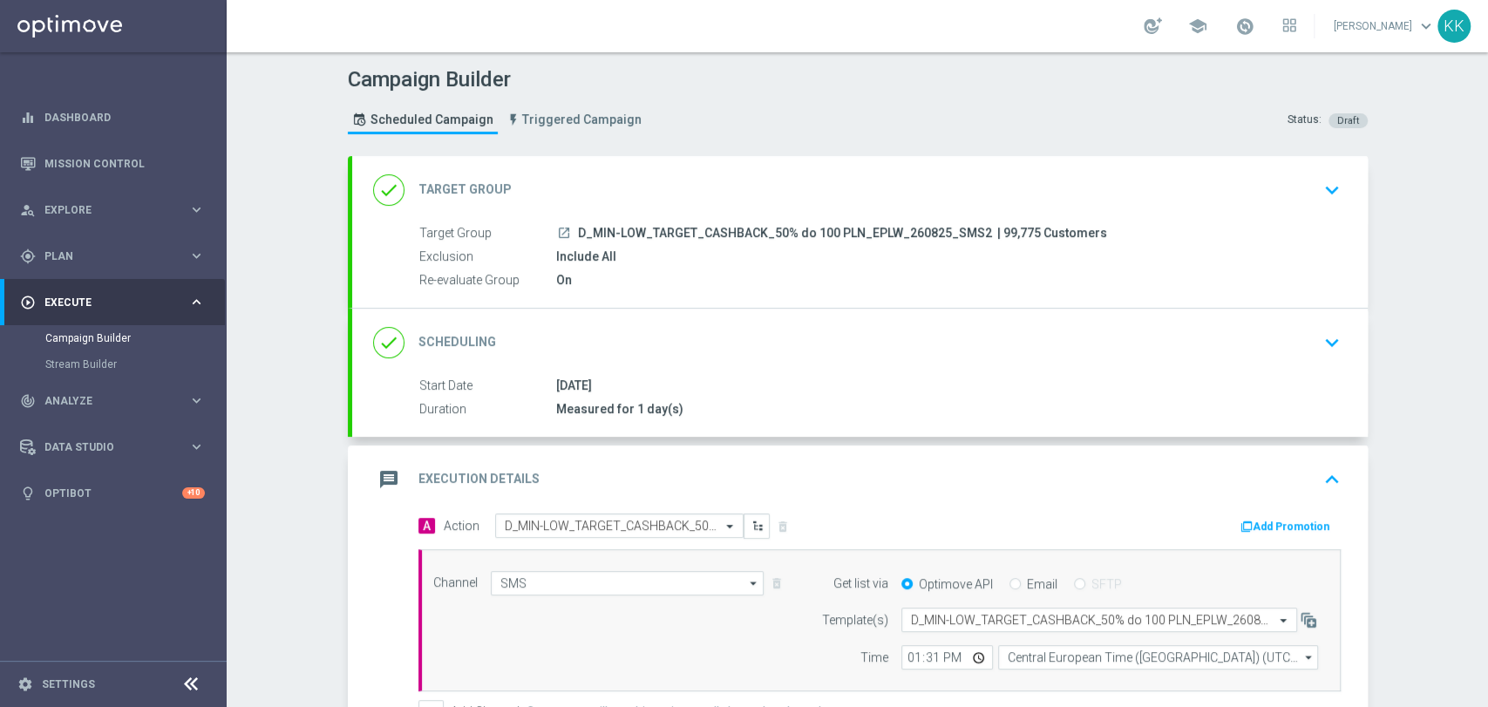
click at [1303, 167] on div "done Target Group keyboard_arrow_down" at bounding box center [859, 190] width 1015 height 68
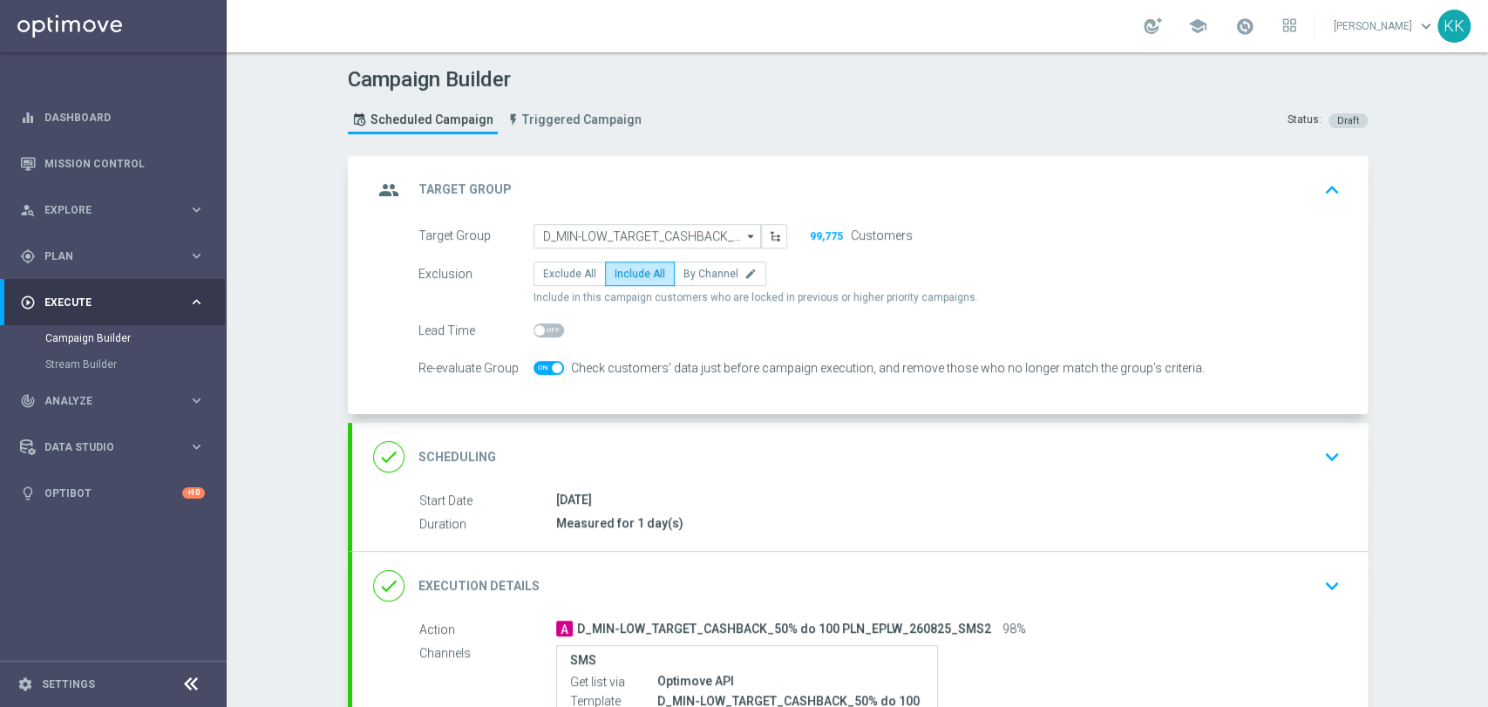
click at [1304, 457] on div "done Scheduling keyboard_arrow_down" at bounding box center [859, 456] width 973 height 33
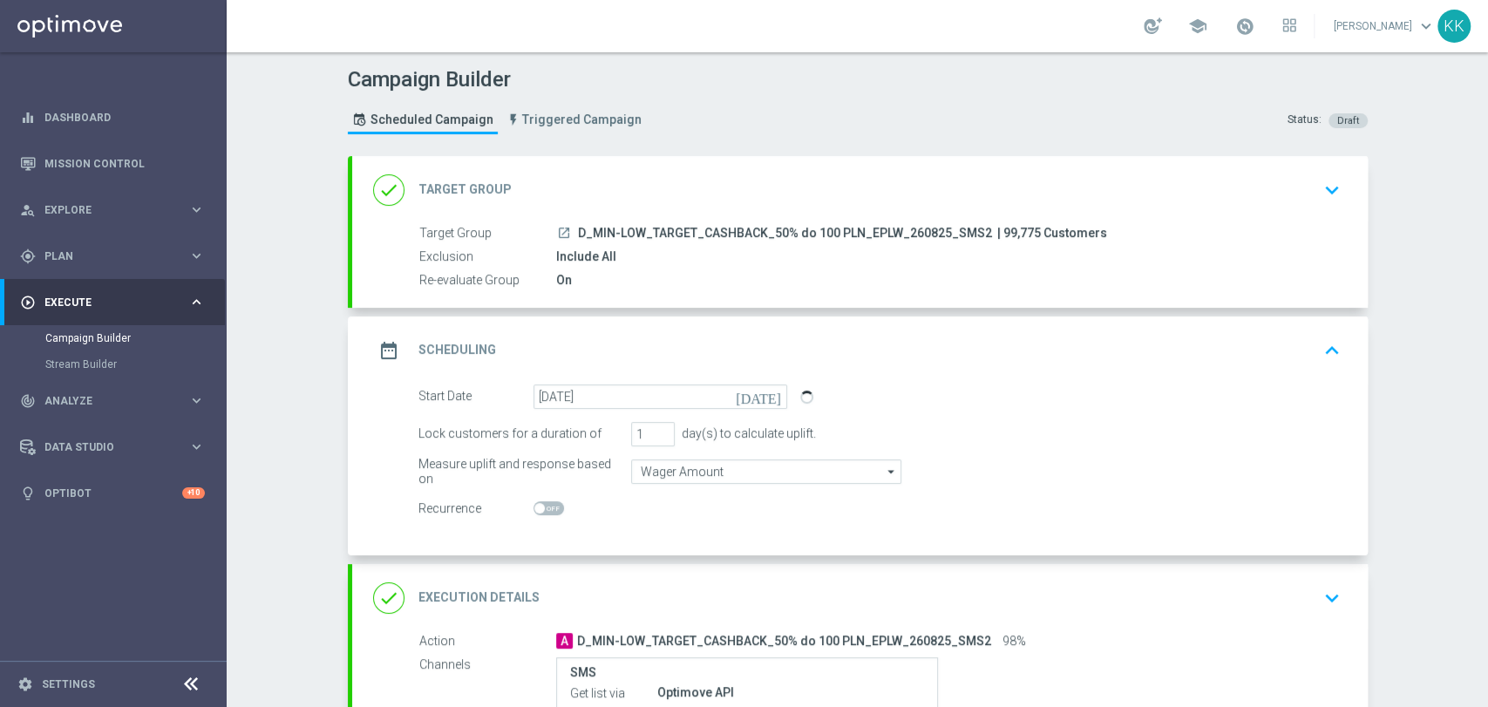
click at [1343, 595] on div "done Execution Details keyboard_arrow_down" at bounding box center [859, 598] width 1015 height 68
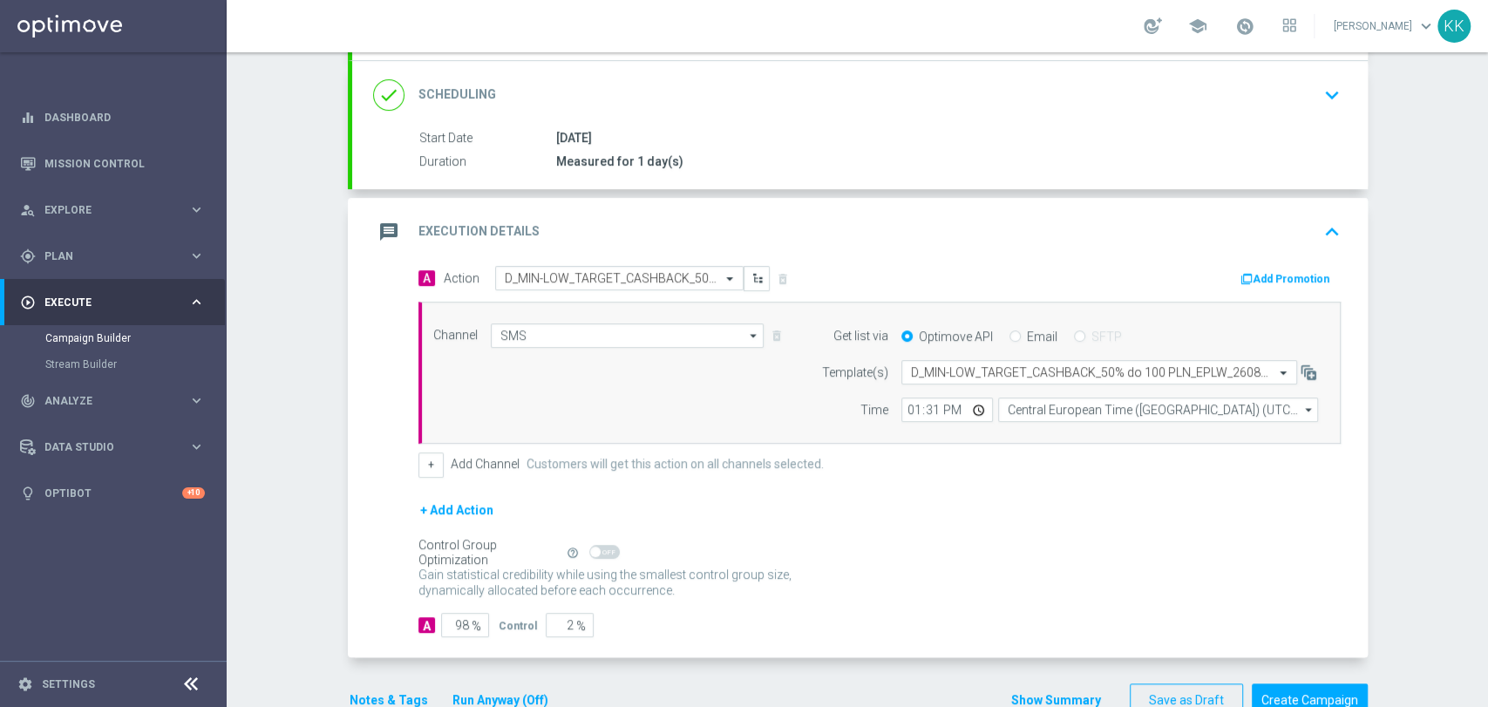
scroll to position [275, 0]
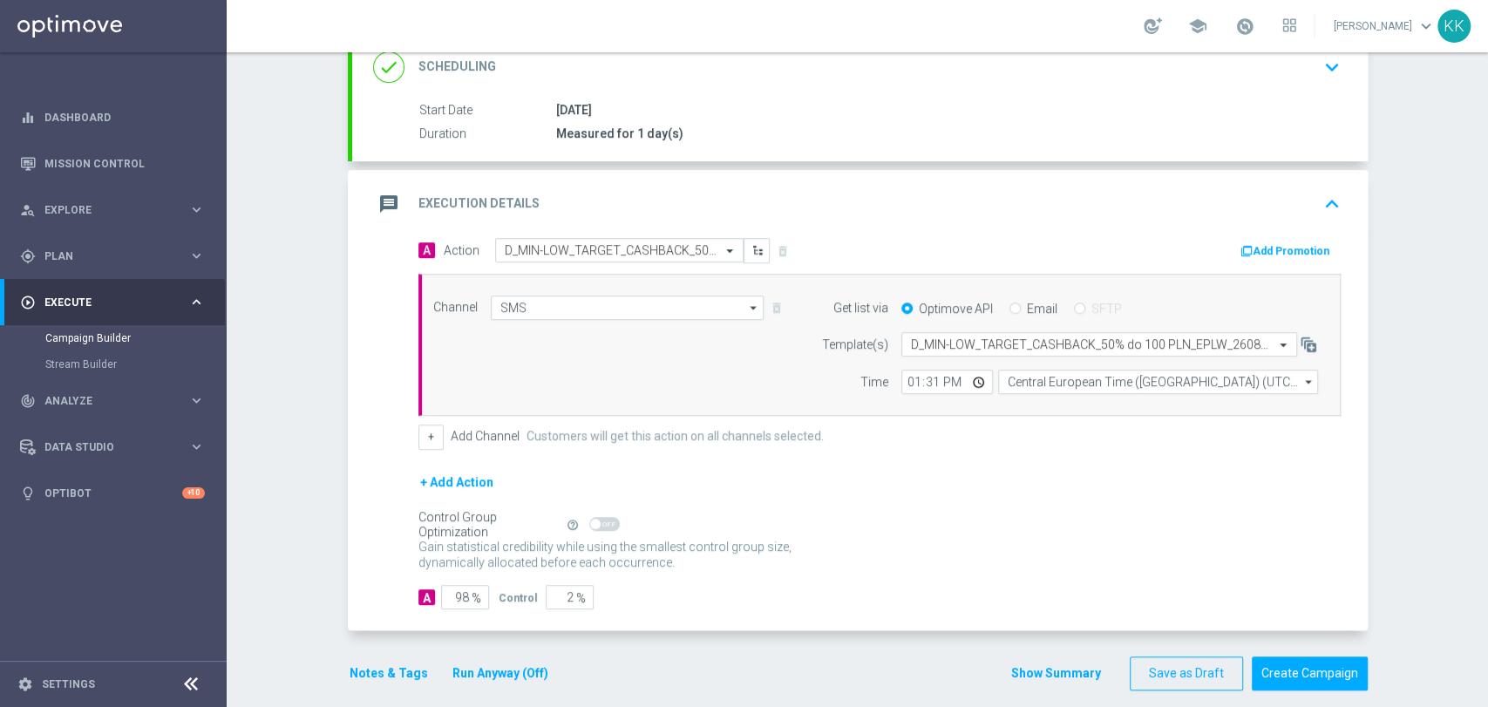
click at [388, 674] on button "Notes & Tags" at bounding box center [389, 673] width 82 height 22
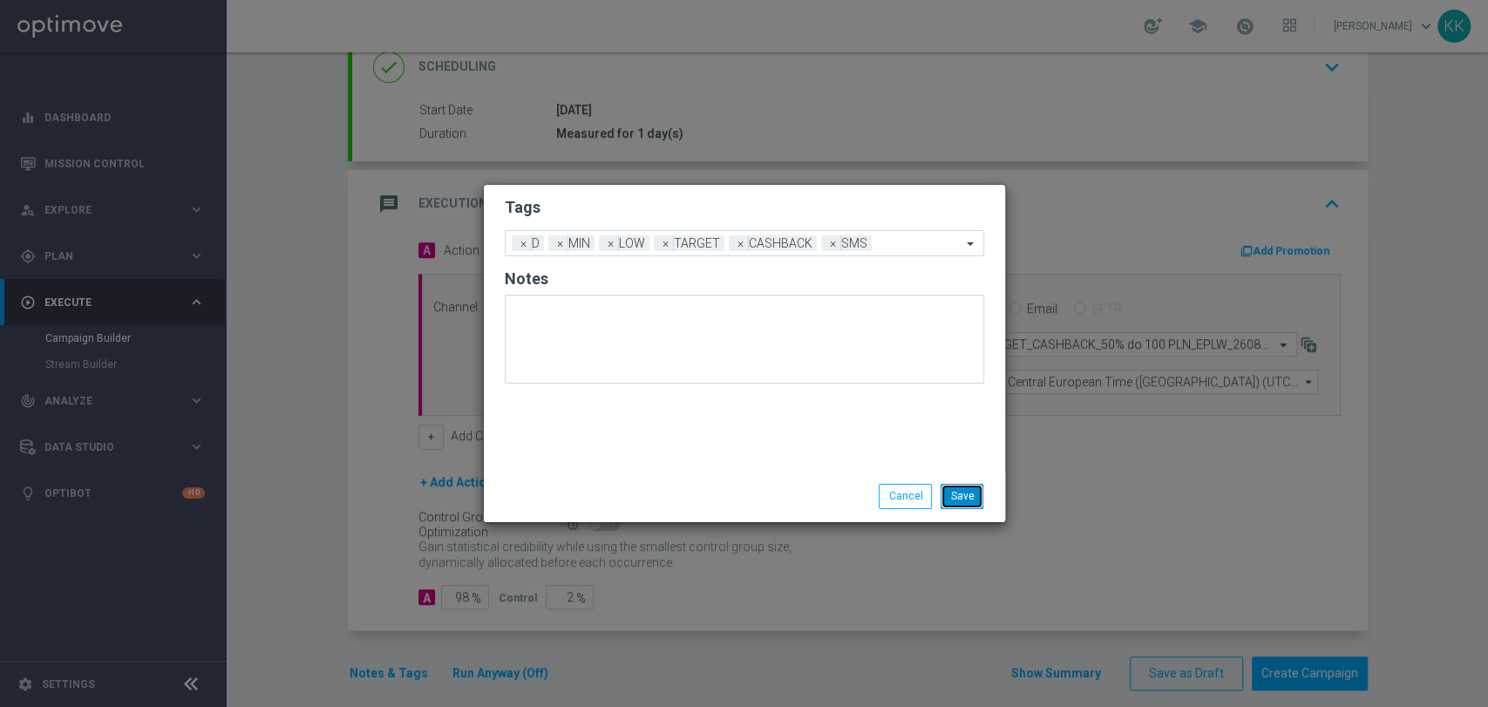
click at [973, 498] on button "Save" at bounding box center [961, 496] width 43 height 24
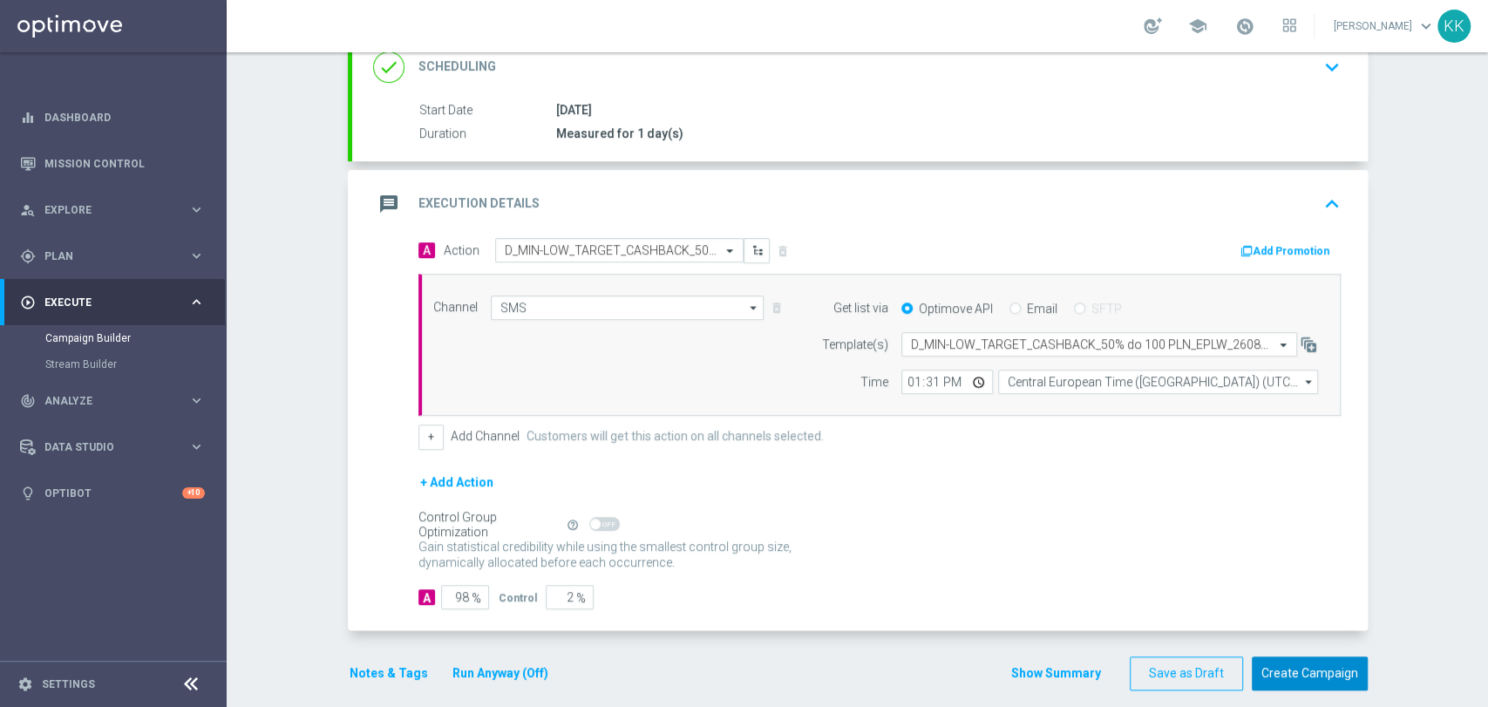
click at [1337, 666] on button "Create Campaign" at bounding box center [1309, 673] width 116 height 34
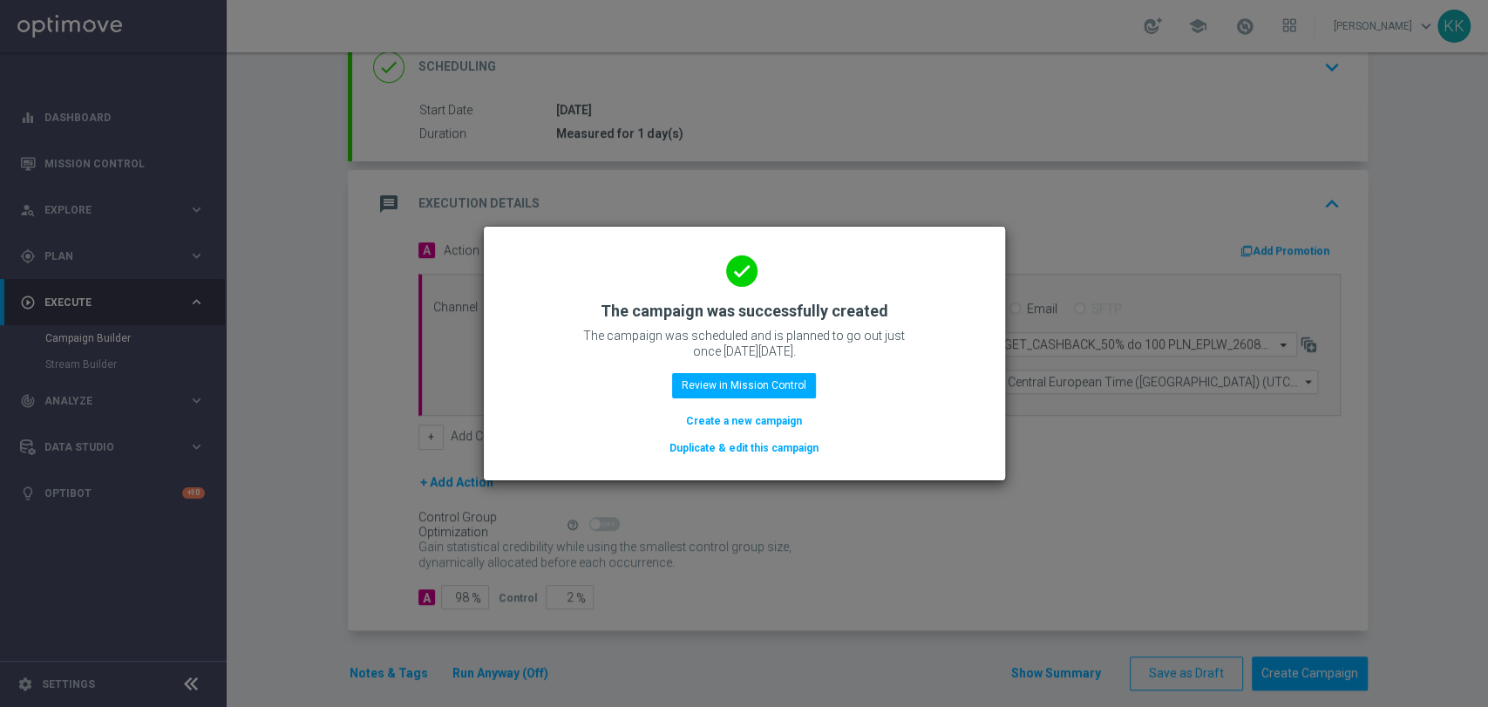
click at [765, 424] on button "Create a new campaign" at bounding box center [743, 420] width 119 height 19
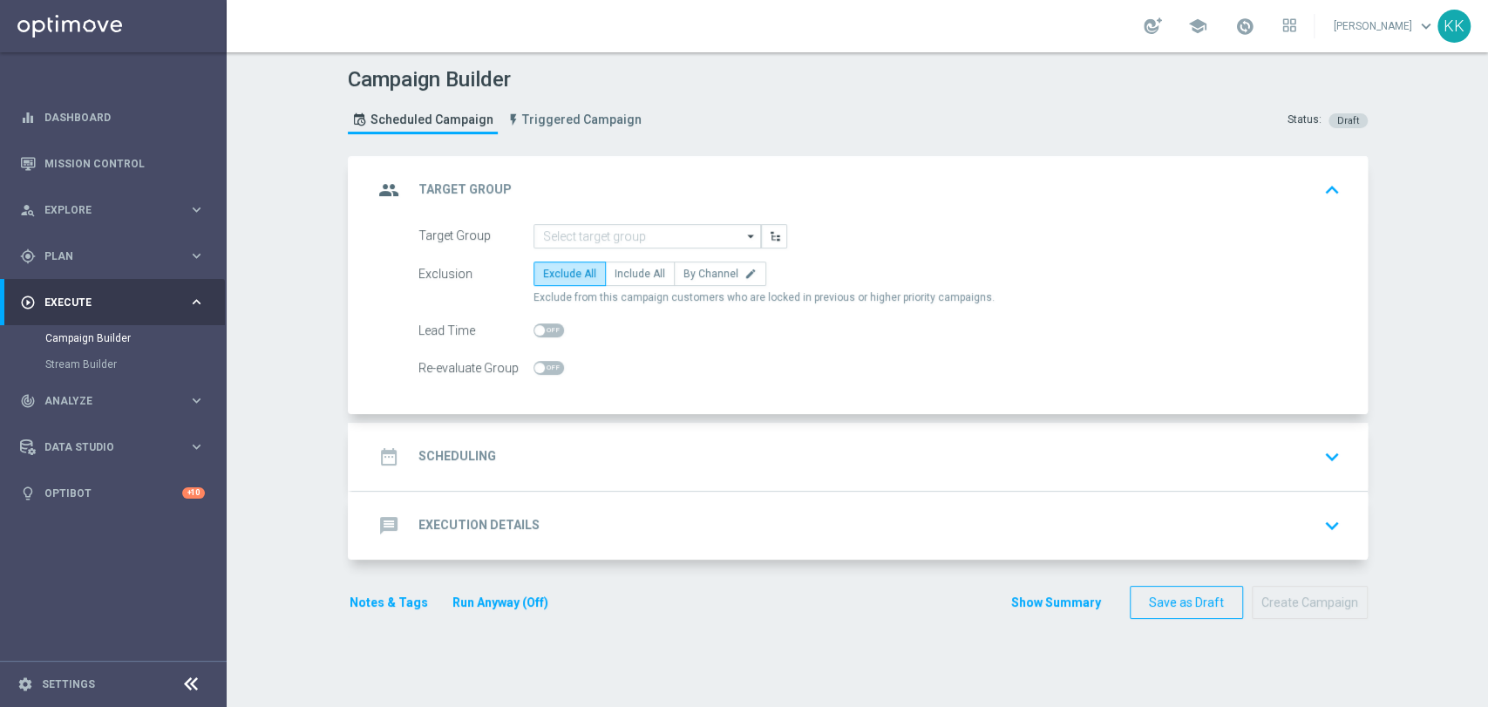
scroll to position [0, 0]
click at [592, 239] on input at bounding box center [646, 236] width 227 height 24
paste input "D_MED-HIGH_TARGET_CASHBACK_100% do 300 PLN_EPLW_260825_SMS2"
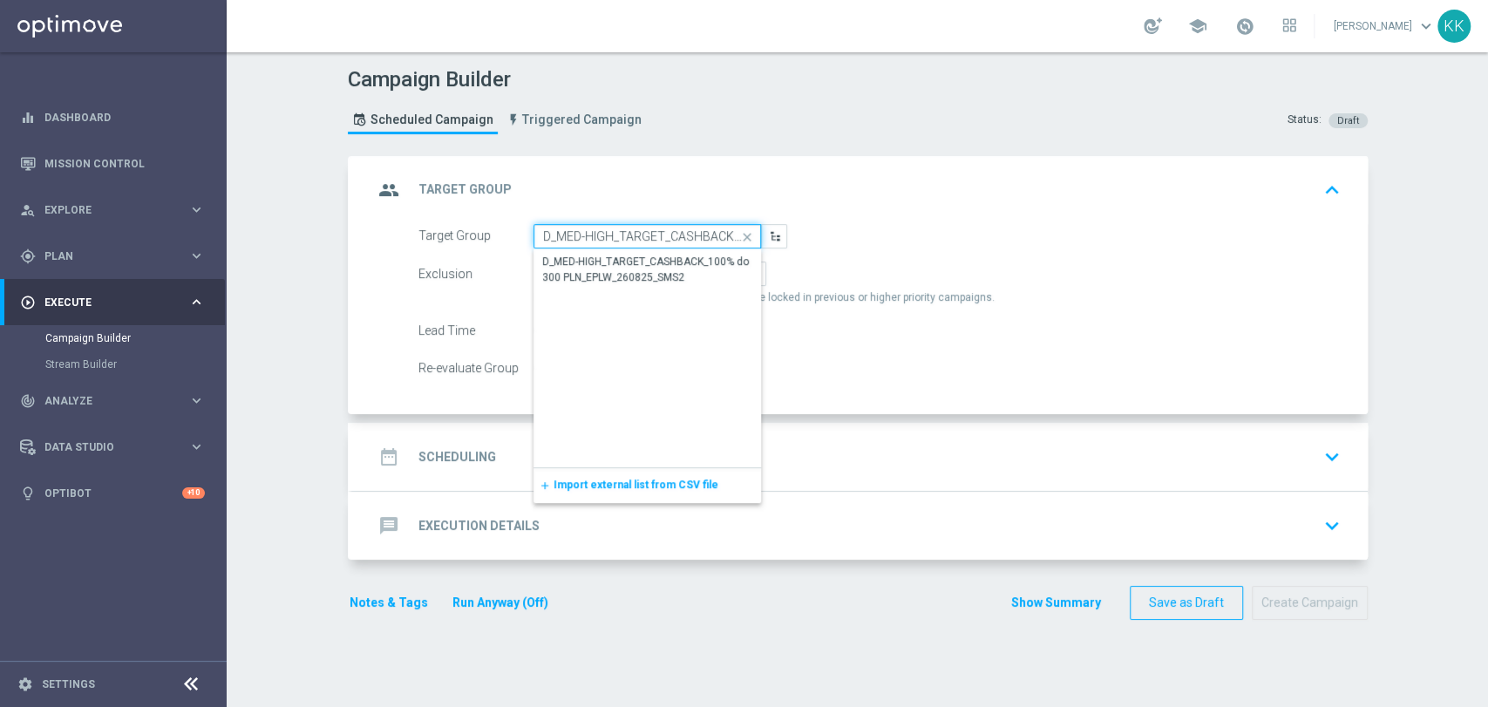
scroll to position [0, 207]
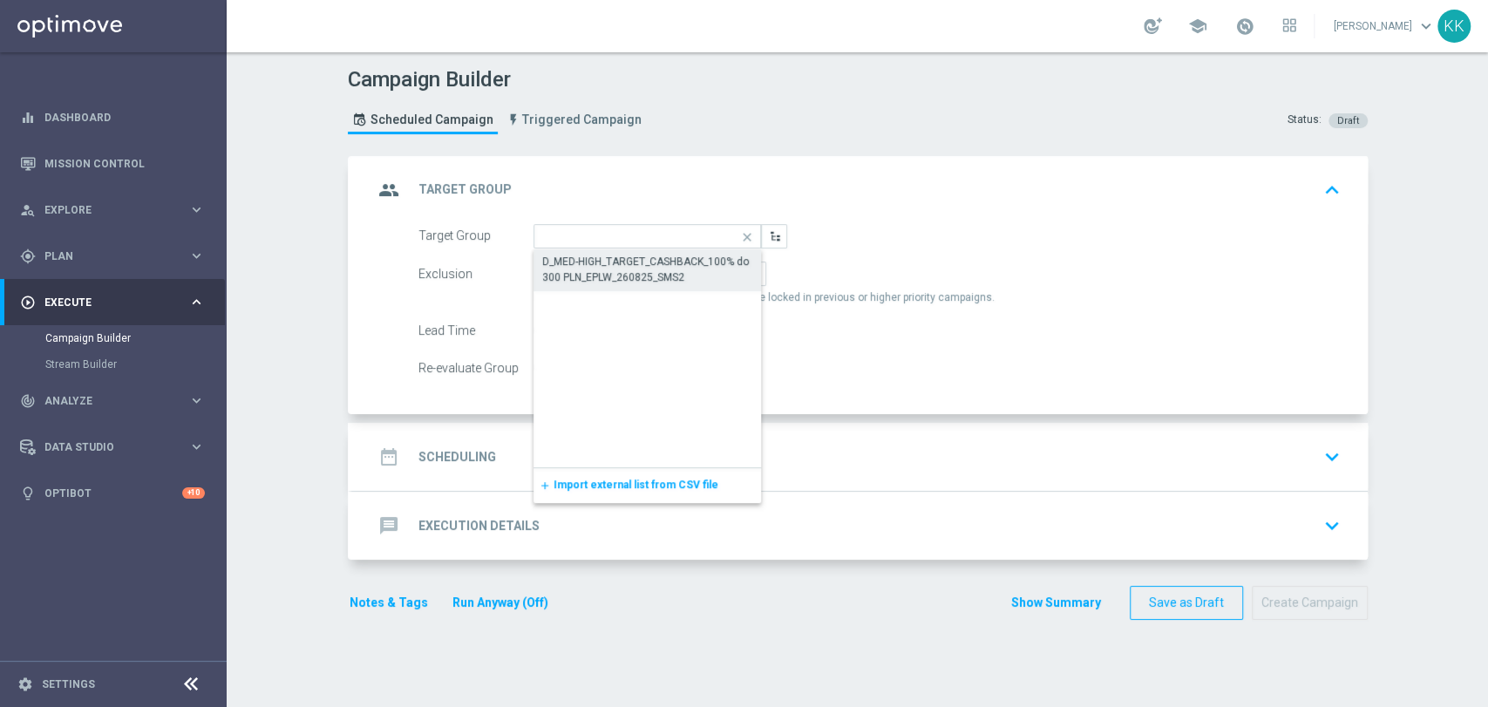
click at [600, 269] on div "D_MED-HIGH_TARGET_CASHBACK_100% do 300 PLN_EPLW_260825_SMS2" at bounding box center [647, 269] width 211 height 31
type input "D_MED-HIGH_TARGET_CASHBACK_100% do 300 PLN_EPLW_260825_SMS2"
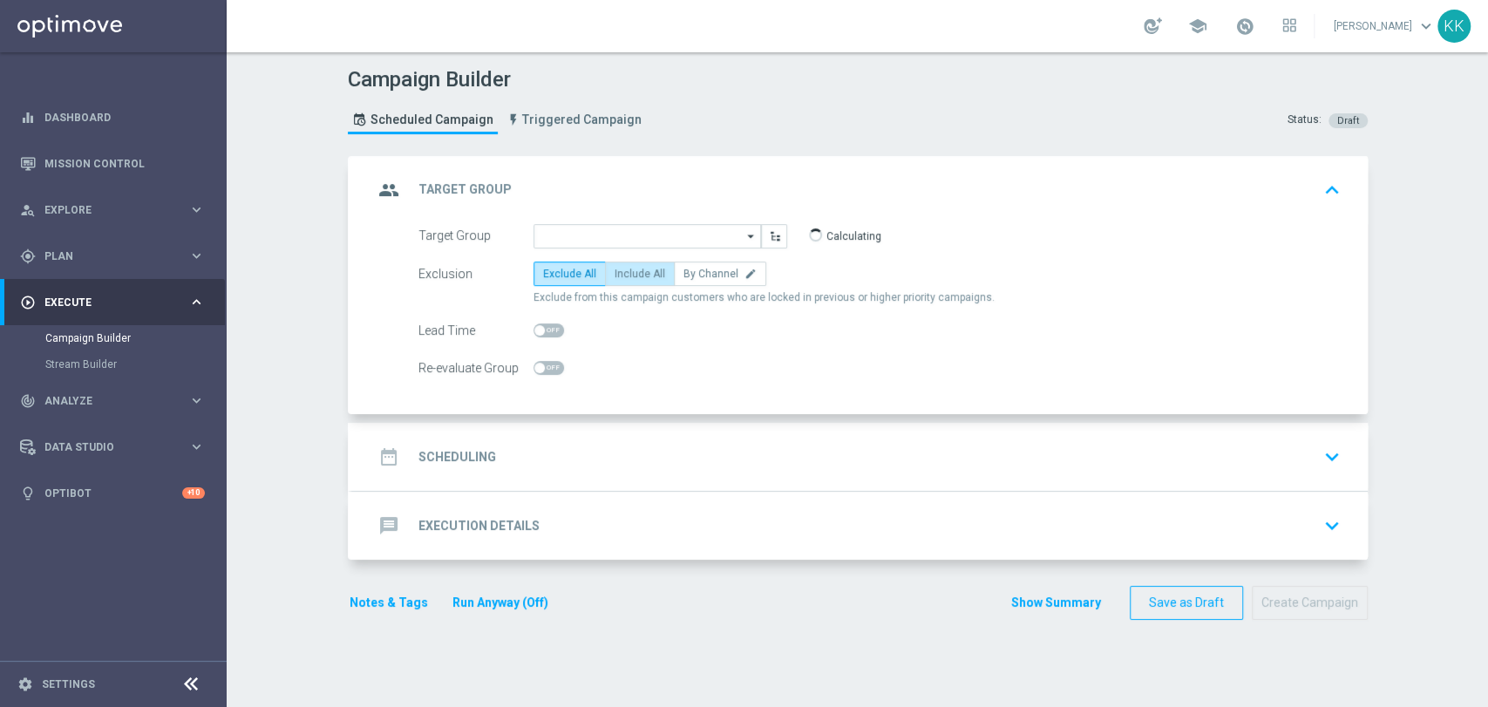
scroll to position [0, 0]
click at [619, 268] on span "Include All" at bounding box center [639, 274] width 51 height 12
click at [619, 271] on input "Include All" at bounding box center [619, 276] width 11 height 11
radio input "true"
click at [555, 366] on div "Re-evaluate Group" at bounding box center [879, 368] width 948 height 24
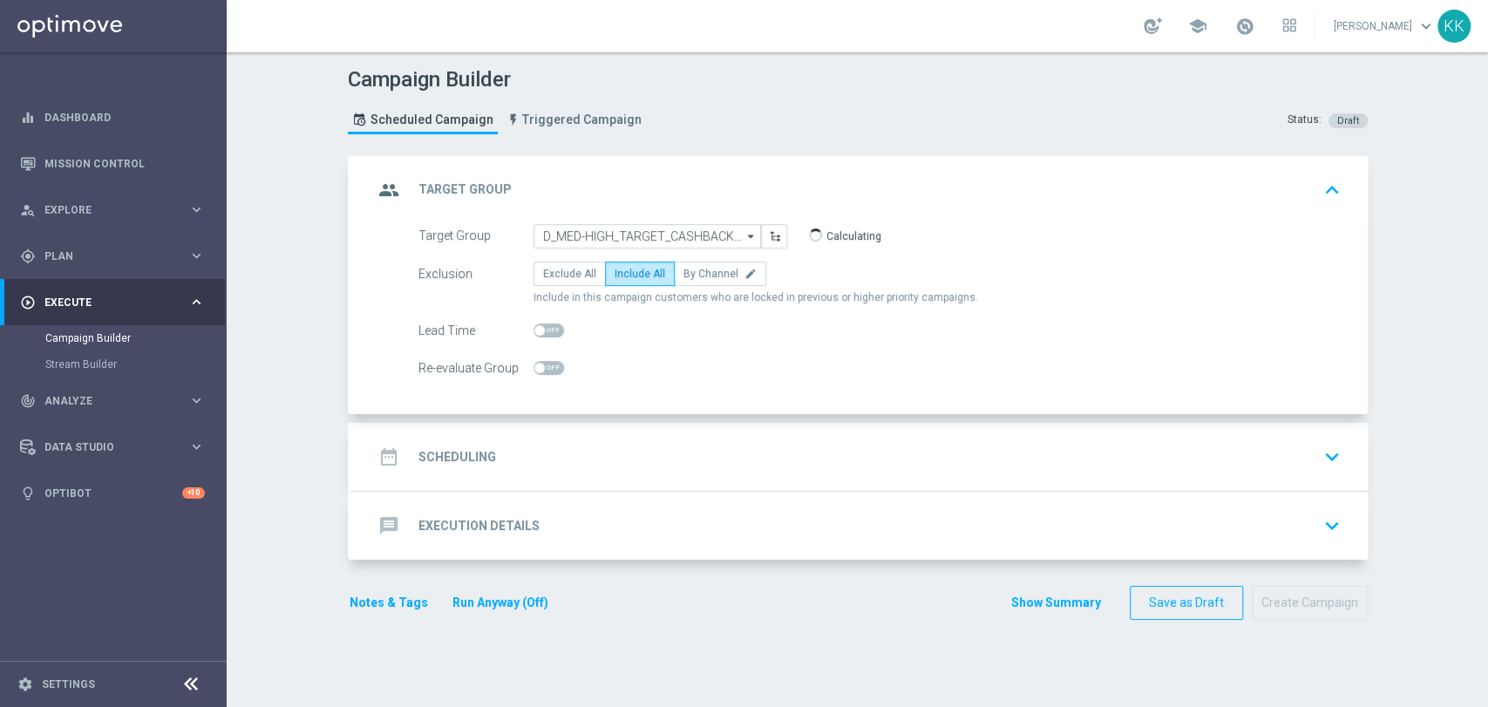
click at [551, 366] on span at bounding box center [548, 368] width 31 height 14
click at [551, 366] on input "checkbox" at bounding box center [548, 368] width 31 height 14
checkbox input "true"
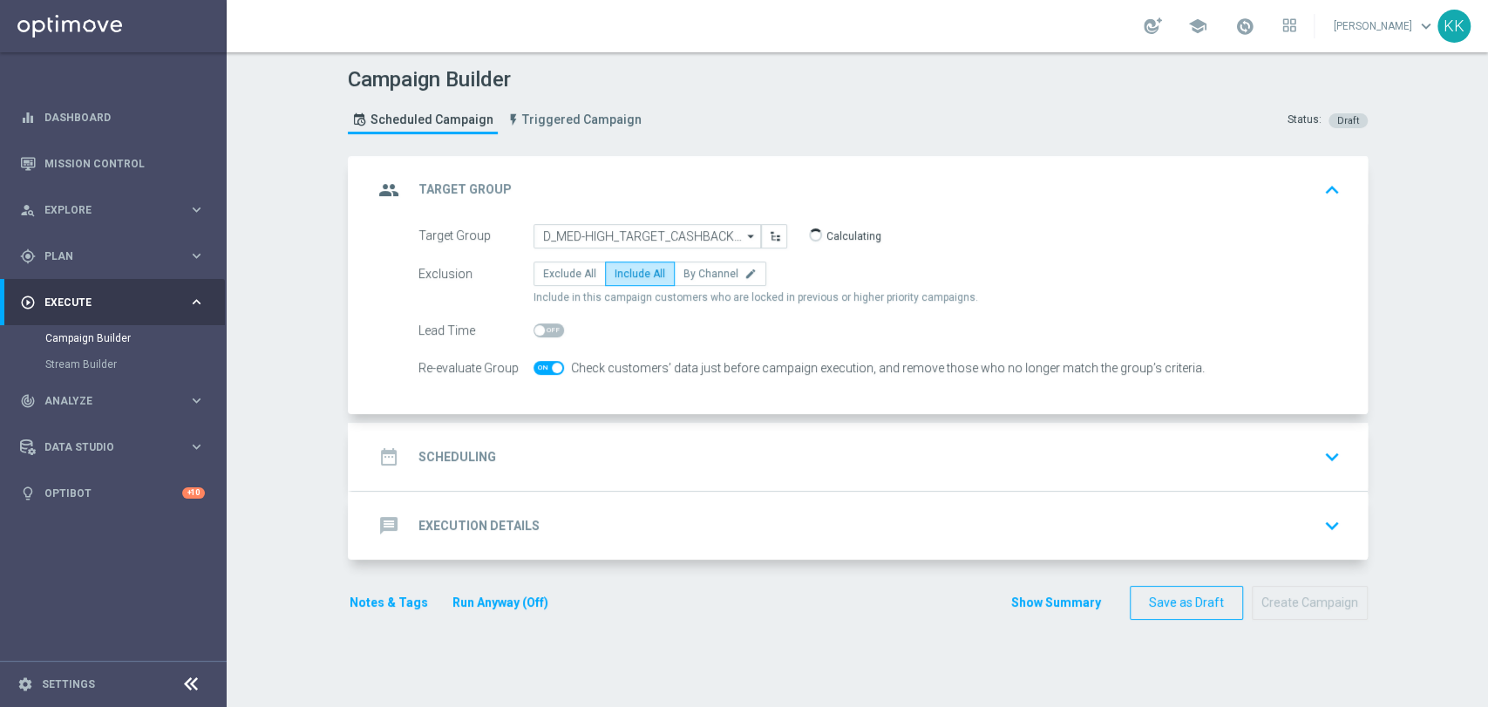
click at [618, 463] on div "date_range Scheduling keyboard_arrow_down" at bounding box center [859, 456] width 973 height 33
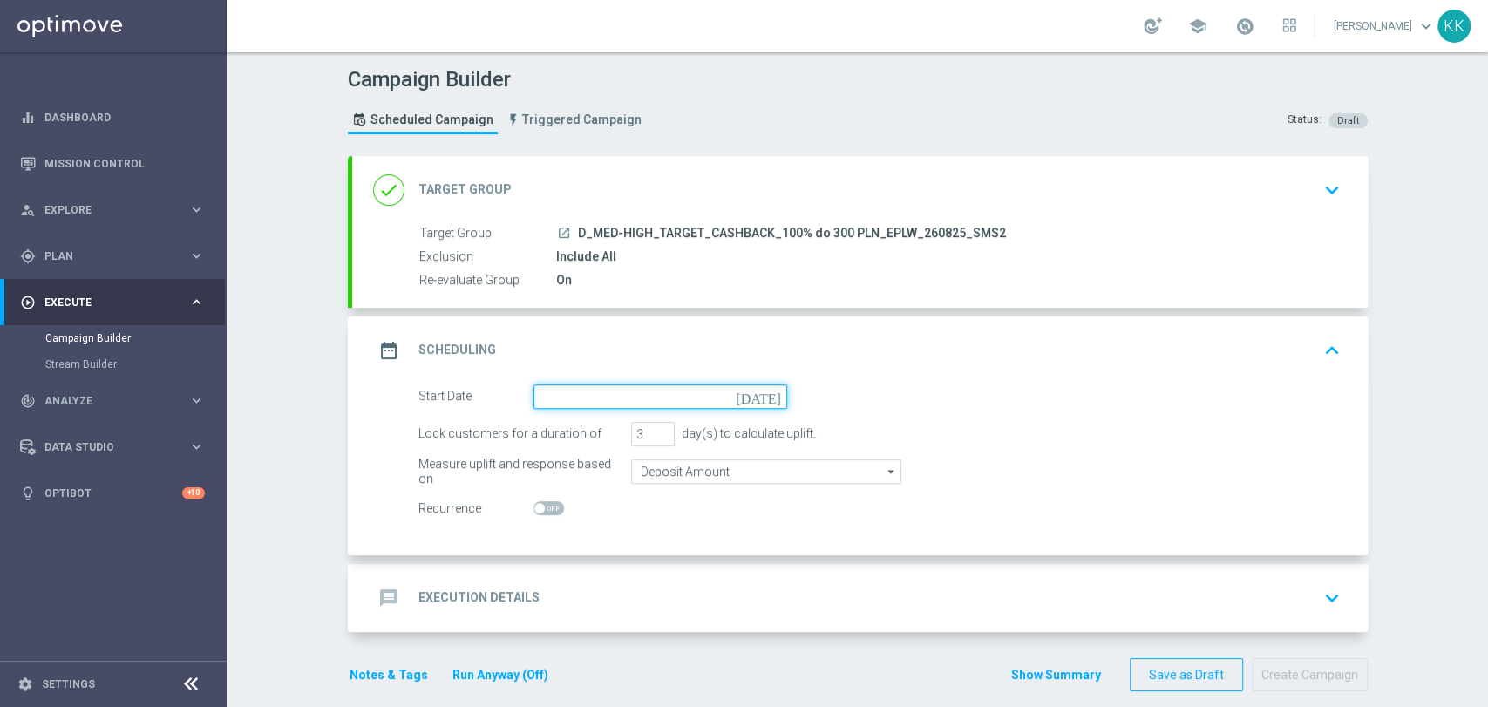
click at [587, 389] on input at bounding box center [660, 396] width 254 height 24
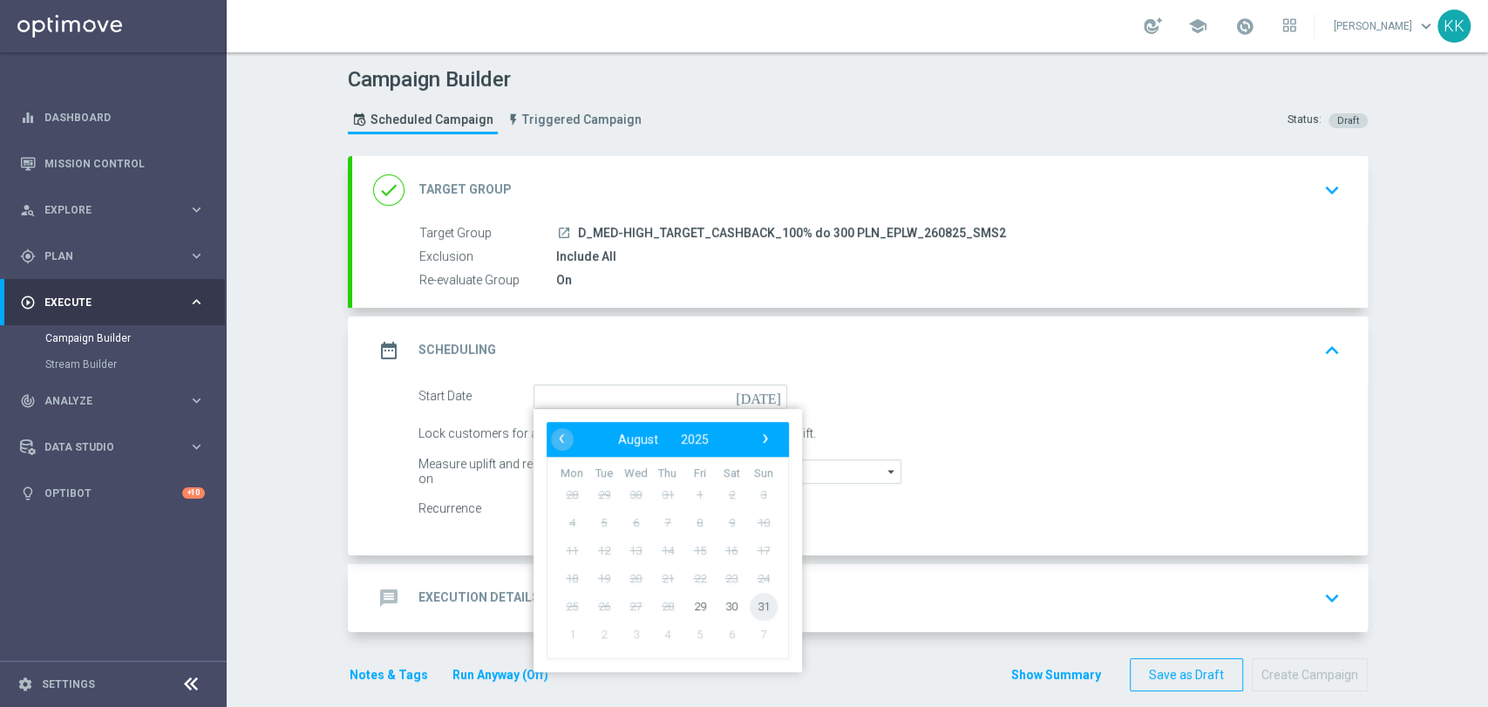
click at [761, 606] on span "31" at bounding box center [763, 606] width 28 height 28
type input "[DATE]"
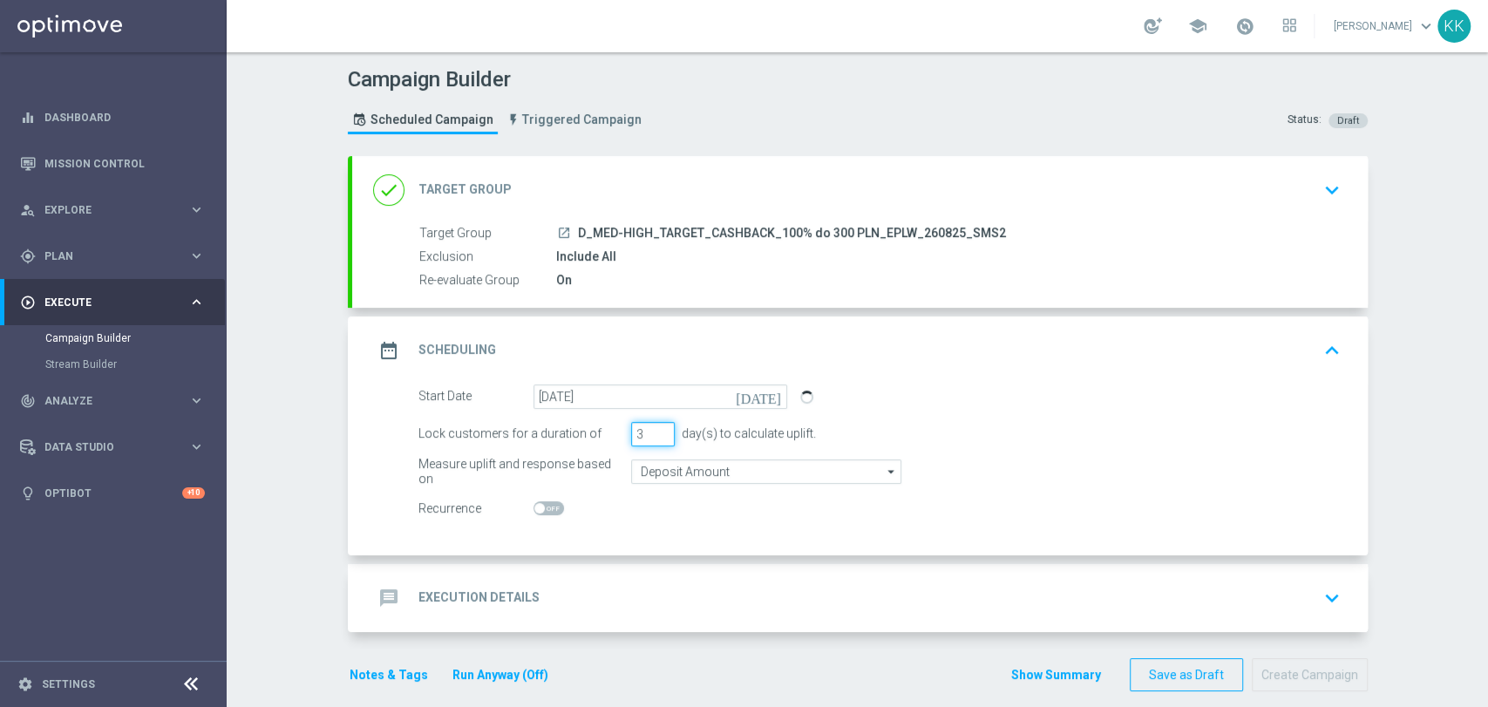
drag, startPoint x: 631, startPoint y: 439, endPoint x: 590, endPoint y: 439, distance: 41.0
click at [590, 439] on div "Lock customers for a duration of 3 day(s) to calculate uplift." at bounding box center [879, 434] width 948 height 24
type input "1"
click at [767, 474] on input "Deposit Amount" at bounding box center [766, 471] width 270 height 24
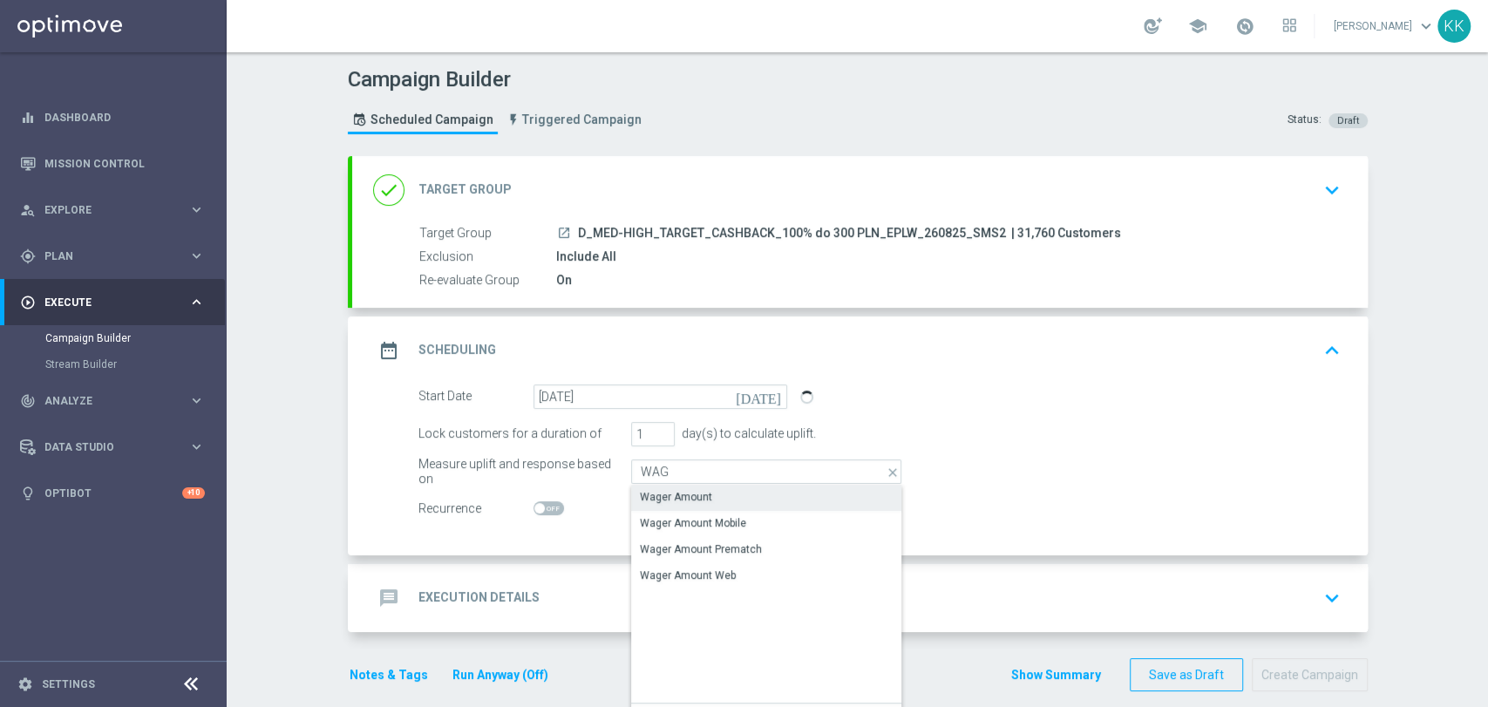
click at [760, 494] on div "Wager Amount" at bounding box center [766, 497] width 270 height 24
type input "Wager Amount"
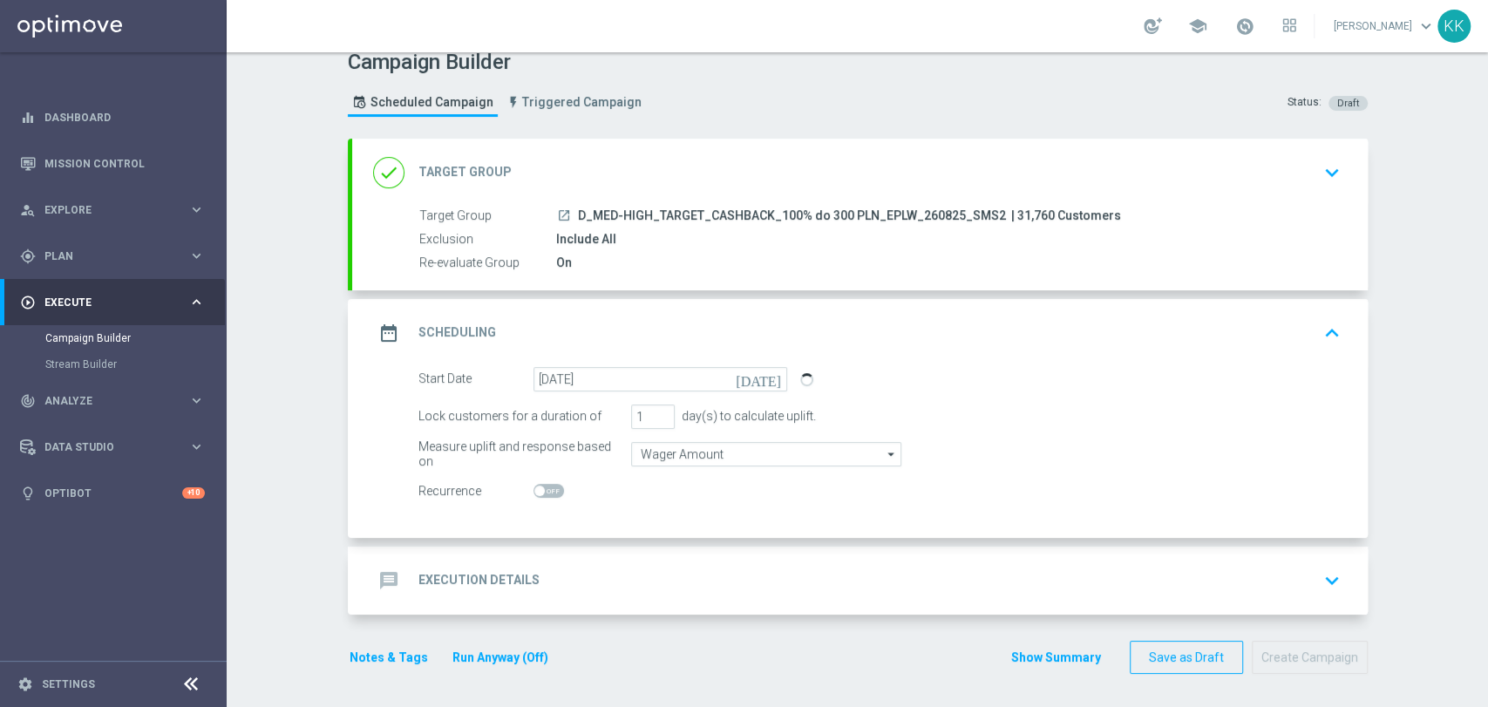
click at [778, 556] on div "message Execution Details keyboard_arrow_down" at bounding box center [859, 580] width 1015 height 68
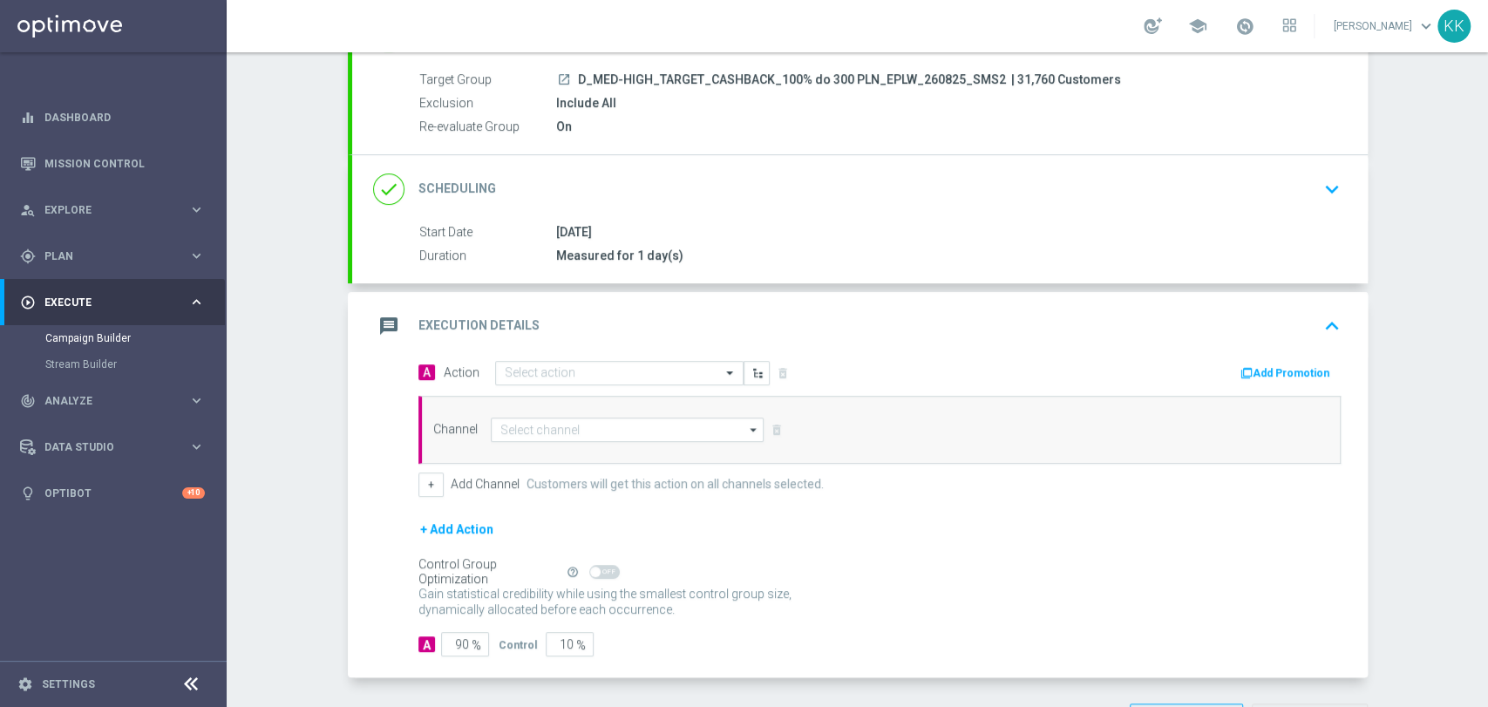
scroll to position [211, 0]
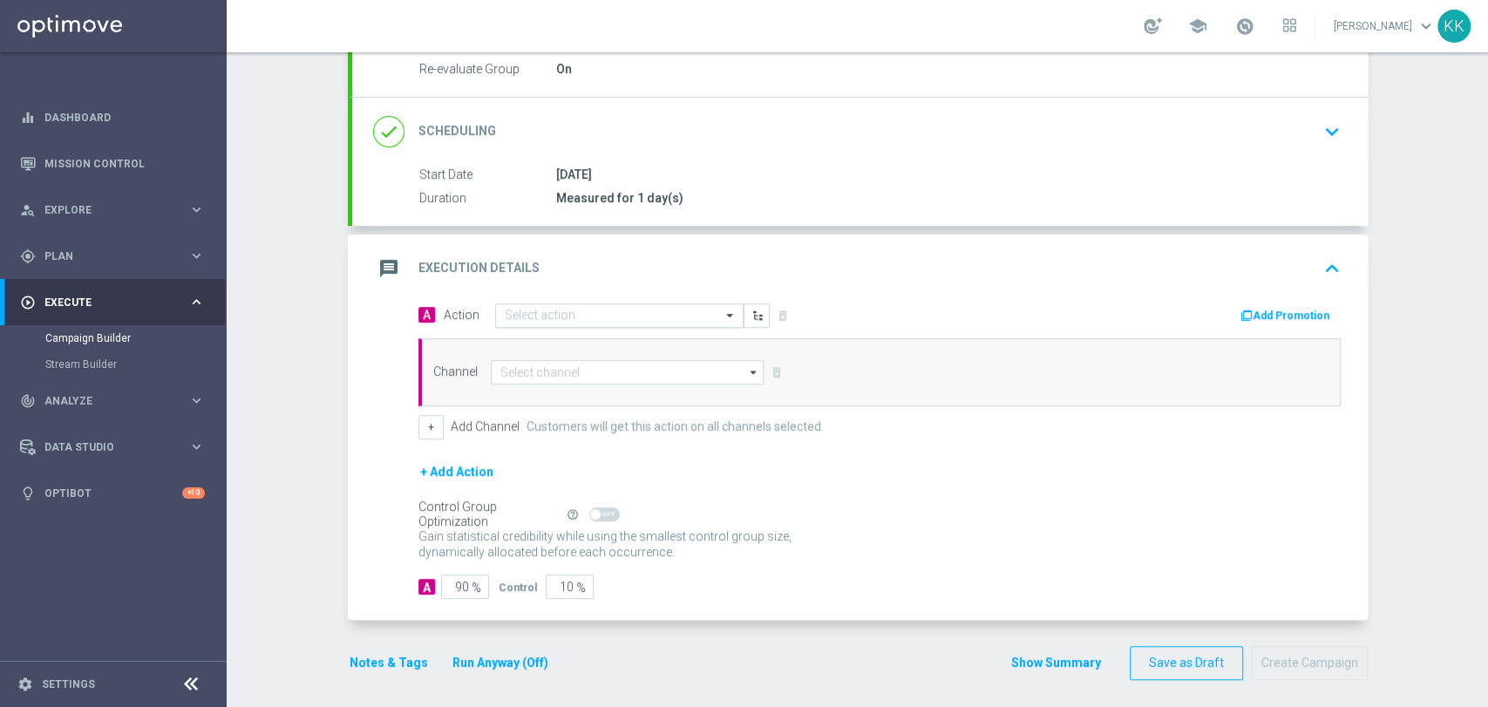
click at [535, 303] on div "Select action" at bounding box center [619, 315] width 248 height 24
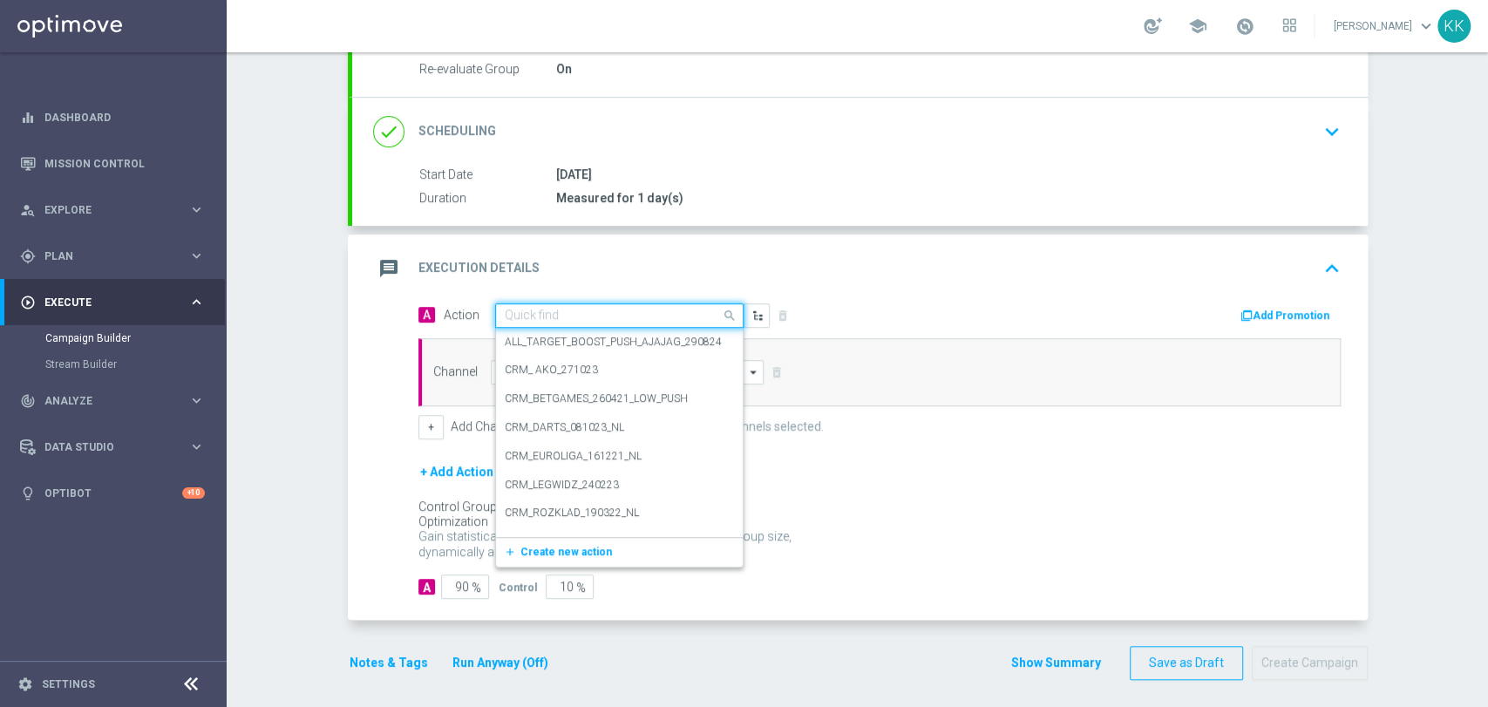
paste input "D_MED-HIGH_TARGET_CASHBACK_100% do 300 PLN_EPLW_260825_SMS2"
type input "D_MED-HIGH_TARGET_CASHBACK_100% do 300 PLN_EPLW_260825_SMS2"
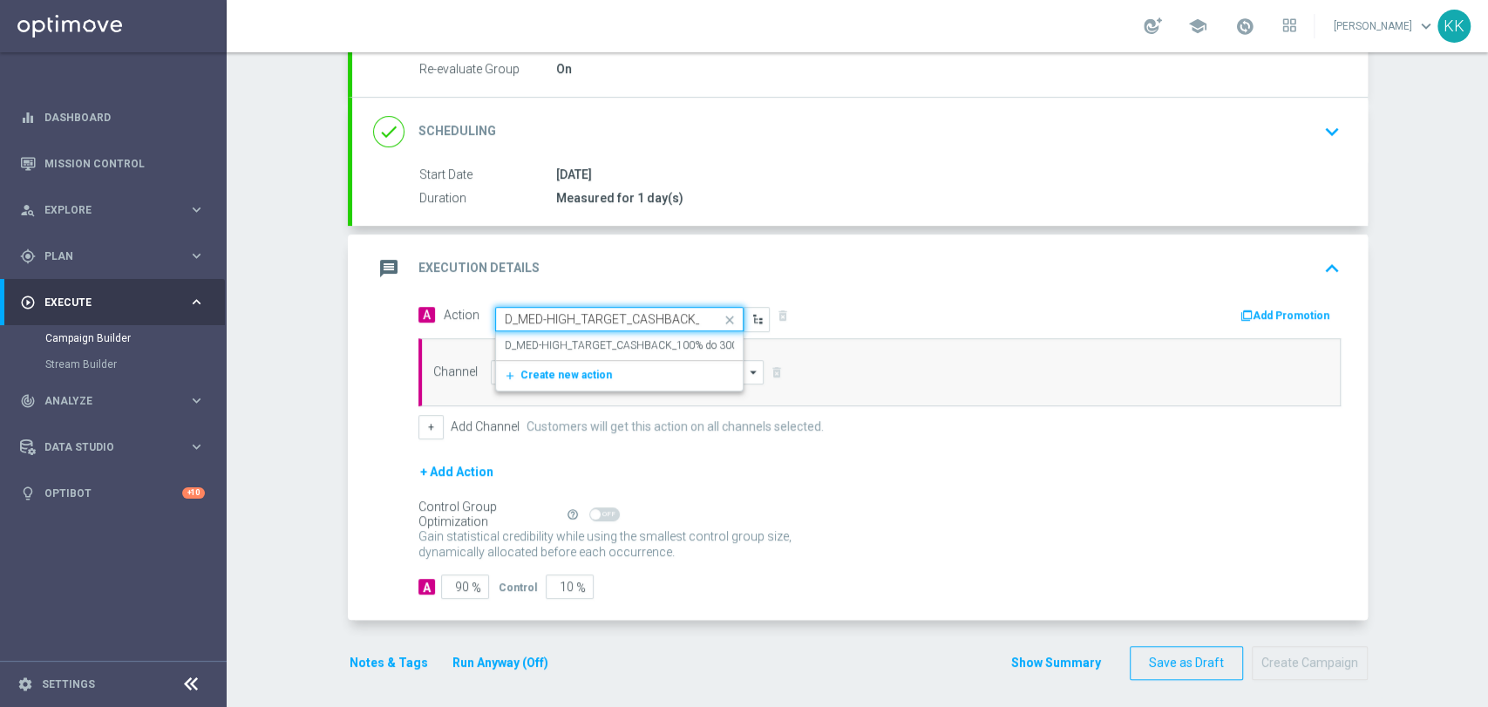
scroll to position [0, 213]
click at [552, 347] on label "D_MED-HIGH_TARGET_CASHBACK_100% do 300 PLN_EPLW_260825_SMS2" at bounding box center [684, 345] width 358 height 15
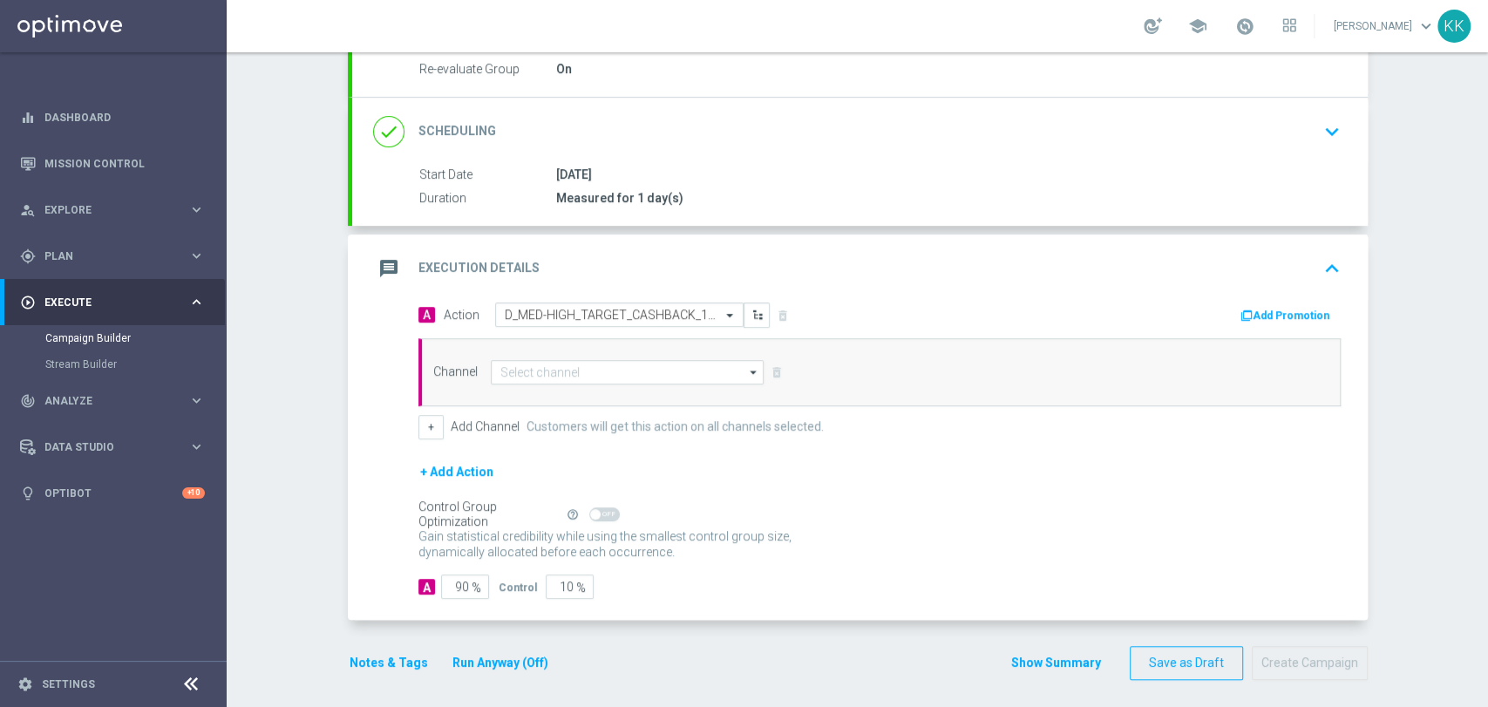
scroll to position [0, 0]
click at [552, 364] on input at bounding box center [628, 372] width 274 height 24
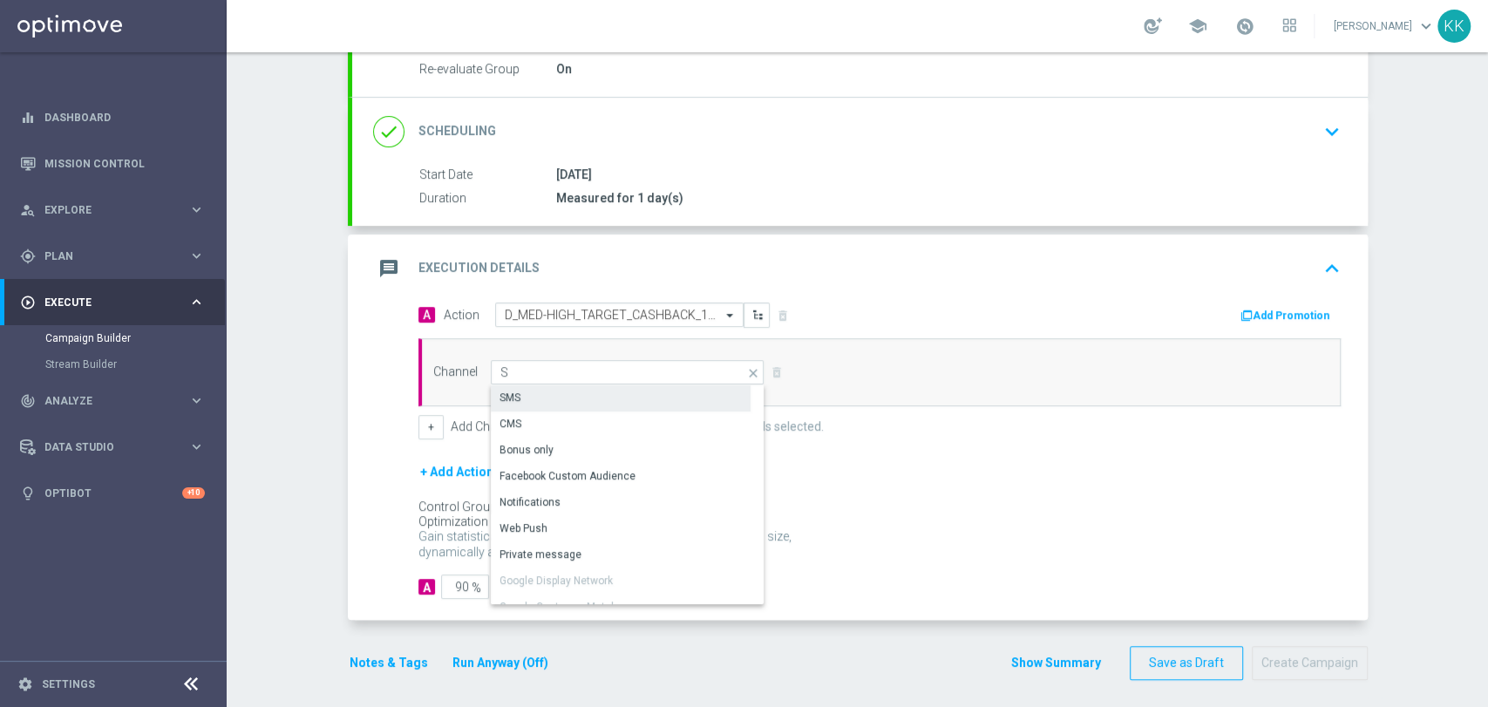
click at [551, 386] on div "SMS" at bounding box center [621, 397] width 260 height 24
type input "SMS"
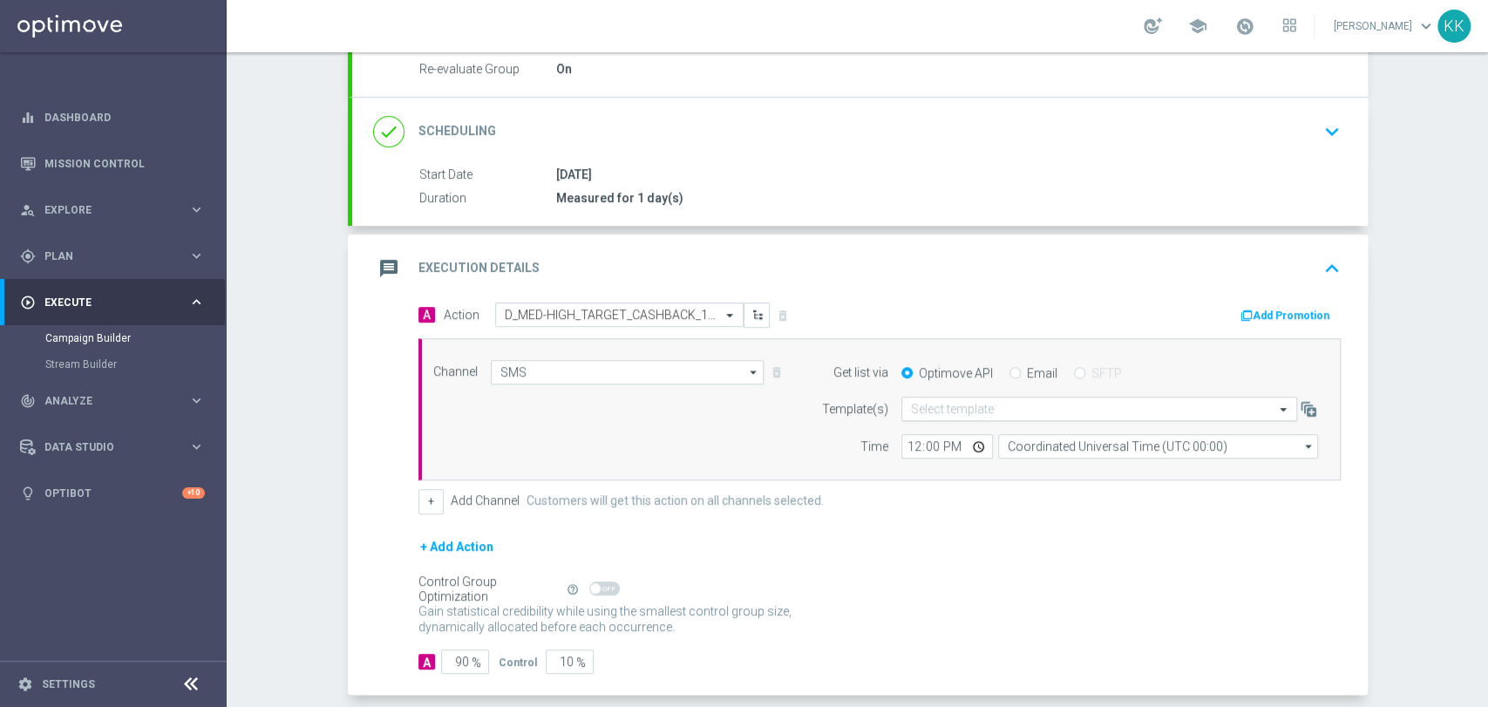
click at [932, 417] on div "Select template" at bounding box center [1099, 409] width 396 height 24
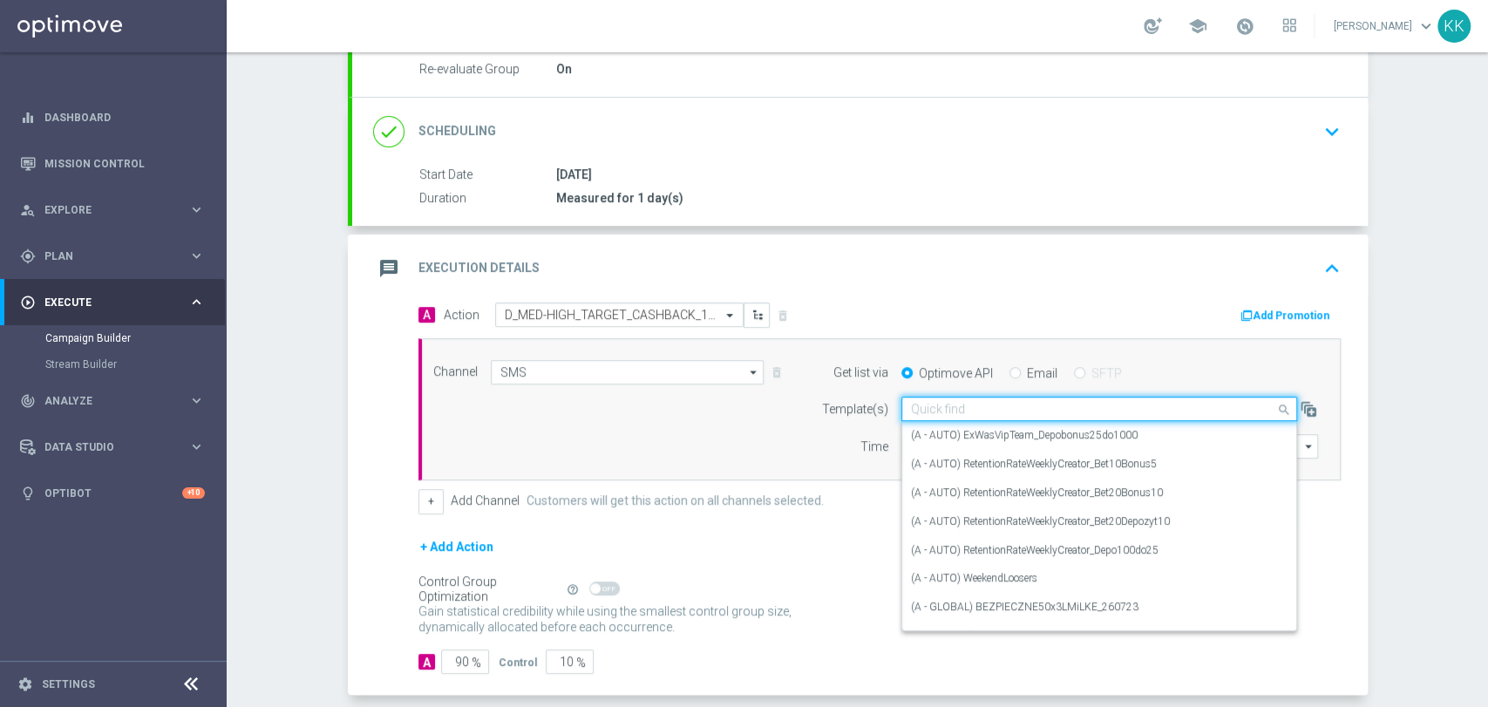
paste input "D_MED-HIGH_TARGET_CASHBACK_100% do 300 PLN_EPLW_260825_SMS2"
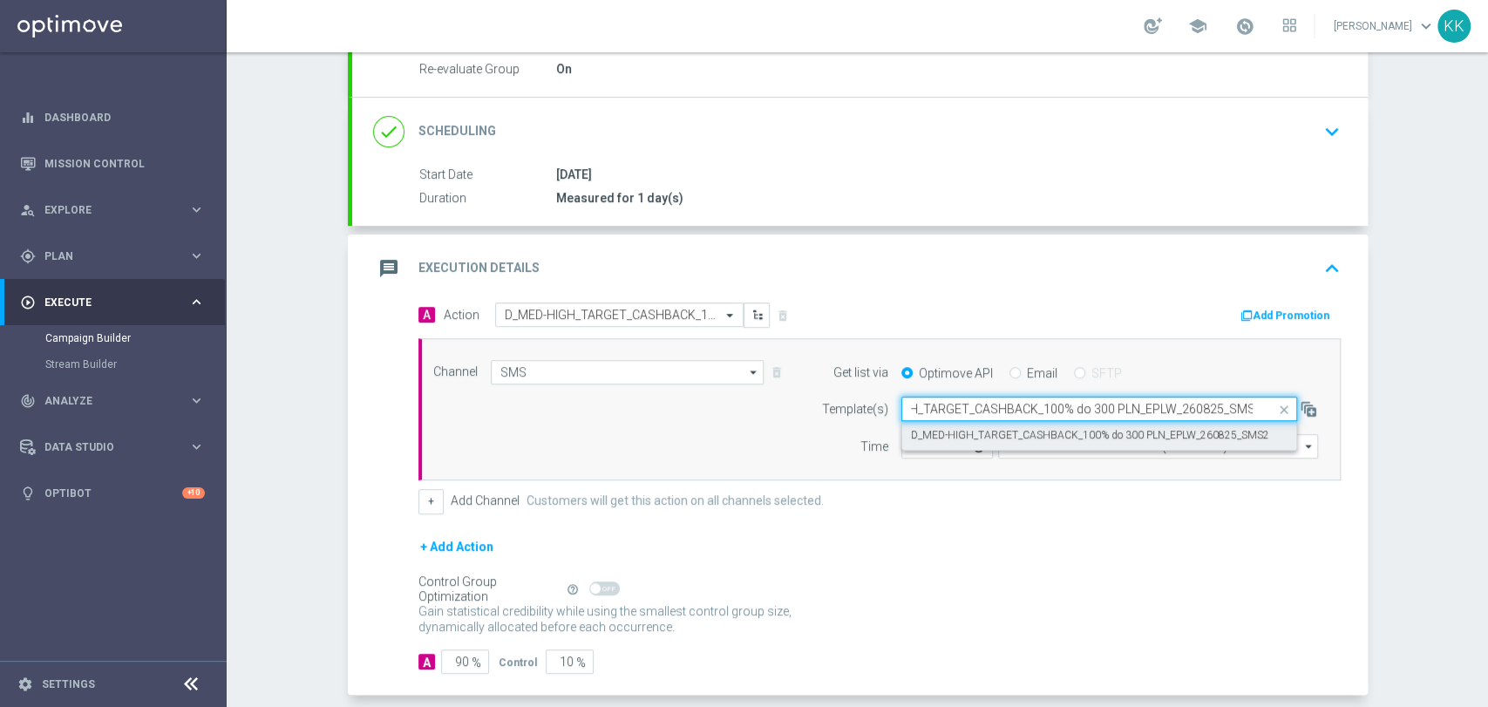
click at [936, 428] on label "D_MED-HIGH_TARGET_CASHBACK_100% do 300 PLN_EPLW_260825_SMS2" at bounding box center [1090, 435] width 358 height 15
type input "D_MED-HIGH_TARGET_CASHBACK_100% do 300 PLN_EPLW_260825_SMS2"
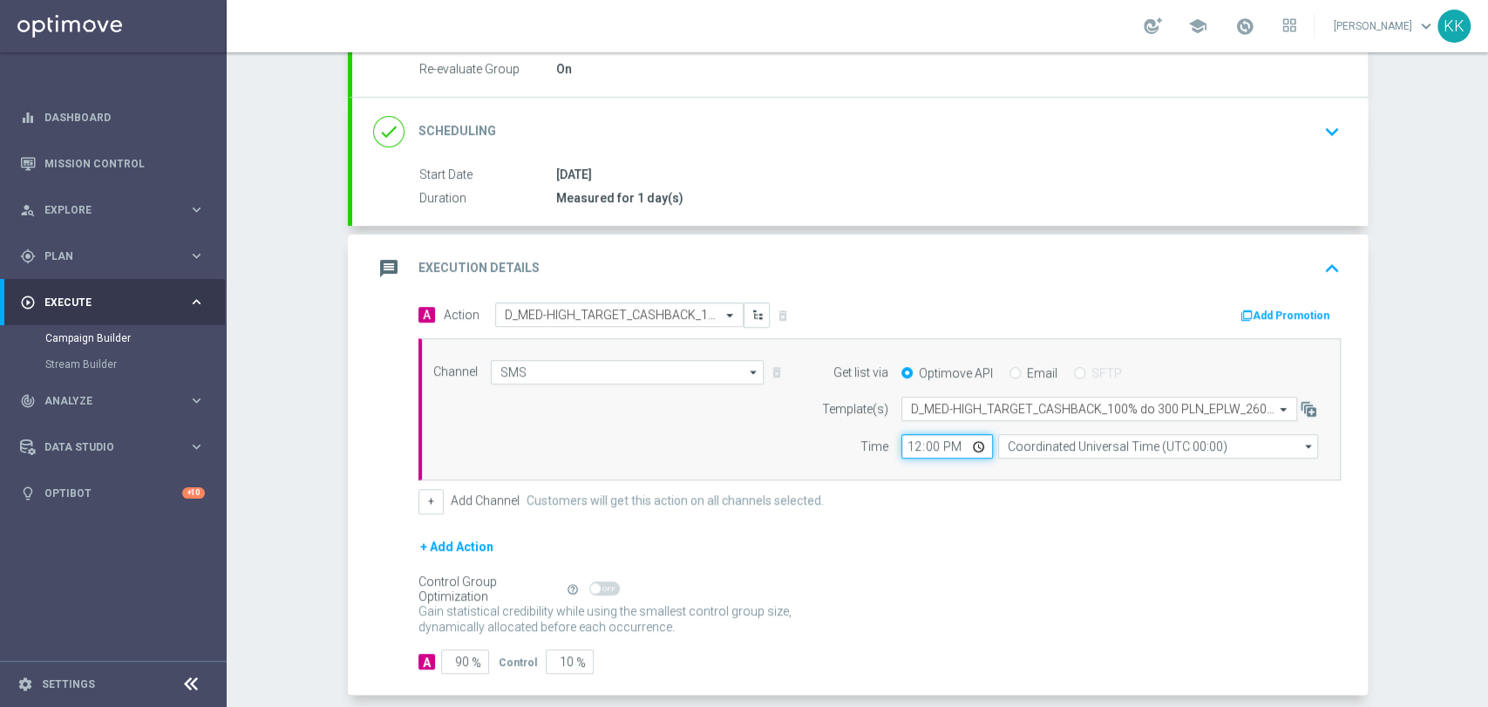
click at [905, 444] on input "12:00" at bounding box center [947, 446] width 92 height 24
type input "15:00"
click at [925, 439] on input "15:03" at bounding box center [947, 446] width 92 height 24
click at [905, 444] on input "15:03" at bounding box center [947, 446] width 92 height 24
type input "13:41"
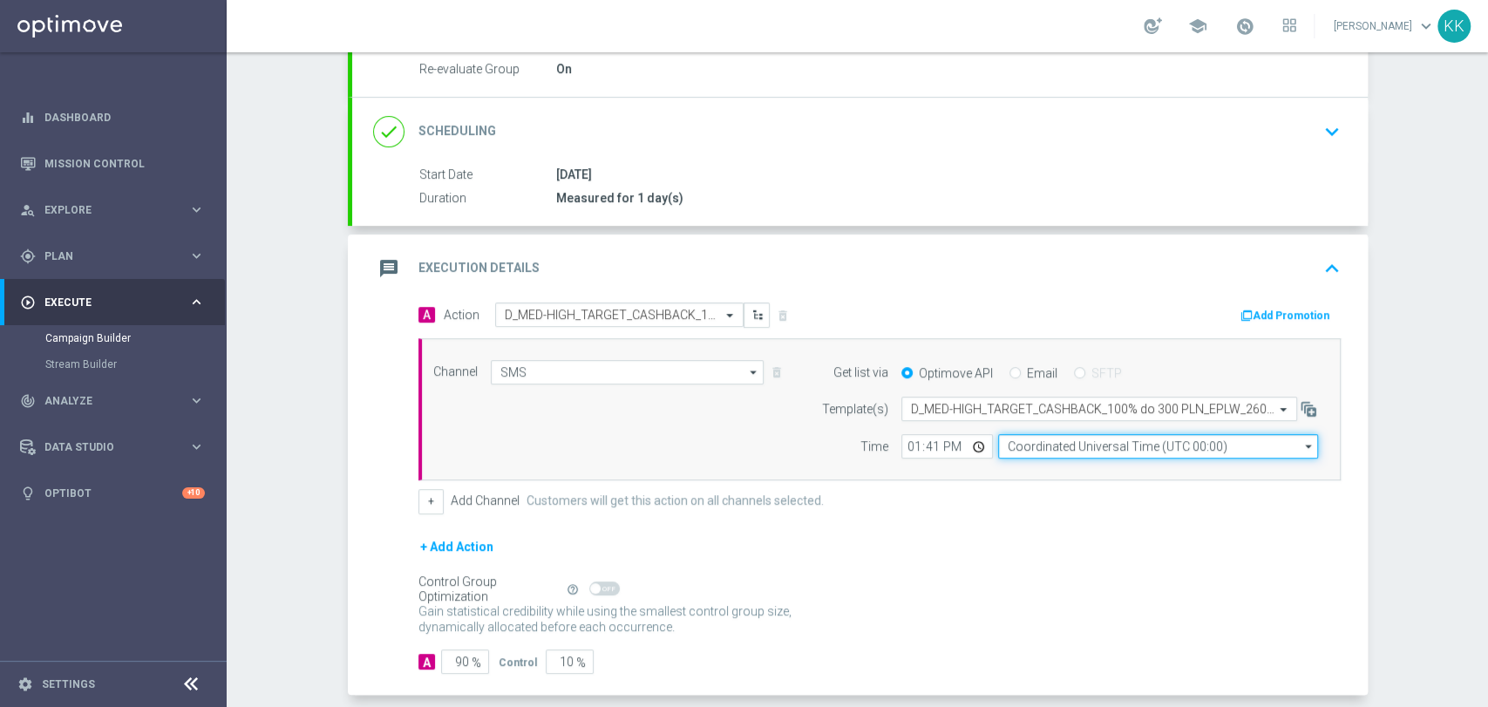
click at [1063, 455] on input "Coordinated Universal Time (UTC 00:00)" at bounding box center [1158, 446] width 320 height 24
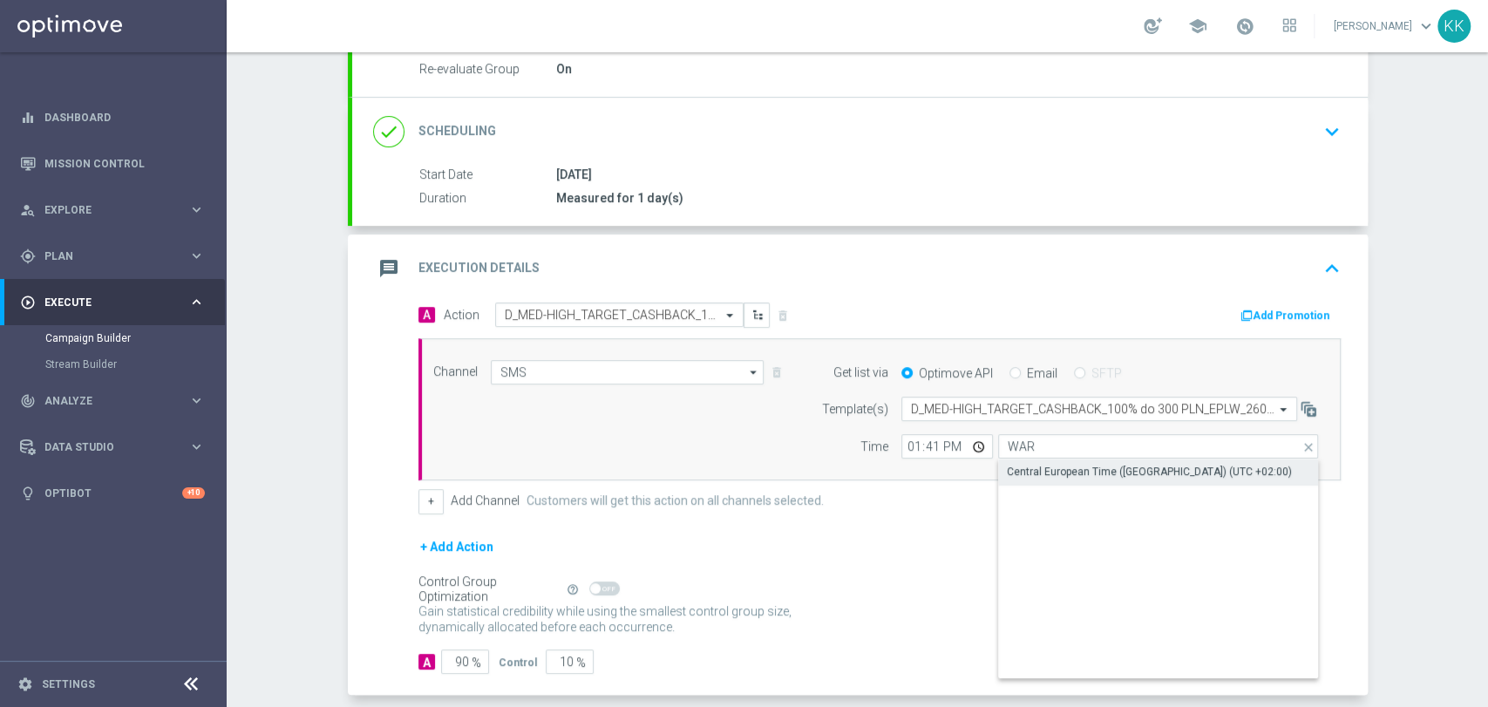
click at [1062, 459] on div "Central European Time ([GEOGRAPHIC_DATA]) (UTC +02:00)" at bounding box center [1158, 471] width 321 height 24
type input "Central European Time ([GEOGRAPHIC_DATA]) (UTC +02:00)"
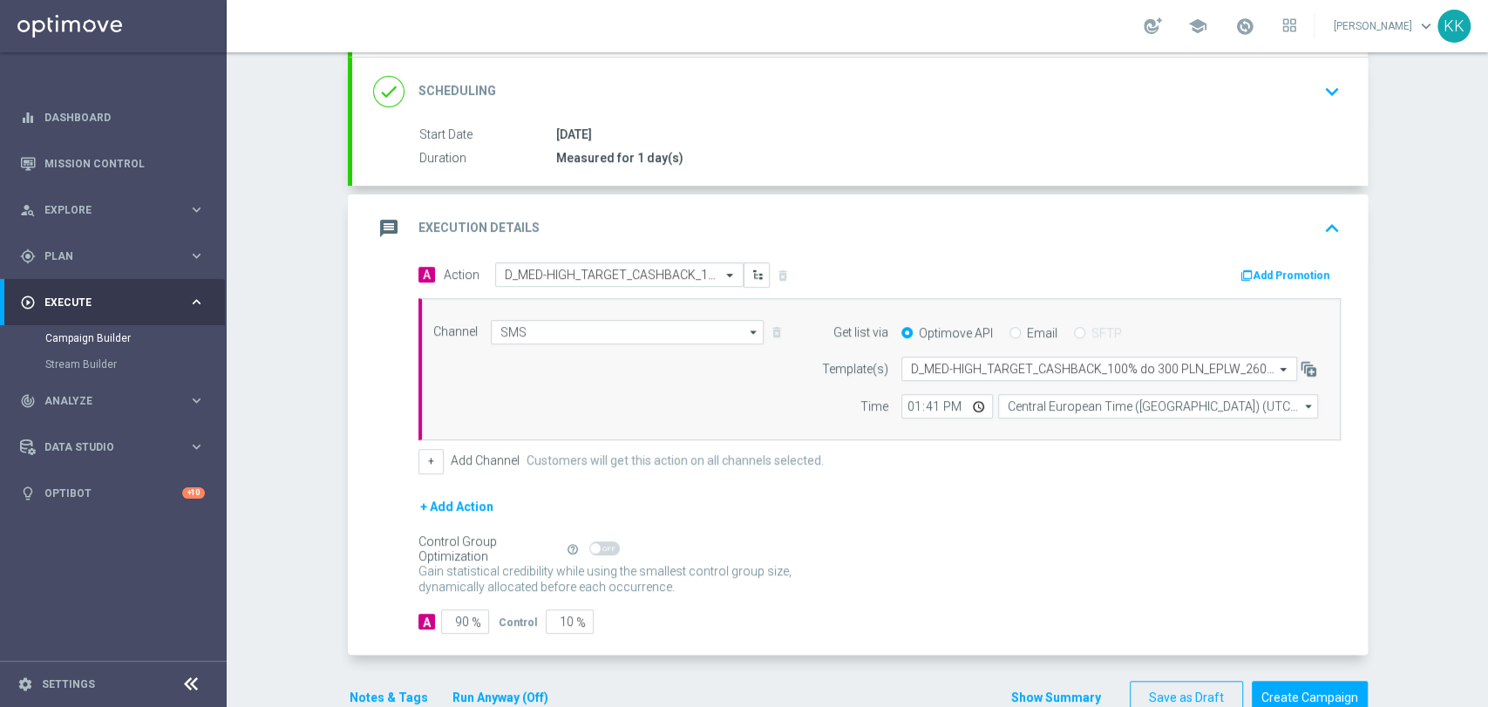
scroll to position [291, 0]
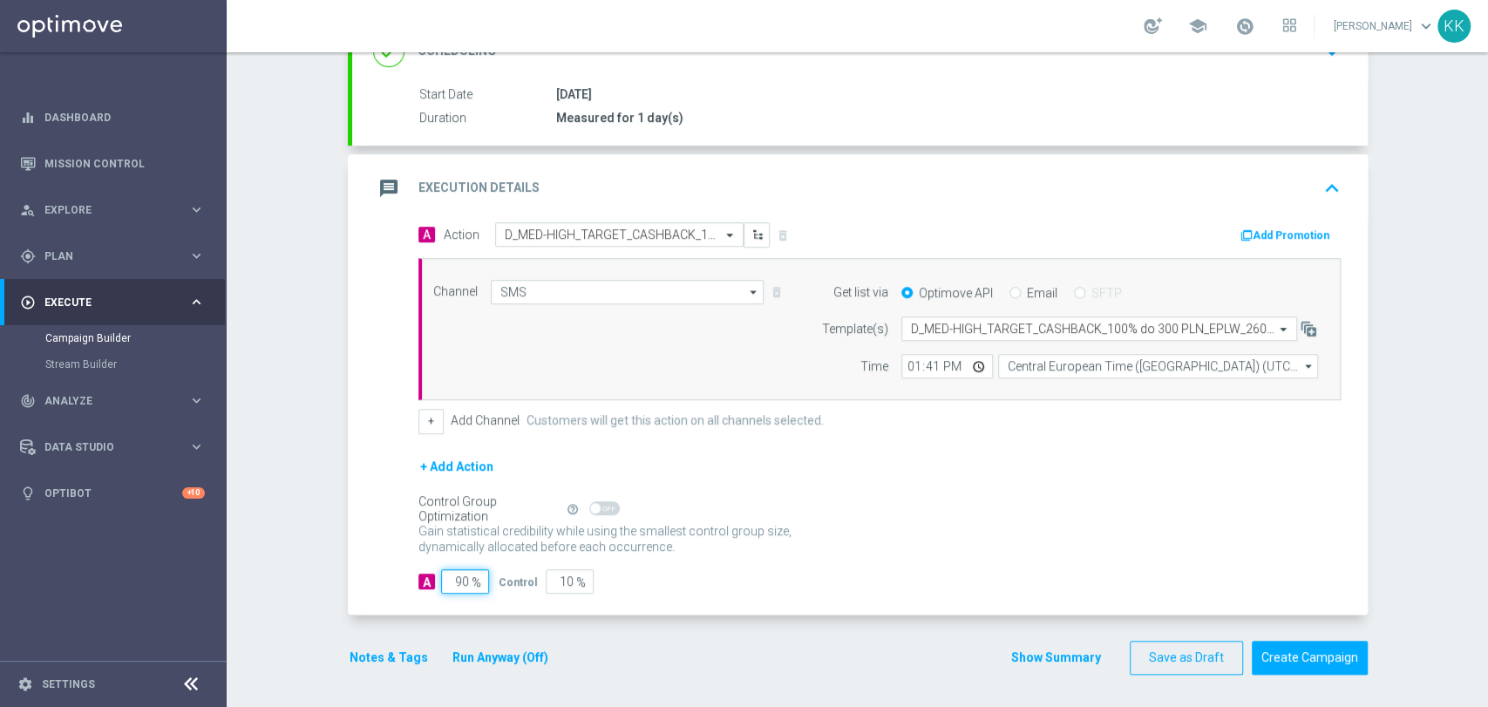
click at [460, 579] on input "90" at bounding box center [465, 581] width 48 height 24
type input "9"
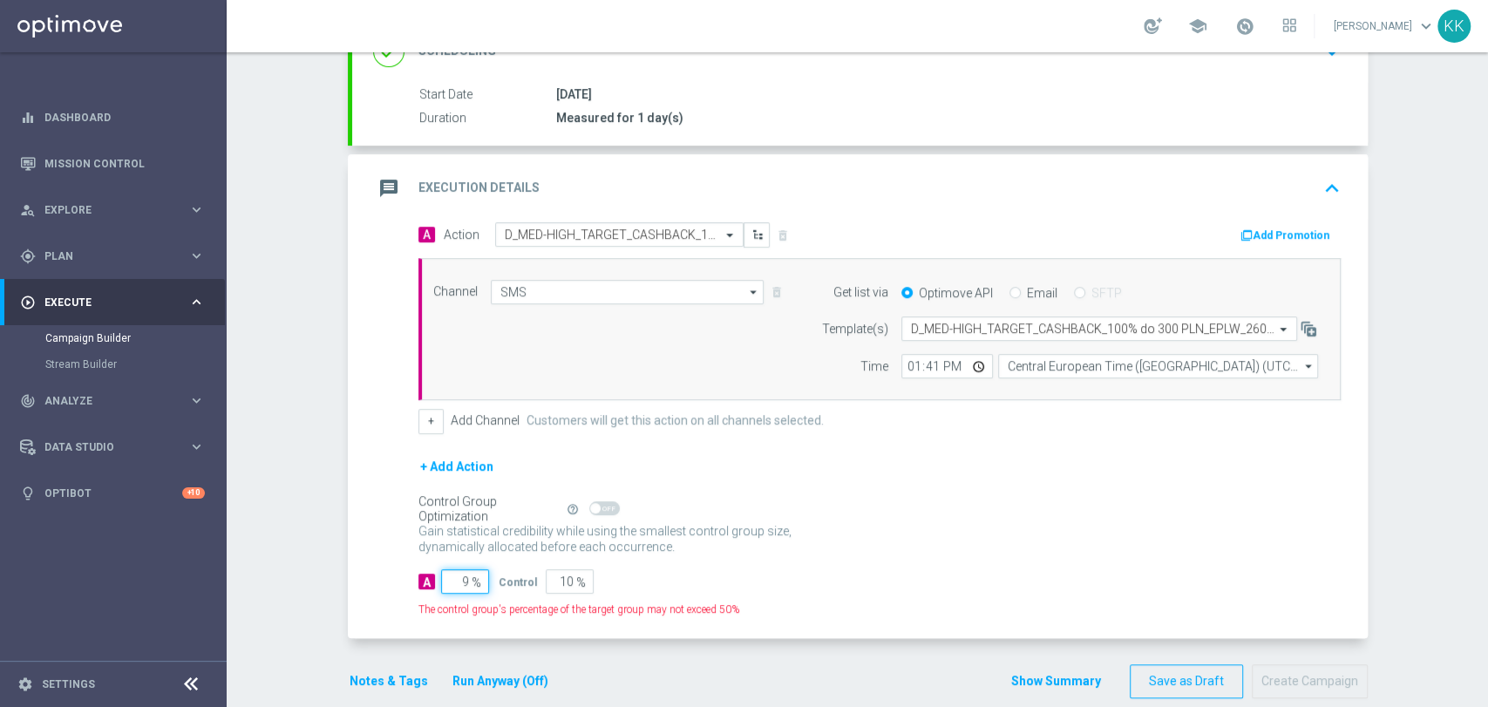
type input "91"
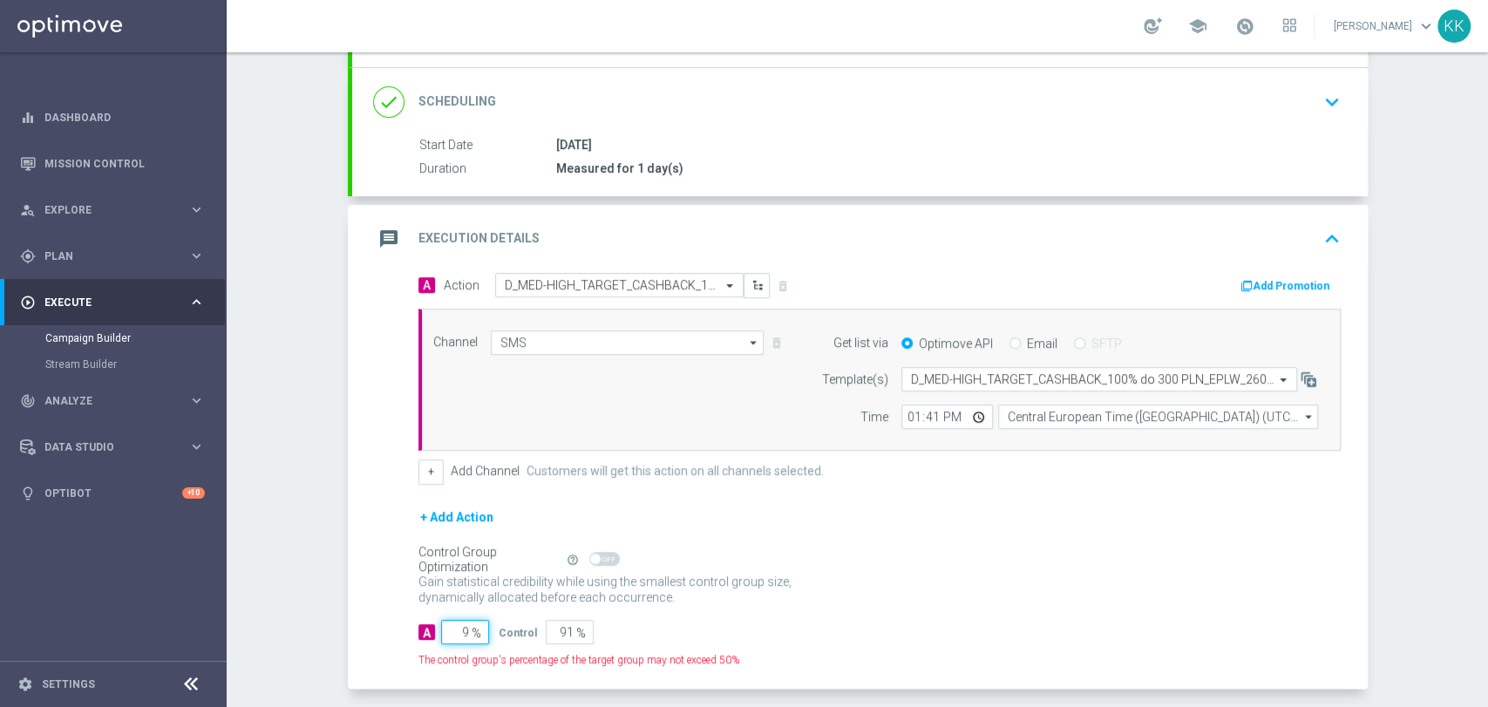
scroll to position [314, 0]
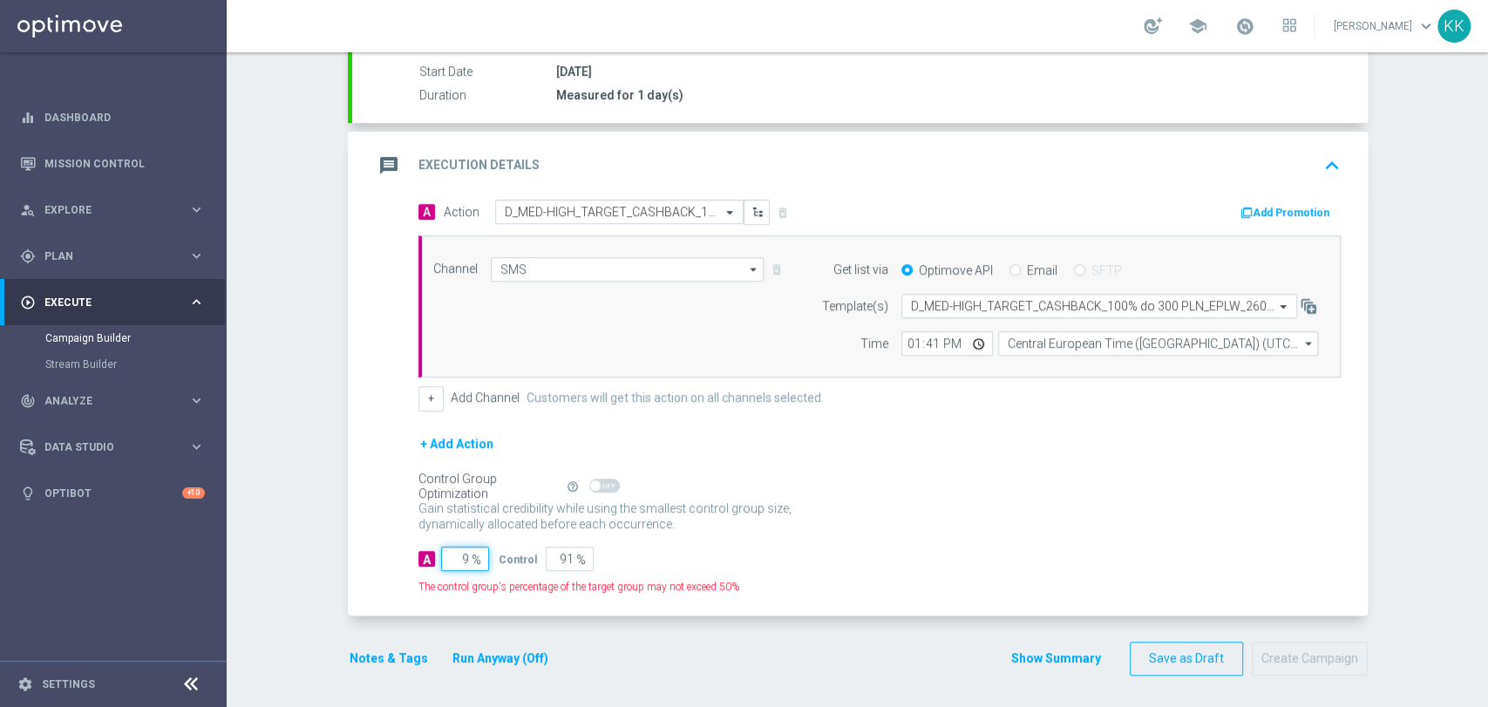
type input "98"
type input "2"
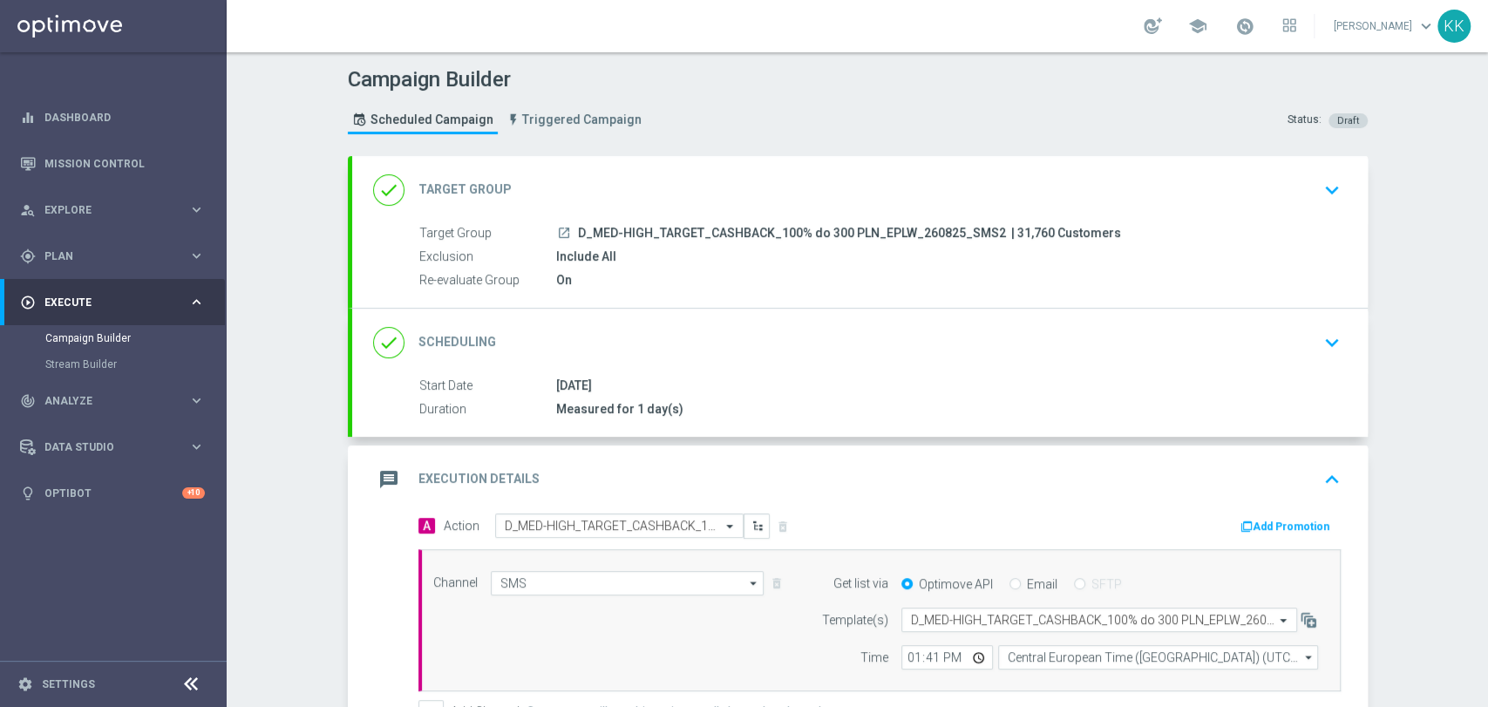
scroll to position [291, 0]
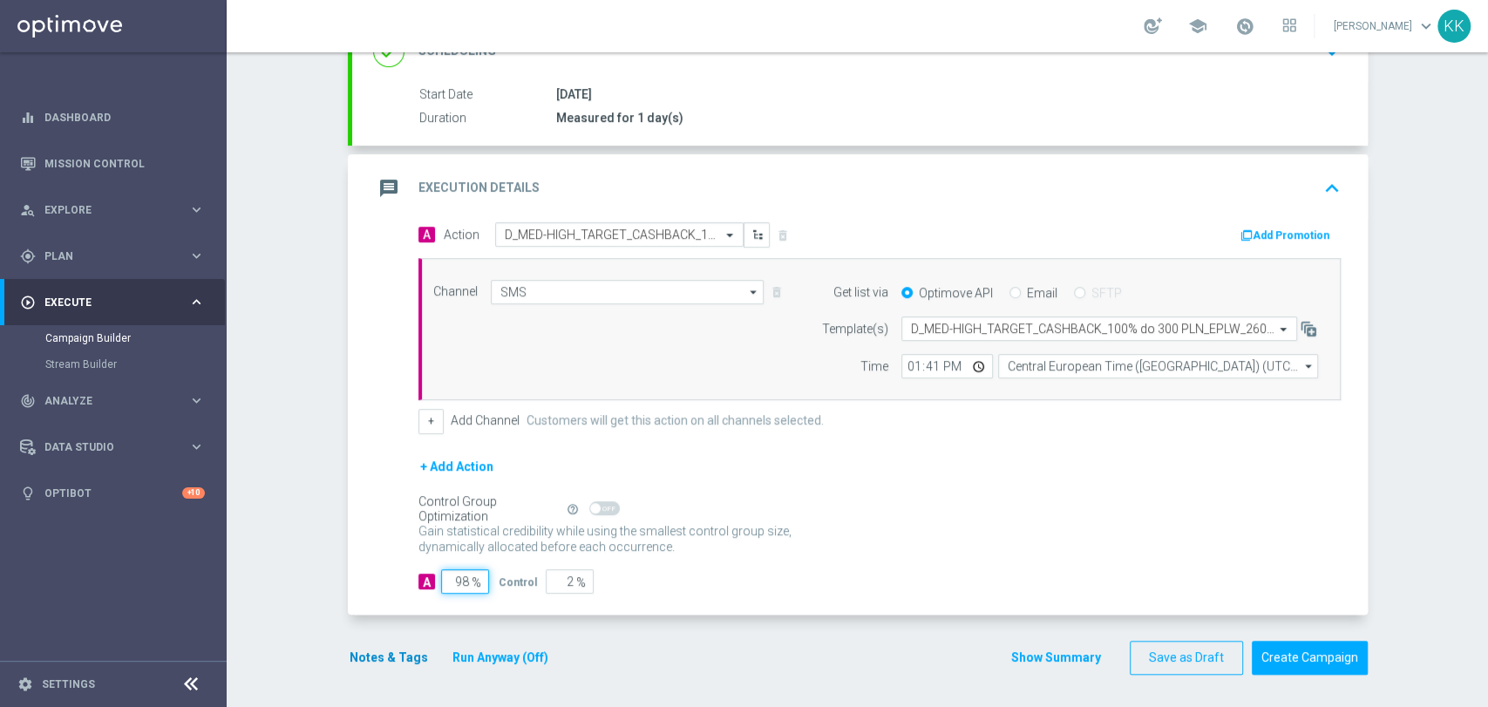
type input "98"
click at [383, 647] on button "Notes & Tags" at bounding box center [389, 658] width 82 height 22
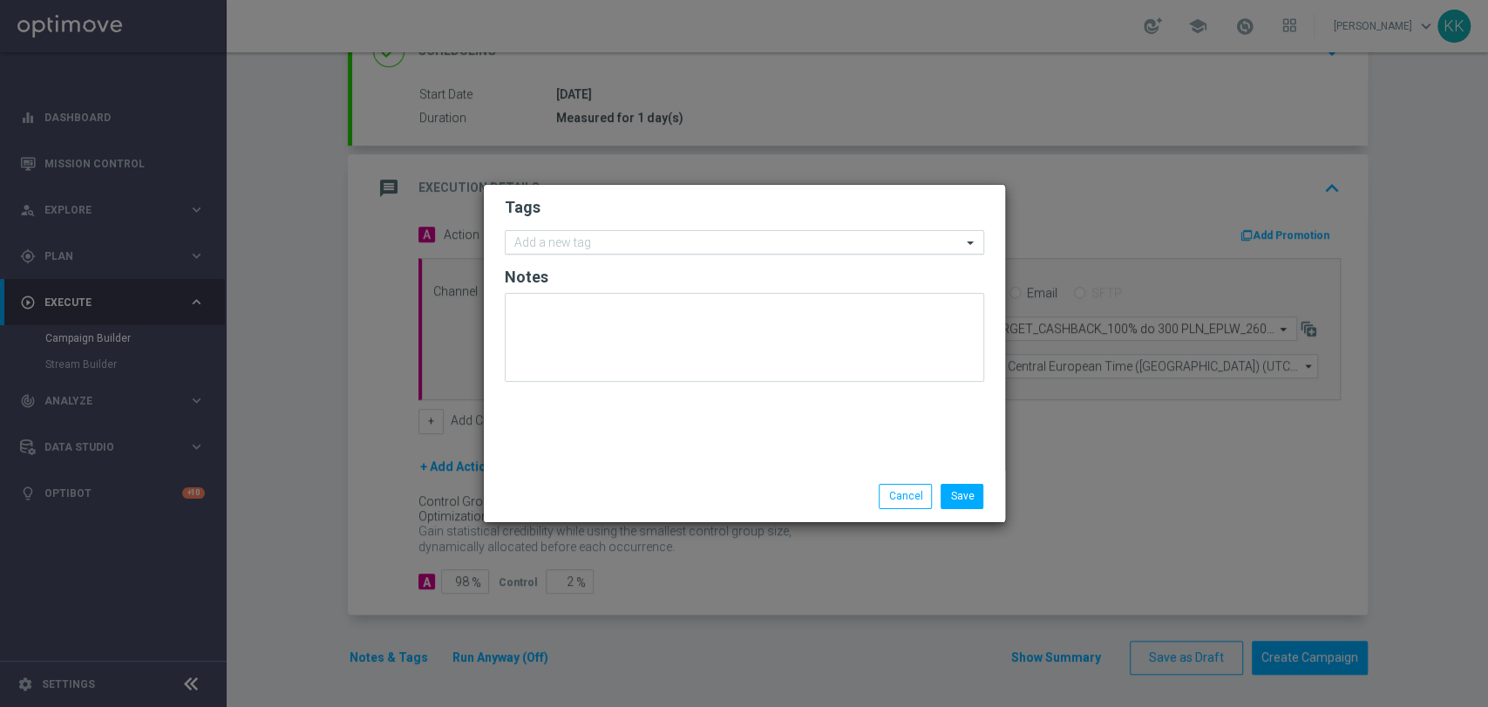
click at [684, 241] on input "text" at bounding box center [737, 243] width 447 height 15
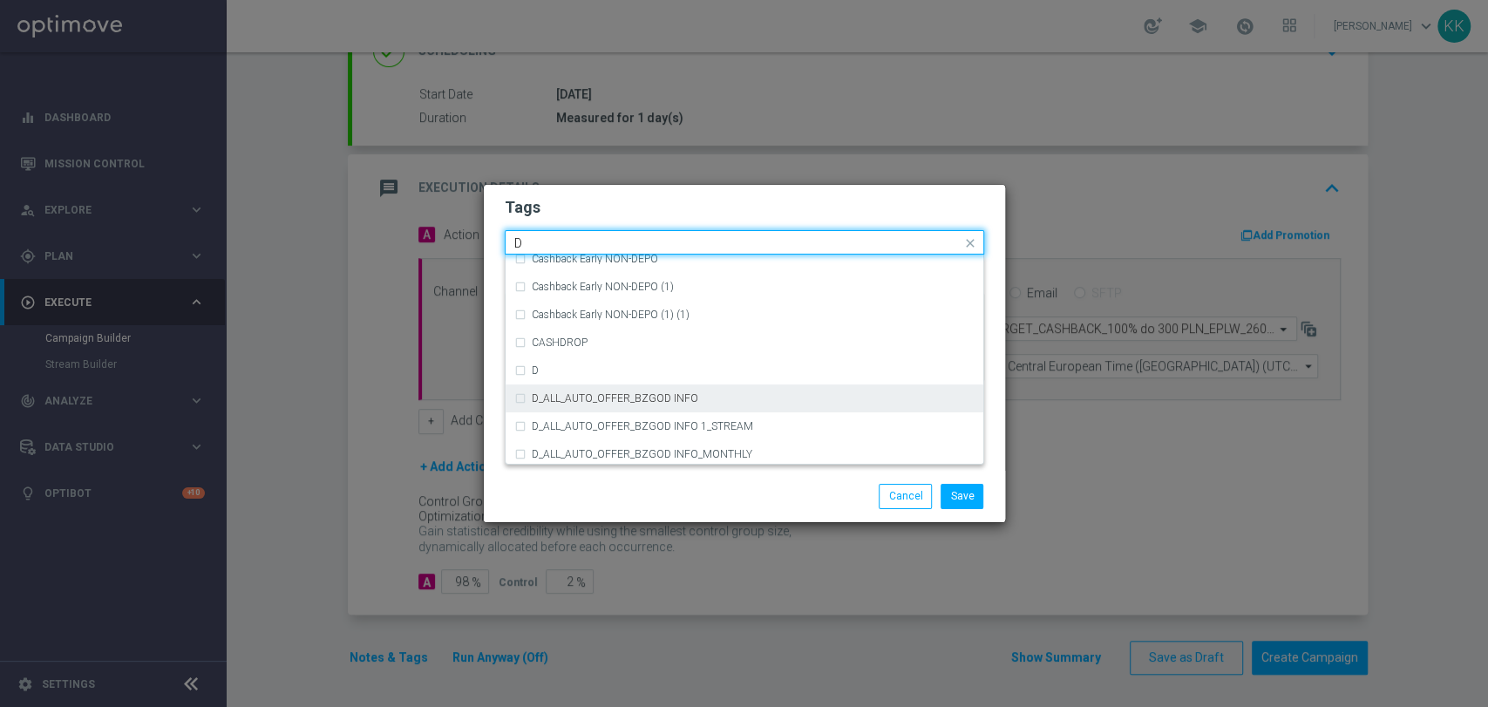
scroll to position [1936, 0]
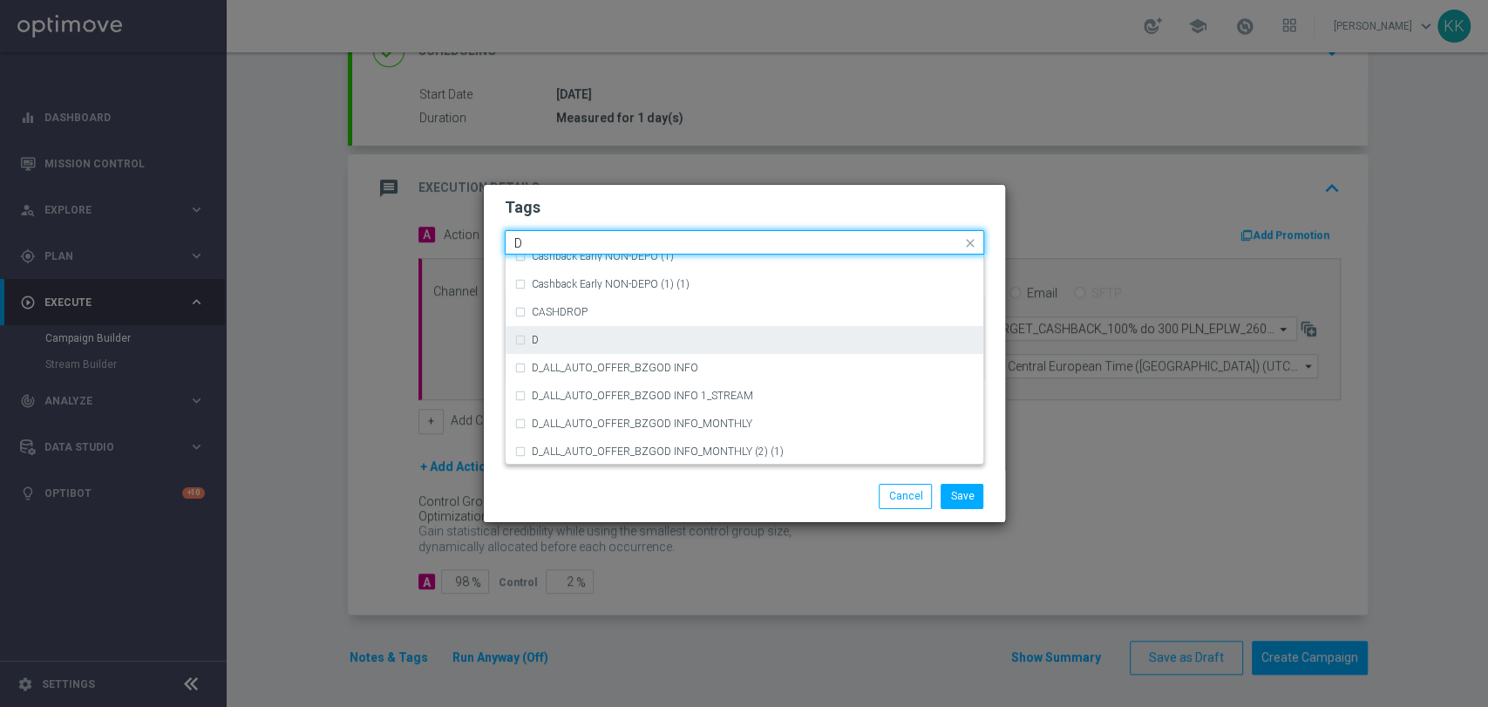
click at [613, 336] on div "D" at bounding box center [753, 340] width 443 height 10
type input "D"
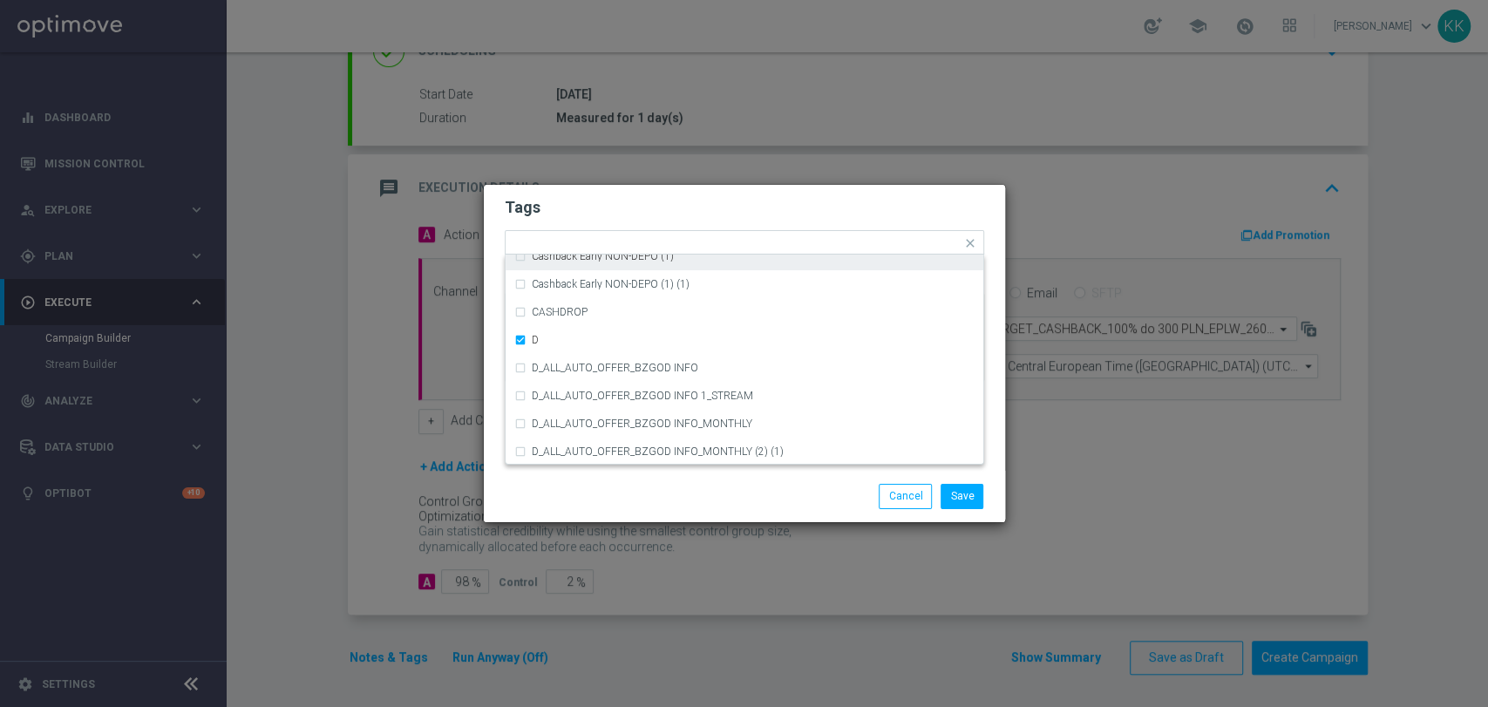
click at [644, 198] on h2 "Tags" at bounding box center [744, 207] width 479 height 21
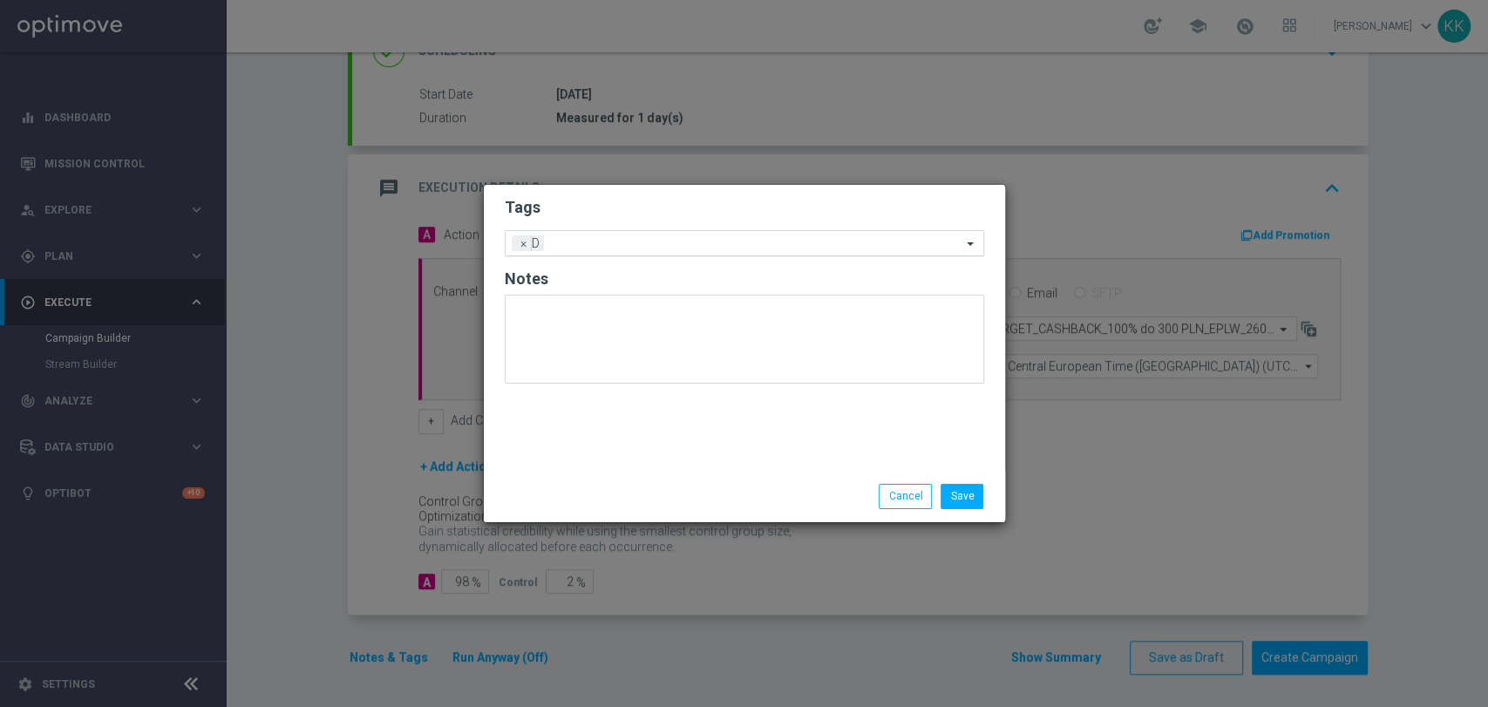
click at [650, 244] on input "text" at bounding box center [756, 244] width 410 height 15
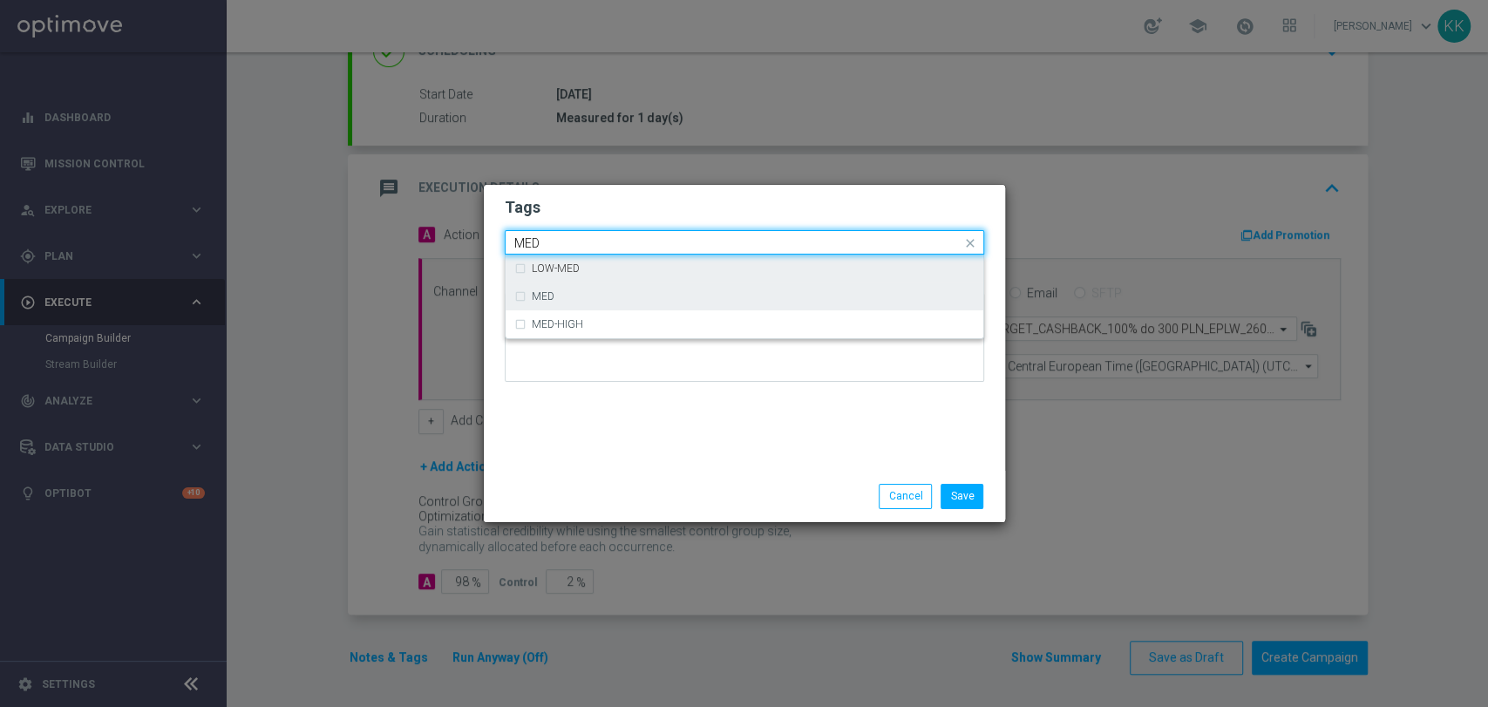
click at [651, 291] on div "MED" at bounding box center [753, 296] width 443 height 10
type input "MED"
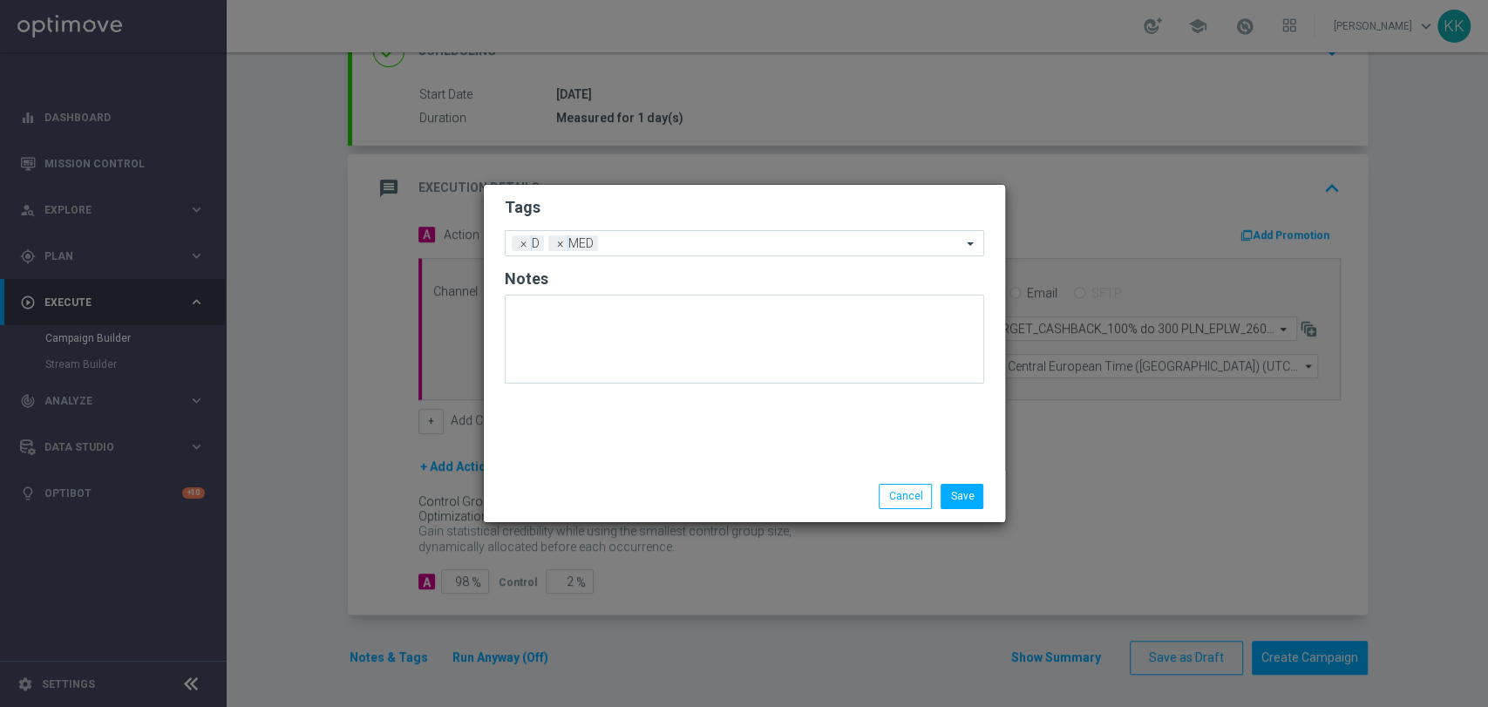
click at [663, 210] on h2 "Tags" at bounding box center [744, 207] width 479 height 21
click at [659, 260] on form "Tags Add a new tag × D × MED Notes" at bounding box center [744, 295] width 479 height 204
click at [668, 239] on input "text" at bounding box center [783, 244] width 356 height 15
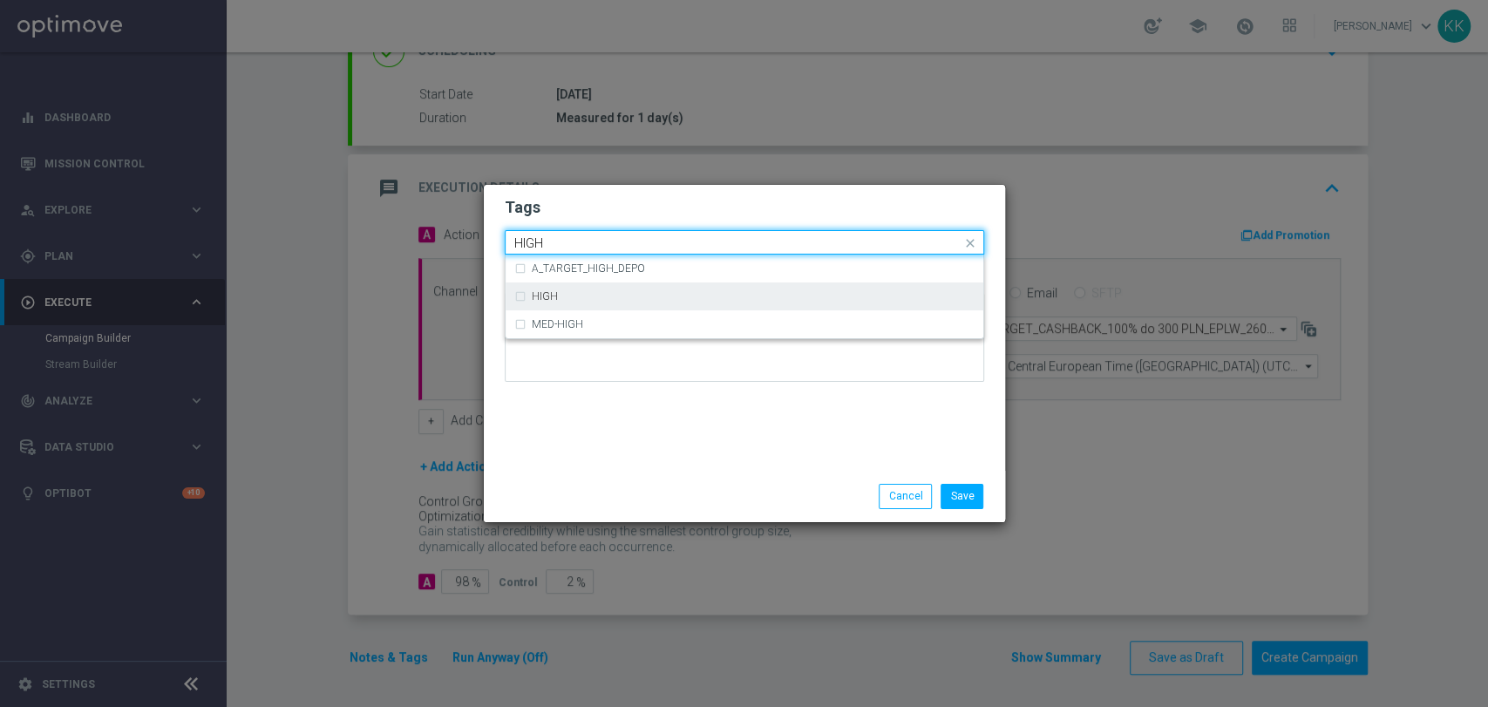
click at [637, 282] on div "HIGH" at bounding box center [744, 296] width 460 height 28
type input "HIGH"
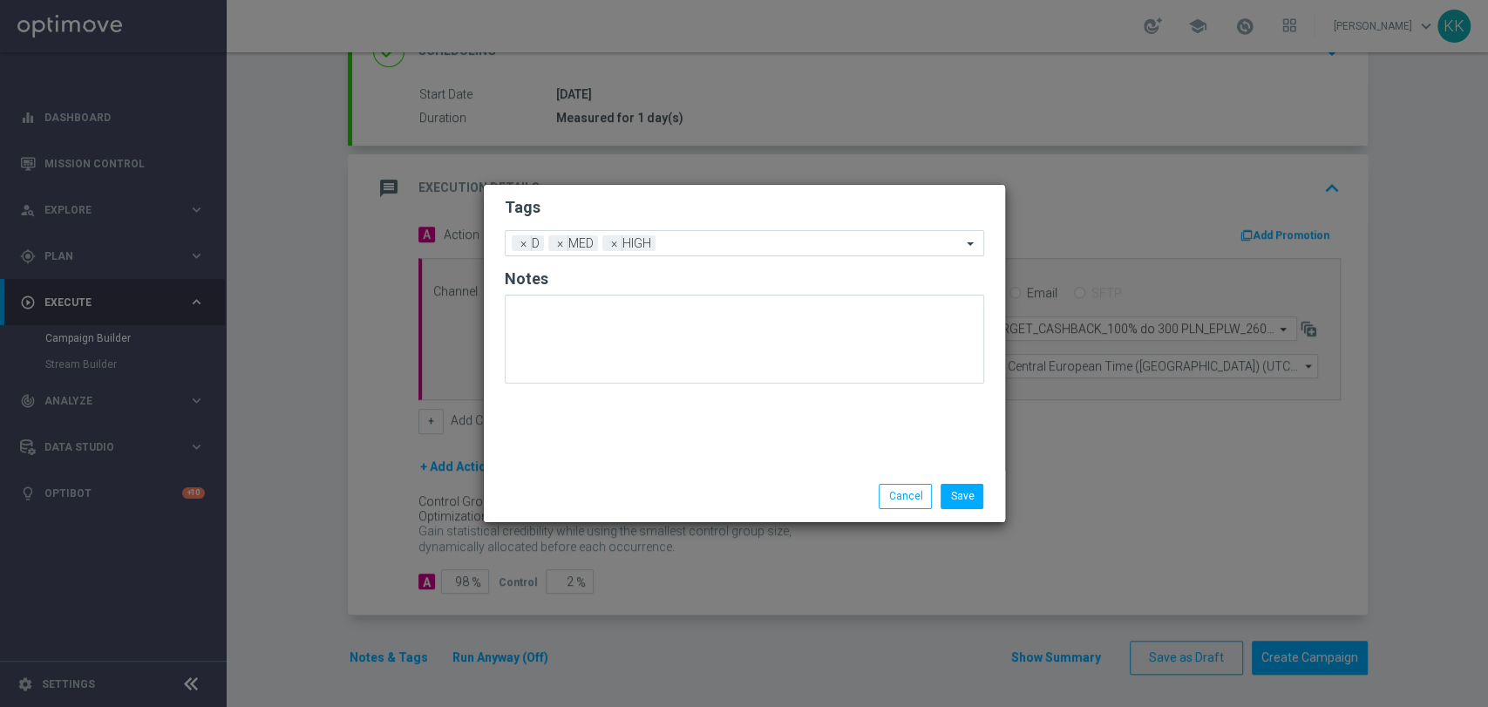
drag, startPoint x: 668, startPoint y: 199, endPoint x: 664, endPoint y: 211, distance: 12.7
click at [662, 199] on h2 "Tags" at bounding box center [744, 207] width 479 height 21
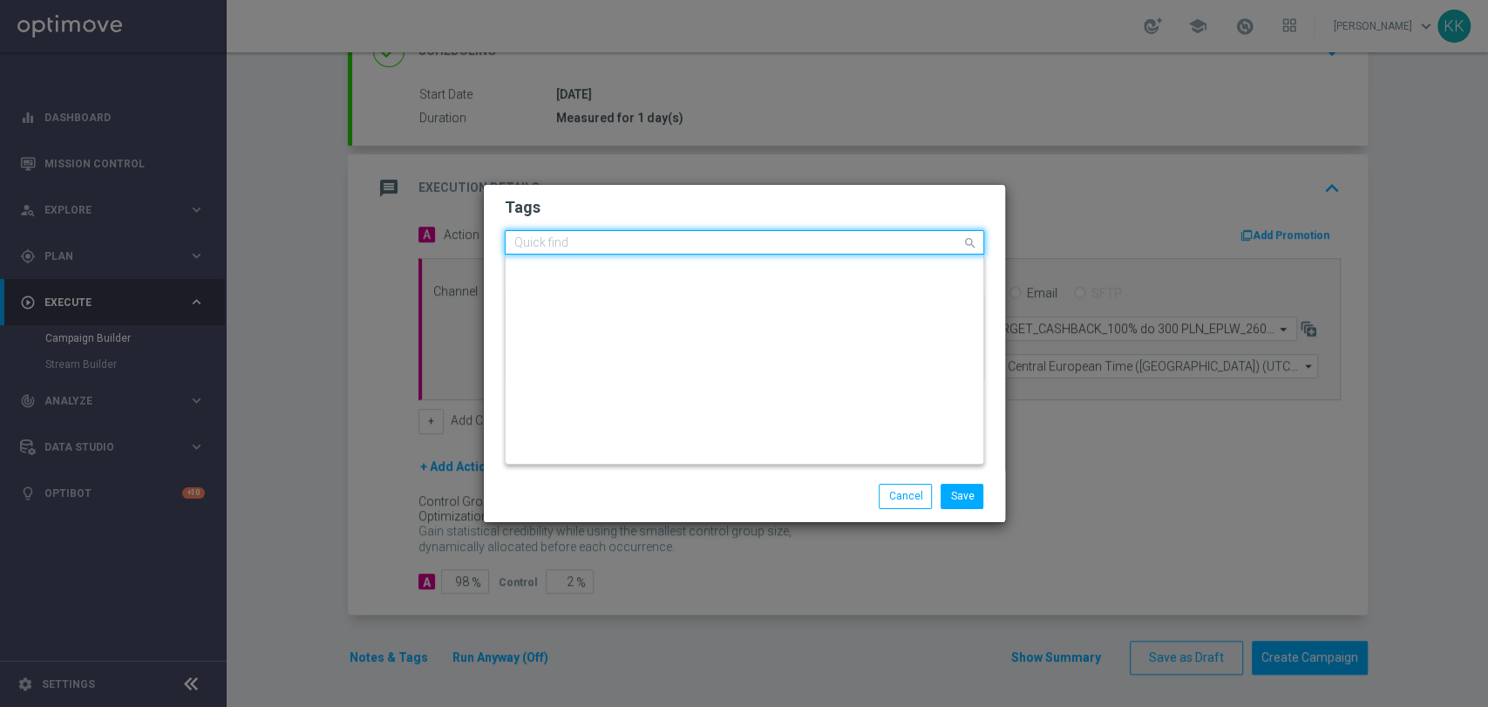
click at [674, 246] on input "text" at bounding box center [737, 243] width 447 height 15
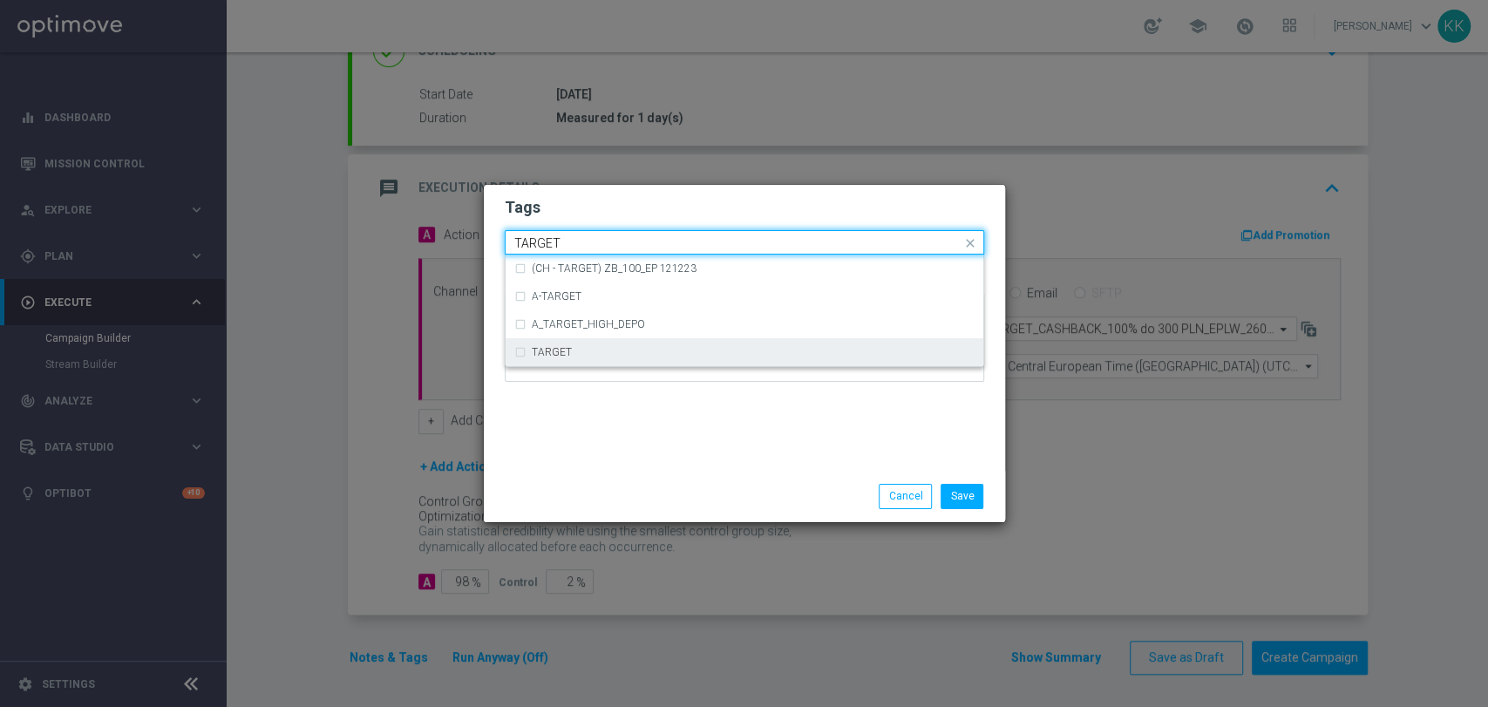
click at [651, 349] on div "TARGET" at bounding box center [753, 352] width 443 height 10
type input "TARGET"
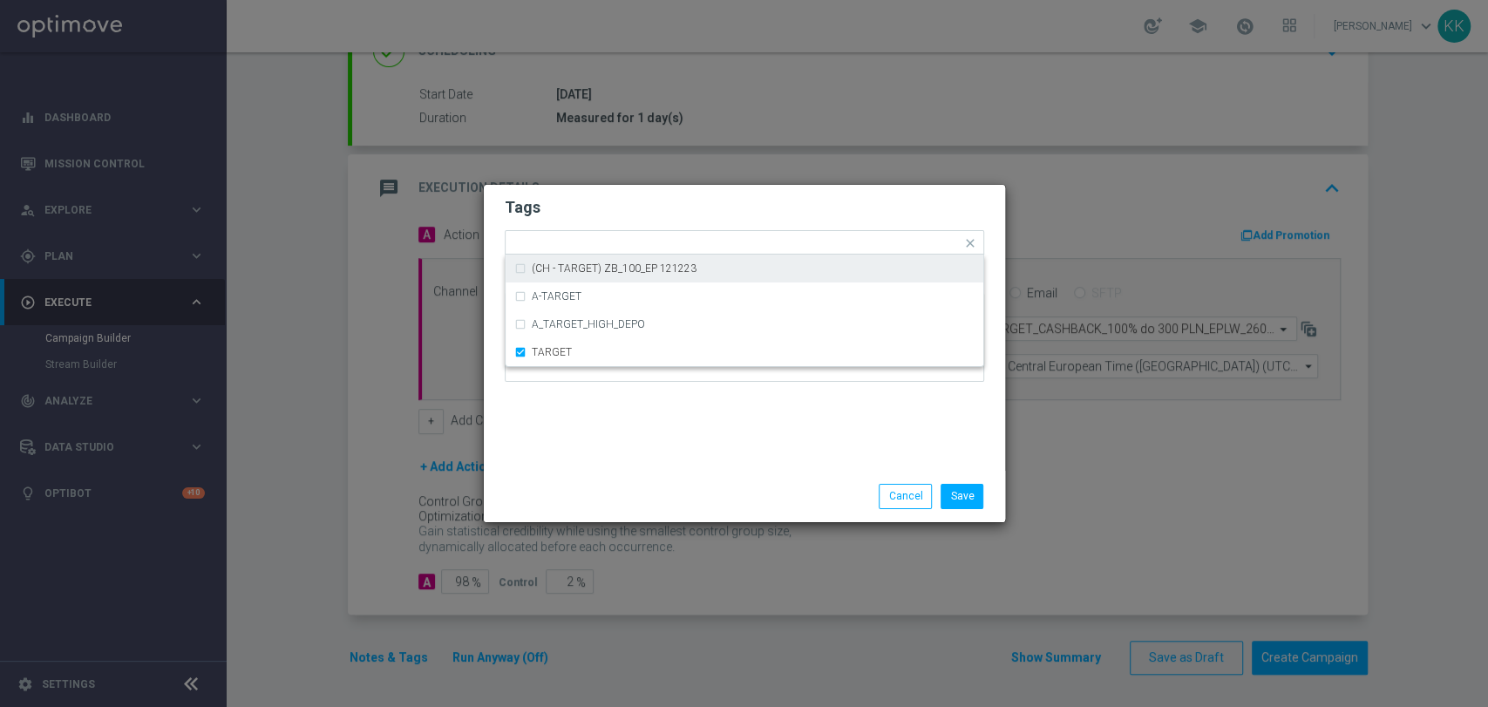
click at [681, 196] on form "Tags Quick find × D × MED × HIGH × TARGET (CH - TARGET) ZB_100_EP 121223 A-TARG…" at bounding box center [744, 294] width 479 height 202
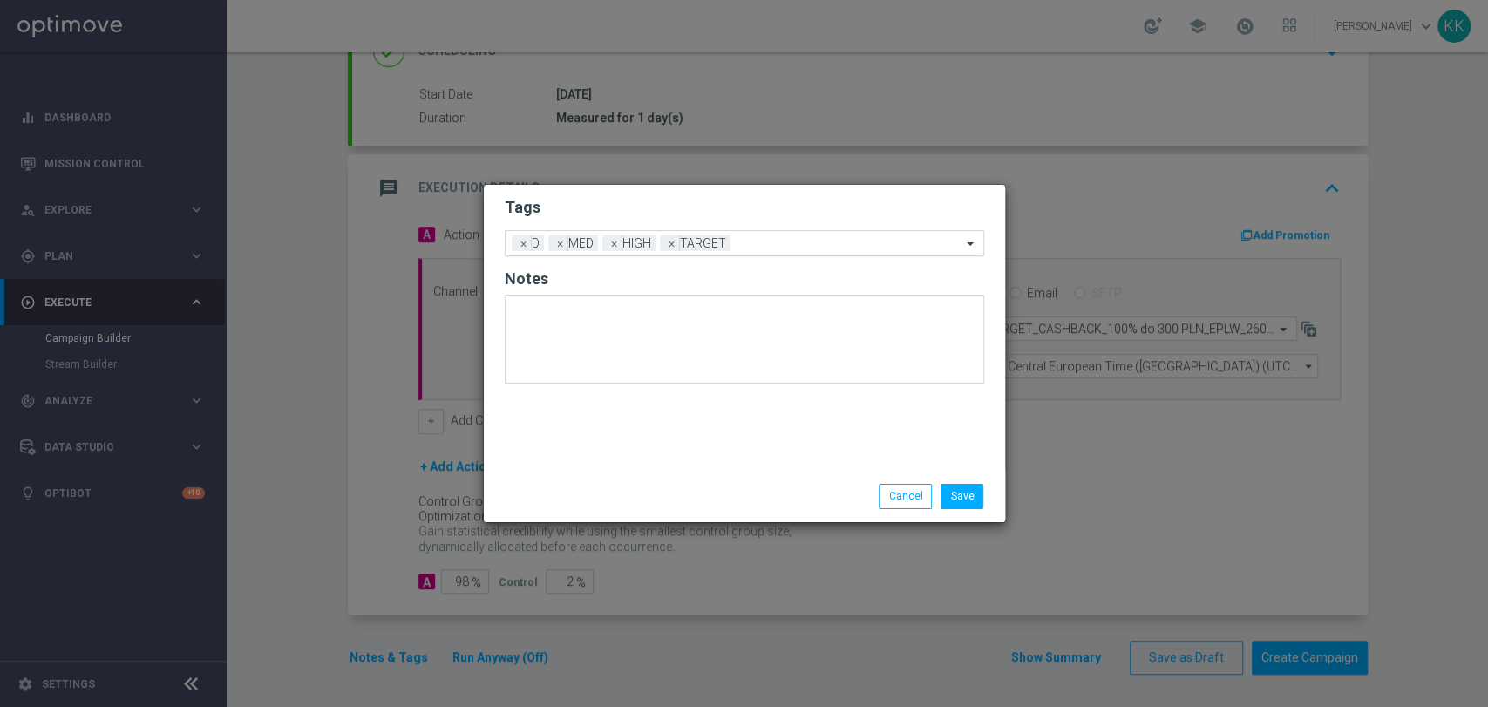
click at [758, 238] on input "text" at bounding box center [849, 244] width 224 height 15
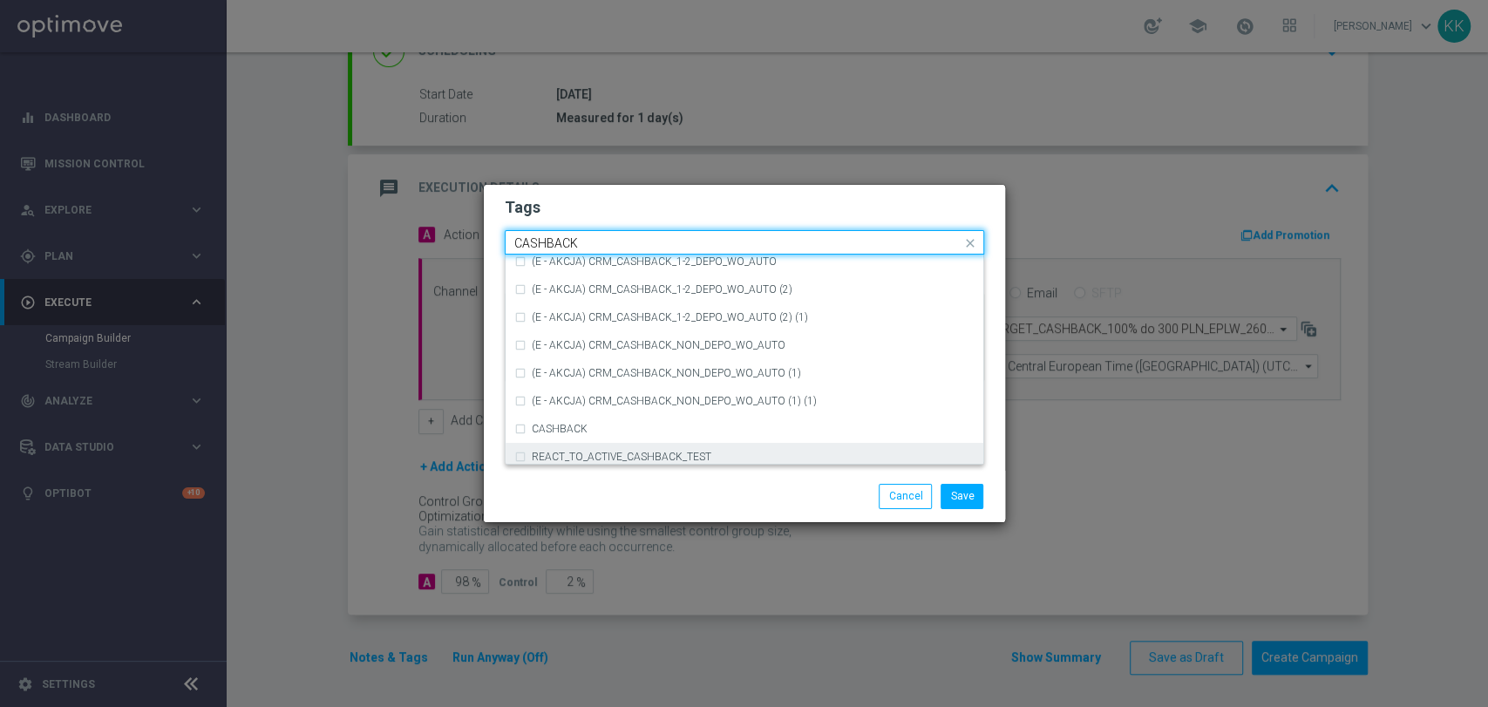
scroll to position [265, 0]
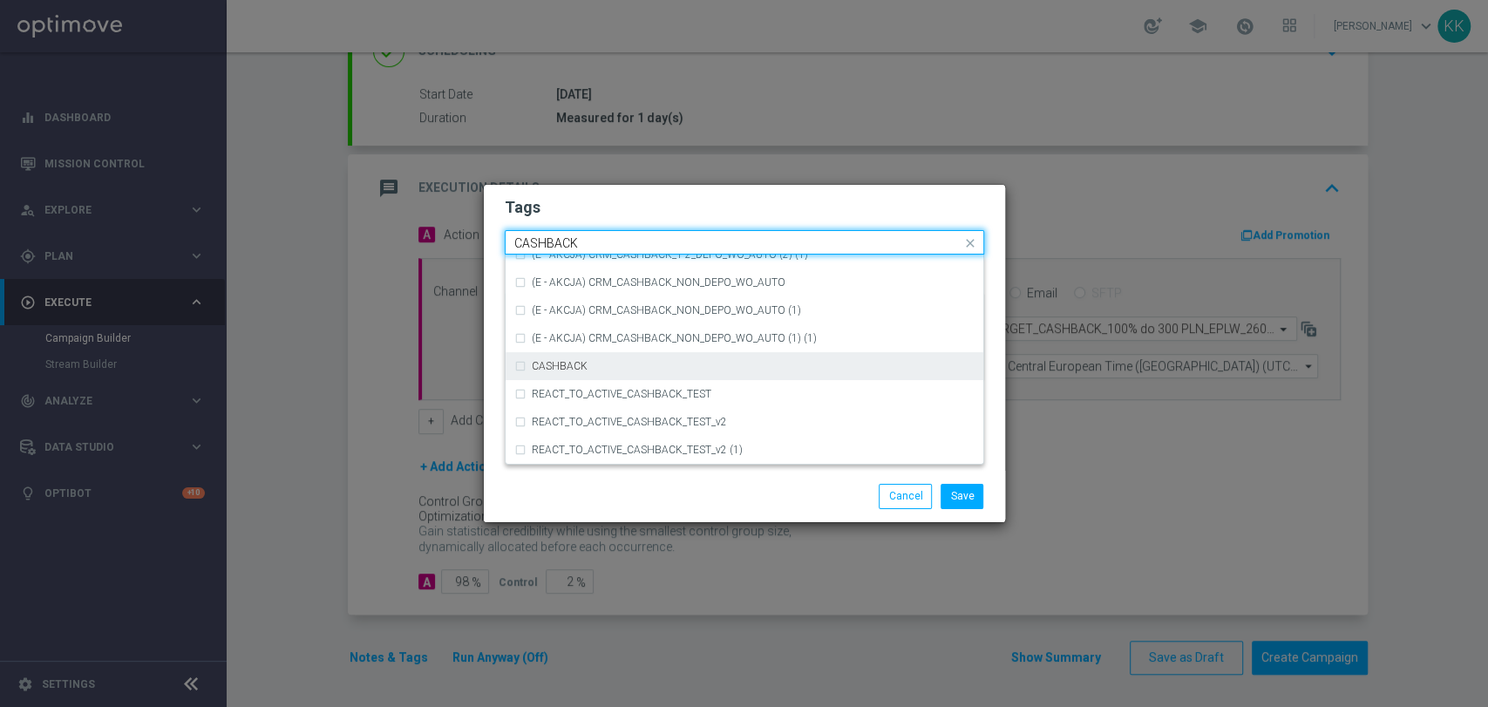
click at [657, 364] on div "CASHBACK" at bounding box center [753, 366] width 443 height 10
type input "CASHBACK"
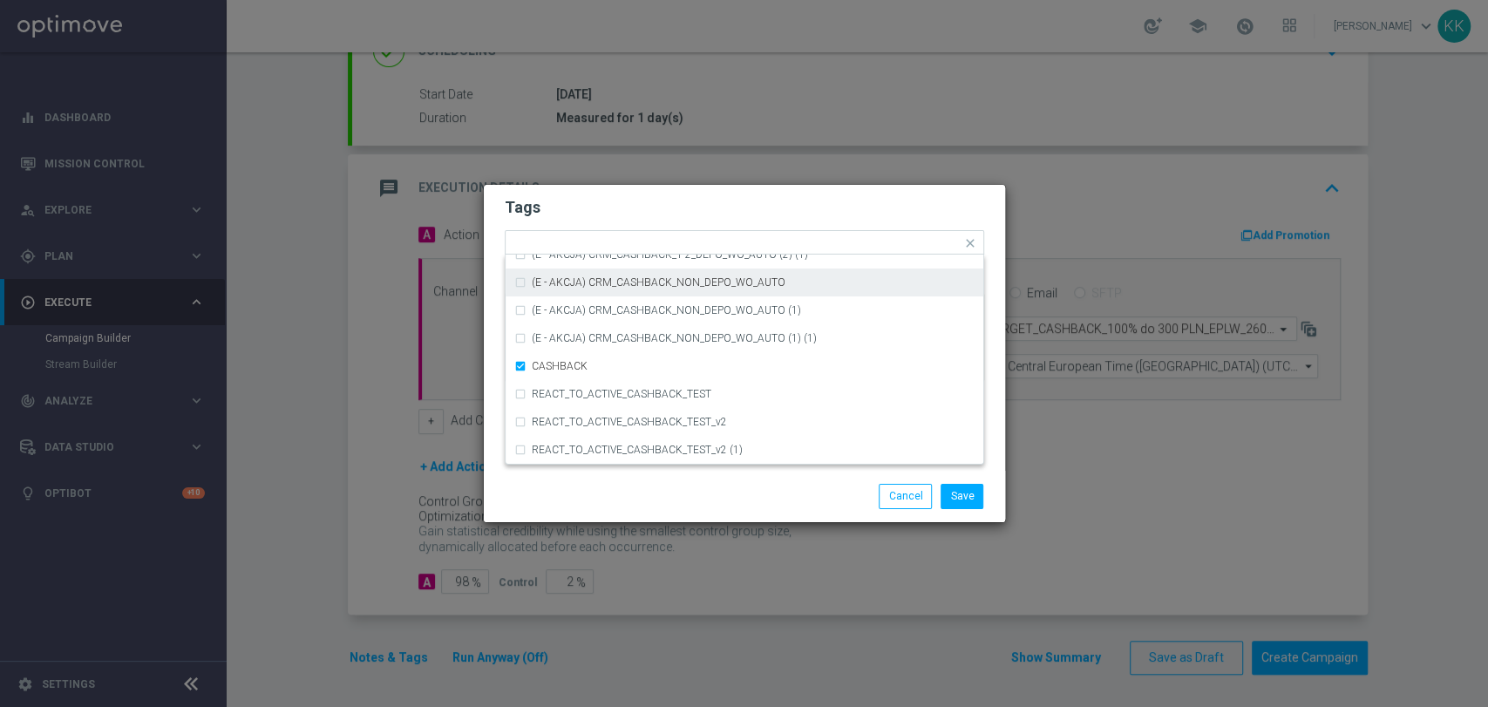
click at [709, 200] on h2 "Tags" at bounding box center [744, 207] width 479 height 21
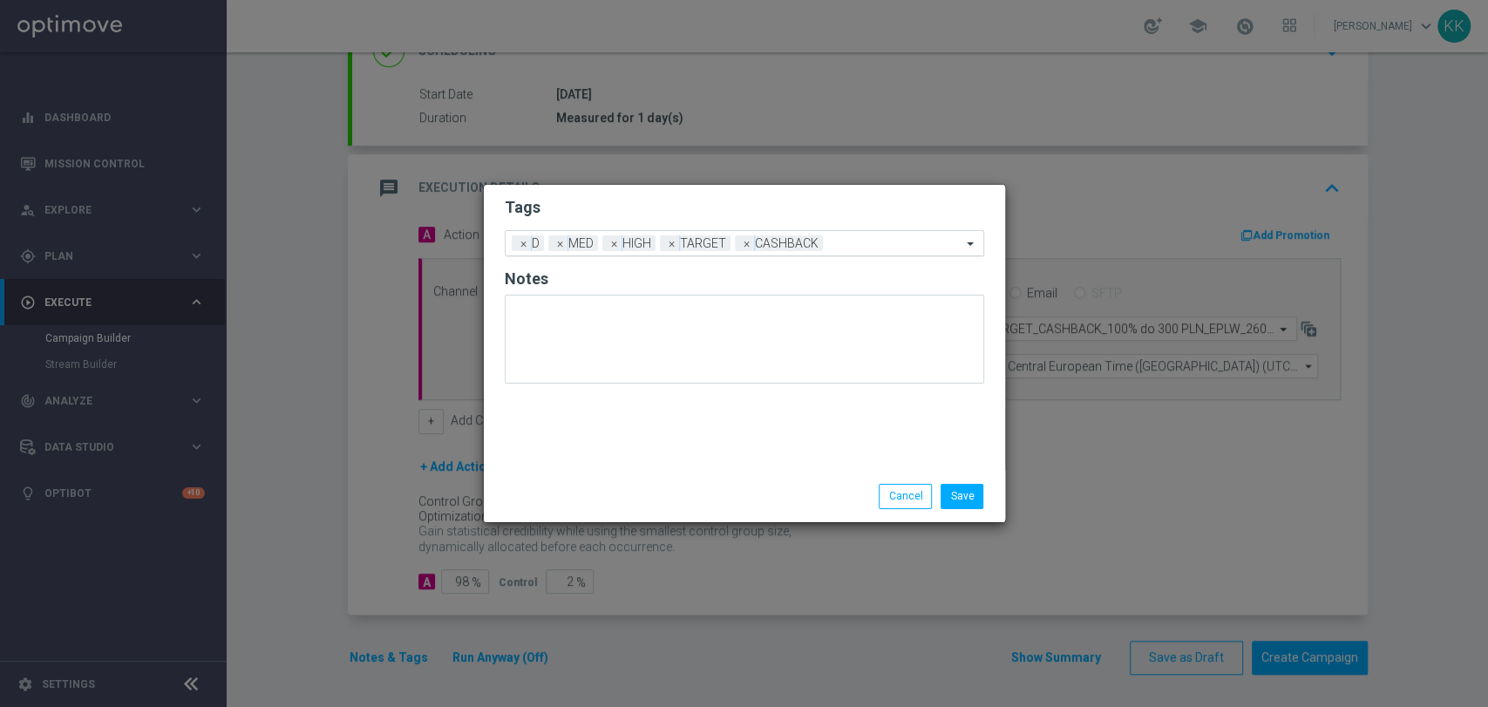
click at [895, 234] on div "Add a new tag × D × MED × HIGH × TARGET × CASHBACK" at bounding box center [733, 243] width 456 height 24
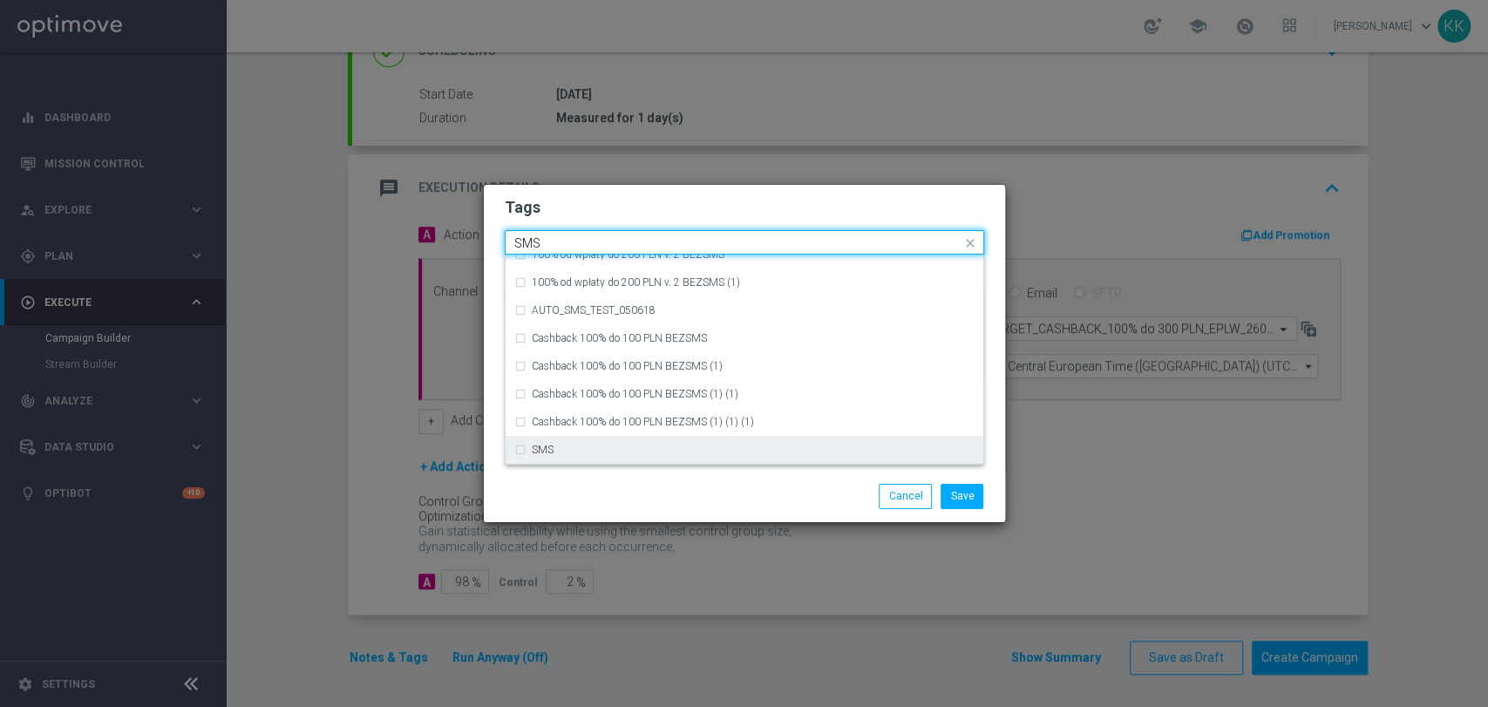
click at [624, 440] on div "SMS" at bounding box center [744, 450] width 460 height 28
type input "SMS"
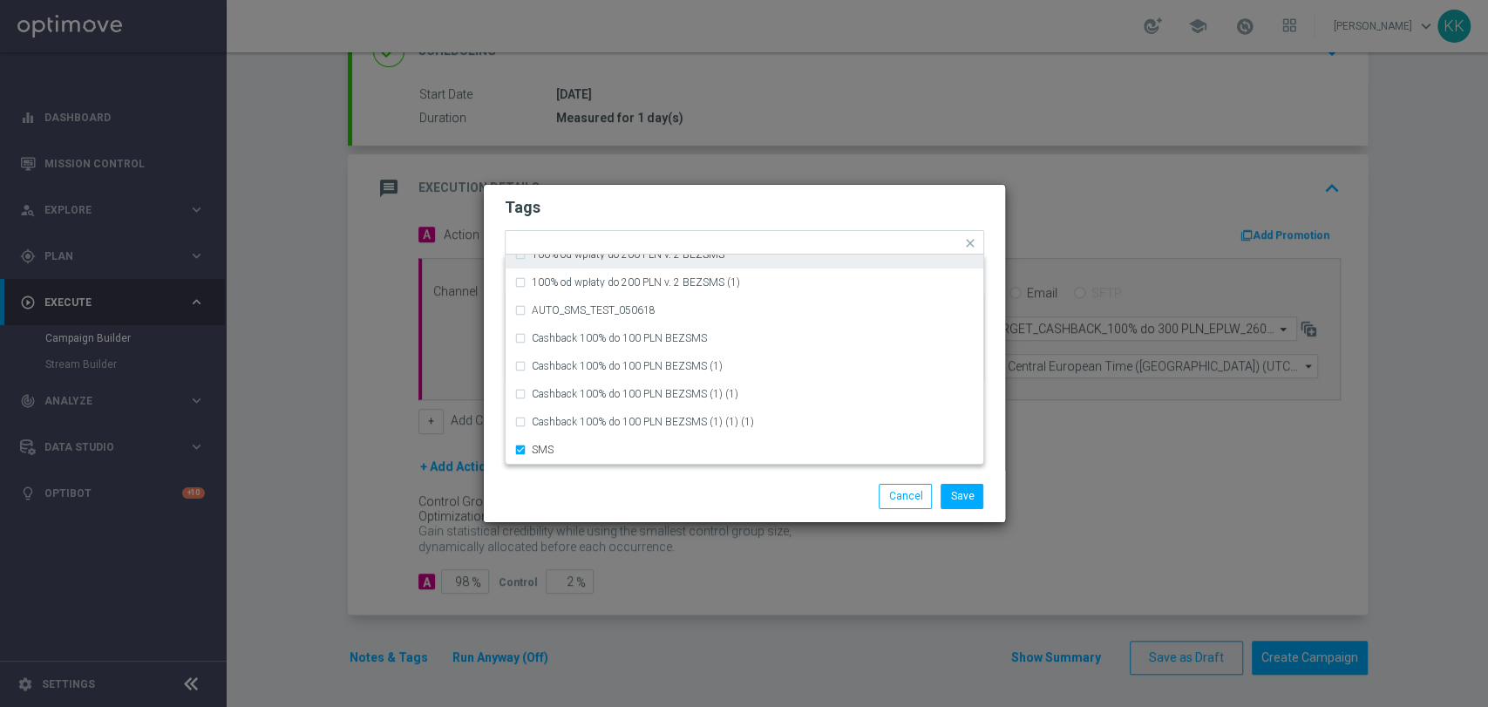
click at [655, 197] on h2 "Tags" at bounding box center [744, 207] width 479 height 21
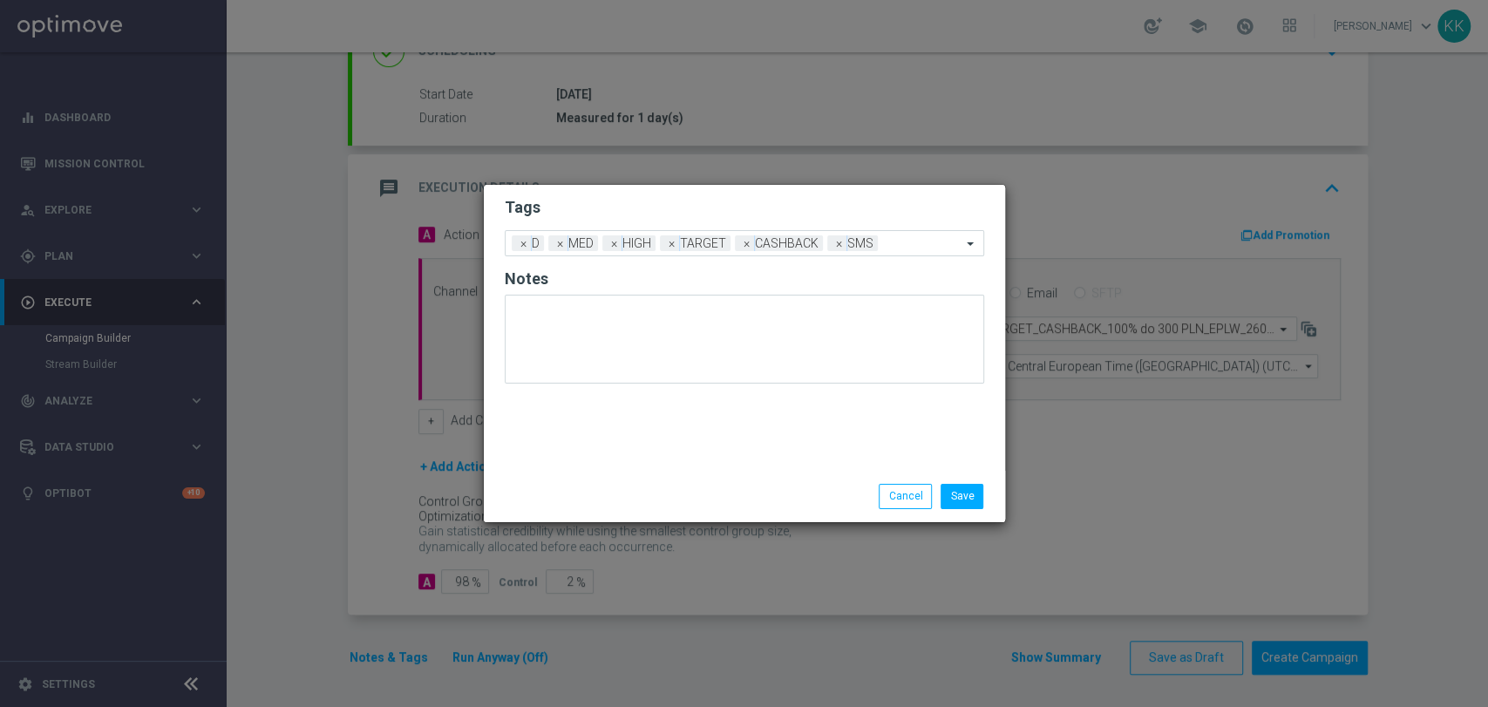
click at [986, 498] on li "Save" at bounding box center [961, 496] width 51 height 24
click at [985, 499] on li "Save" at bounding box center [961, 496] width 51 height 24
click at [972, 504] on button "Save" at bounding box center [961, 496] width 43 height 24
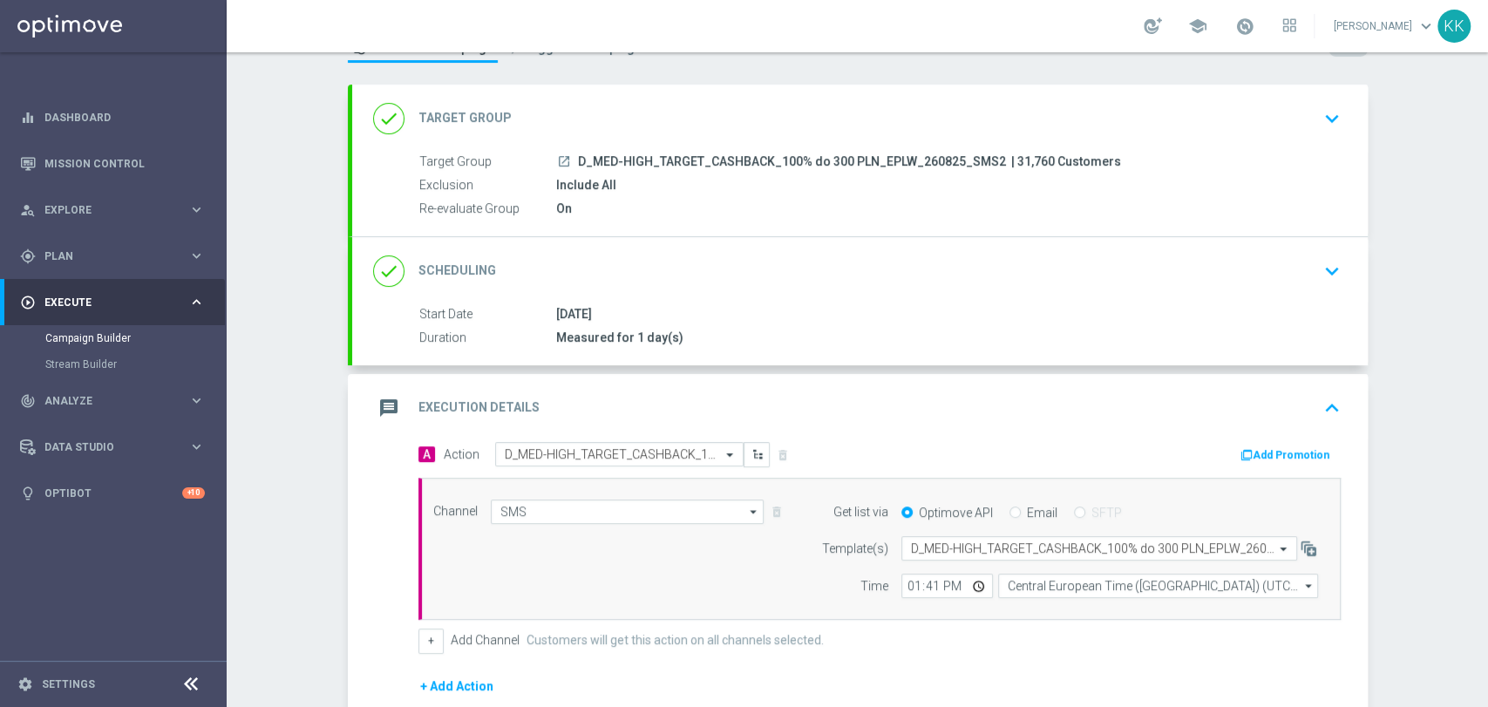
scroll to position [0, 0]
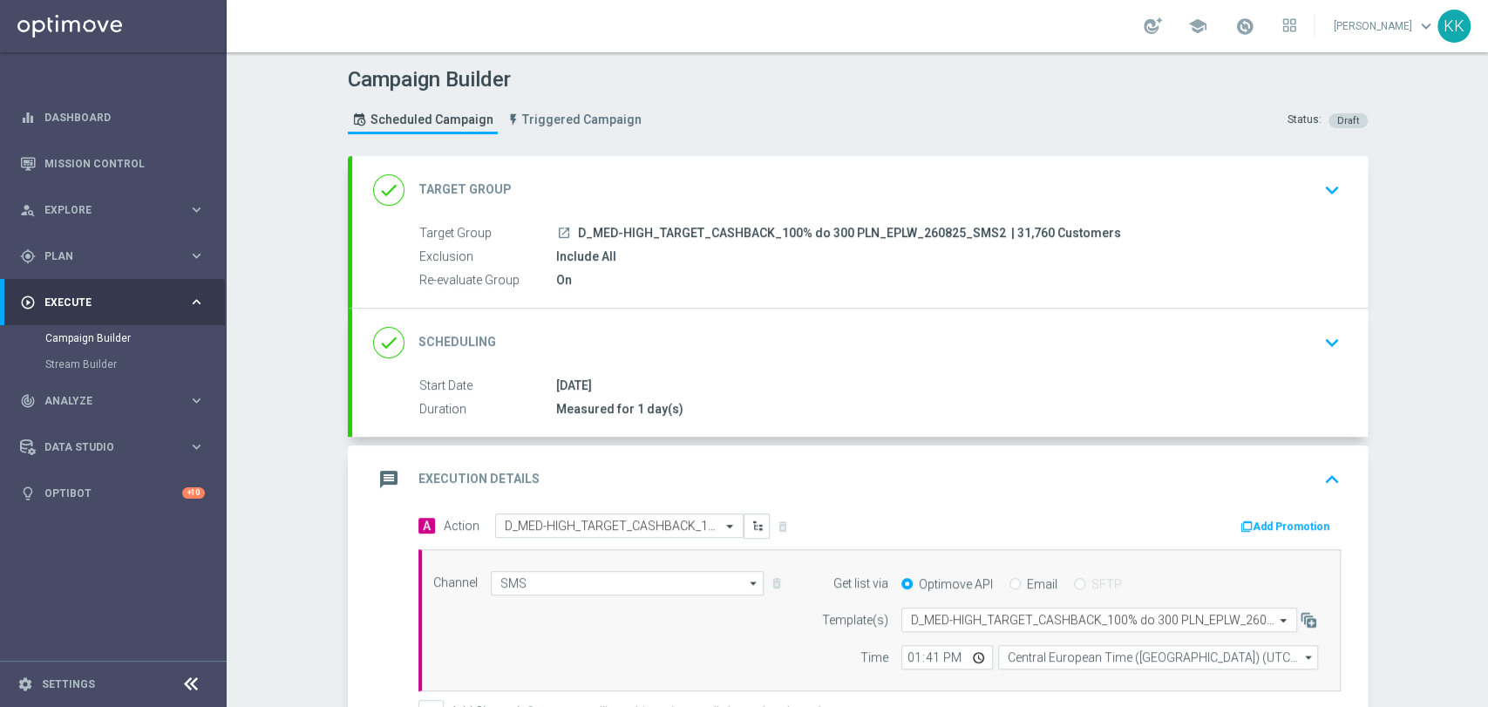
click at [1329, 216] on div "done Target Group keyboard_arrow_down" at bounding box center [859, 190] width 1015 height 68
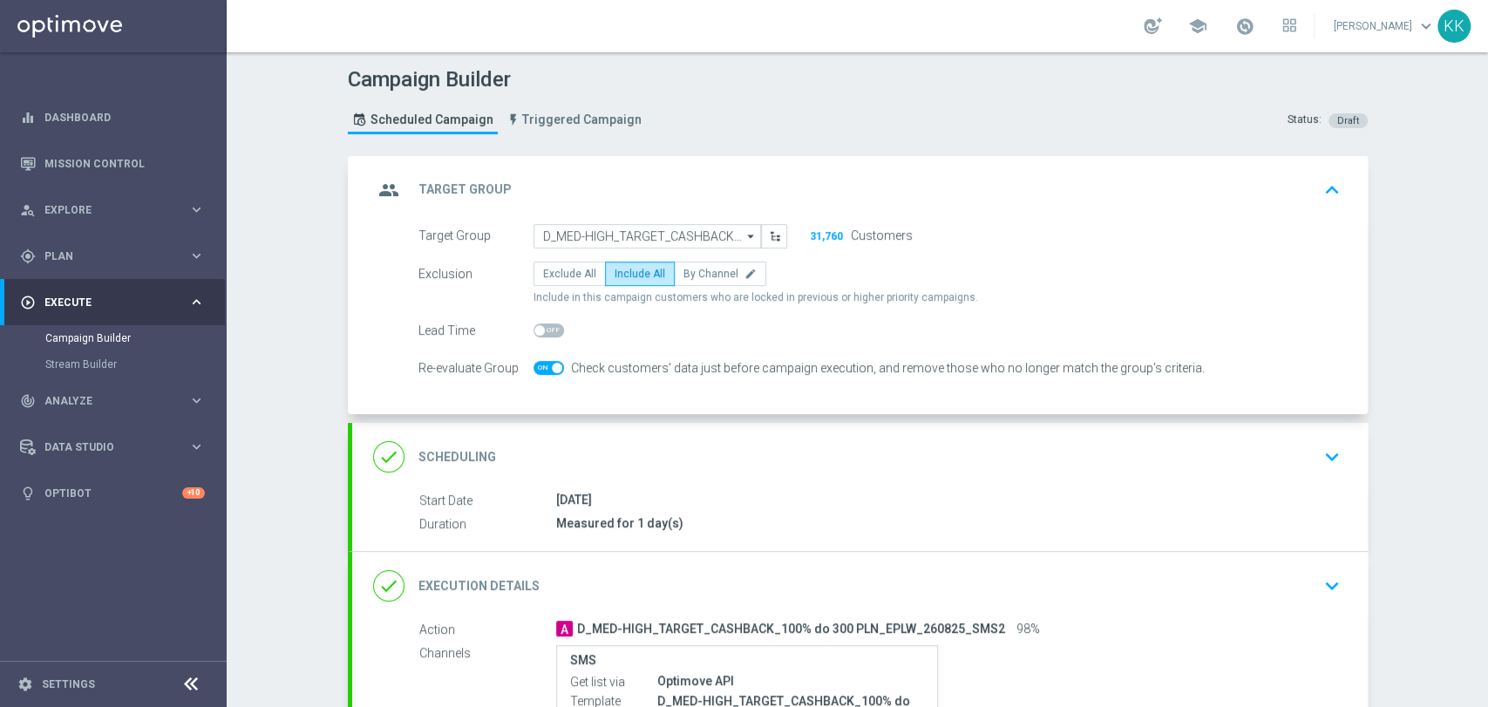
click at [1318, 450] on icon "keyboard_arrow_down" at bounding box center [1331, 457] width 26 height 26
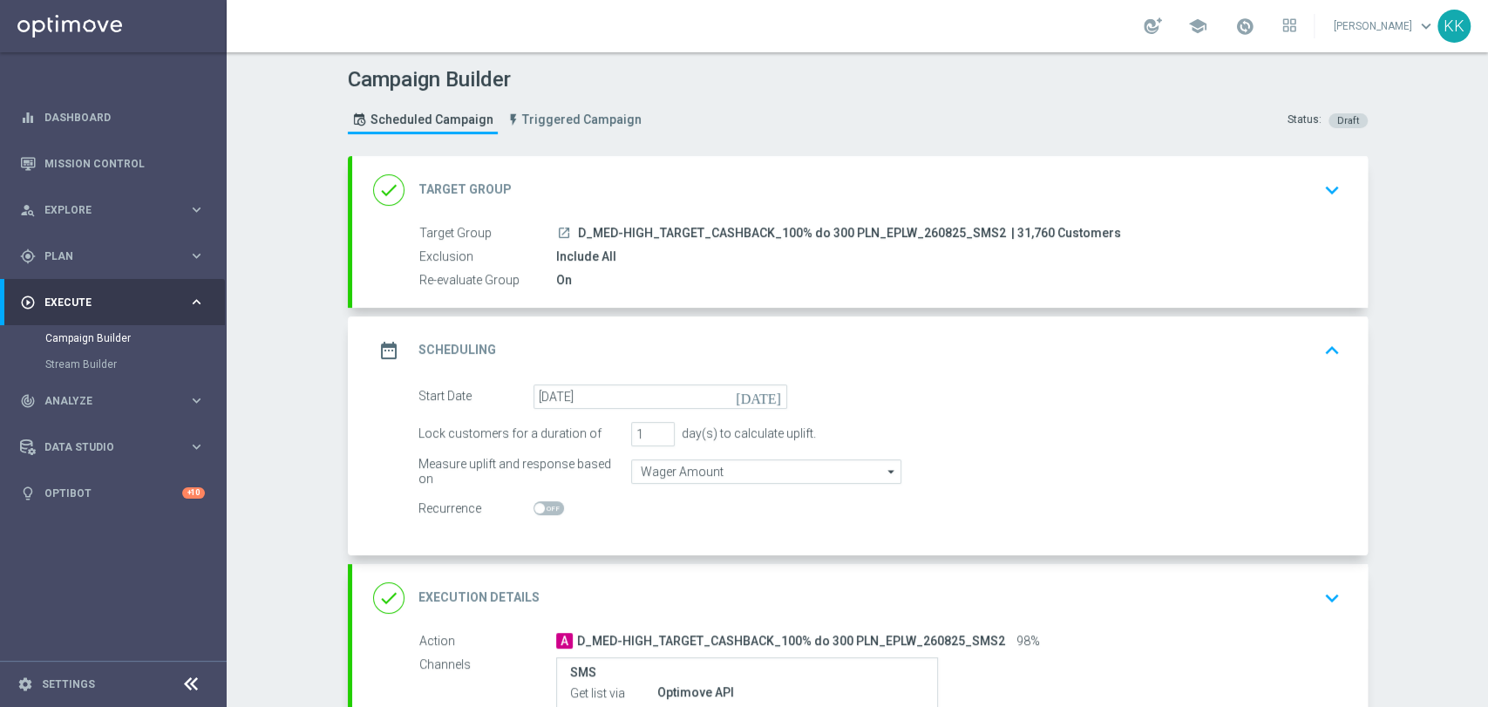
click at [294, 403] on div "Campaign Builder Scheduled Campaign Triggered Campaign Status: Draft done Targe…" at bounding box center [857, 379] width 1261 height 654
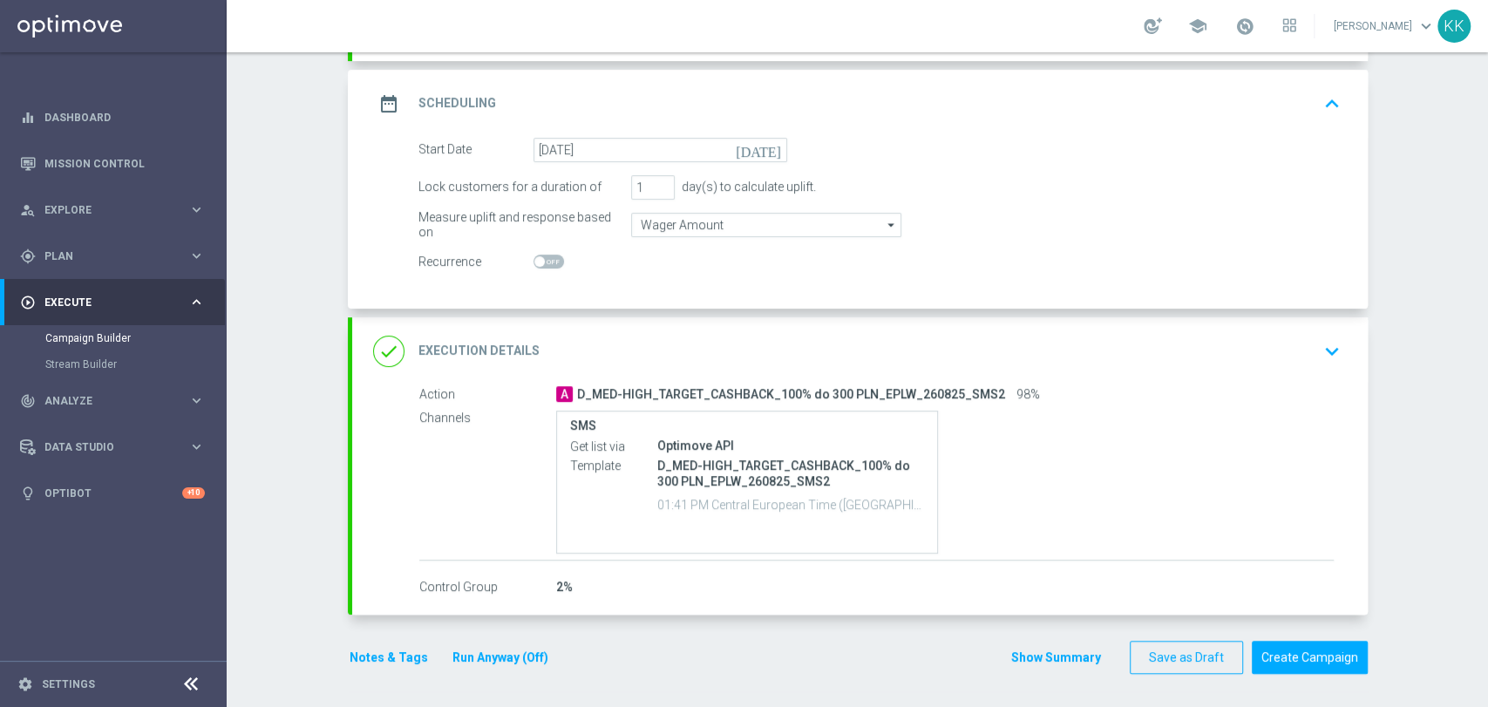
click at [1302, 350] on div "done Execution Details keyboard_arrow_down" at bounding box center [859, 351] width 973 height 33
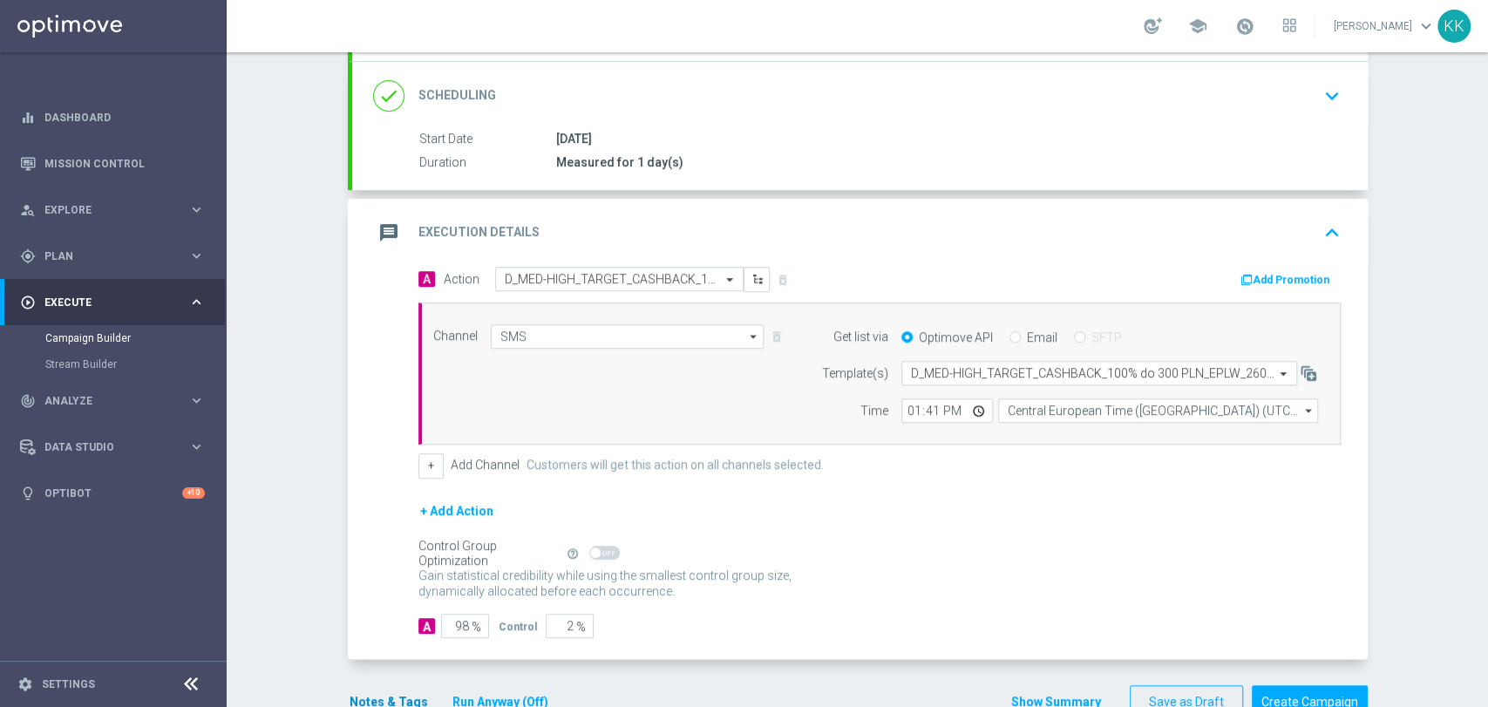
scroll to position [291, 0]
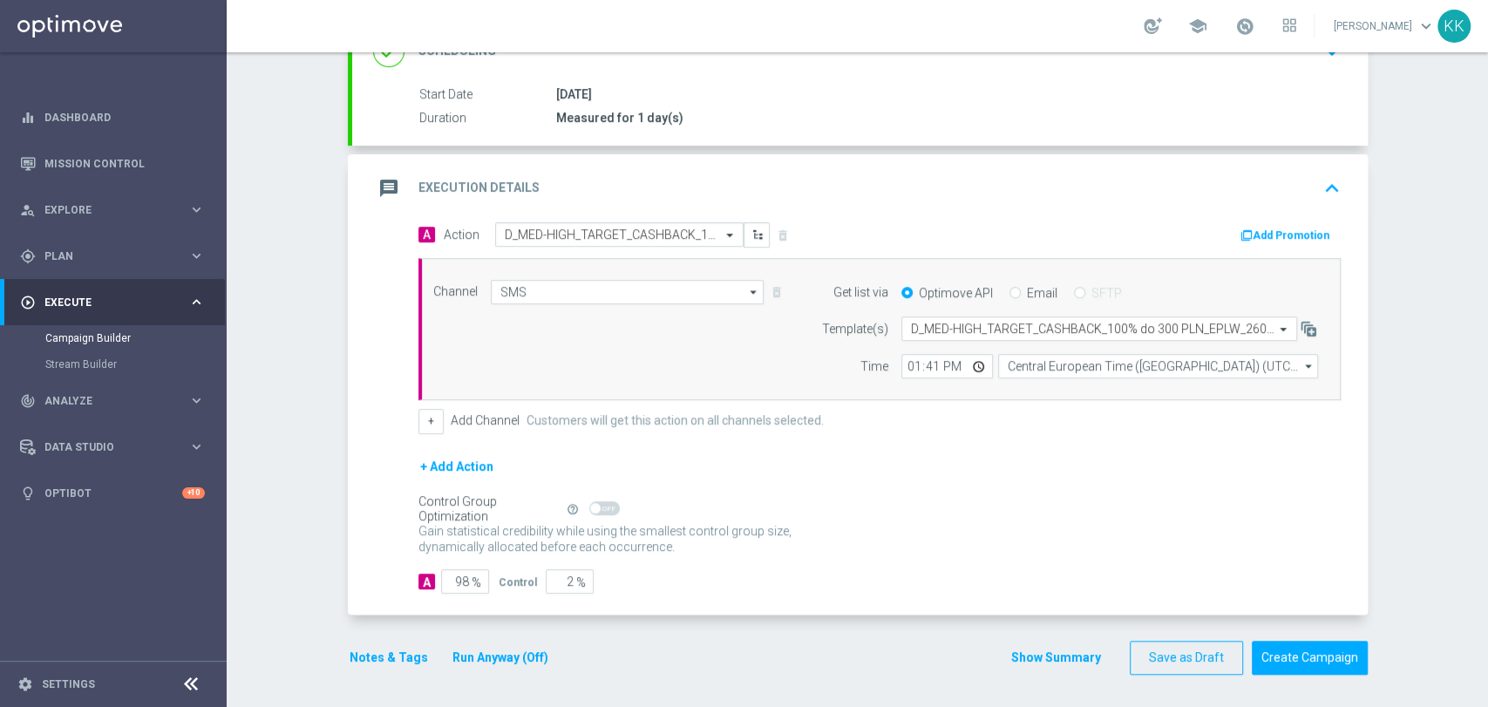
click at [386, 654] on button "Notes & Tags" at bounding box center [389, 658] width 82 height 22
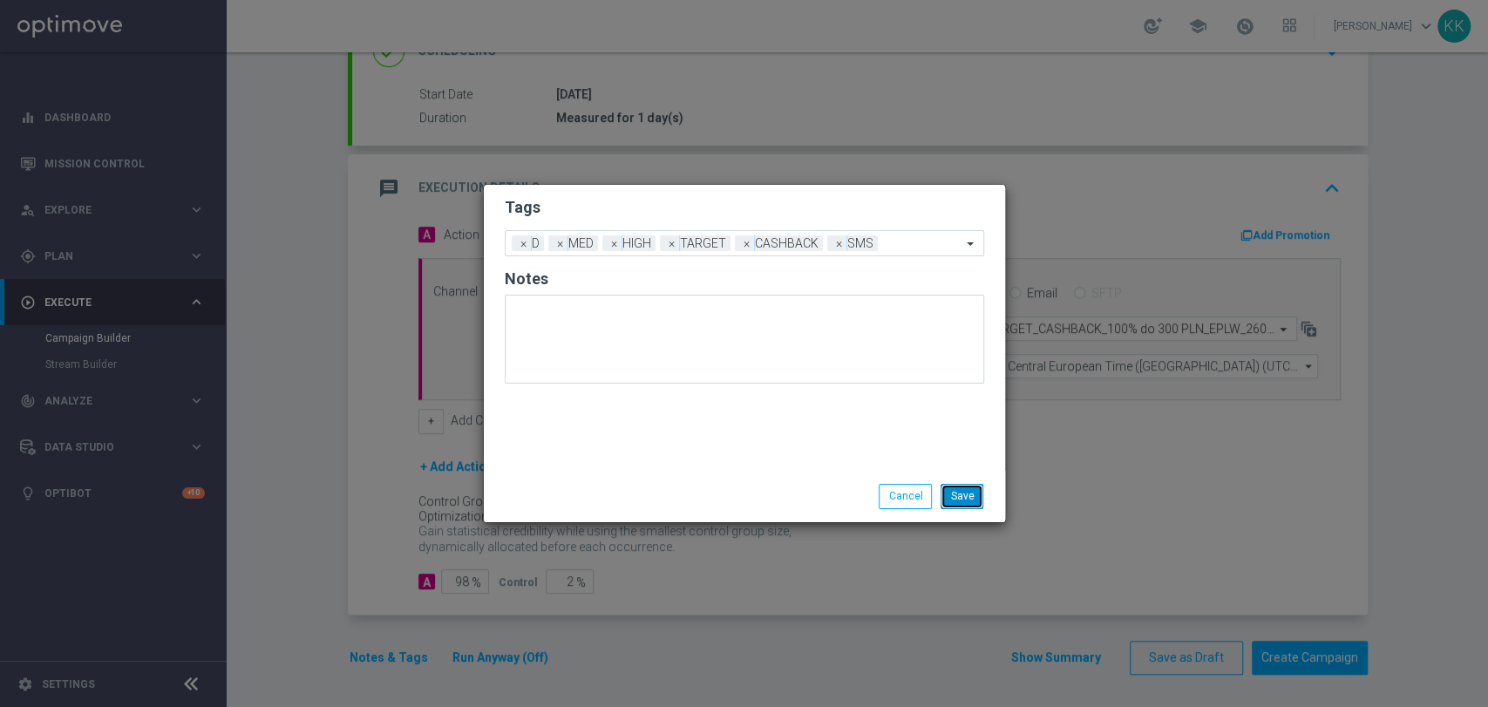
click at [975, 503] on button "Save" at bounding box center [961, 496] width 43 height 24
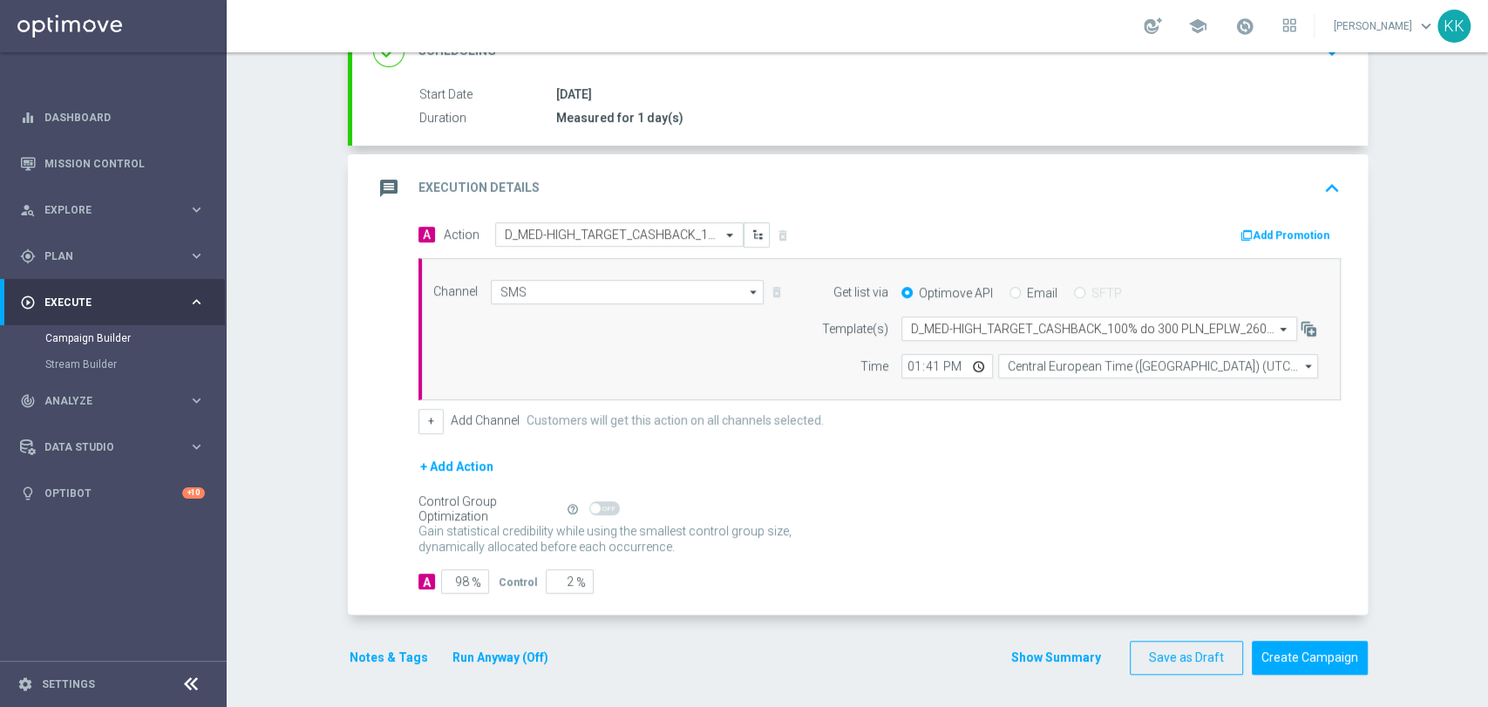
click at [1312, 672] on div "done Target Group keyboard_arrow_down Target Group launch D_MED-HIGH_TARGET_CAS…" at bounding box center [858, 278] width 1020 height 827
click at [1312, 664] on button "Create Campaign" at bounding box center [1309, 658] width 116 height 34
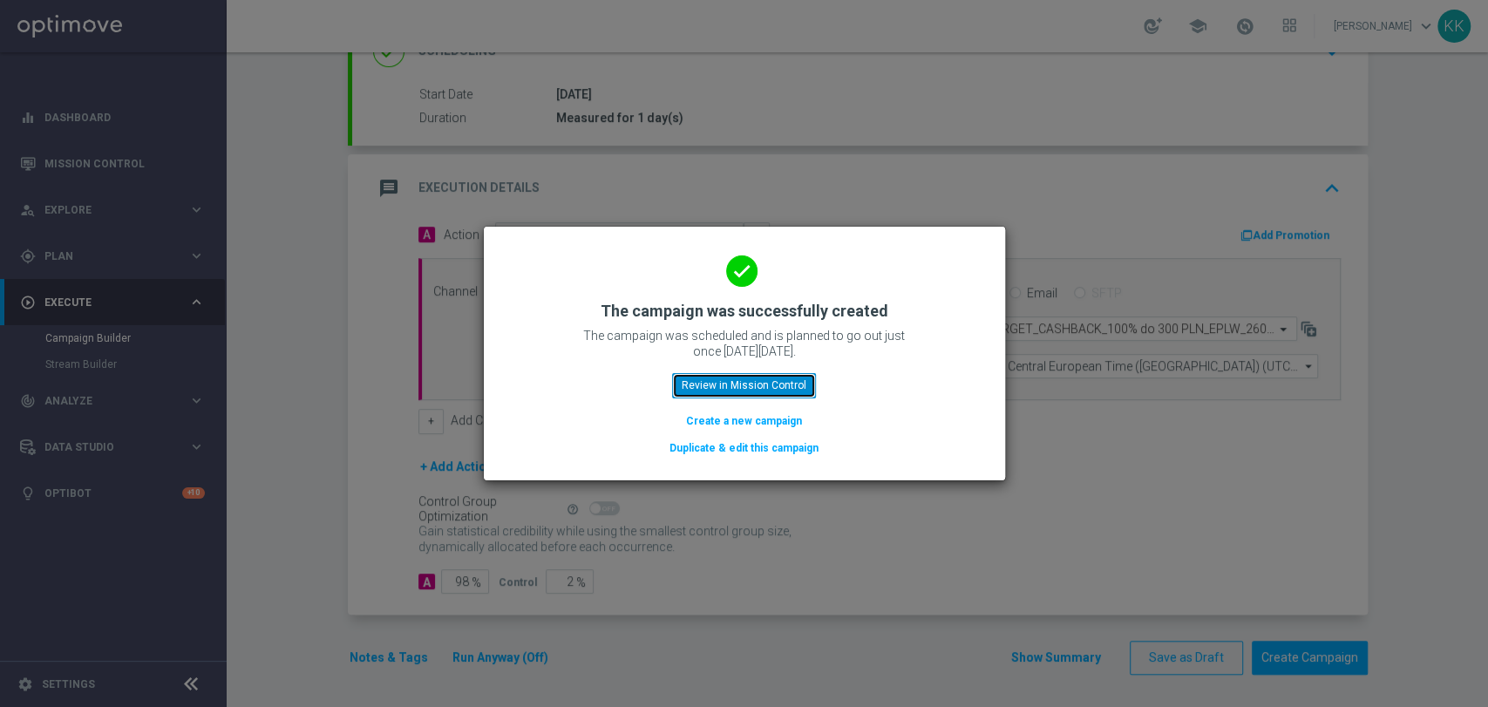
click at [744, 393] on button "Review in Mission Control" at bounding box center [744, 385] width 144 height 24
